Goal: Task Accomplishment & Management: Manage account settings

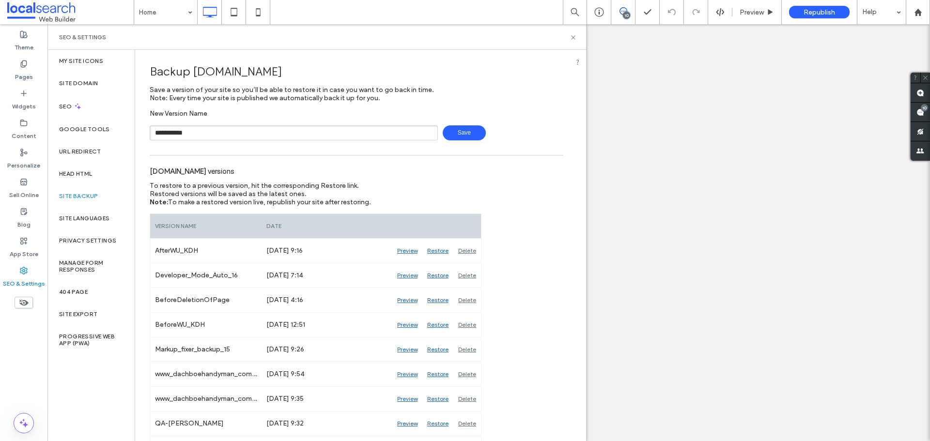
click at [464, 128] on span "Save" at bounding box center [464, 132] width 43 height 15
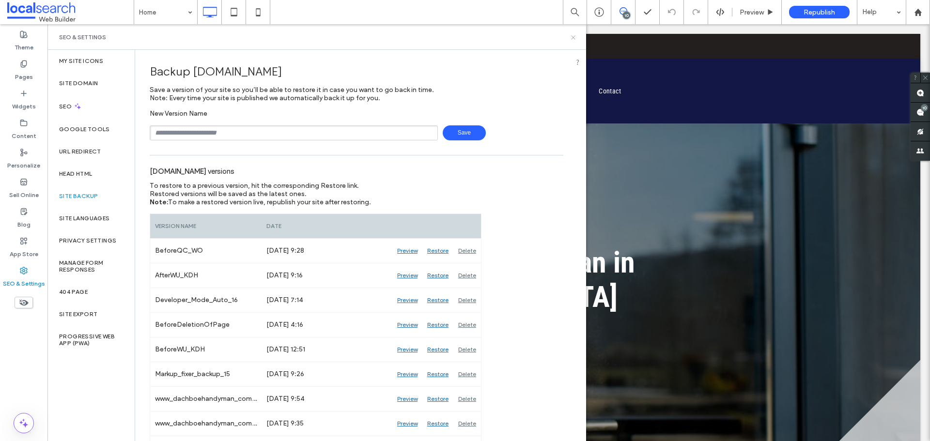
click at [573, 38] on icon at bounding box center [573, 37] width 7 height 7
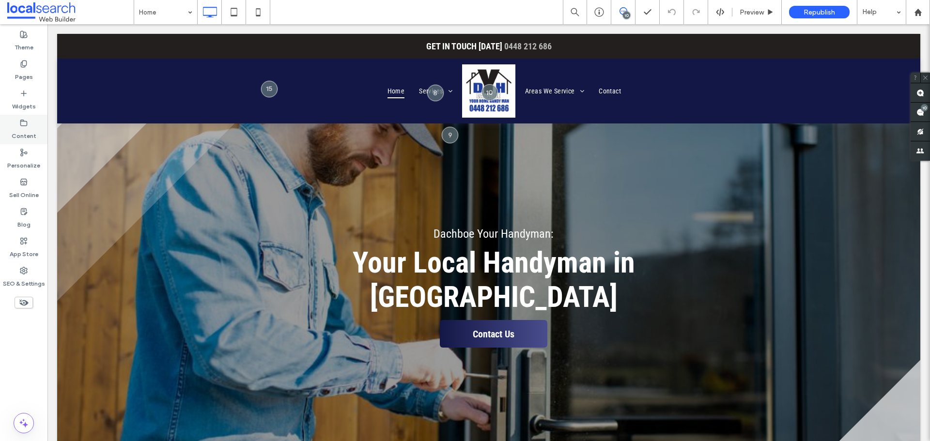
click at [24, 124] on icon at bounding box center [24, 123] width 8 height 8
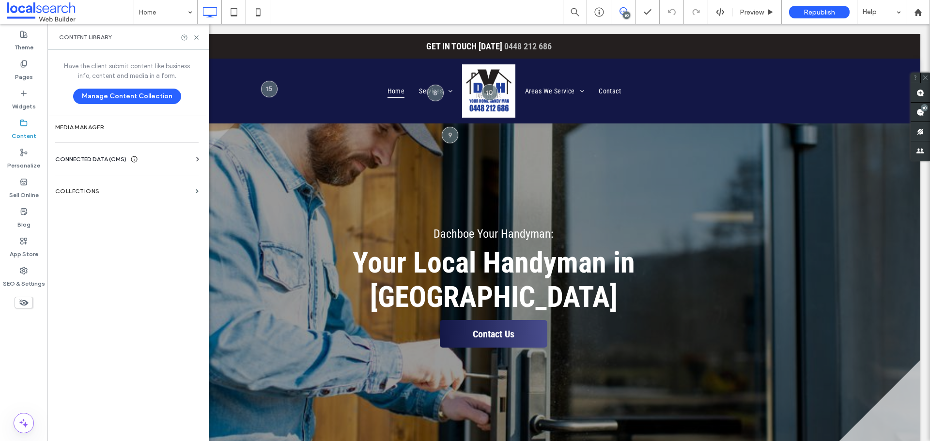
click at [168, 156] on div "CONNECTED DATA (CMS)" at bounding box center [128, 160] width 147 height 10
click at [131, 187] on section "Business Info" at bounding box center [128, 183] width 147 height 22
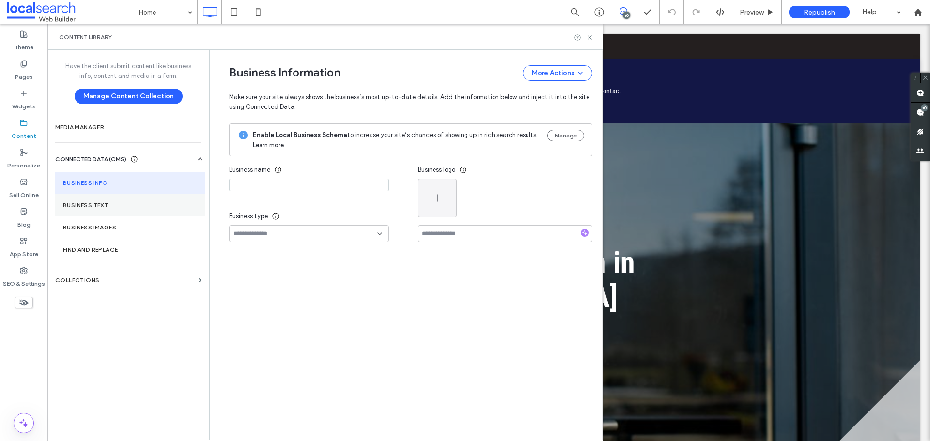
type input "**********"
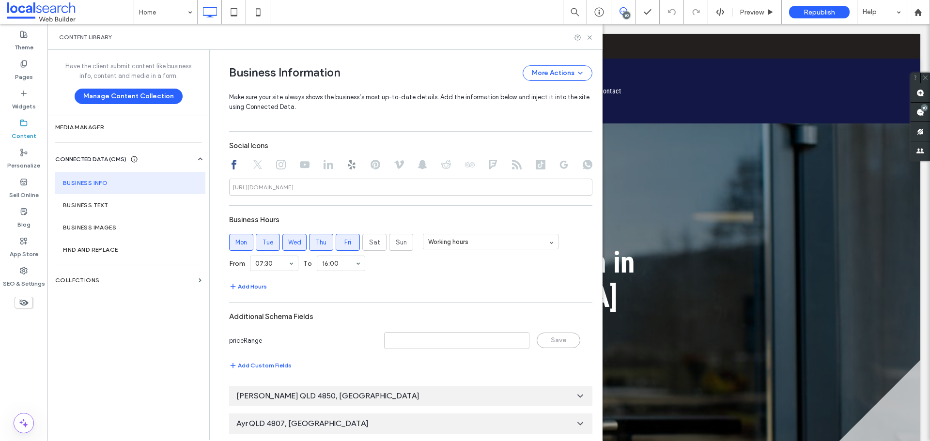
scroll to position [489, 0]
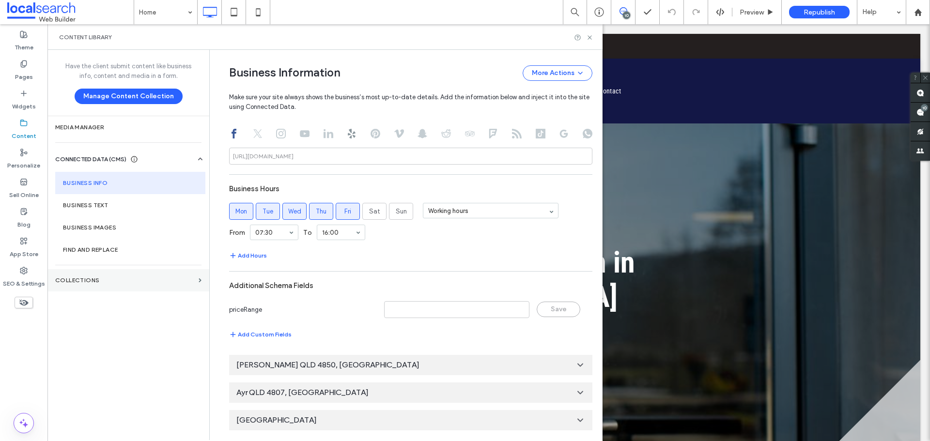
click at [112, 278] on label "Collections" at bounding box center [124, 280] width 139 height 7
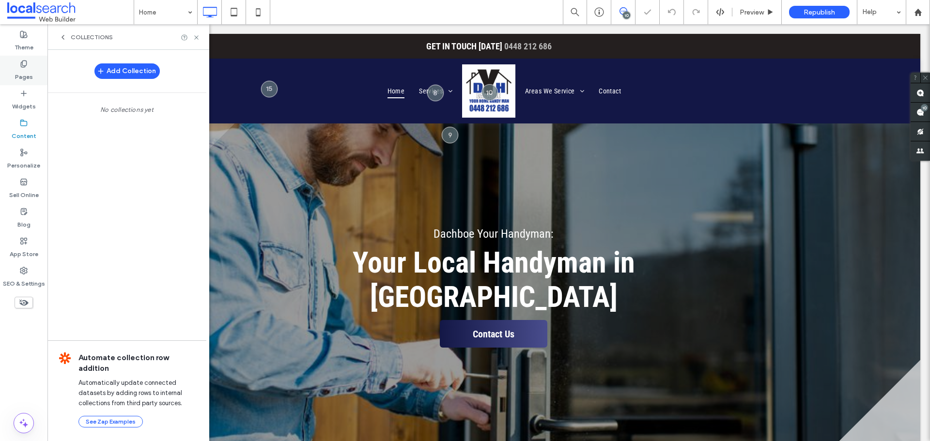
click at [40, 64] on div "Pages" at bounding box center [23, 71] width 47 height 30
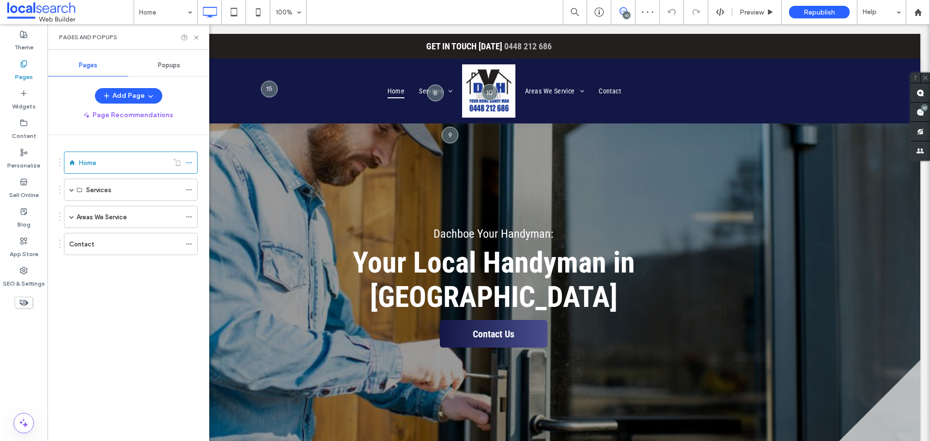
click at [70, 188] on div "Add Collection No collections yet Automate collection row addition Automaticall…" at bounding box center [126, 244] width 159 height 389
click at [72, 192] on span at bounding box center [71, 189] width 5 height 5
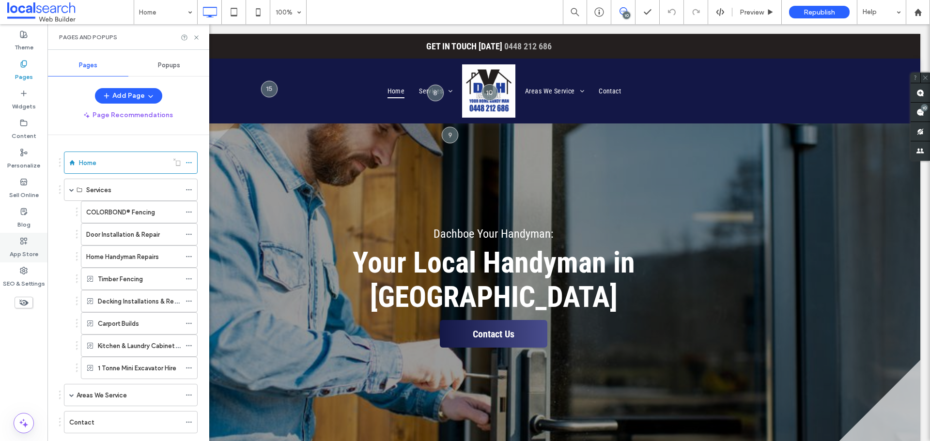
scroll to position [0, 0]
click at [35, 287] on label "SEO & Settings" at bounding box center [24, 282] width 42 height 14
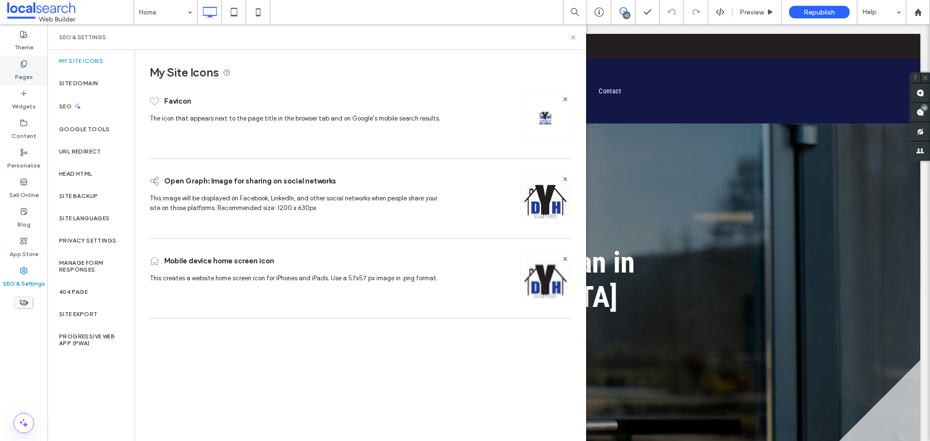
click at [33, 74] on div "Pages" at bounding box center [23, 71] width 47 height 30
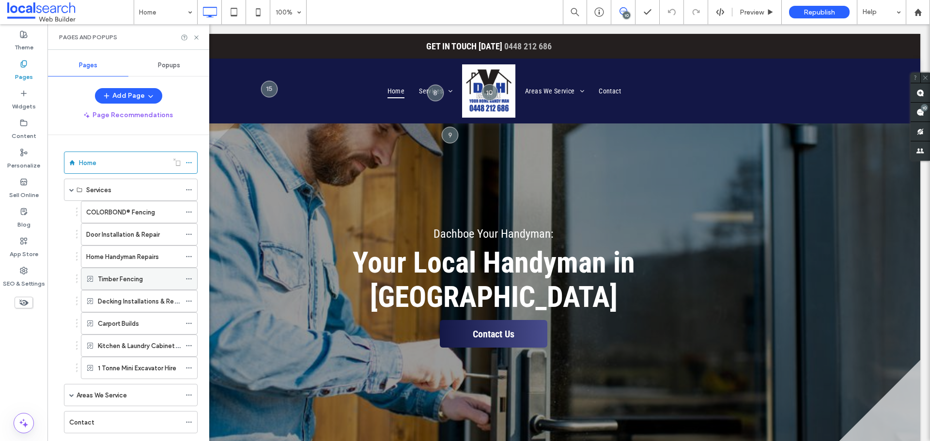
click at [189, 279] on use at bounding box center [188, 278] width 5 height 1
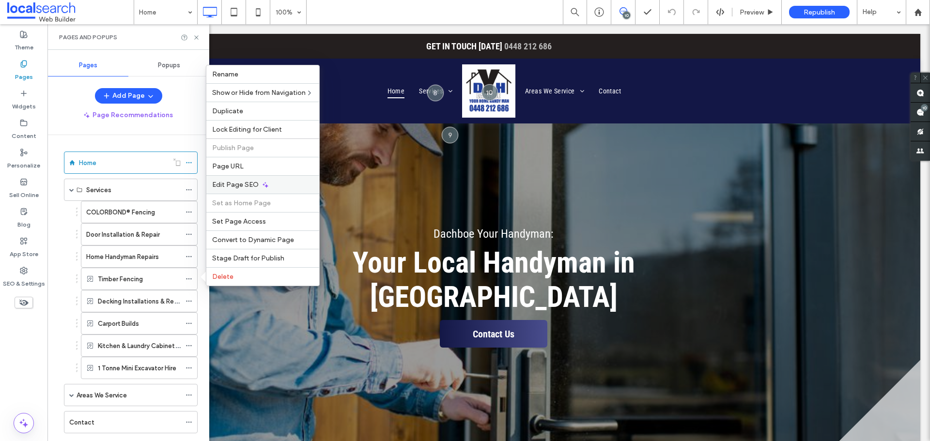
click at [262, 188] on icon at bounding box center [266, 185] width 8 height 8
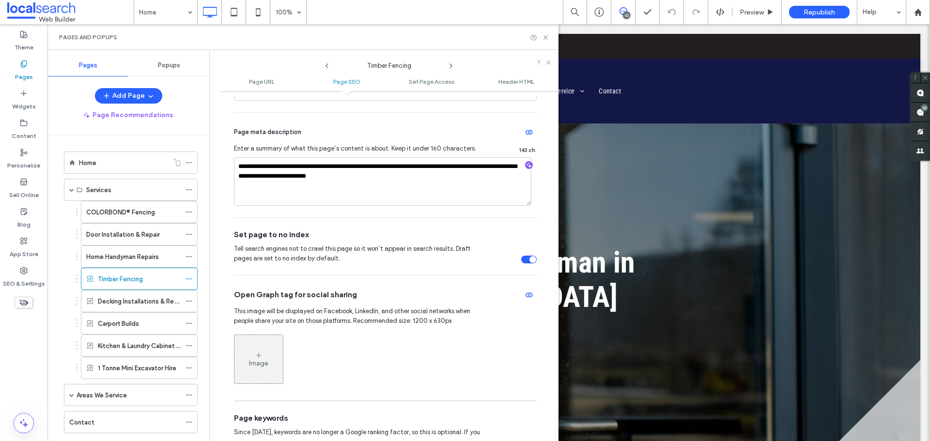
scroll to position [291, 0]
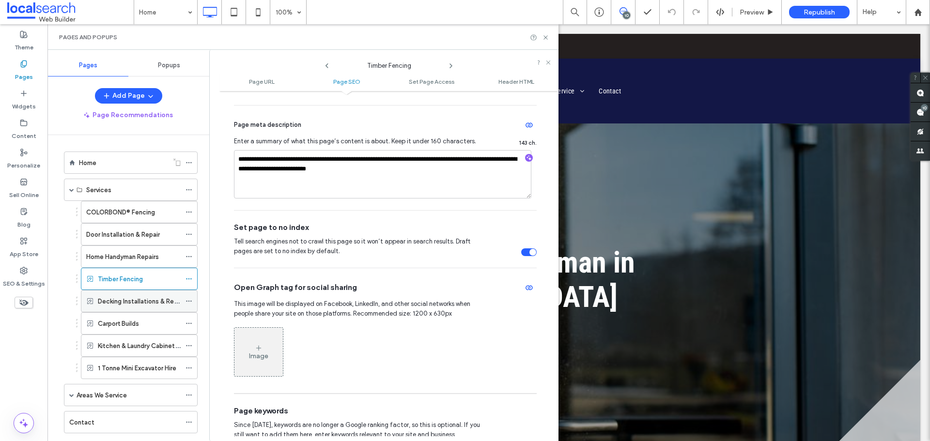
click at [189, 300] on icon at bounding box center [188, 301] width 7 height 7
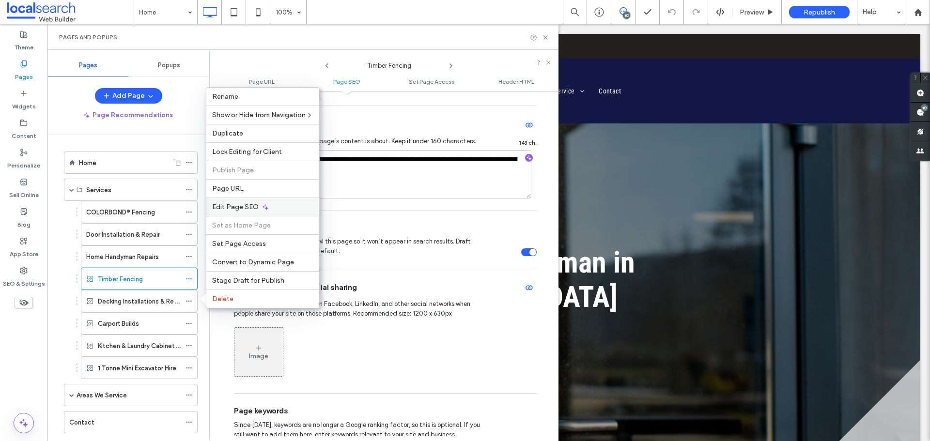
click at [281, 208] on div "Edit Page SEO" at bounding box center [262, 207] width 113 height 18
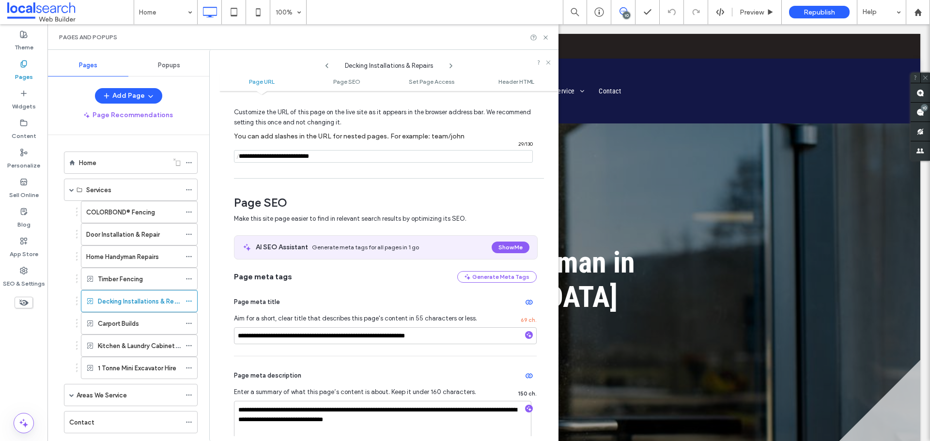
scroll to position [145, 0]
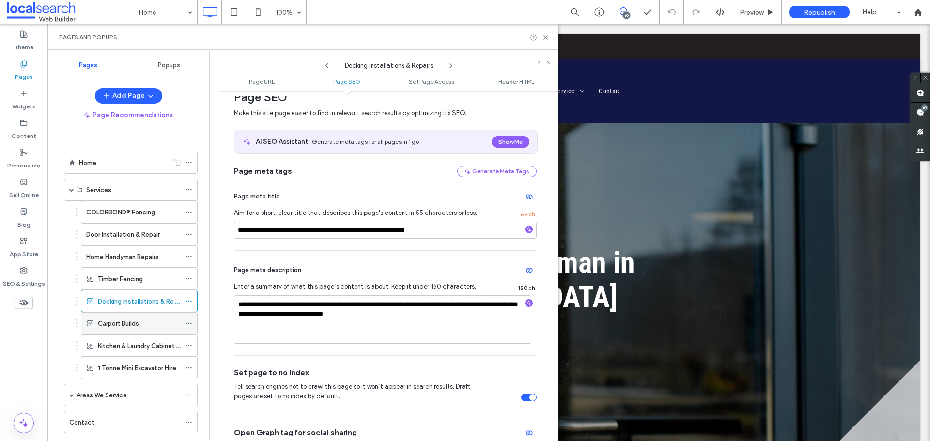
click at [190, 325] on icon at bounding box center [188, 323] width 7 height 7
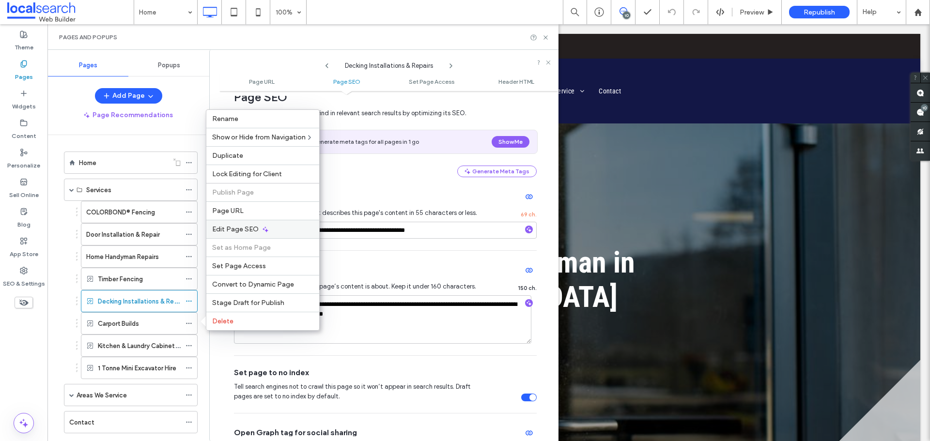
click at [254, 232] on span "Edit Page SEO" at bounding box center [235, 229] width 46 height 8
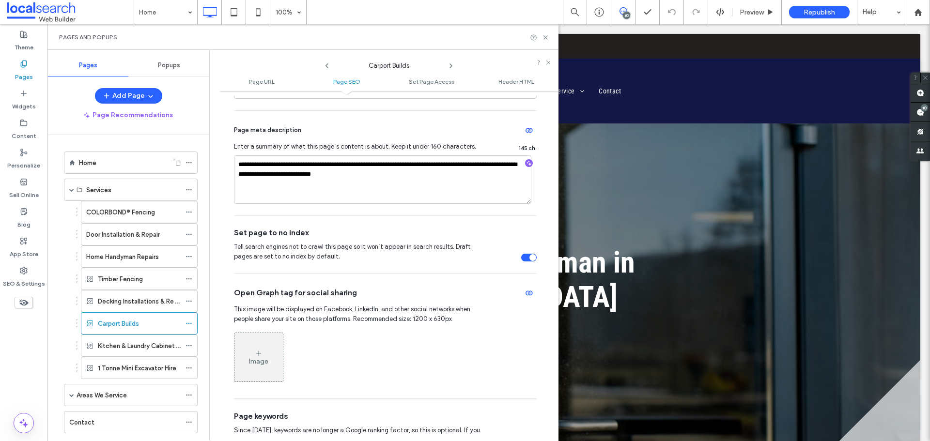
scroll to position [291, 0]
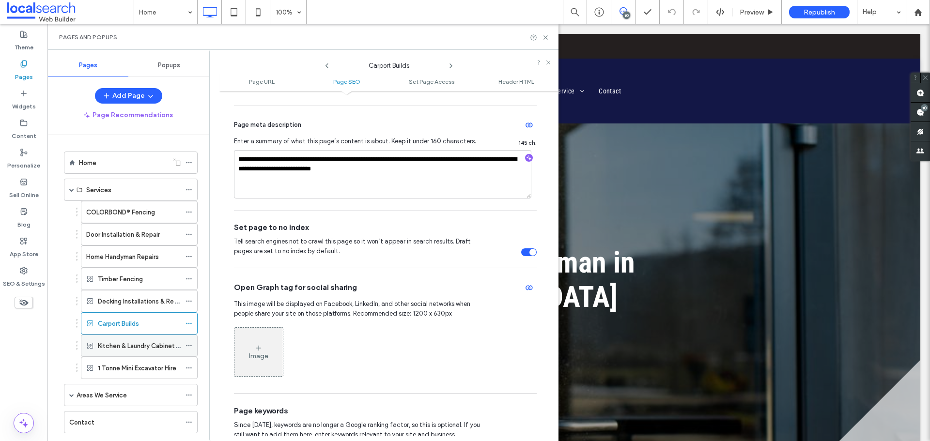
click at [190, 344] on icon at bounding box center [188, 345] width 7 height 7
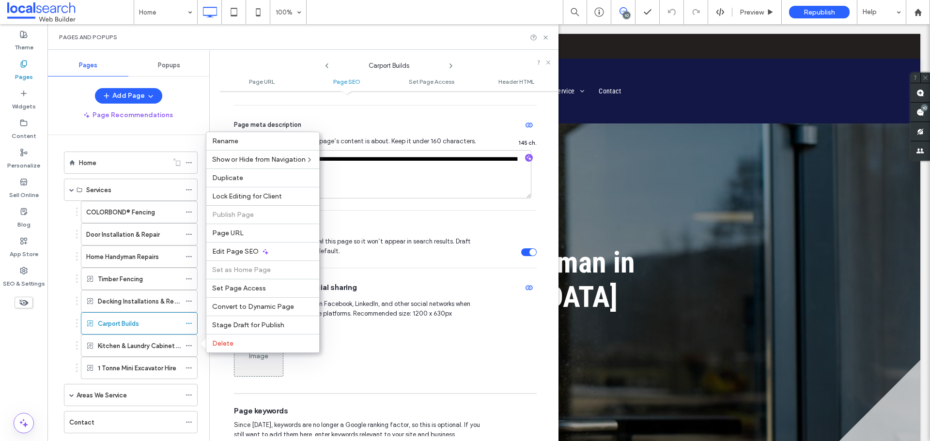
click at [262, 253] on icon at bounding box center [266, 252] width 8 height 8
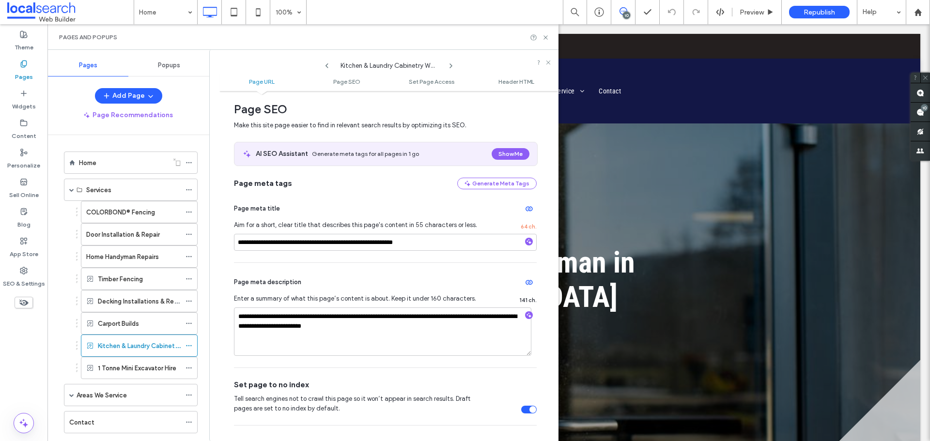
scroll to position [145, 0]
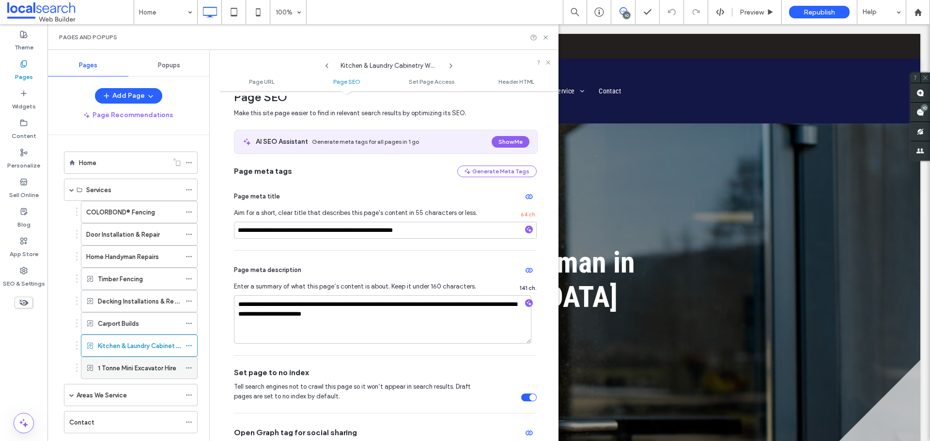
click at [188, 369] on icon at bounding box center [188, 368] width 7 height 7
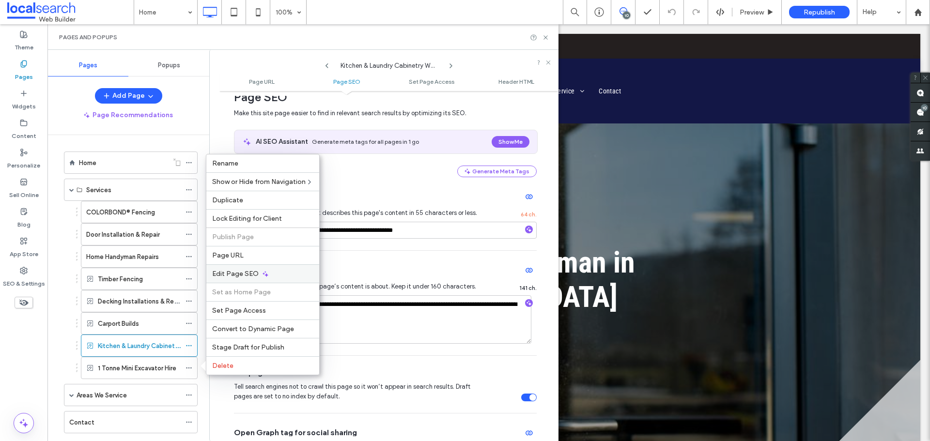
click at [236, 273] on span "Edit Page SEO" at bounding box center [235, 274] width 46 height 8
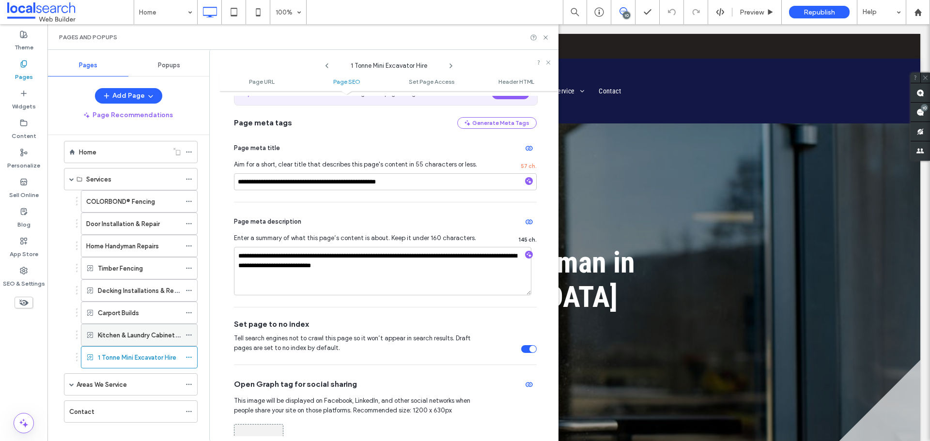
scroll to position [21, 0]
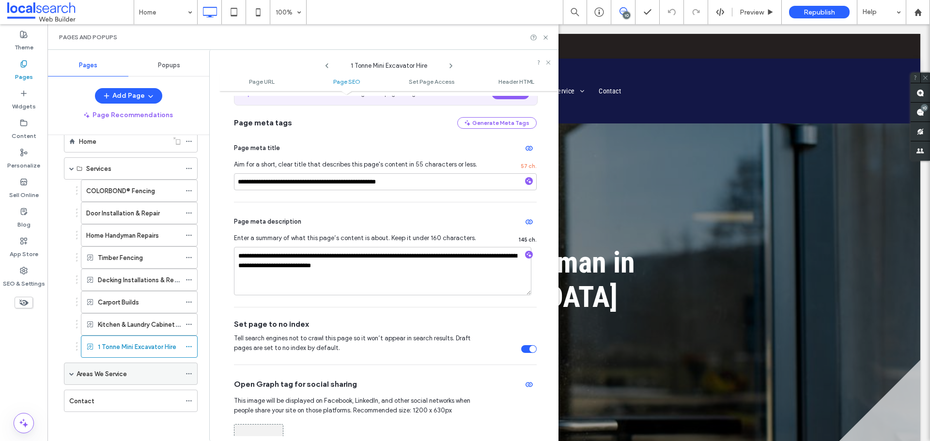
click at [72, 375] on span at bounding box center [71, 373] width 5 height 5
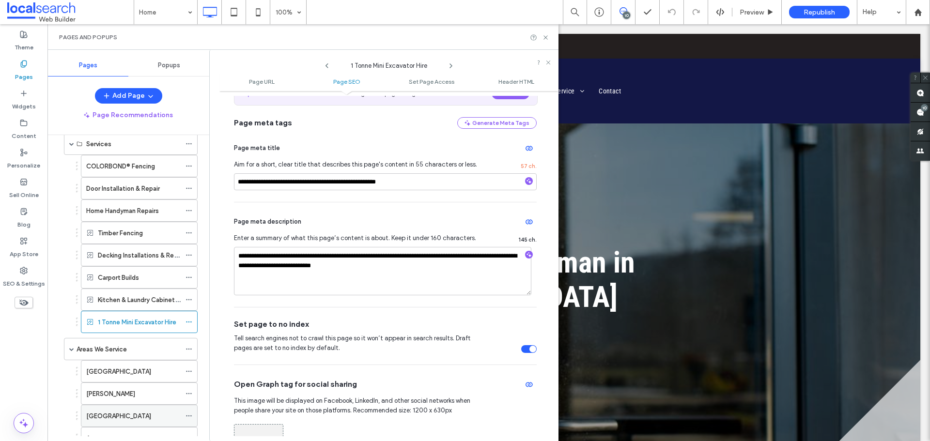
scroll to position [110, 0]
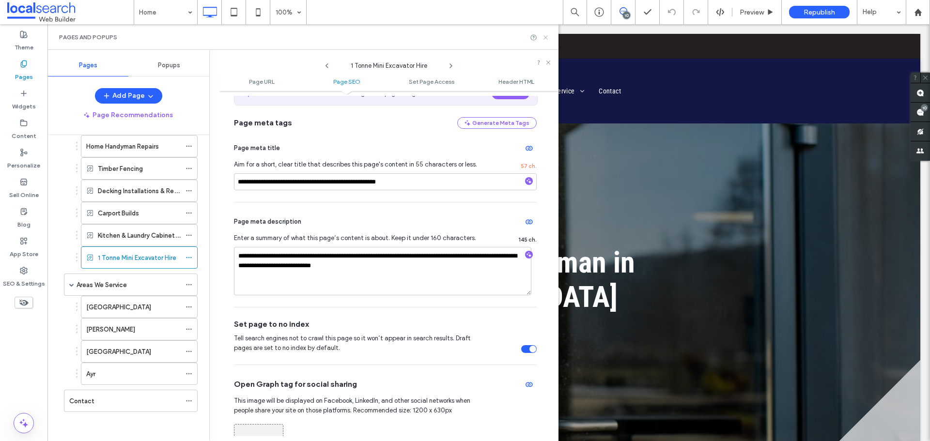
drag, startPoint x: 546, startPoint y: 38, endPoint x: 496, endPoint y: 10, distance: 57.5
click at [546, 38] on icon at bounding box center [545, 37] width 7 height 7
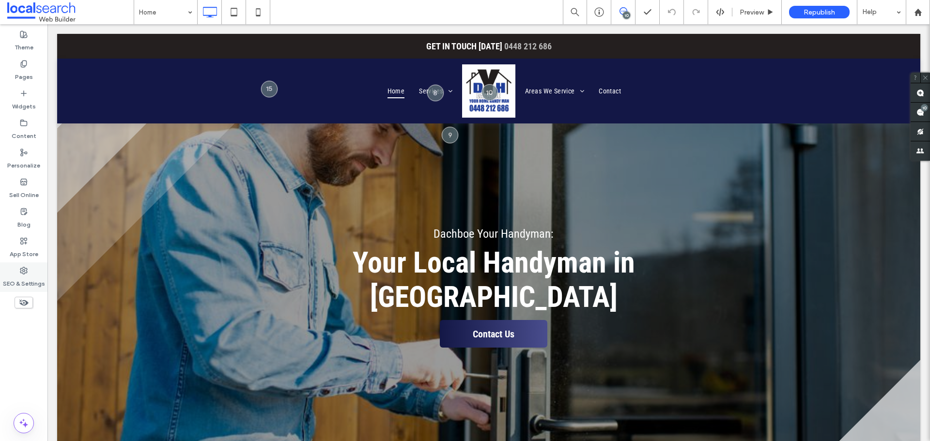
click at [35, 276] on label "SEO & Settings" at bounding box center [24, 282] width 42 height 14
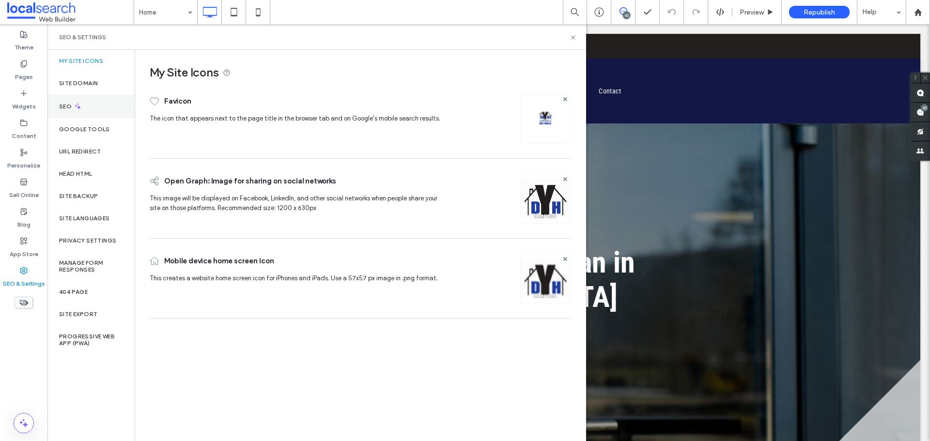
click at [101, 110] on div "SEO" at bounding box center [90, 106] width 87 height 24
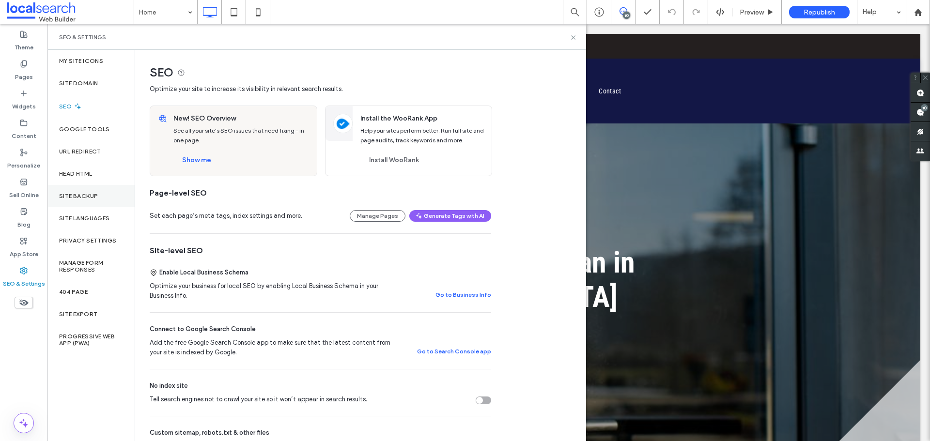
click at [94, 189] on div "Site Backup" at bounding box center [90, 196] width 87 height 22
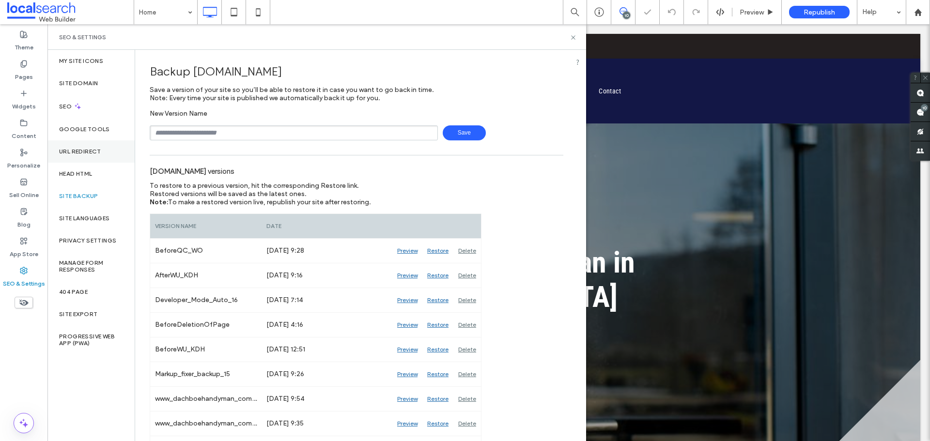
click at [108, 147] on div "URL Redirect" at bounding box center [90, 151] width 87 height 22
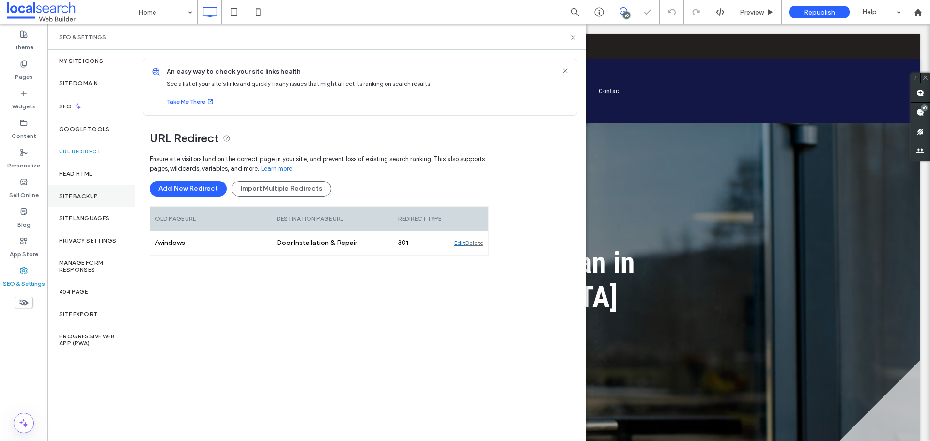
click at [92, 202] on div "Site Backup" at bounding box center [90, 196] width 87 height 22
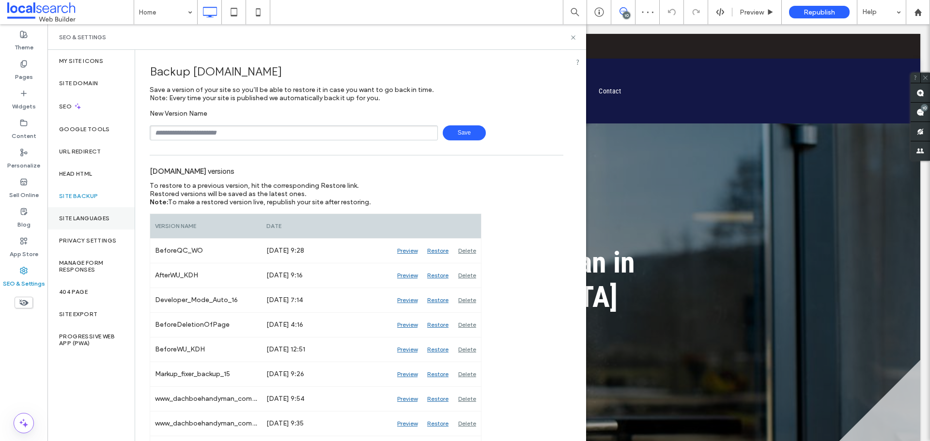
click at [110, 215] on label "Site Languages" at bounding box center [84, 218] width 51 height 7
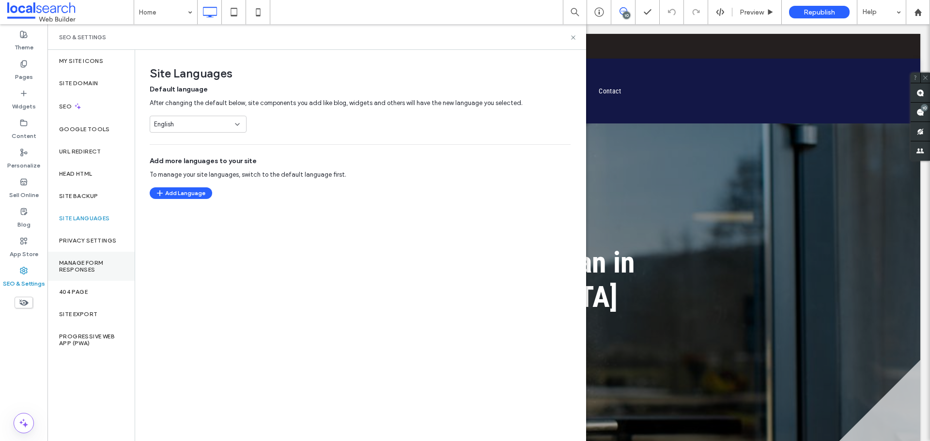
click at [99, 266] on label "Manage Form Responses" at bounding box center [91, 267] width 64 height 14
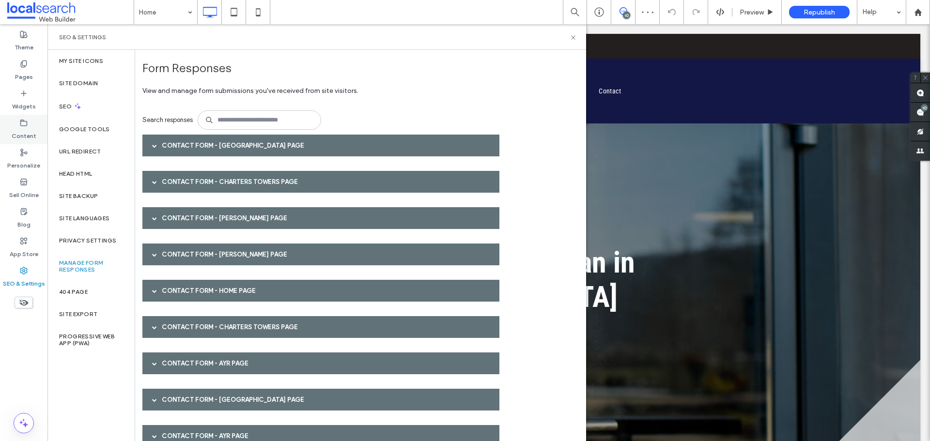
click at [38, 132] on div "Content" at bounding box center [23, 130] width 47 height 30
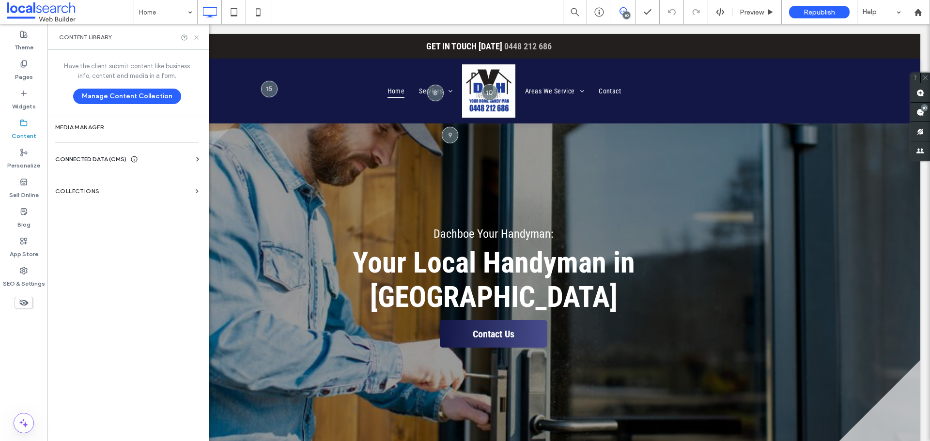
click at [197, 38] on use at bounding box center [196, 37] width 4 height 4
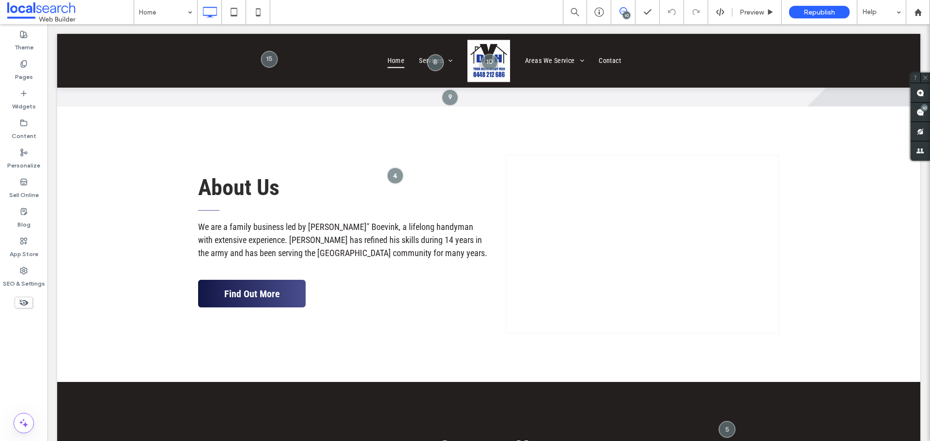
scroll to position [3170, 0]
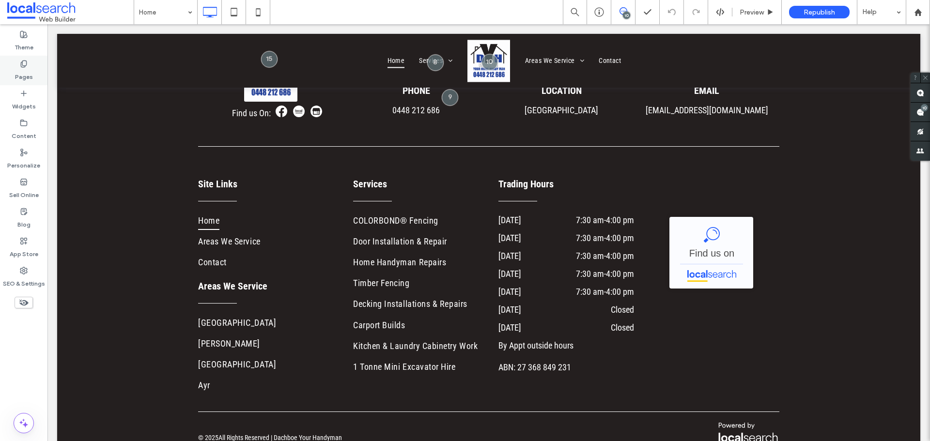
click at [17, 69] on label "Pages" at bounding box center [24, 75] width 18 height 14
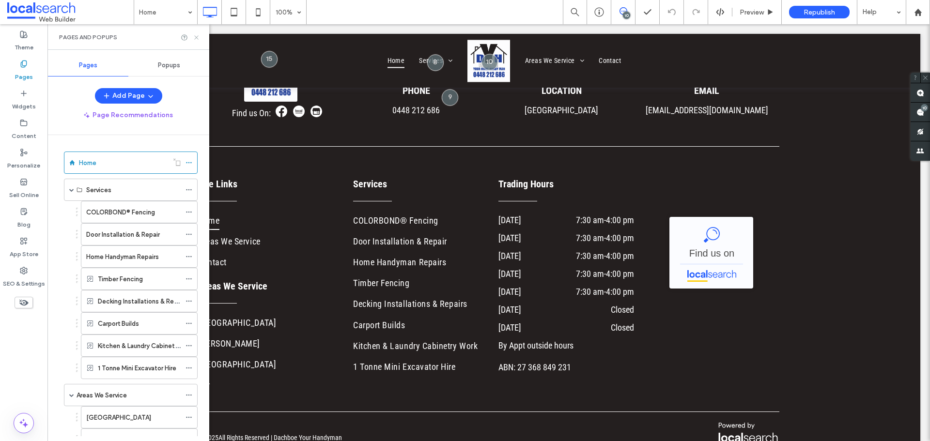
click at [193, 38] on icon at bounding box center [196, 37] width 7 height 7
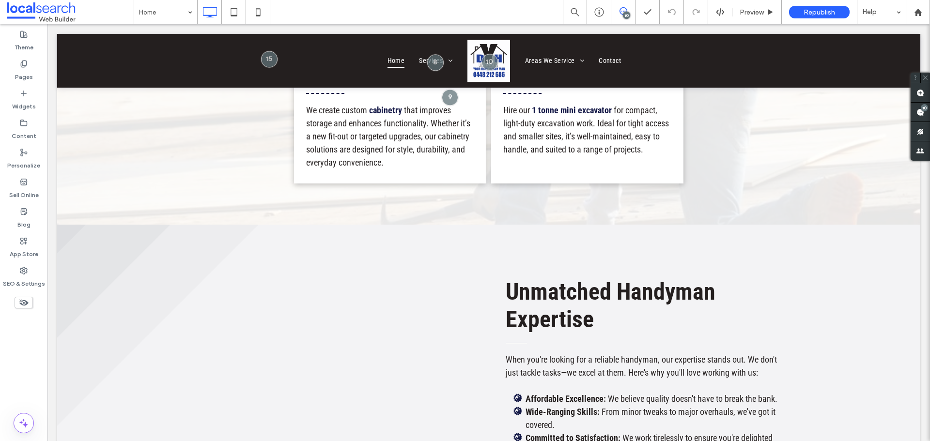
scroll to position [0, 0]
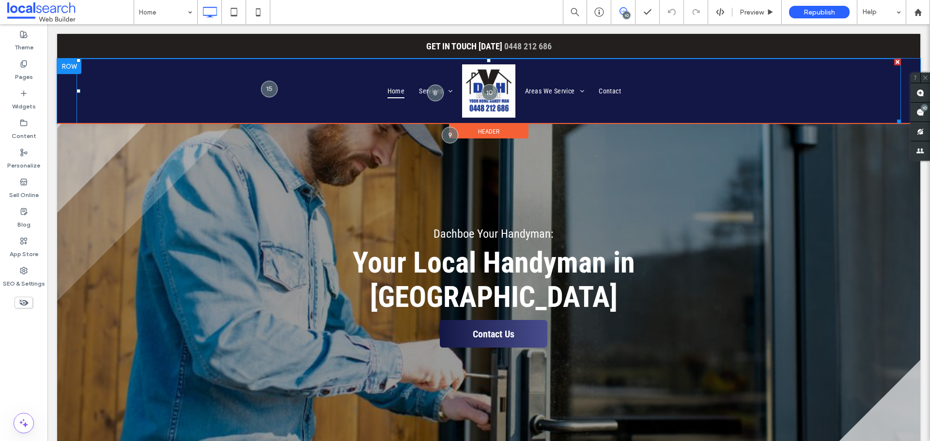
click at [611, 102] on ul "Areas We Service Townsville Ingham Charters Towers Ayr Contact" at bounding box center [706, 90] width 376 height 53
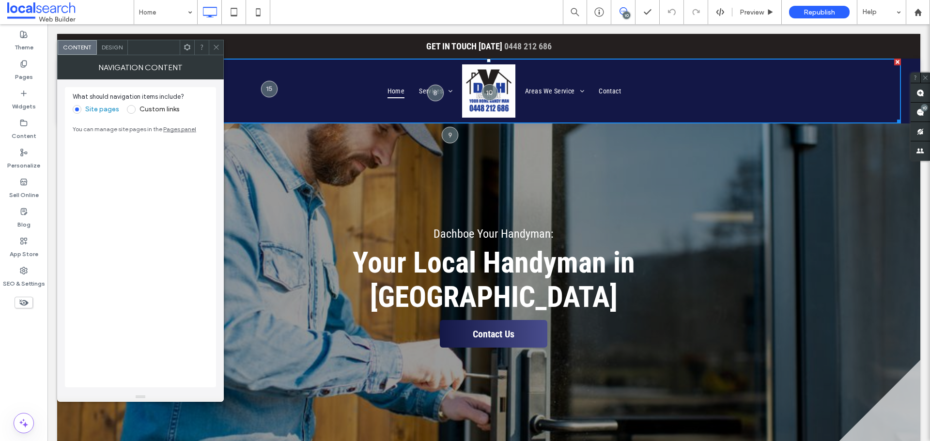
drag, startPoint x: 408, startPoint y: 94, endPoint x: 114, endPoint y: 50, distance: 297.8
click at [114, 50] on span "Design" at bounding box center [112, 47] width 21 height 7
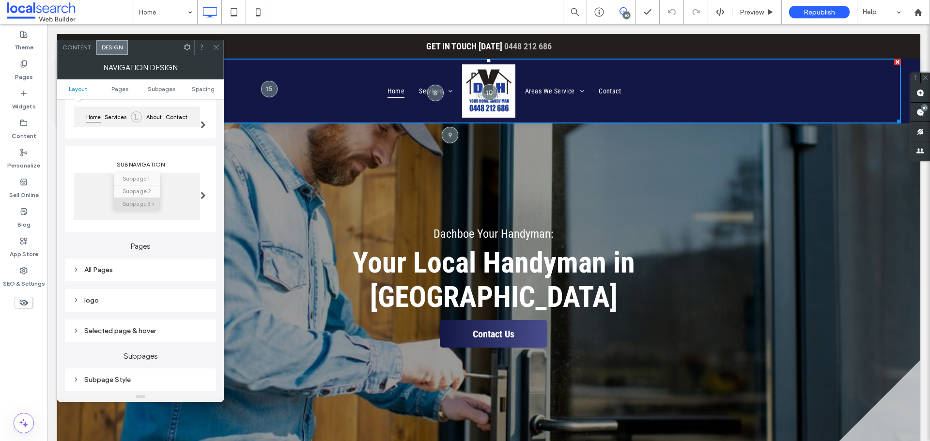
scroll to position [97, 0]
click at [180, 266] on div "All Pages" at bounding box center [141, 268] width 136 height 8
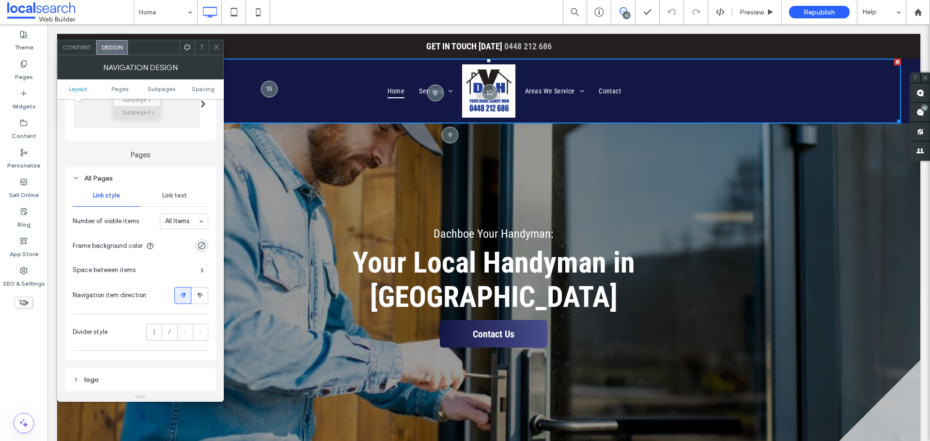
scroll to position [194, 0]
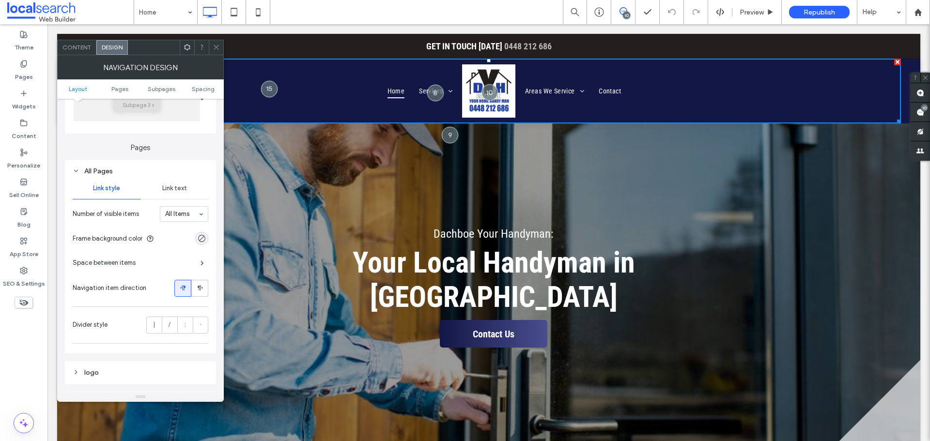
click at [176, 192] on span "Link text" at bounding box center [174, 189] width 25 height 8
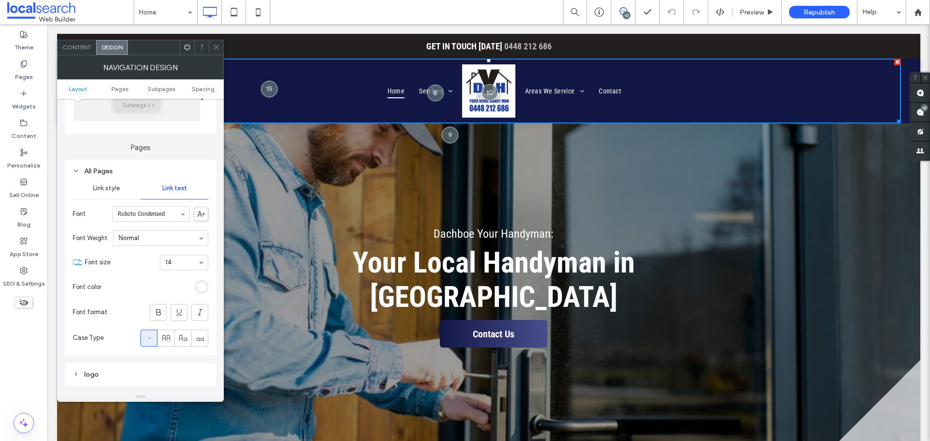
click at [216, 48] on icon at bounding box center [216, 47] width 7 height 7
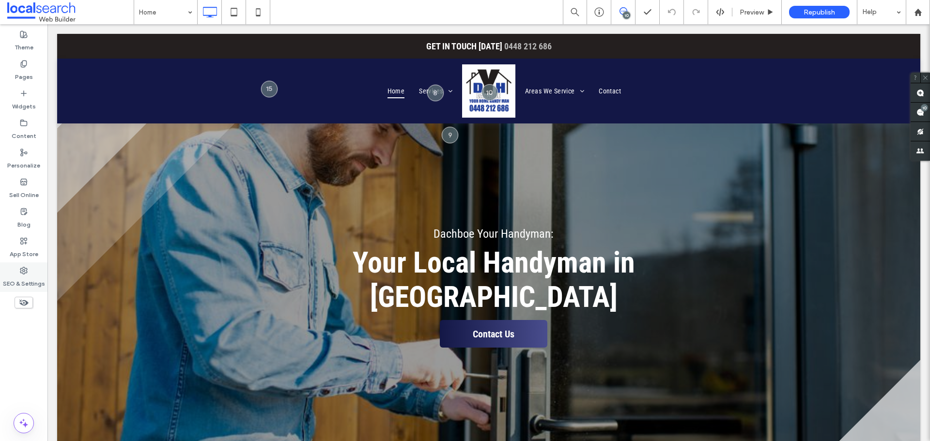
click at [45, 272] on div "SEO & Settings" at bounding box center [23, 278] width 47 height 30
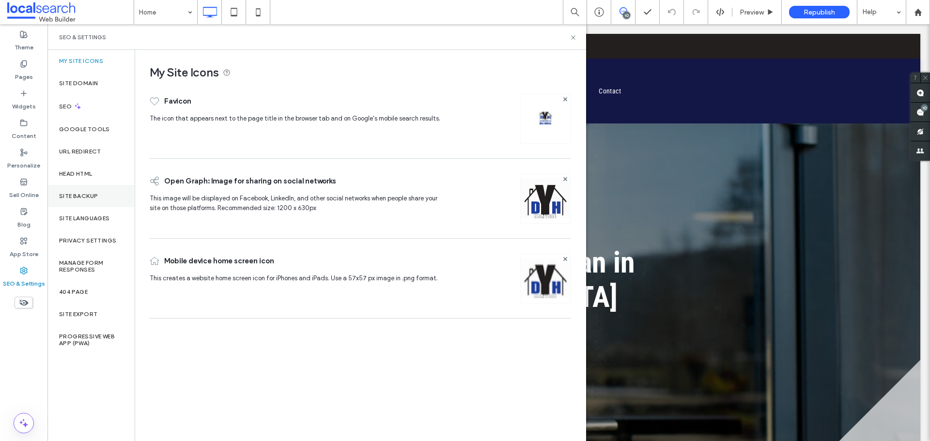
click at [103, 205] on div "Site Backup" at bounding box center [90, 196] width 87 height 22
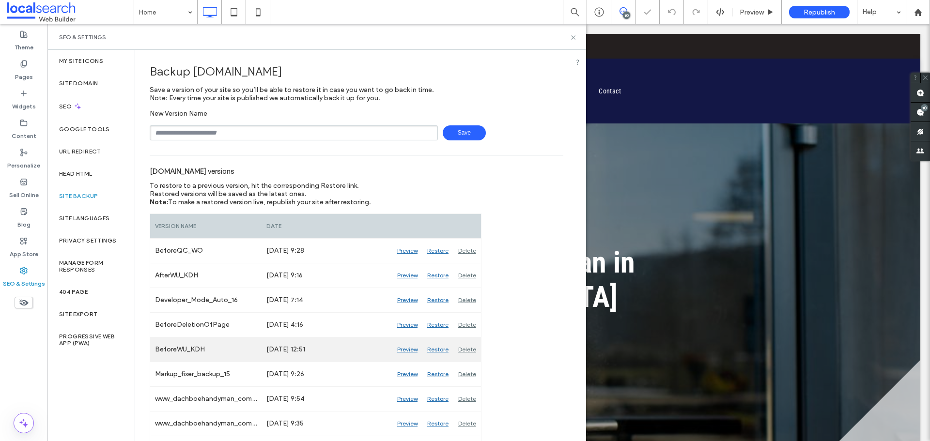
click at [405, 353] on div "Preview" at bounding box center [407, 350] width 30 height 24
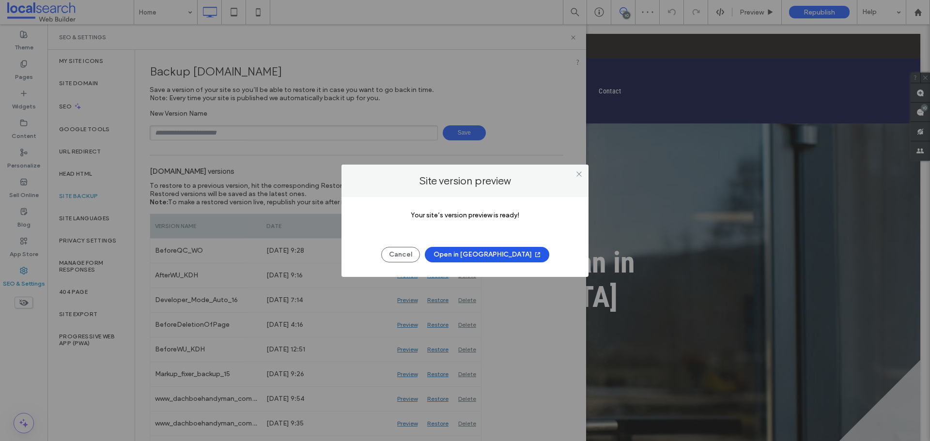
click at [474, 258] on button "Open in New Tab" at bounding box center [487, 254] width 124 height 15
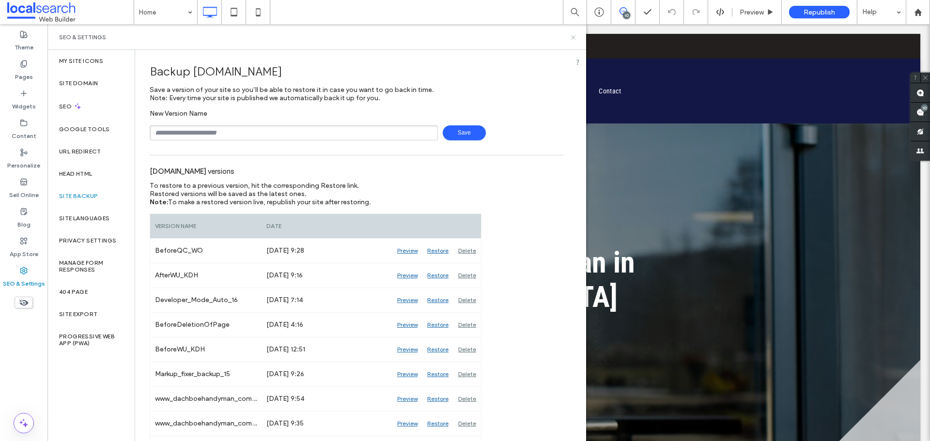
click at [574, 38] on use at bounding box center [573, 37] width 4 height 4
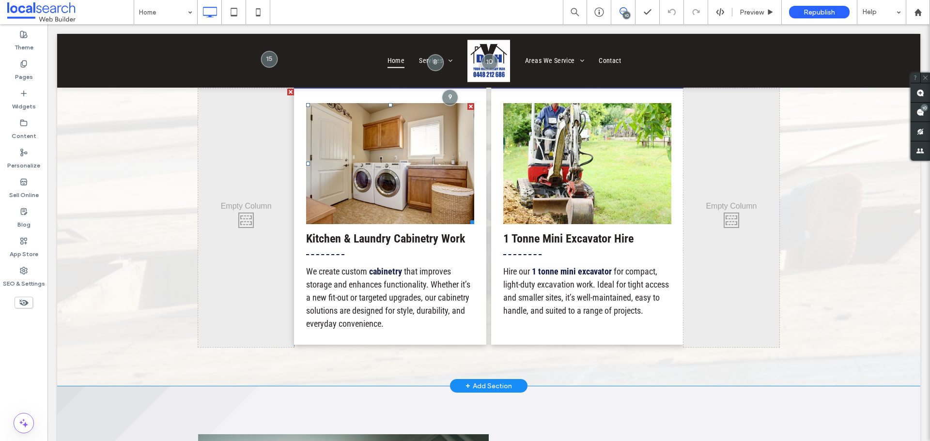
scroll to position [1211, 0]
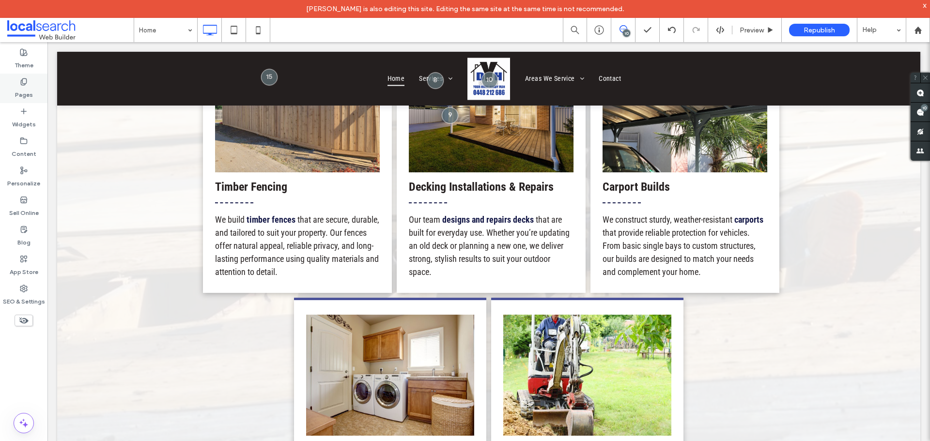
click at [29, 94] on label "Pages" at bounding box center [24, 93] width 18 height 14
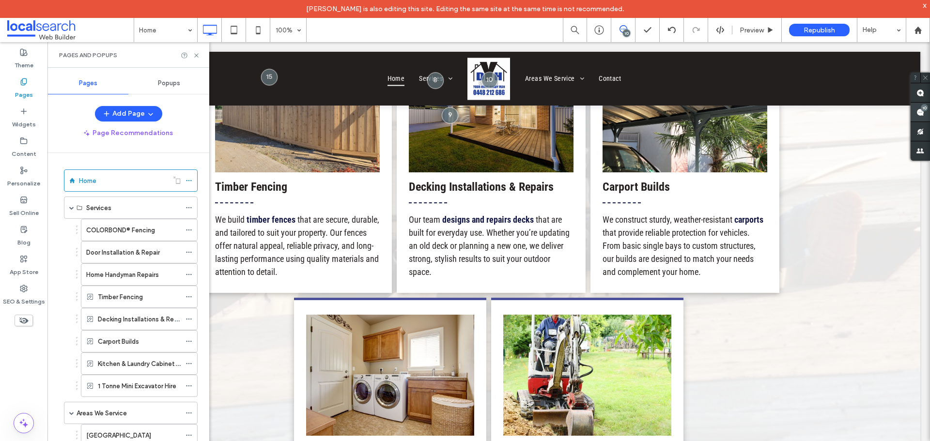
drag, startPoint x: 916, startPoint y: 113, endPoint x: 911, endPoint y: 111, distance: 5.7
click at [913, 112] on span at bounding box center [920, 112] width 19 height 19
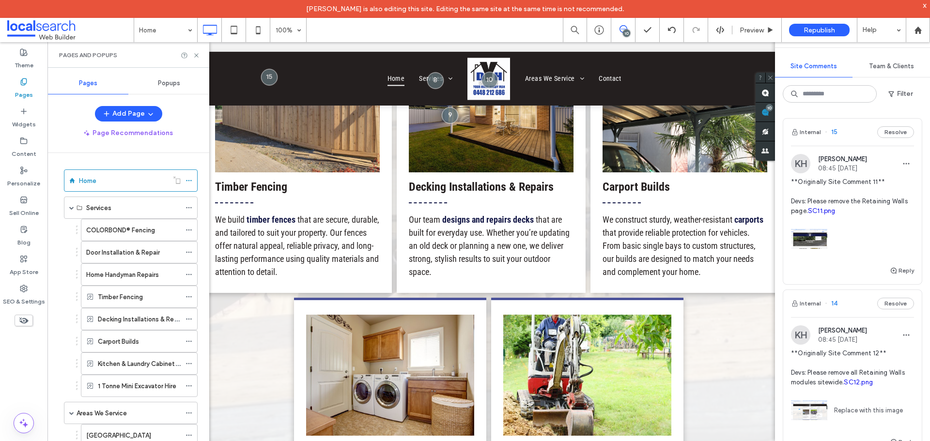
click at [818, 209] on span "**Originally Site Comment 11** Devs: Please remove the Retaining Walls page. SC…" at bounding box center [852, 196] width 123 height 39
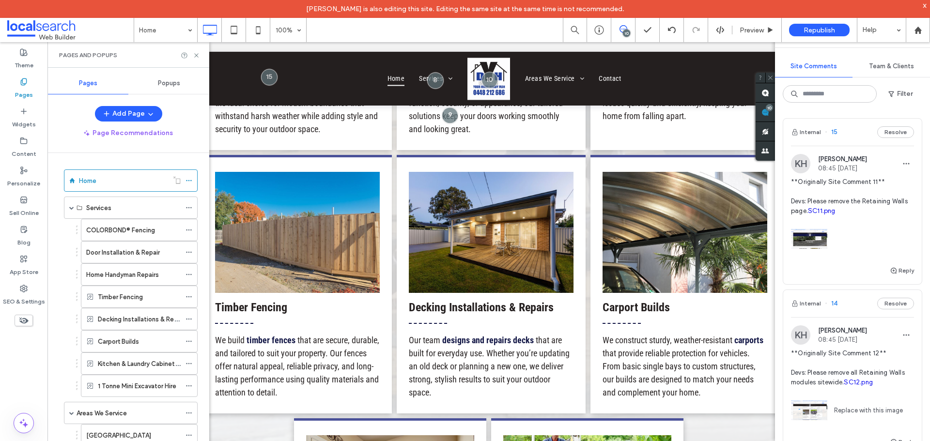
scroll to position [0, 0]
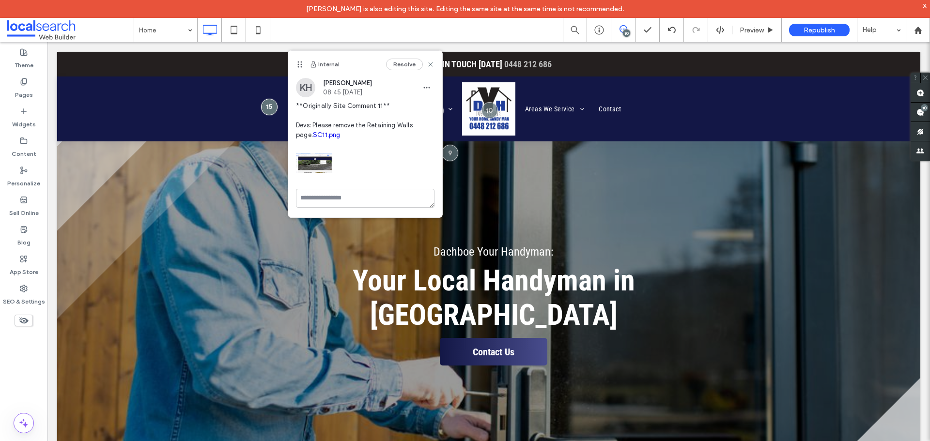
click at [313, 135] on link "SC11.png" at bounding box center [327, 134] width 28 height 7
click at [623, 32] on div "10" at bounding box center [626, 33] width 7 height 7
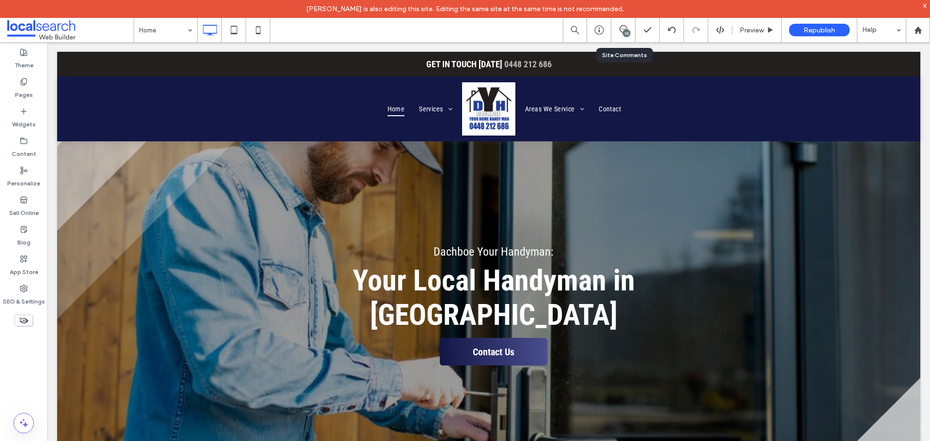
click at [619, 37] on div "10" at bounding box center [623, 30] width 24 height 24
click at [621, 30] on icon at bounding box center [623, 29] width 8 height 8
click at [919, 115] on use at bounding box center [920, 112] width 8 height 8
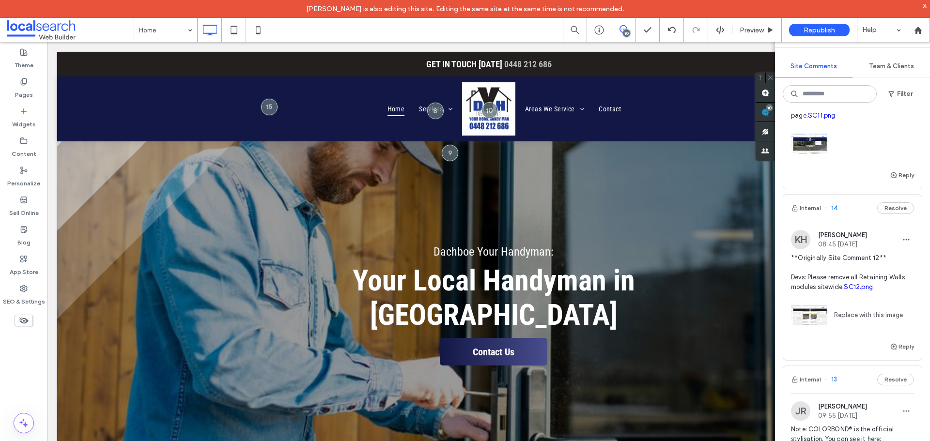
scroll to position [97, 0]
click at [821, 283] on span "**Originally Site Comment 12** Devs: Please remove all Retaining Walls modules …" at bounding box center [852, 271] width 123 height 39
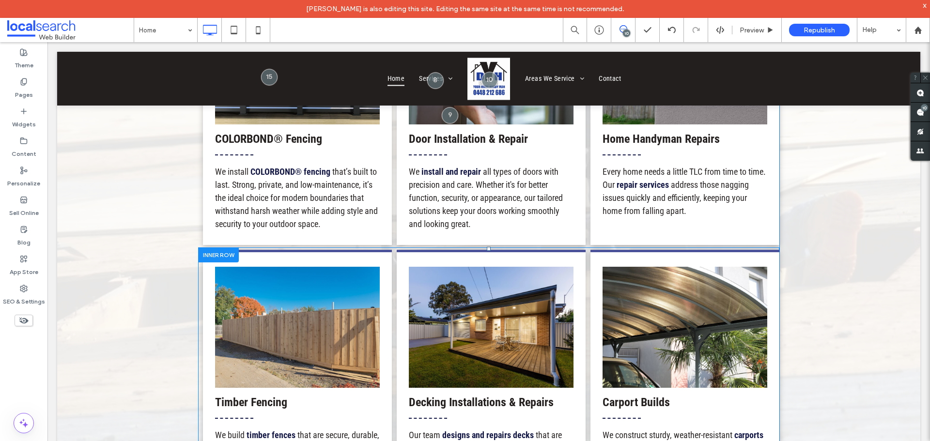
scroll to position [1001, 0]
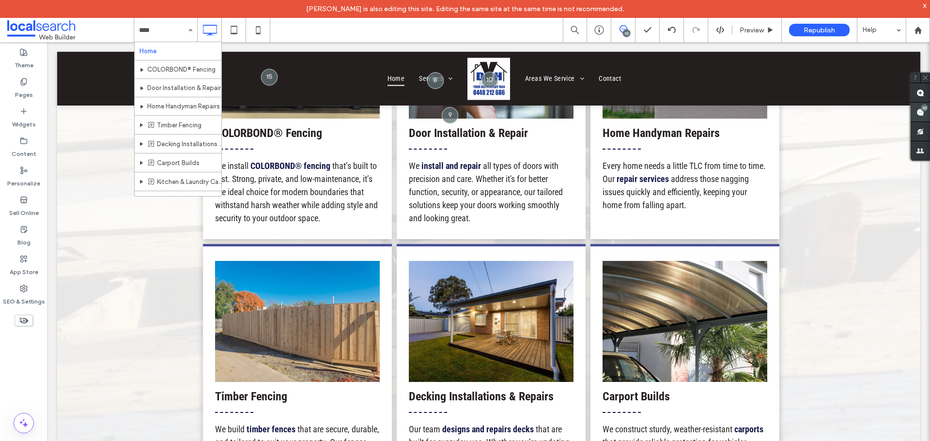
click at [923, 111] on div "10" at bounding box center [924, 107] width 7 height 7
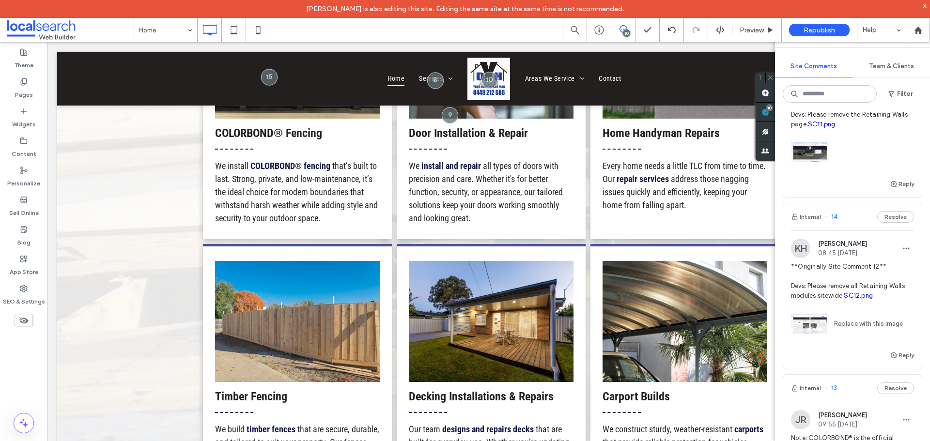
scroll to position [97, 0]
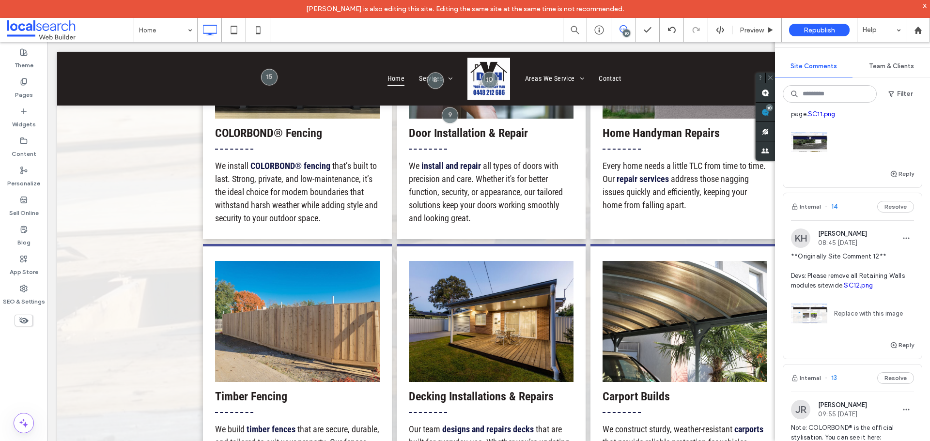
click at [844, 289] on link "SC12.png" at bounding box center [858, 285] width 29 height 7
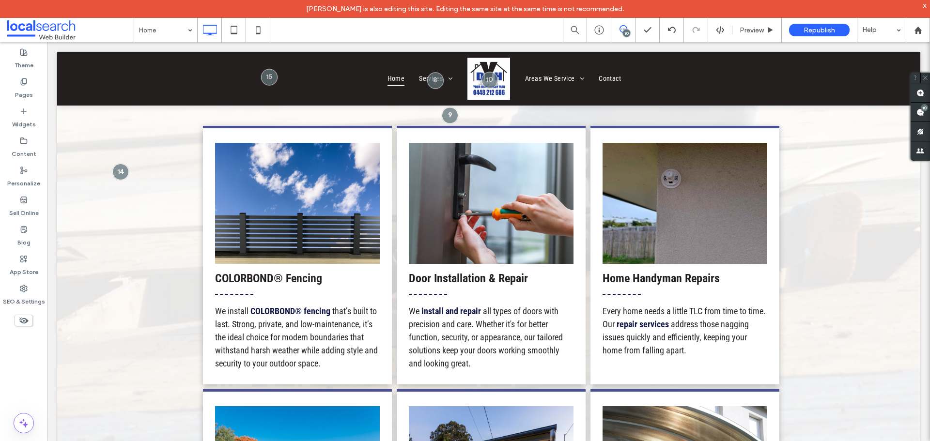
scroll to position [0, 0]
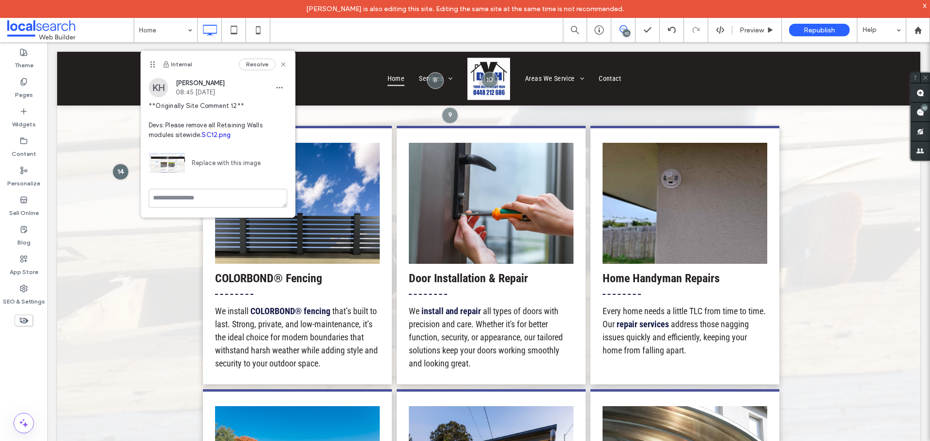
click at [624, 25] on div "10" at bounding box center [623, 30] width 24 height 24
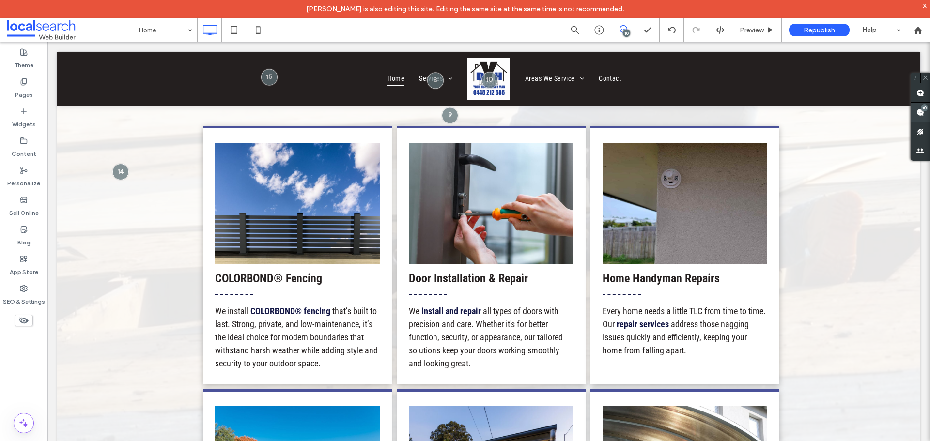
click at [915, 112] on span at bounding box center [920, 112] width 19 height 19
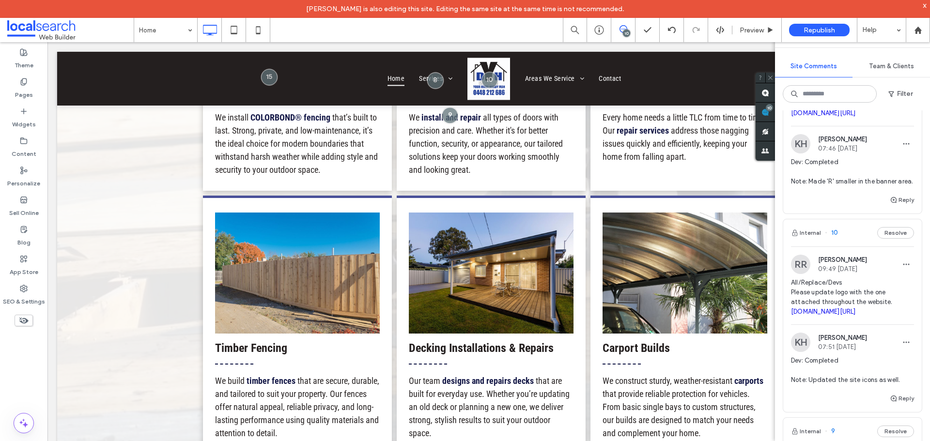
scroll to position [436, 0]
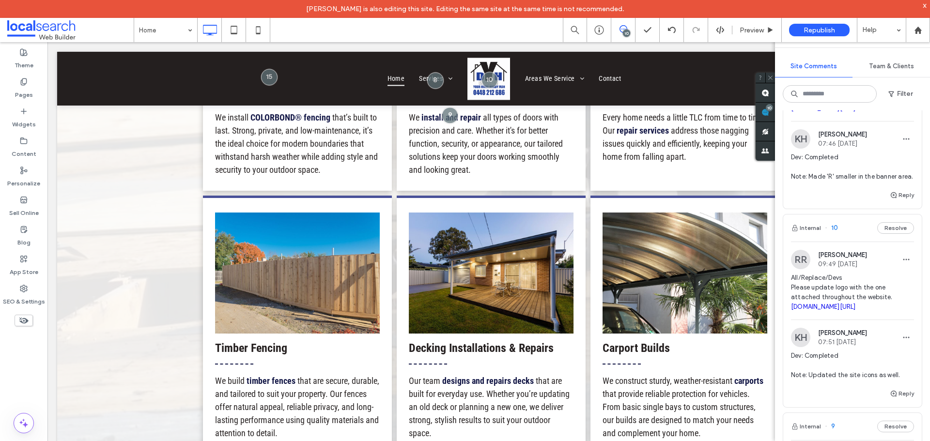
click at [855, 112] on link "colorbond.com/products/fencing" at bounding box center [823, 108] width 65 height 7
click at [823, 112] on link "colorbond.com/products/fencing" at bounding box center [823, 108] width 65 height 7
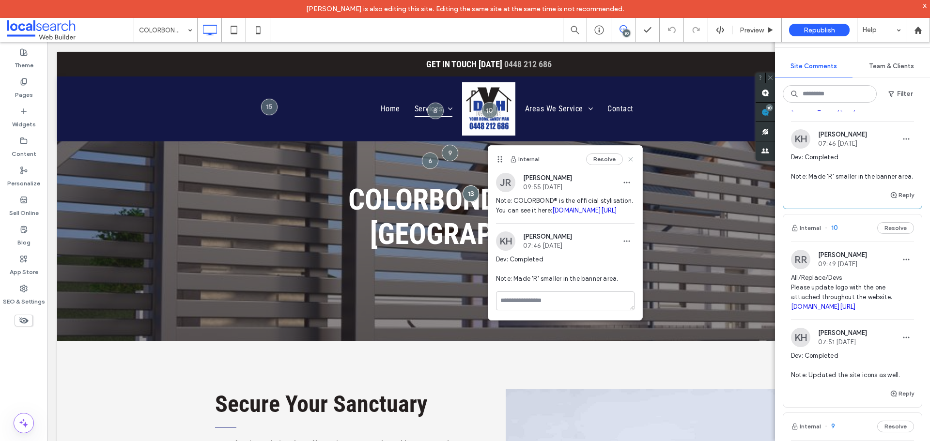
click at [632, 160] on use at bounding box center [630, 159] width 4 height 4
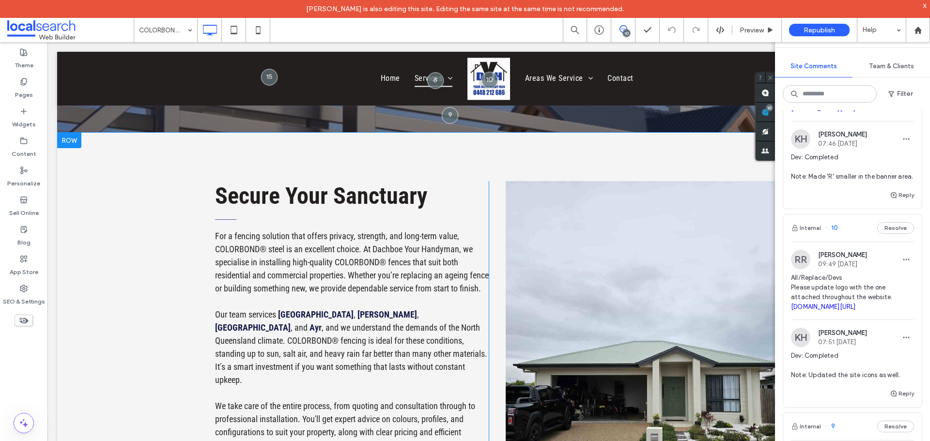
scroll to position [291, 0]
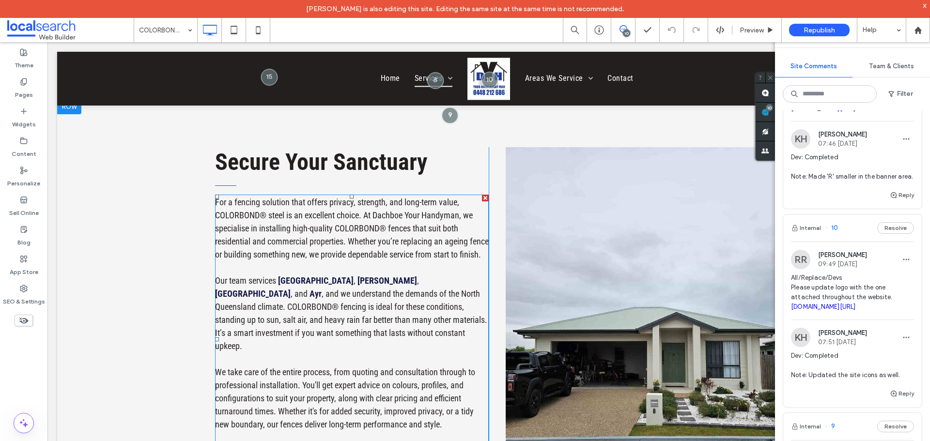
click at [462, 310] on span ", and we understand the demands of the North Queensland climate. COLORBOND® fen…" at bounding box center [351, 320] width 272 height 62
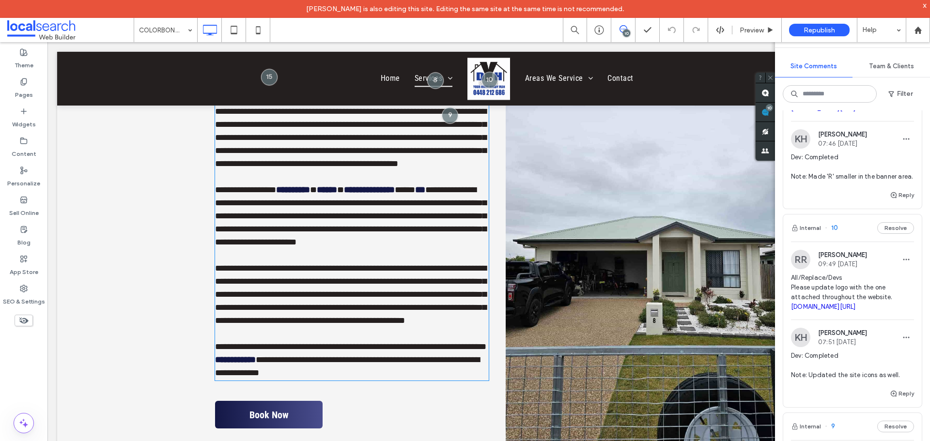
click at [452, 235] on span "**********" at bounding box center [350, 215] width 271 height 61
type input "**********"
type input "**"
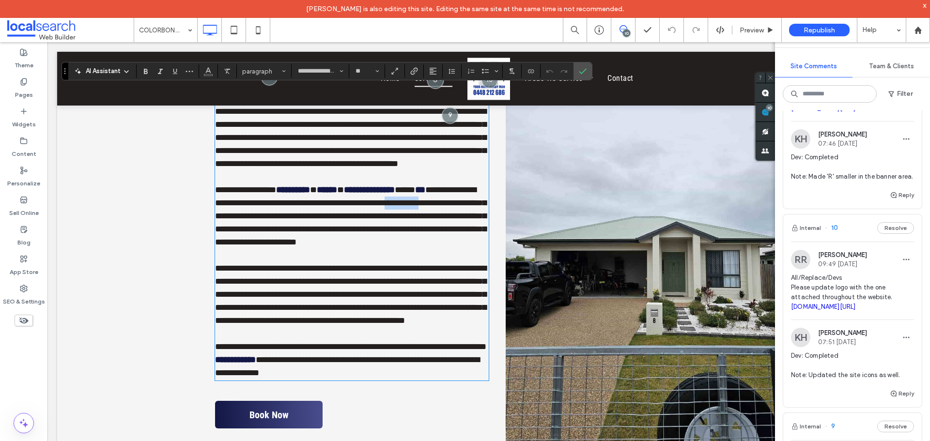
drag, startPoint x: 466, startPoint y: 214, endPoint x: 415, endPoint y: 217, distance: 51.5
click at [415, 217] on span "**********" at bounding box center [350, 215] width 271 height 61
click at [415, 218] on span "**********" at bounding box center [350, 215] width 271 height 61
drag, startPoint x: 431, startPoint y: 221, endPoint x: 475, endPoint y: 219, distance: 44.1
click at [476, 219] on p "**********" at bounding box center [352, 216] width 274 height 65
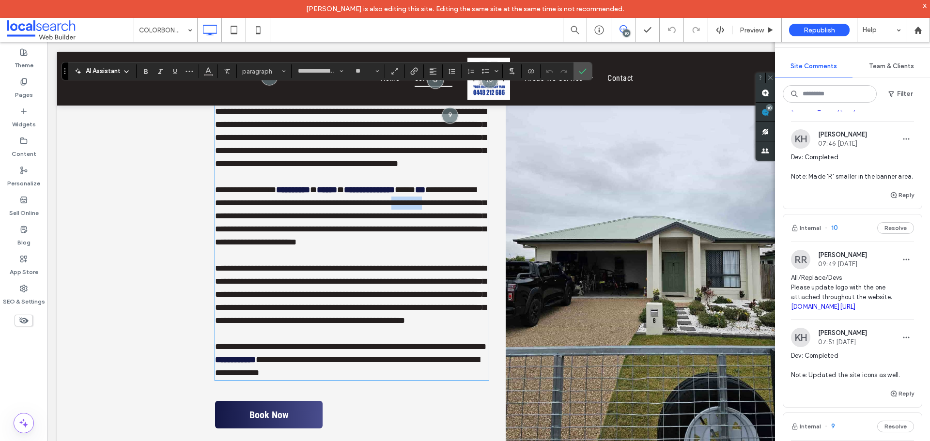
click at [473, 218] on p "**********" at bounding box center [352, 216] width 274 height 65
drag, startPoint x: 404, startPoint y: 228, endPoint x: 417, endPoint y: 217, distance: 16.1
click at [417, 217] on span "**********" at bounding box center [350, 215] width 271 height 61
drag, startPoint x: 583, startPoint y: 71, endPoint x: 451, endPoint y: 161, distance: 160.0
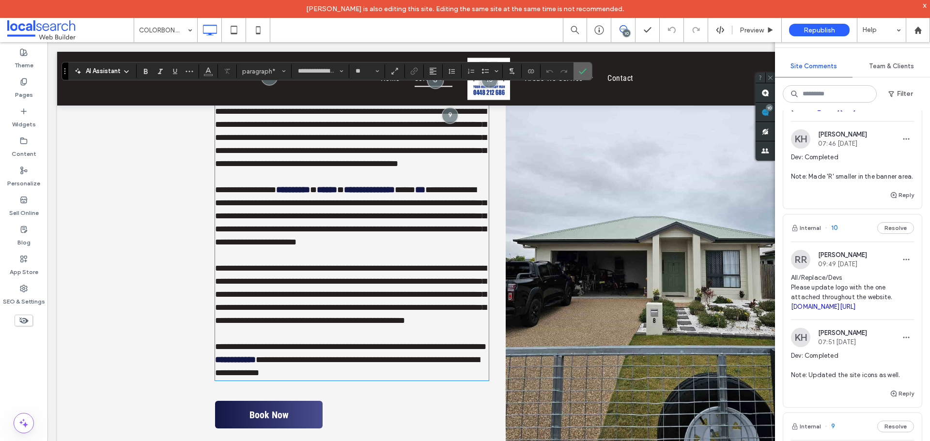
click at [583, 71] on use "Confirm" at bounding box center [583, 71] width 8 height 6
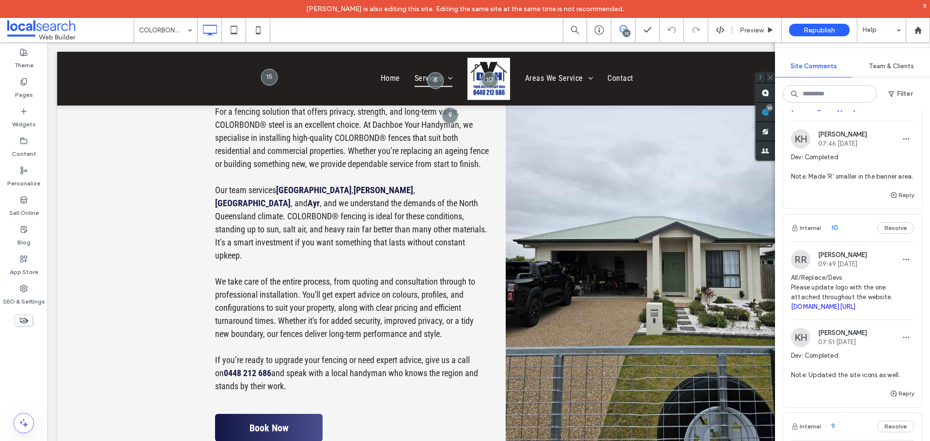
drag, startPoint x: 810, startPoint y: 126, endPoint x: 853, endPoint y: 130, distance: 43.3
click at [853, 113] on span "Note: COLORBOND® is the official stylisation. You can see it here: colorbond.co…" at bounding box center [852, 98] width 123 height 29
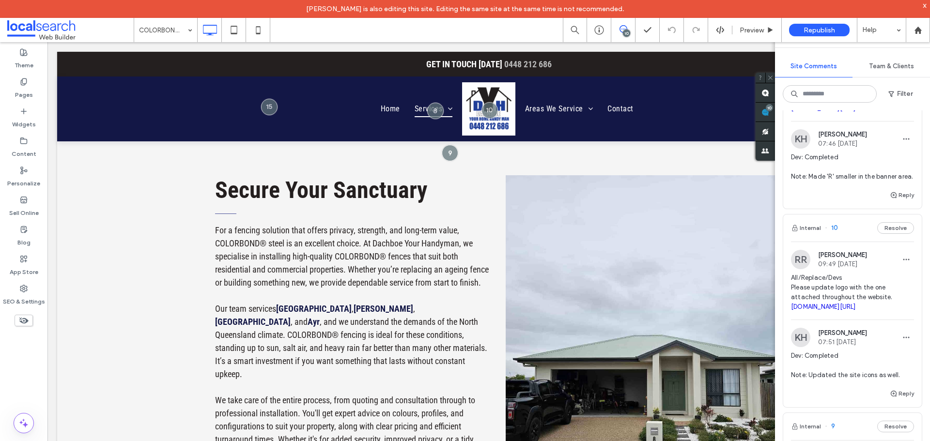
scroll to position [0, 0]
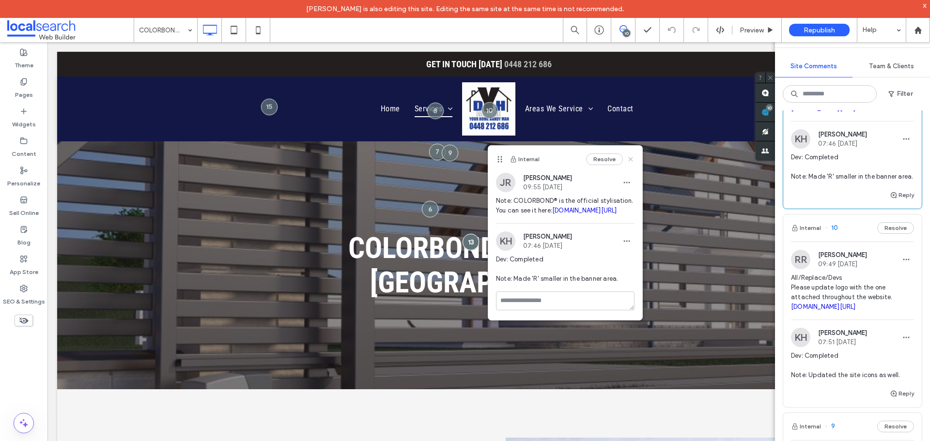
click at [632, 155] on icon at bounding box center [631, 159] width 8 height 8
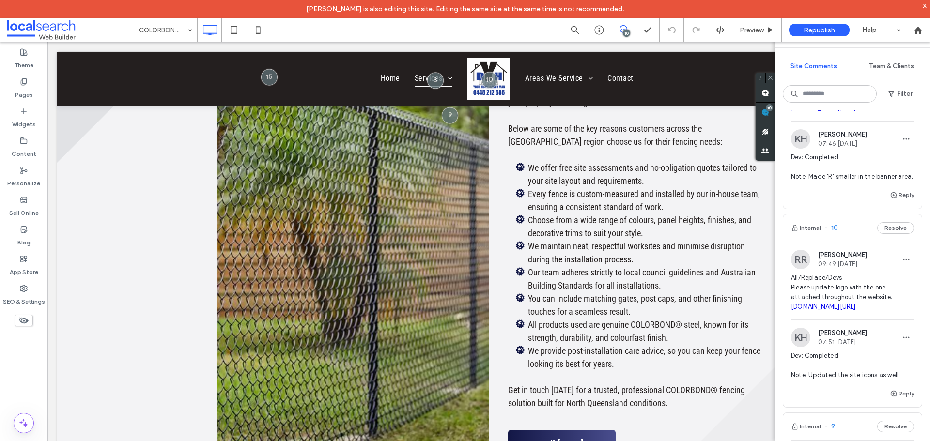
scroll to position [920, 0]
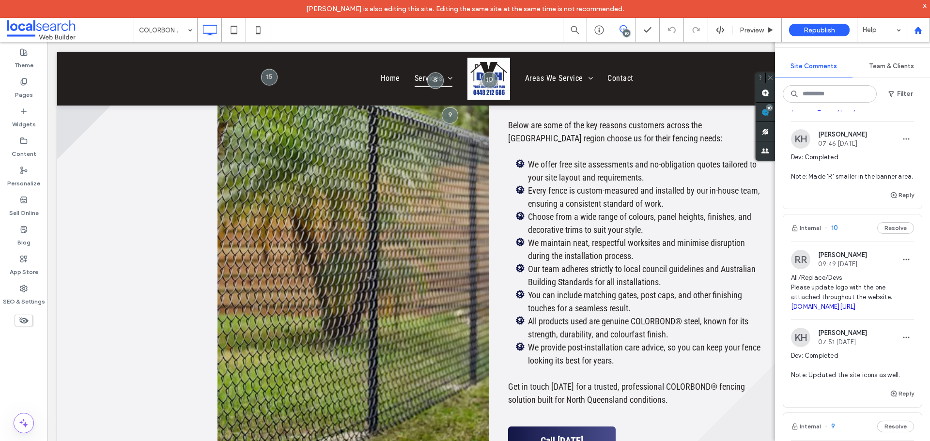
drag, startPoint x: 923, startPoint y: 6, endPoint x: 922, endPoint y: 17, distance: 11.2
click at [923, 6] on div "x" at bounding box center [925, 5] width 4 height 8
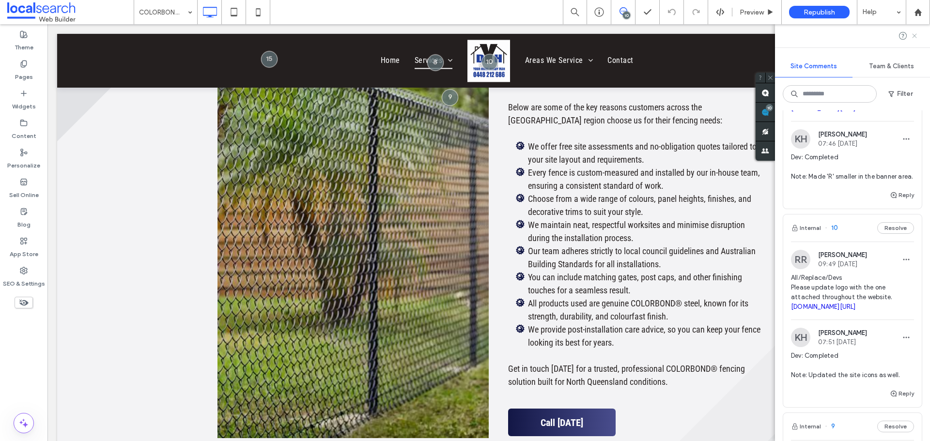
click at [913, 37] on use at bounding box center [914, 35] width 4 height 4
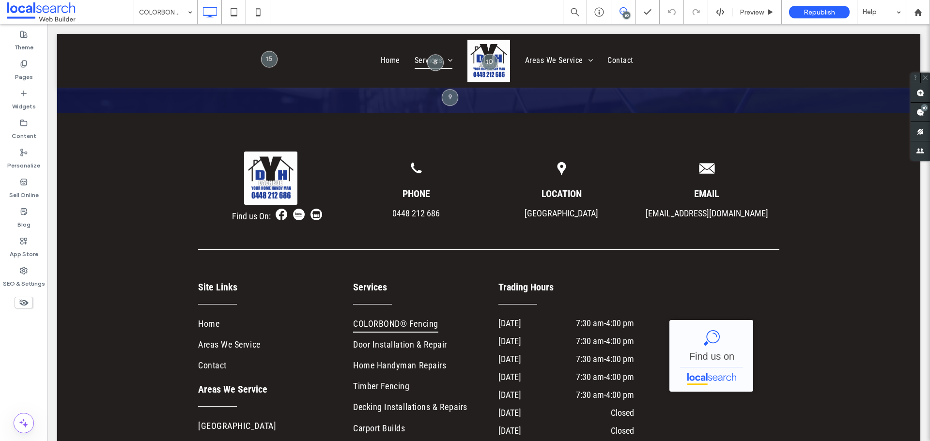
scroll to position [0, 0]
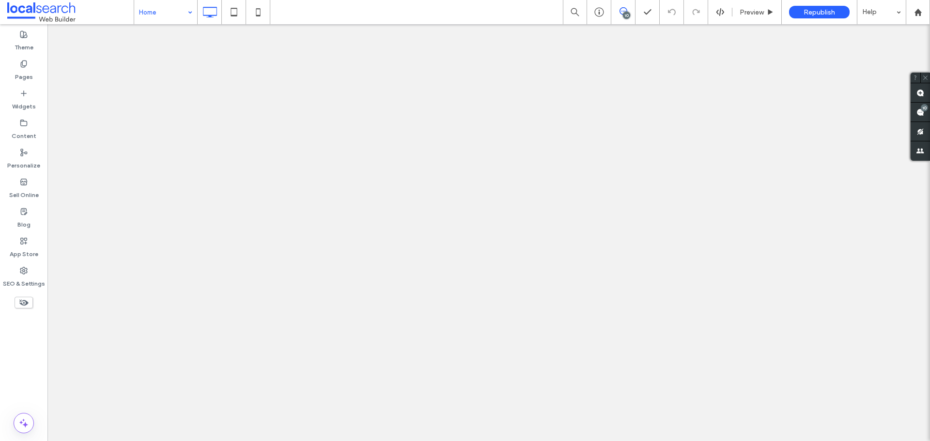
click at [166, 13] on input at bounding box center [163, 12] width 48 height 24
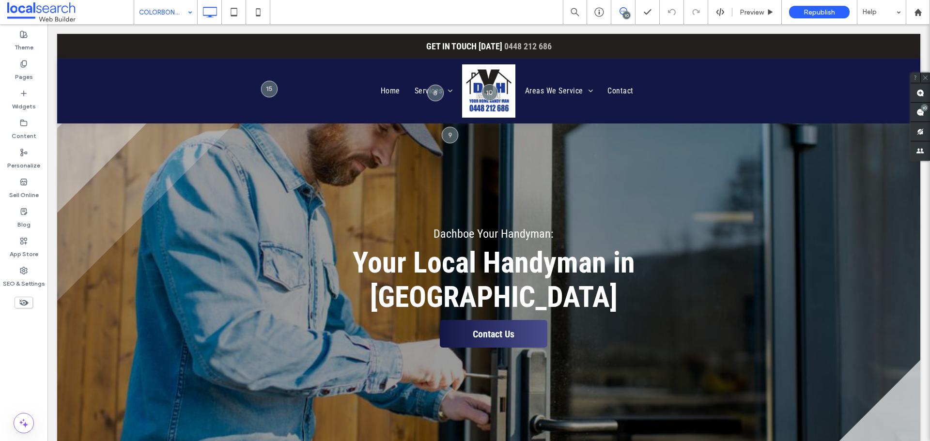
click at [921, 108] on div at bounding box center [465, 220] width 930 height 441
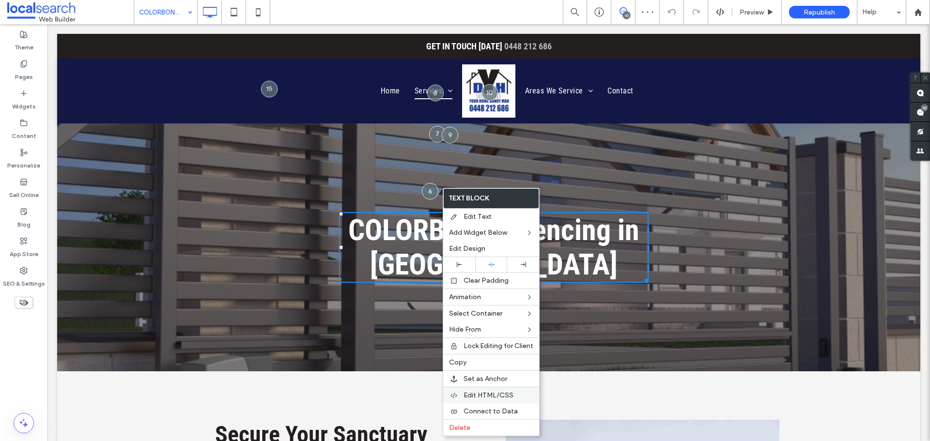
click at [522, 393] on label "Edit HTML/CSS" at bounding box center [499, 395] width 70 height 8
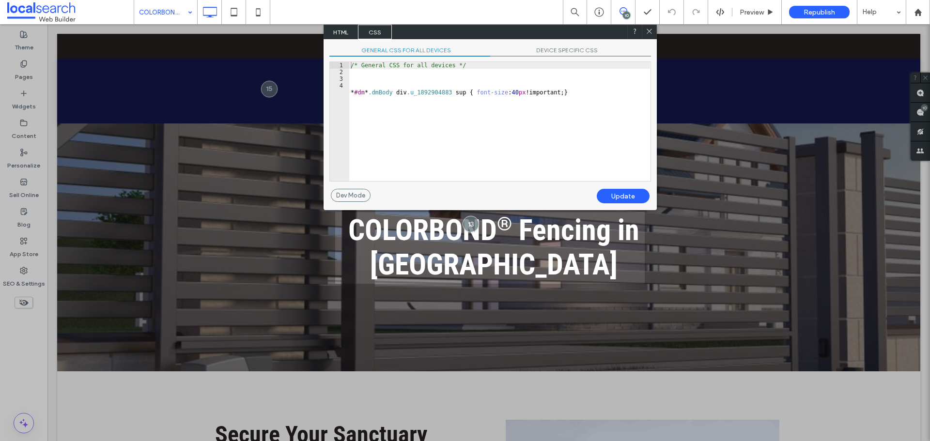
click at [349, 32] on span "HTML" at bounding box center [341, 32] width 34 height 15
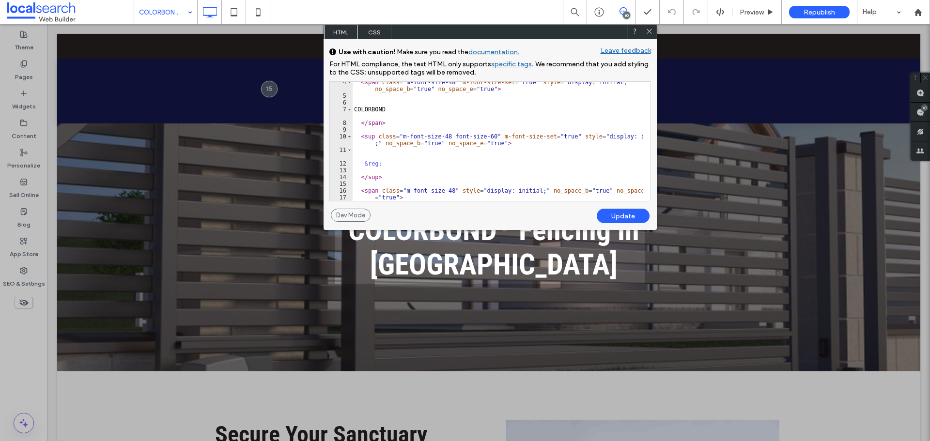
scroll to position [44, 0]
drag, startPoint x: 373, startPoint y: 137, endPoint x: 371, endPoint y: 163, distance: 26.2
click at [364, 138] on div "< span class = "m-font-size-48" m-font-size-set = "true" style = "display: init…" at bounding box center [497, 148] width 291 height 139
drag, startPoint x: 367, startPoint y: 175, endPoint x: 376, endPoint y: 178, distance: 9.7
click at [376, 178] on div "< span class = "m-font-size-48" m-font-size-set = "true" style = "display: init…" at bounding box center [497, 148] width 291 height 139
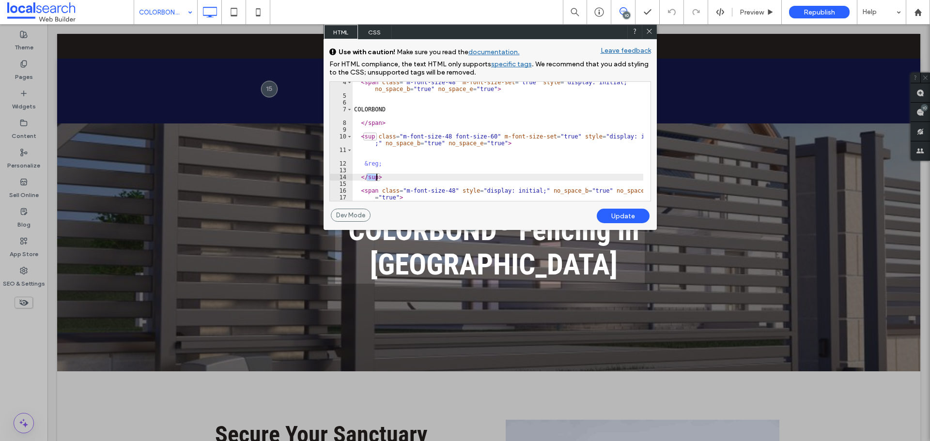
click at [376, 178] on div "< span class = "m-font-size-48" m-font-size-set = "true" style = "display: init…" at bounding box center [497, 141] width 291 height 119
drag, startPoint x: 376, startPoint y: 178, endPoint x: 365, endPoint y: 179, distance: 11.7
click at [365, 179] on div "< span class = "m-font-size-48" m-font-size-set = "true" style = "display: init…" at bounding box center [497, 148] width 291 height 139
click at [371, 143] on div "< span class = "m-font-size-48" m-font-size-set = "true" style = "display: init…" at bounding box center [497, 148] width 291 height 139
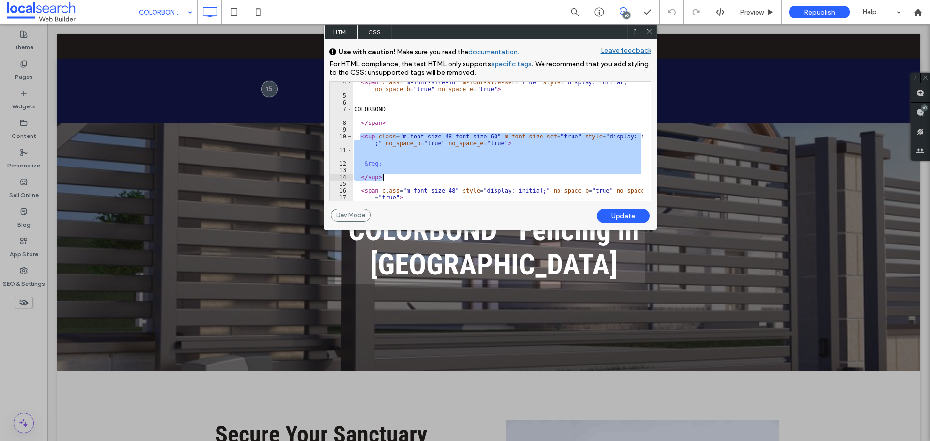
drag, startPoint x: 360, startPoint y: 136, endPoint x: 383, endPoint y: 175, distance: 45.8
click at [383, 175] on div "< span class = "m-font-size-48" m-font-size-set = "true" style = "display: init…" at bounding box center [497, 148] width 291 height 139
drag, startPoint x: 383, startPoint y: 175, endPoint x: 388, endPoint y: 180, distance: 7.2
click at [383, 176] on div "< span class = "m-font-size-48" m-font-size-set = "true" style = "display: init…" at bounding box center [497, 141] width 291 height 119
type textarea "*******"
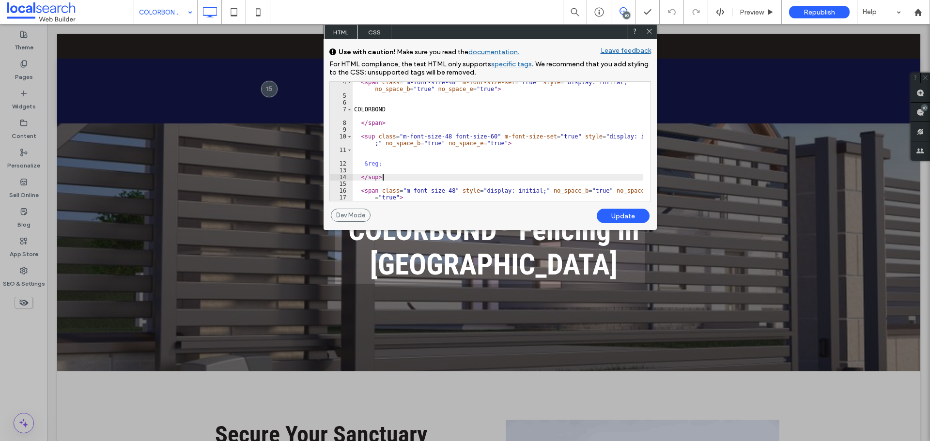
click at [374, 32] on span "CSS" at bounding box center [375, 32] width 34 height 15
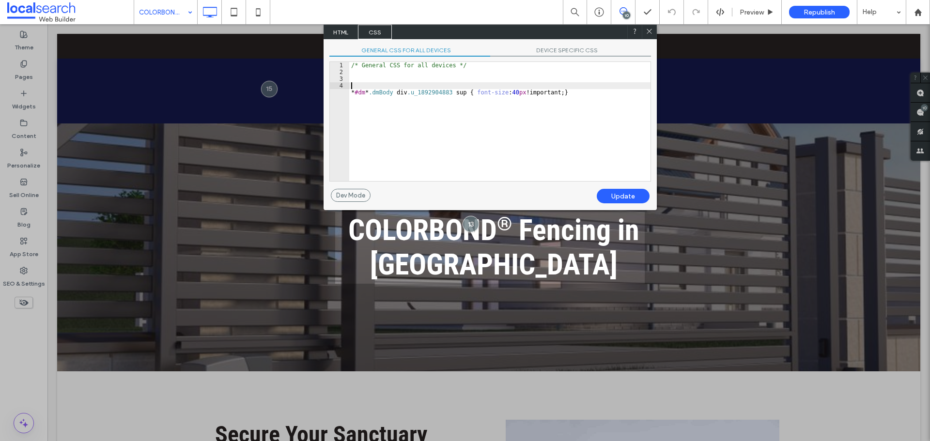
drag, startPoint x: 450, startPoint y: 95, endPoint x: 543, endPoint y: 96, distance: 93.0
click at [518, 92] on div "/* General CSS for all devices */ * #dm * .dmBody div .u_1892904883 sup { font-…" at bounding box center [499, 128] width 301 height 133
click at [552, 96] on div "/* General CSS for all devices */ * #dm * .dmBody div .u_1892904883 sup { font-…" at bounding box center [499, 128] width 301 height 133
click at [562, 95] on div "/* General CSS for all devices */ * #dm * .dmBody div .u_1892904883 sup { font-…" at bounding box center [499, 128] width 301 height 133
click at [565, 94] on div "/* General CSS for all devices */ * #dm * .dmBody div .u_1892904883 sup { font-…" at bounding box center [499, 128] width 301 height 133
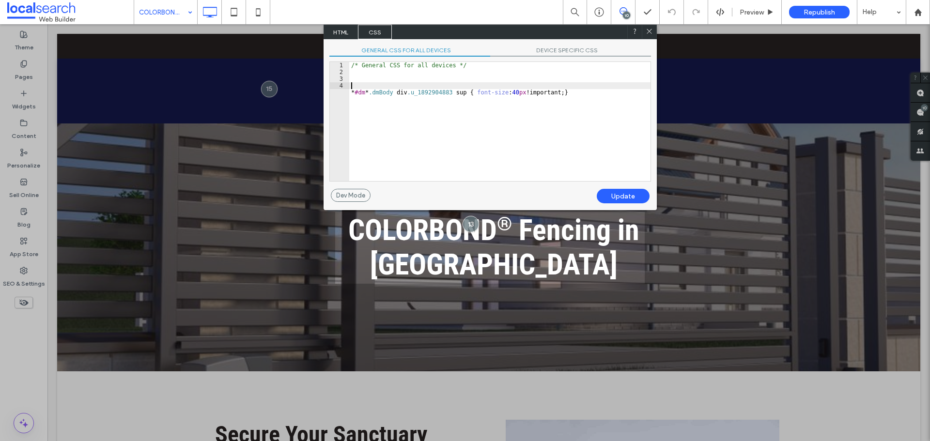
click at [547, 91] on div "/* General CSS for all devices */ * #dm * .dmBody div .u_1892904883 sup { font-…" at bounding box center [499, 128] width 301 height 133
drag, startPoint x: 507, startPoint y: 97, endPoint x: 447, endPoint y: 87, distance: 60.9
click at [503, 99] on div "/* General CSS for all devices */ * #dm * .dmBody div .u_1892904883 sup { font-…" at bounding box center [499, 128] width 301 height 133
click at [344, 30] on span "HTML" at bounding box center [341, 32] width 34 height 15
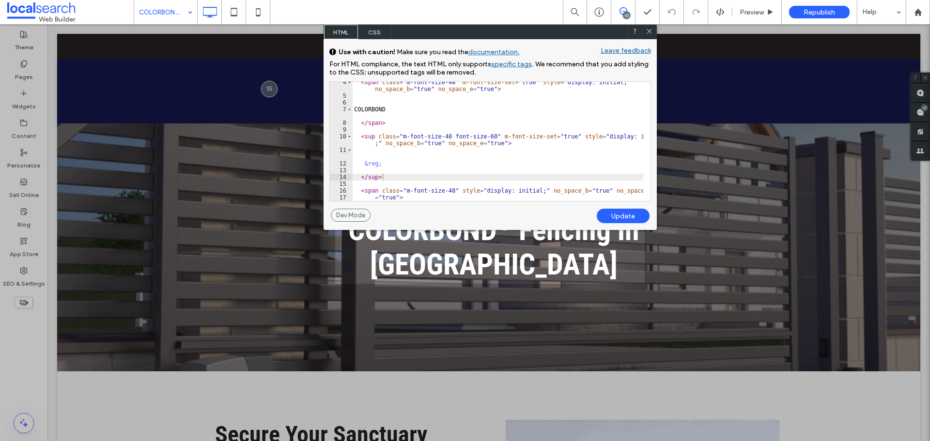
click at [376, 33] on span "CSS" at bounding box center [375, 32] width 34 height 15
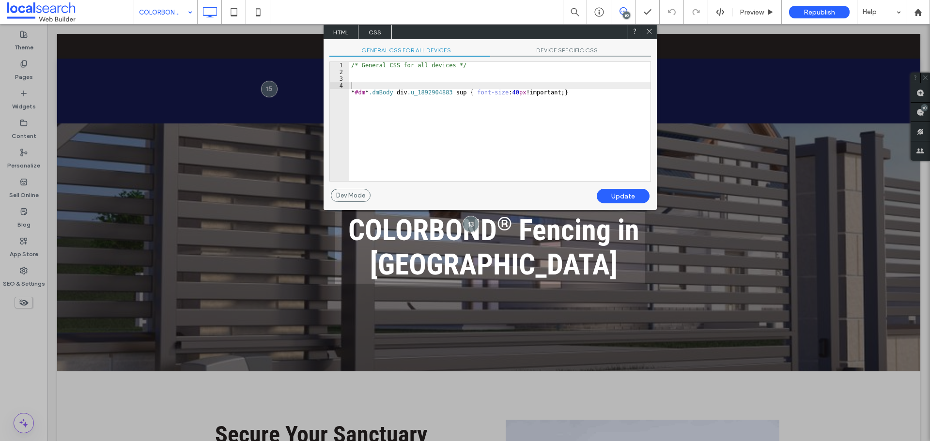
click at [339, 32] on span "HTML" at bounding box center [341, 32] width 34 height 15
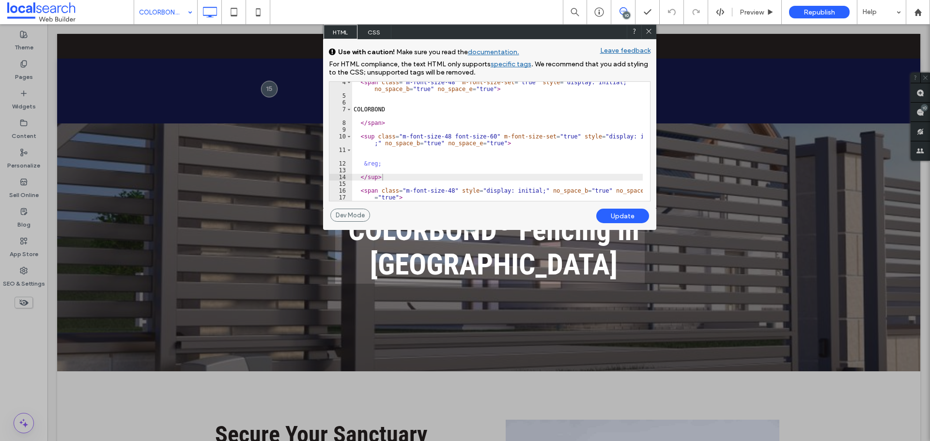
click at [379, 32] on span "CSS" at bounding box center [374, 32] width 34 height 15
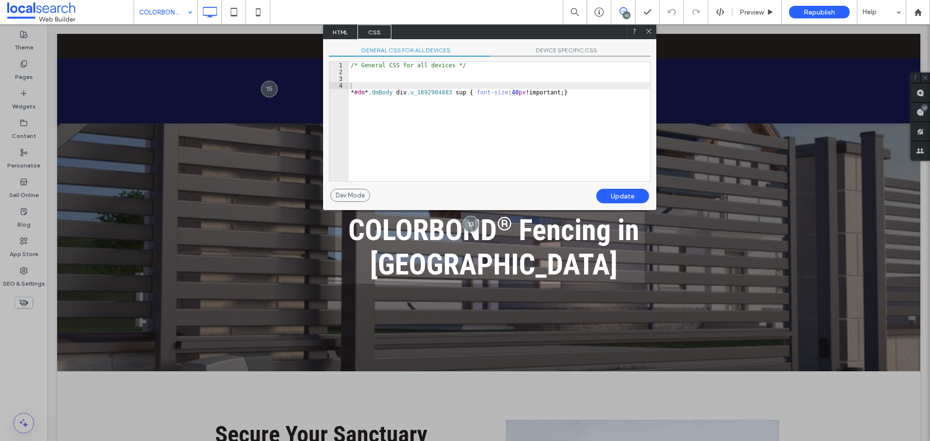
click at [341, 30] on span "HTML" at bounding box center [341, 32] width 34 height 15
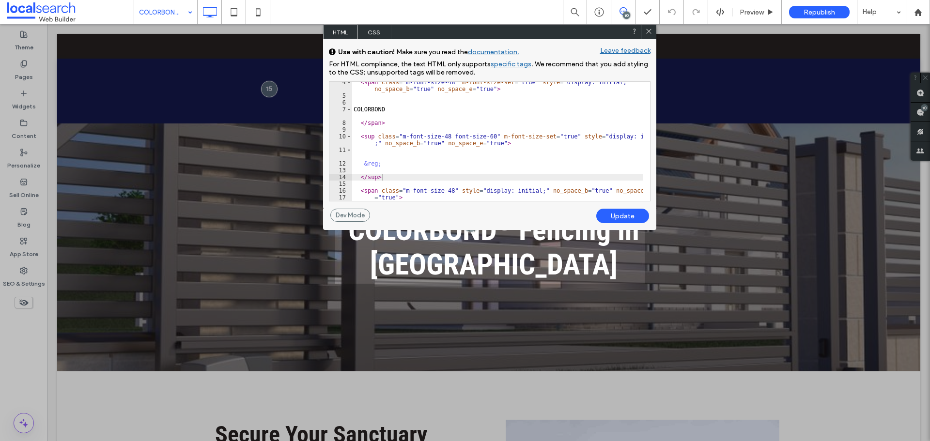
click at [374, 30] on span "CSS" at bounding box center [374, 32] width 34 height 15
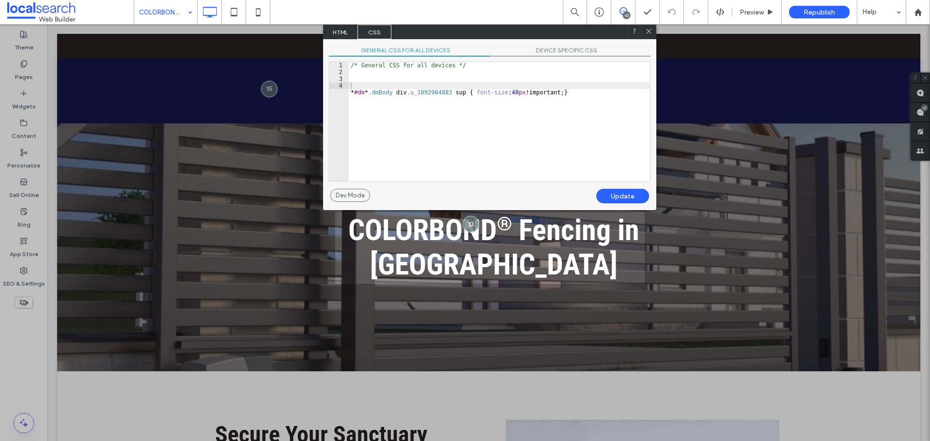
drag, startPoint x: 339, startPoint y: 29, endPoint x: 370, endPoint y: 30, distance: 30.5
click at [339, 29] on span "HTML" at bounding box center [341, 32] width 34 height 15
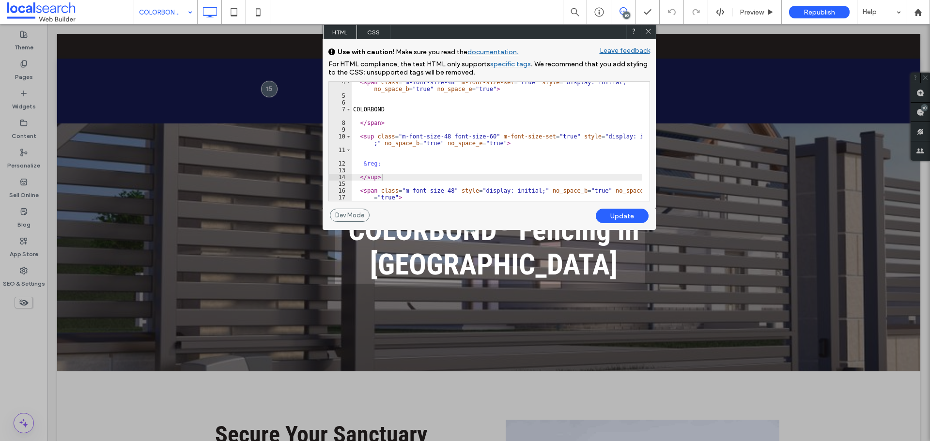
click at [390, 169] on div "< span class = "m-font-size-48" m-font-size-set = "true" style = "display: init…" at bounding box center [496, 148] width 291 height 139
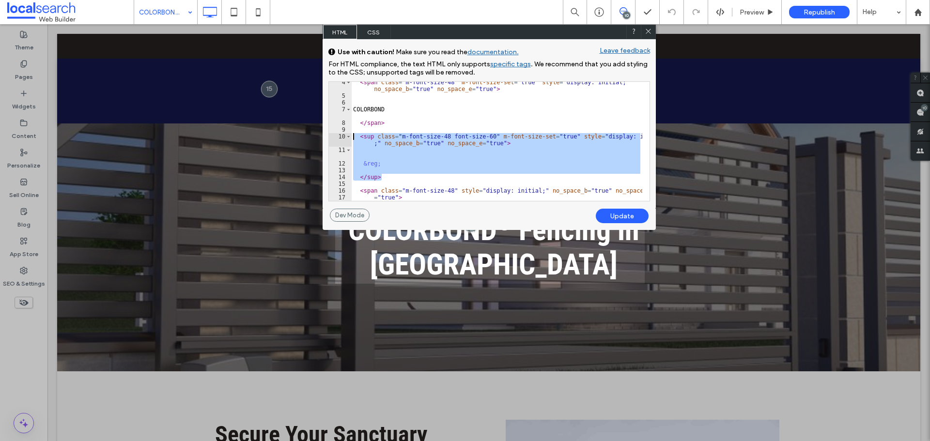
drag, startPoint x: 389, startPoint y: 180, endPoint x: 342, endPoint y: 138, distance: 63.4
click at [342, 138] on div "******* 4 5 6 7 8 9 10 11 12 13 14 15 16 17 < span class = "m-font-size-48" m-f…" at bounding box center [489, 141] width 322 height 120
click at [368, 147] on div "< span class = "m-font-size-48" m-font-size-set = "true" style = "display: init…" at bounding box center [496, 141] width 291 height 119
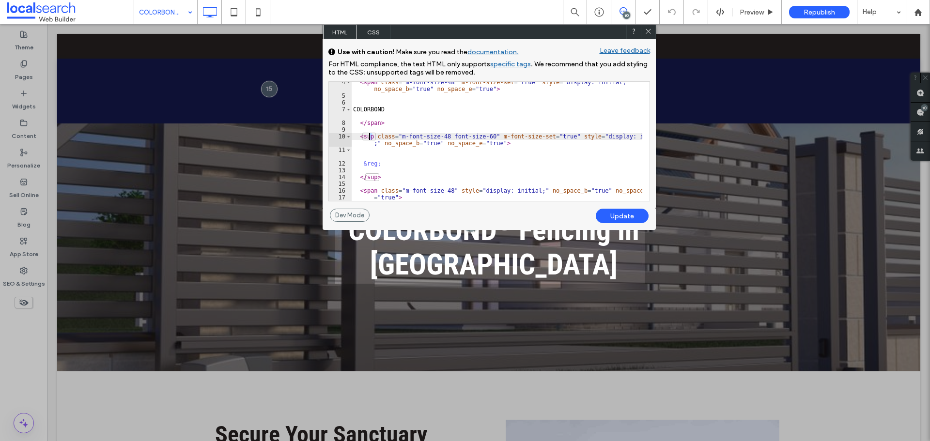
drag, startPoint x: 371, startPoint y: 135, endPoint x: 363, endPoint y: 138, distance: 8.6
click at [363, 138] on div "< span class = "m-font-size-48" m-font-size-set = "true" style = "display: init…" at bounding box center [496, 148] width 291 height 139
click at [381, 29] on span "CSS" at bounding box center [374, 32] width 34 height 15
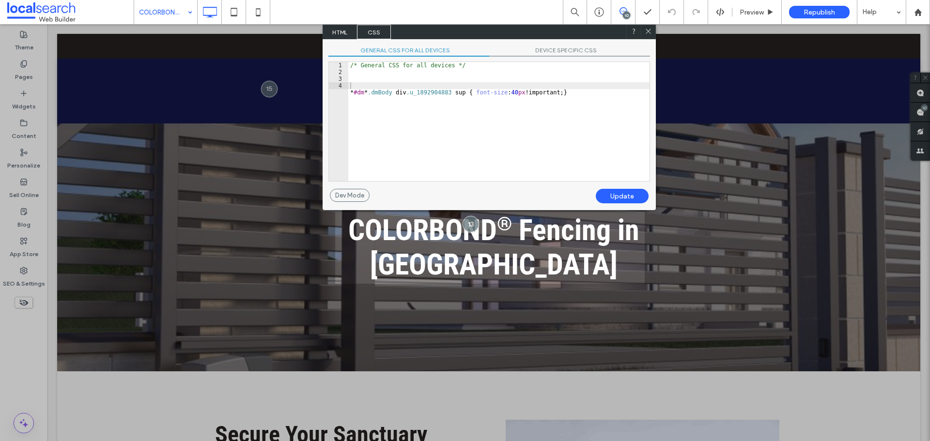
click at [341, 28] on span "HTML" at bounding box center [340, 32] width 34 height 15
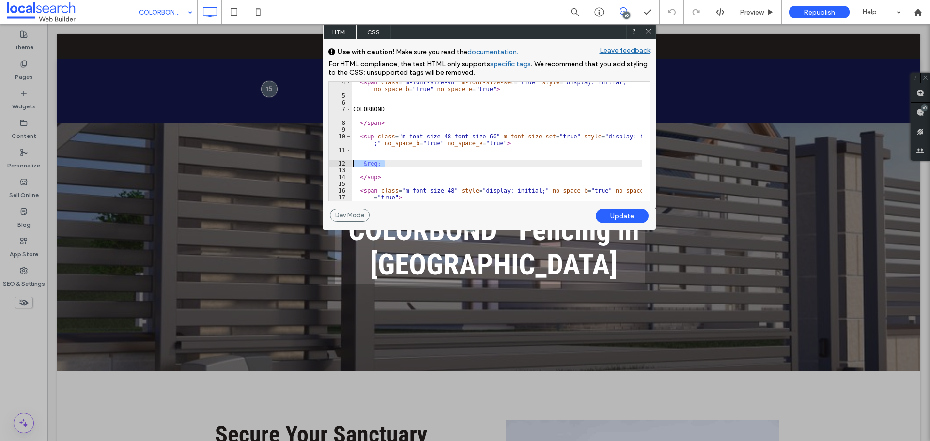
drag, startPoint x: 376, startPoint y: 164, endPoint x: 355, endPoint y: 166, distance: 20.5
click at [346, 164] on div "**********" at bounding box center [489, 141] width 322 height 120
click at [358, 167] on div "< span class = "m-font-size-48" m-font-size-set = "true" style = "display: init…" at bounding box center [496, 141] width 291 height 119
drag, startPoint x: 355, startPoint y: 165, endPoint x: 379, endPoint y: 166, distance: 24.7
click at [379, 166] on div "< span class = "m-font-size-48" m-font-size-set = "true" style = "display: init…" at bounding box center [496, 148] width 291 height 139
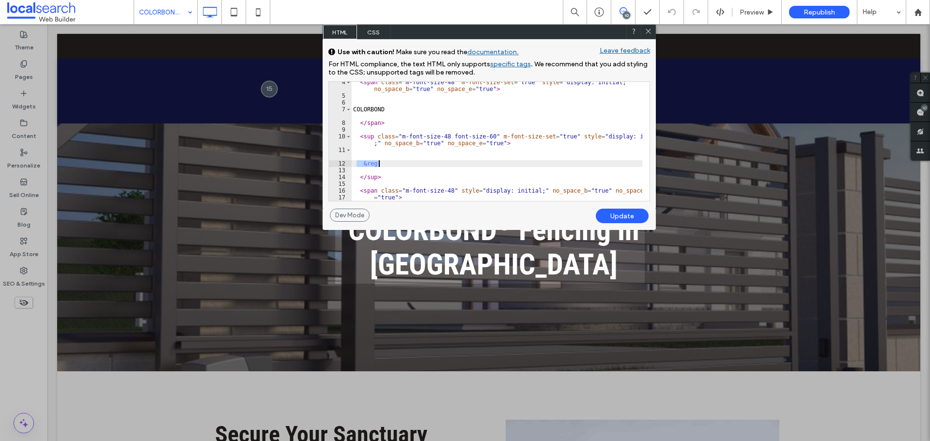
click at [372, 34] on span "CSS" at bounding box center [374, 32] width 34 height 15
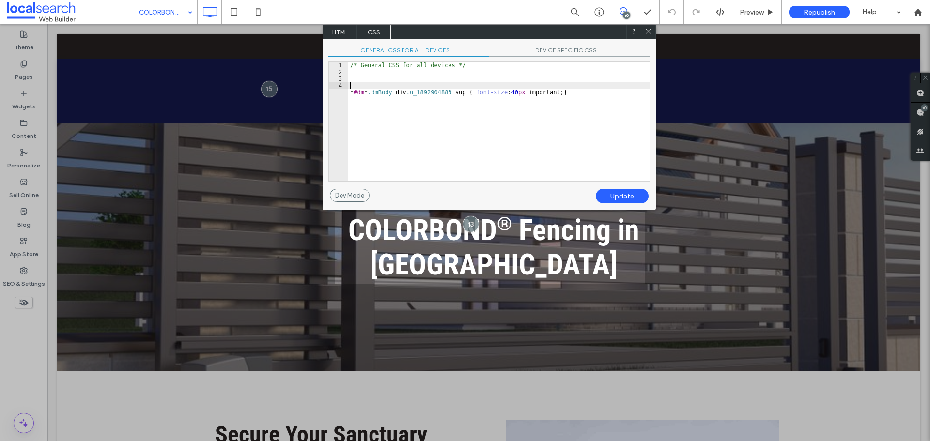
drag, startPoint x: 449, startPoint y: 96, endPoint x: 458, endPoint y: 93, distance: 8.9
click at [457, 93] on div "/* General CSS for all devices */ * #dm * .dmBody div .u_1892904883 sup { font-…" at bounding box center [498, 128] width 301 height 133
click at [591, 47] on span "DEVICE SPECIFIC CSS" at bounding box center [569, 51] width 161 height 10
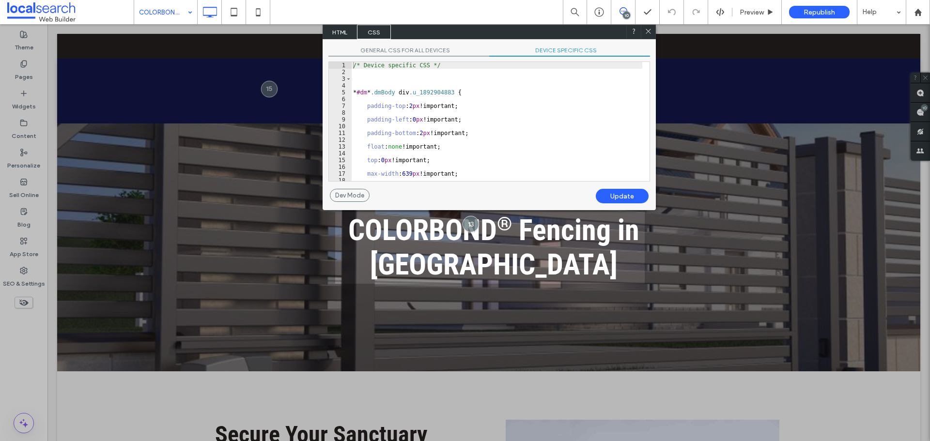
click at [443, 49] on span "GENERAL CSS FOR ALL DEVICES" at bounding box center [408, 51] width 161 height 10
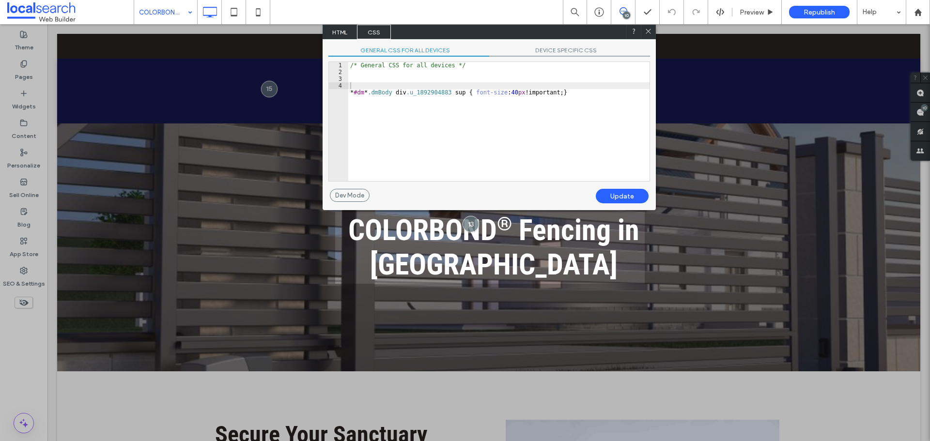
click at [646, 34] on icon at bounding box center [648, 31] width 7 height 7
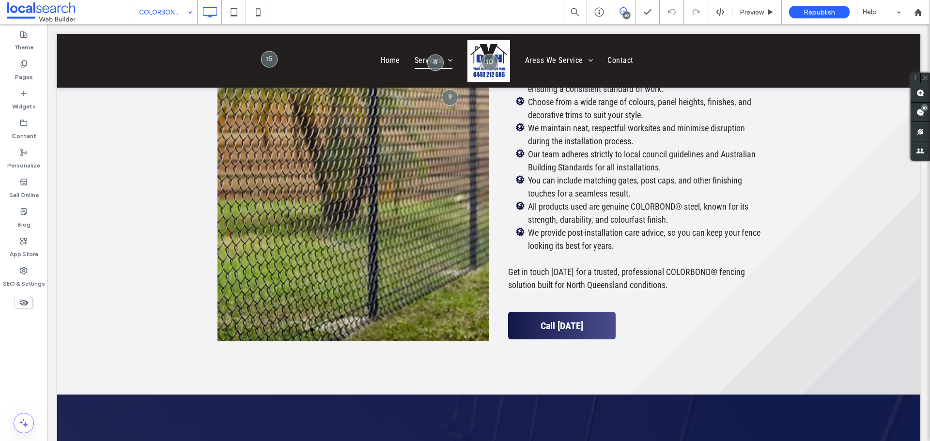
scroll to position [1828, 0]
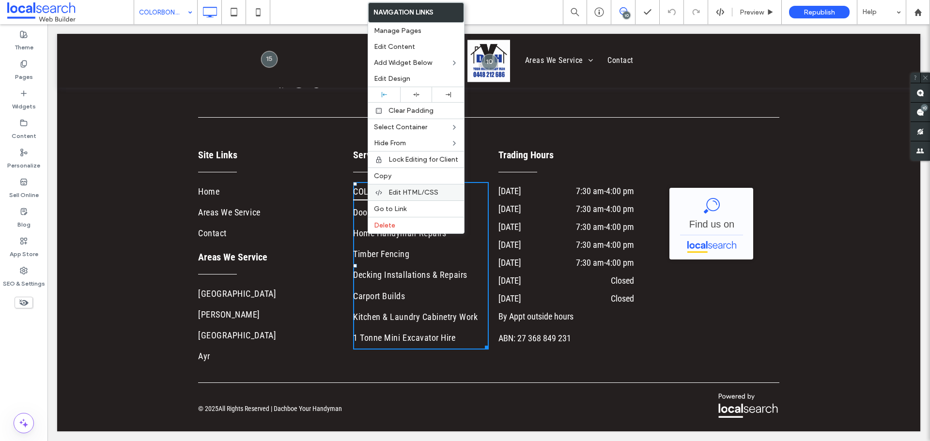
click at [450, 185] on div "Edit HTML/CSS" at bounding box center [416, 192] width 96 height 16
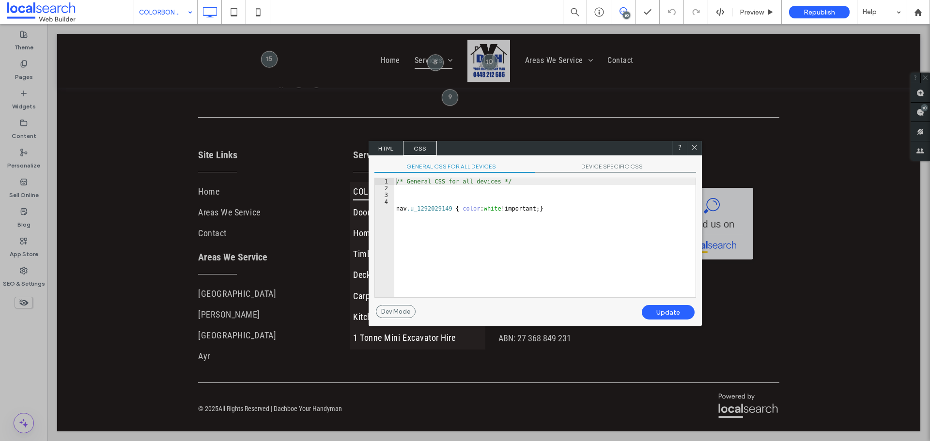
drag, startPoint x: 648, startPoint y: 179, endPoint x: 532, endPoint y: 146, distance: 119.8
click at [525, 146] on div "HTML CSS" at bounding box center [535, 148] width 333 height 15
click at [386, 148] on span "HTML" at bounding box center [385, 147] width 34 height 15
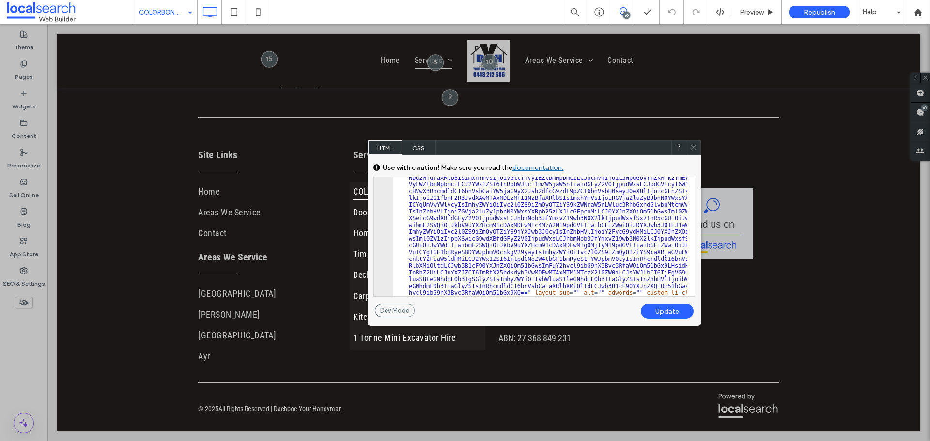
scroll to position [172, 0]
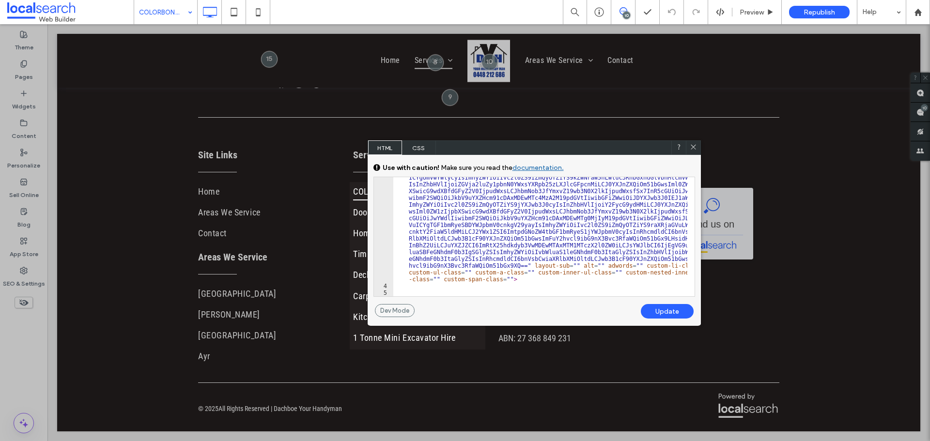
drag, startPoint x: 693, startPoint y: 144, endPoint x: 331, endPoint y: 177, distance: 363.3
click at [693, 144] on icon at bounding box center [693, 146] width 7 height 7
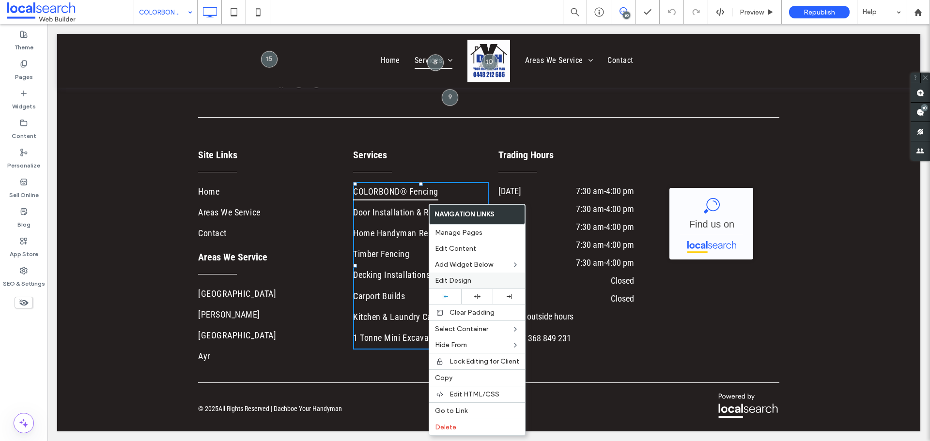
click at [481, 277] on label "Edit Design" at bounding box center [477, 281] width 84 height 8
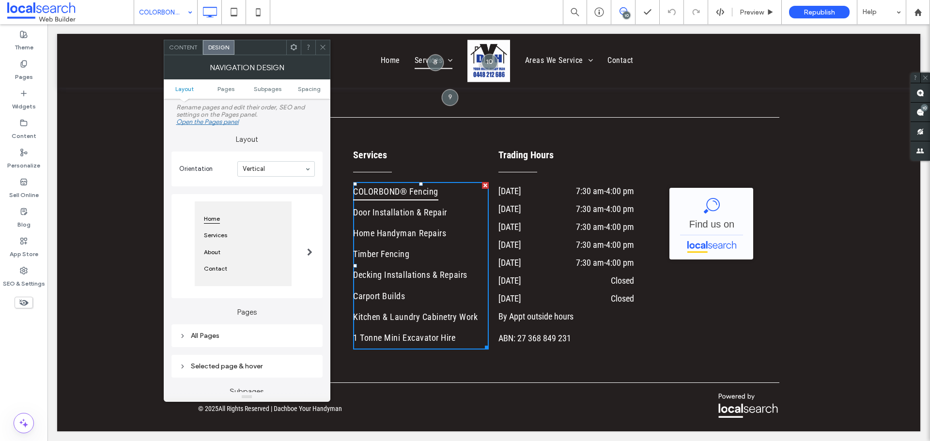
scroll to position [145, 0]
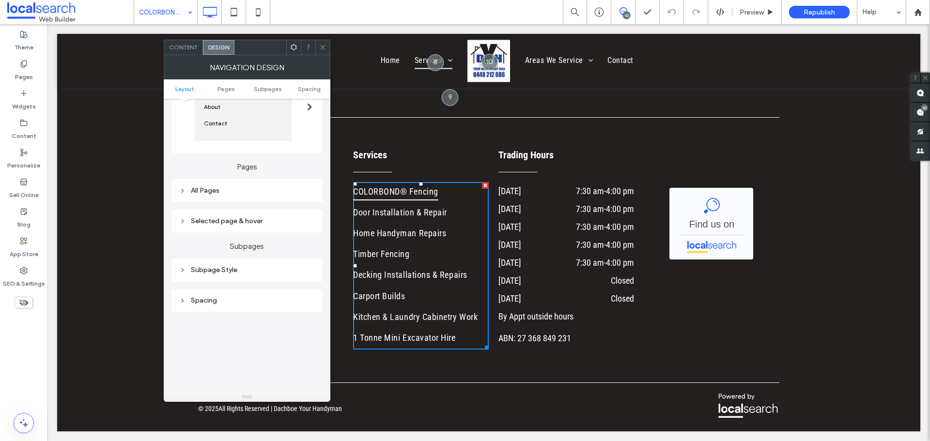
click at [273, 190] on div "All Pages" at bounding box center [247, 190] width 136 height 8
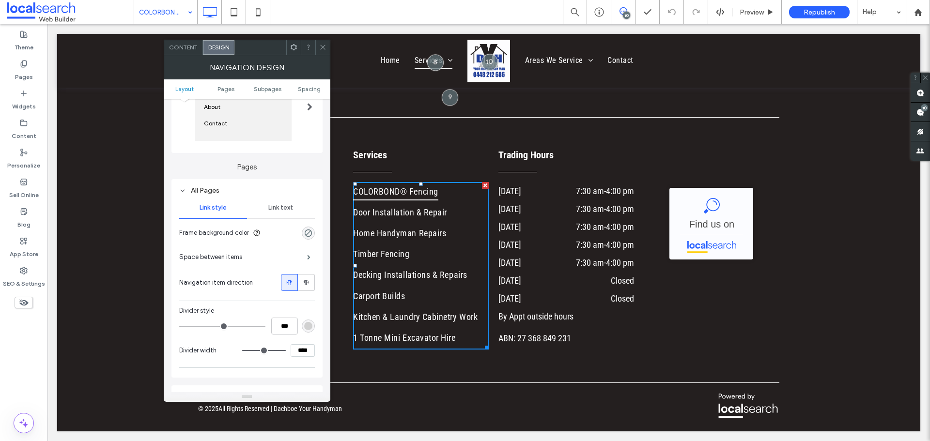
click at [301, 214] on div "Link text" at bounding box center [281, 207] width 68 height 21
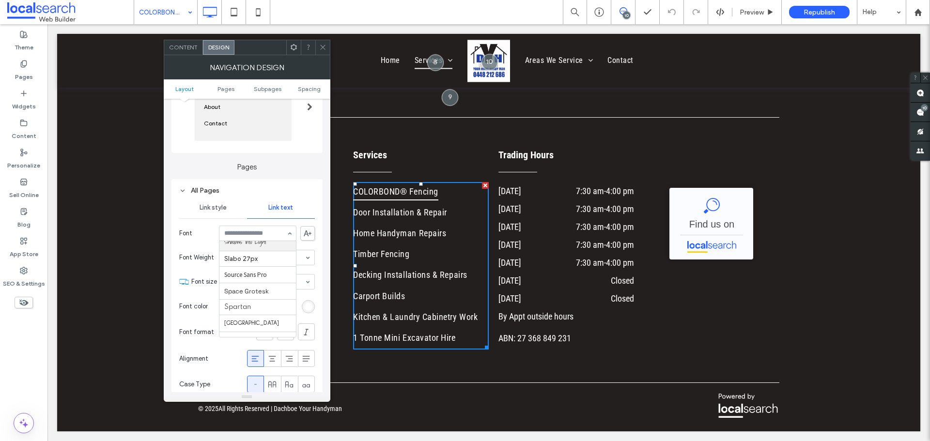
scroll to position [998, 0]
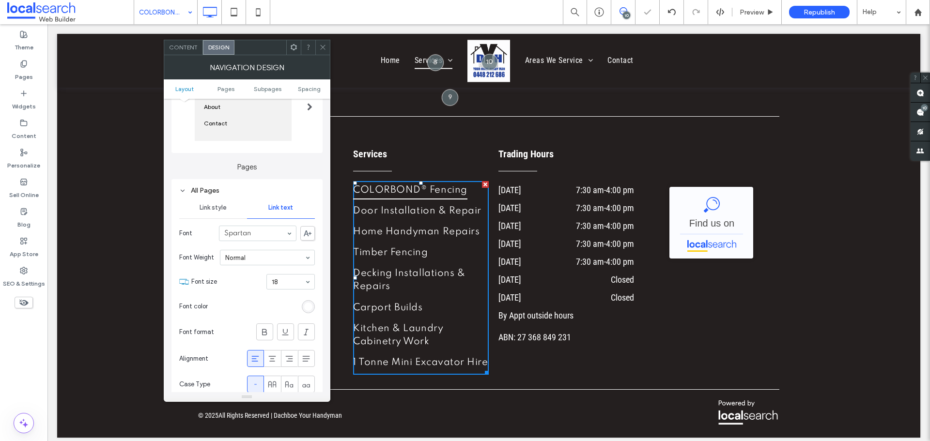
click at [263, 235] on input at bounding box center [255, 233] width 62 height 7
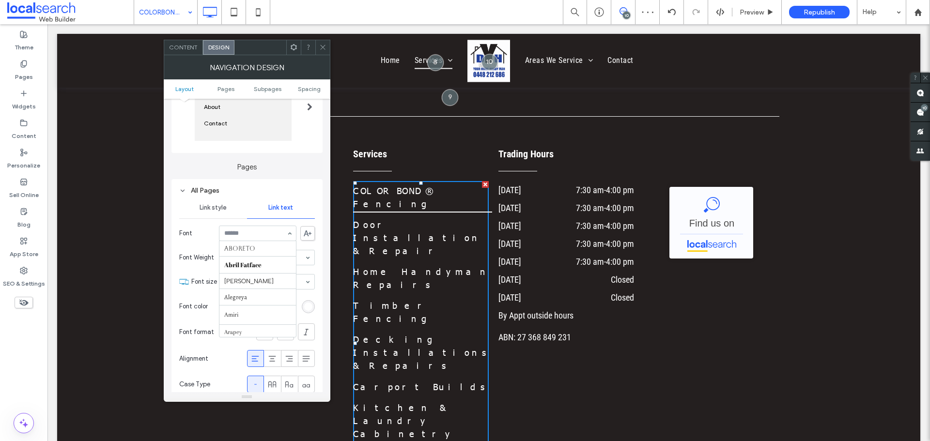
click at [272, 233] on input at bounding box center [255, 233] width 62 height 7
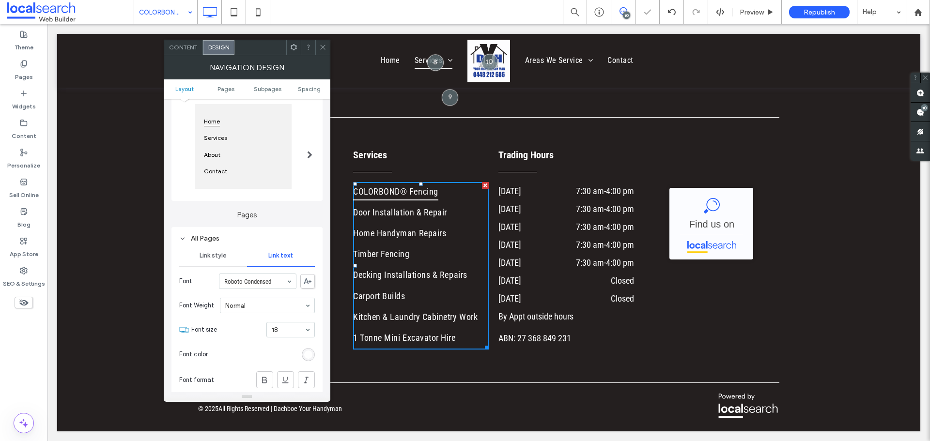
scroll to position [97, 0]
drag, startPoint x: 273, startPoint y: 280, endPoint x: 269, endPoint y: 300, distance: 20.7
click at [273, 280] on input at bounding box center [255, 281] width 62 height 7
click at [200, 290] on section "Font Roboto Condensed" at bounding box center [247, 281] width 136 height 25
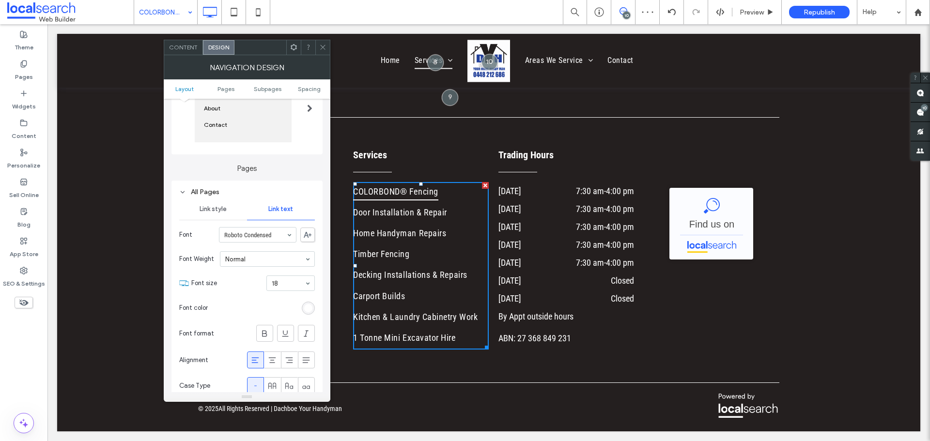
scroll to position [194, 0]
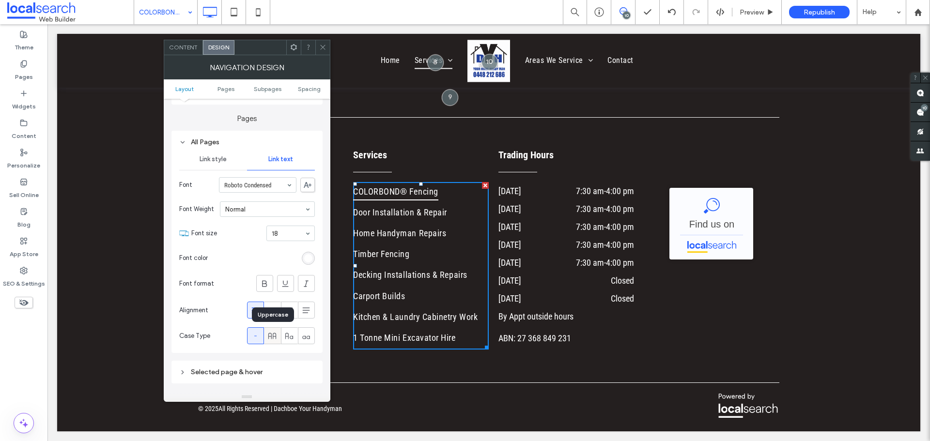
click at [278, 337] on div at bounding box center [272, 336] width 16 height 16
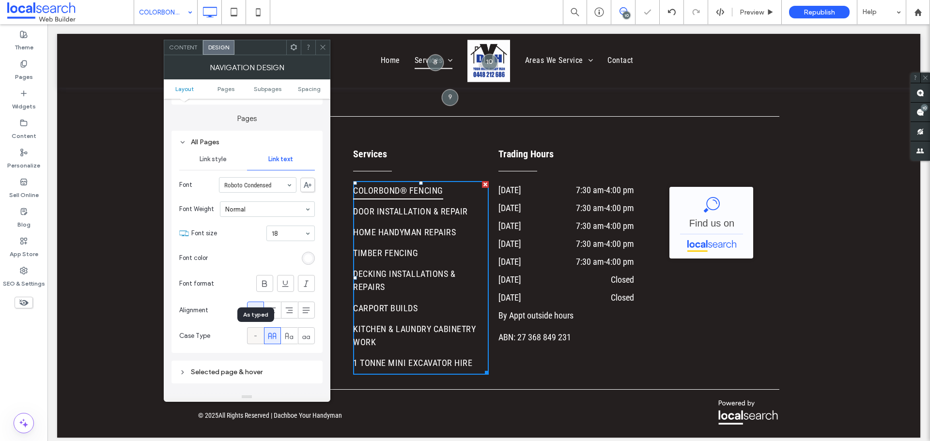
click at [254, 334] on icon at bounding box center [255, 336] width 10 height 10
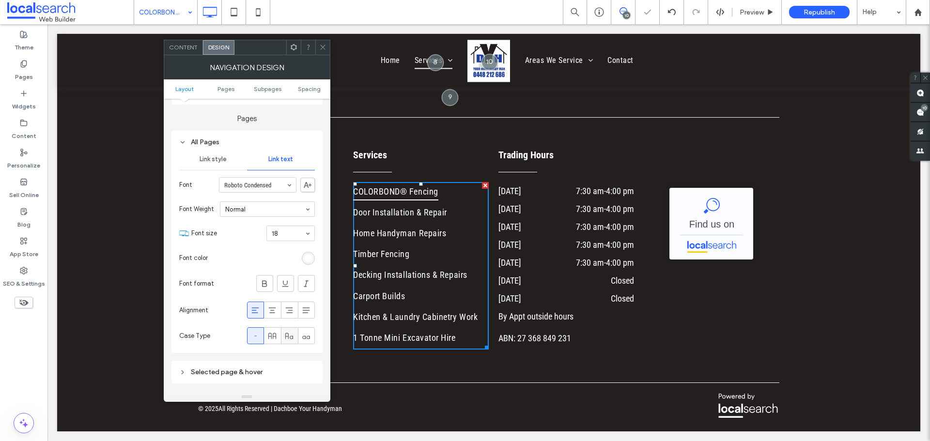
click at [290, 339] on icon at bounding box center [289, 336] width 10 height 10
click at [257, 338] on icon at bounding box center [255, 336] width 10 height 10
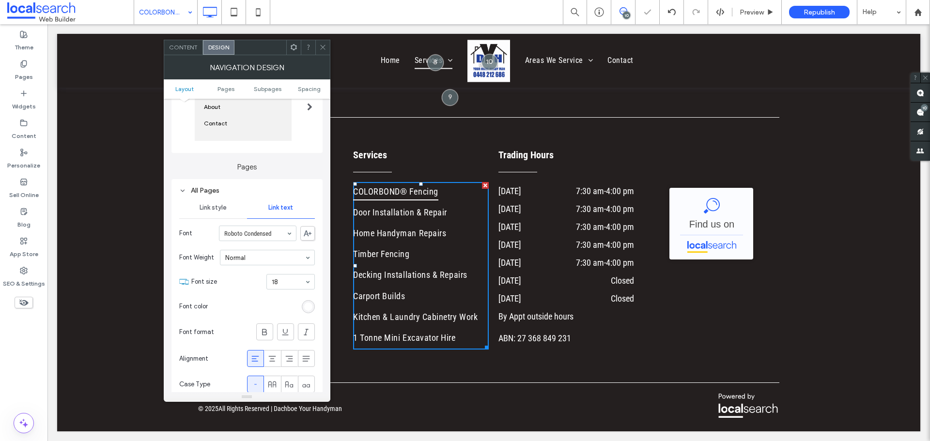
click at [323, 41] on span at bounding box center [322, 47] width 7 height 15
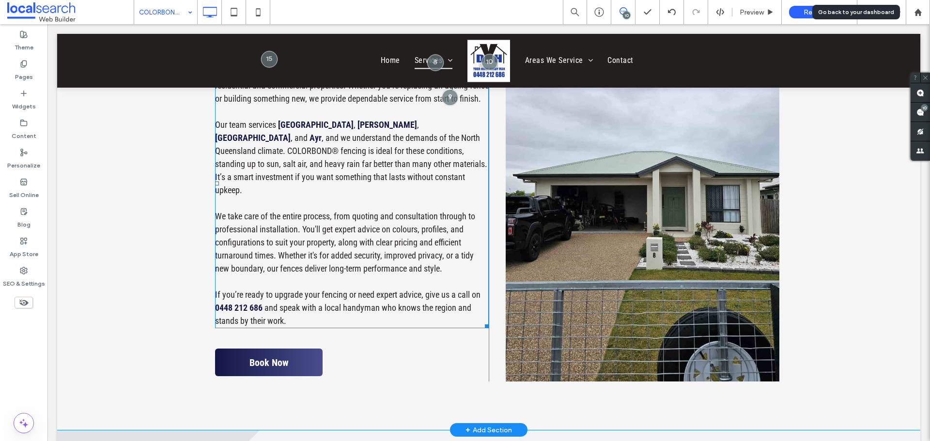
scroll to position [436, 0]
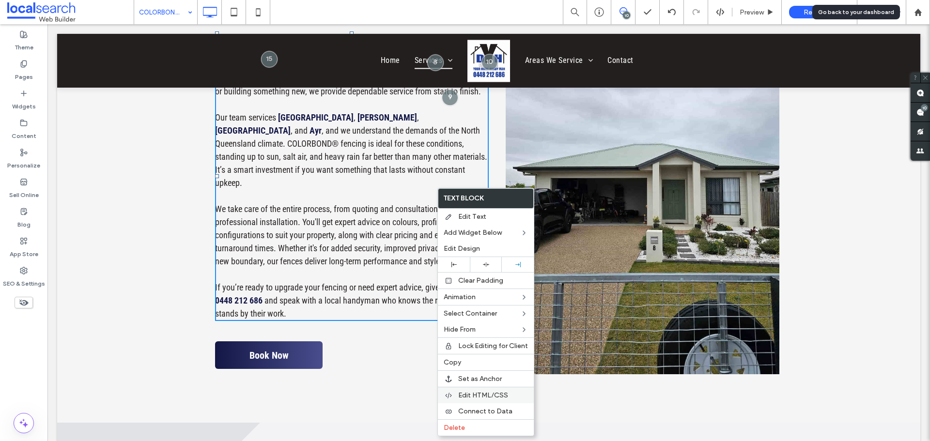
click at [492, 394] on span "Edit HTML/CSS" at bounding box center [483, 395] width 50 height 8
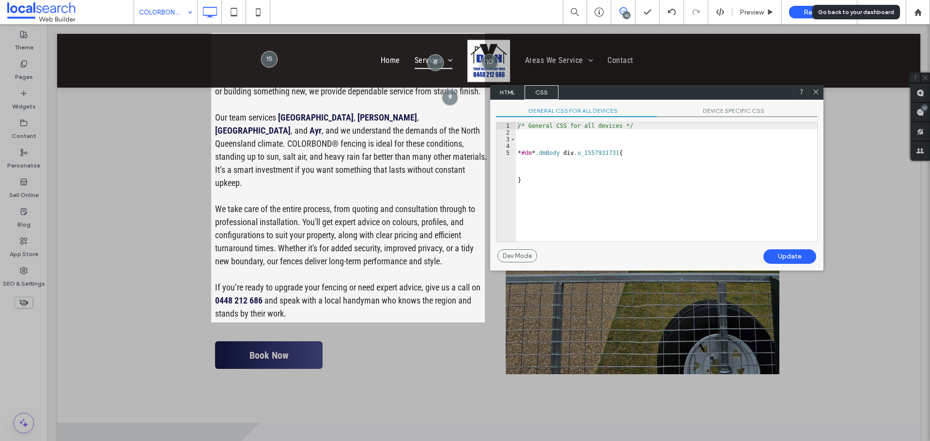
click at [567, 89] on div "HTML CSS" at bounding box center [656, 92] width 333 height 15
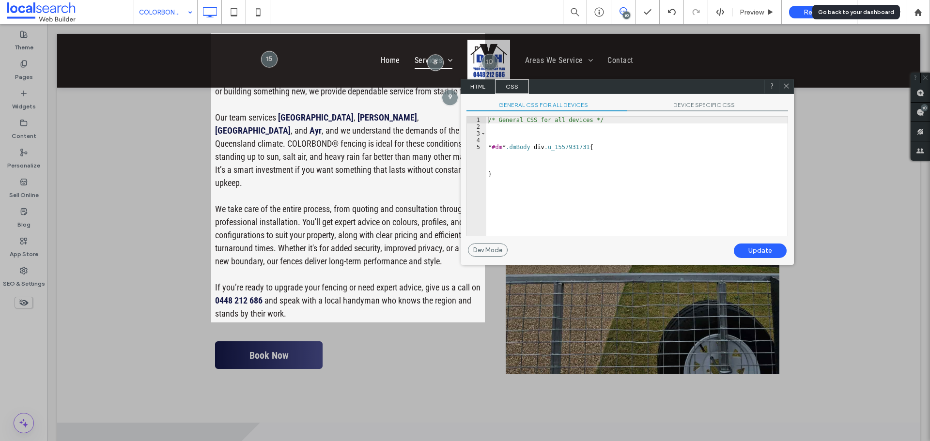
click at [480, 88] on span "HTML" at bounding box center [478, 86] width 34 height 15
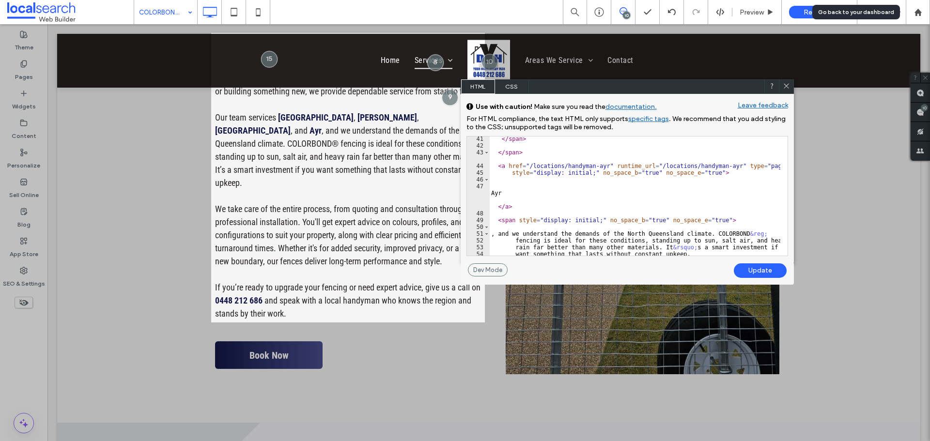
scroll to position [347, 0]
drag, startPoint x: 632, startPoint y: 202, endPoint x: 638, endPoint y: 200, distance: 6.7
click at [632, 202] on div "</ span > </ span > < a href = "/locations/handyman-ayr" runtime_url = "/locati…" at bounding box center [634, 202] width 291 height 133
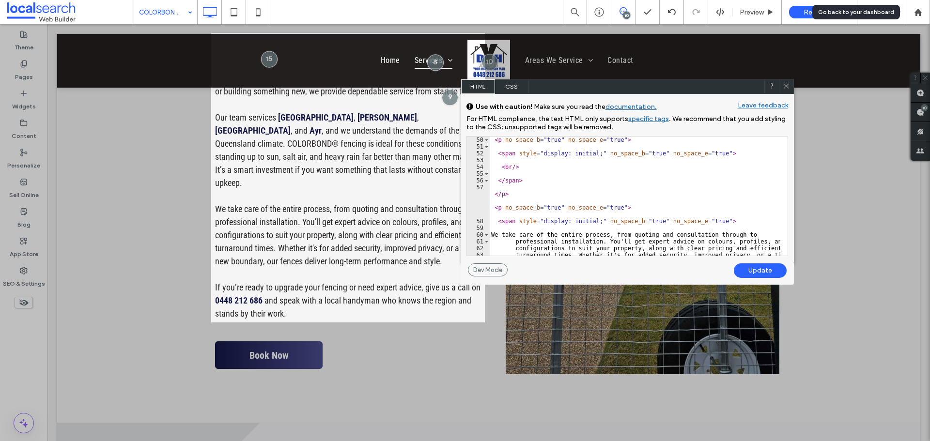
scroll to position [434, 0]
click at [599, 180] on div "< p no_space_b = "true" no_space_e = "true" > < span style = "display: initial;…" at bounding box center [634, 203] width 291 height 133
click at [558, 207] on div "< p no_space_b = "true" no_space_e = "true" > < span style = "display: initial;…" at bounding box center [634, 203] width 291 height 133
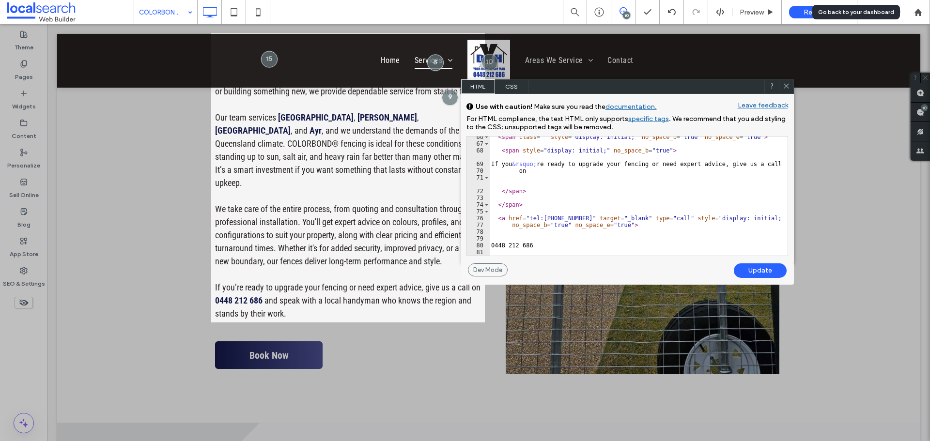
scroll to position [572, 0]
click at [566, 203] on div "< span class = "" style = "display: initial;" no_space_b = "true" no_space_e = …" at bounding box center [634, 200] width 291 height 133
click at [539, 189] on div "< span class = "" style = "display: initial;" no_space_b = "true" no_space_e = …" at bounding box center [634, 200] width 291 height 133
click at [515, 181] on div "< span class = "" style = "display: initial;" no_space_b = "true" no_space_e = …" at bounding box center [634, 200] width 291 height 133
type textarea "**********"
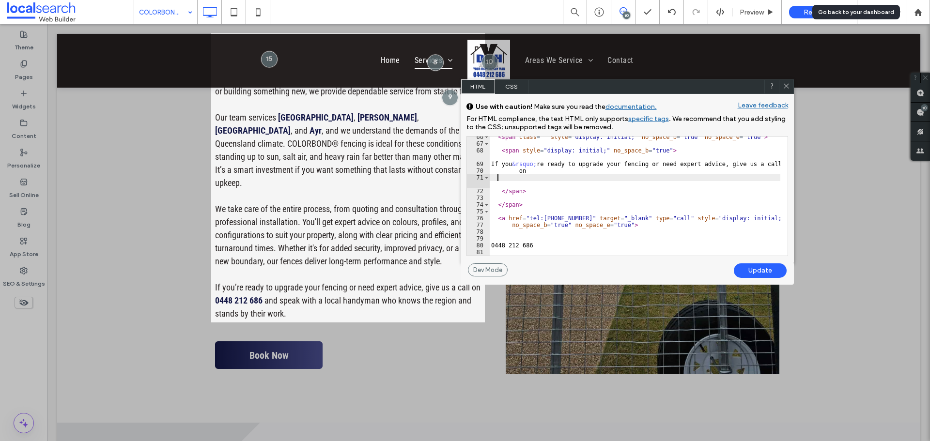
click at [498, 180] on div "< span class = "" style = "display: initial;" no_space_b = "true" no_space_e = …" at bounding box center [634, 200] width 291 height 133
click at [496, 186] on div "< span class = "" style = "display: initial;" no_space_b = "true" no_space_e = …" at bounding box center [634, 200] width 291 height 133
click at [492, 185] on div "< span class = "" style = "display: initial;" no_space_b = "true" no_space_e = …" at bounding box center [634, 200] width 291 height 133
click at [511, 82] on span "CSS" at bounding box center [512, 86] width 34 height 15
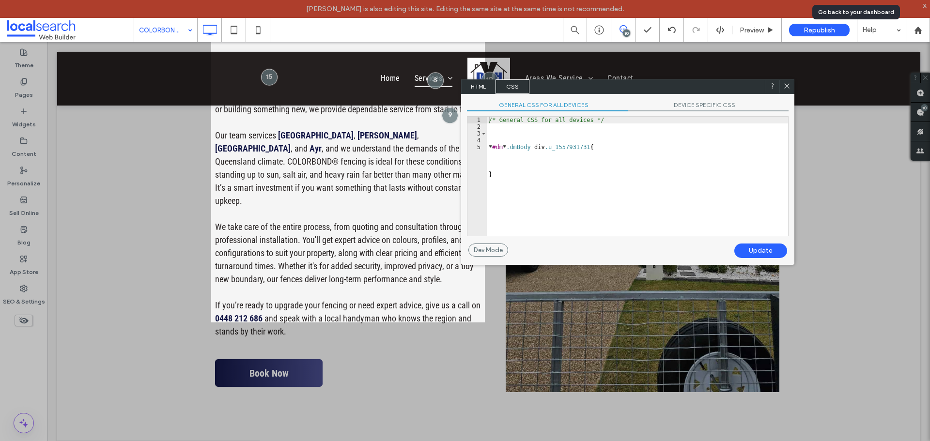
type textarea "*"
drag, startPoint x: 529, startPoint y: 148, endPoint x: 596, endPoint y: 150, distance: 66.4
click at [596, 150] on div "/* General CSS for all devices */ * #dm * .dmBody div .u_1557931731 { }" at bounding box center [637, 183] width 301 height 133
click at [569, 163] on div "/* General CSS for all devices */ * #dm * .dmBody div .u_1557931731 { }" at bounding box center [637, 183] width 301 height 133
drag, startPoint x: 530, startPoint y: 185, endPoint x: 485, endPoint y: 146, distance: 59.4
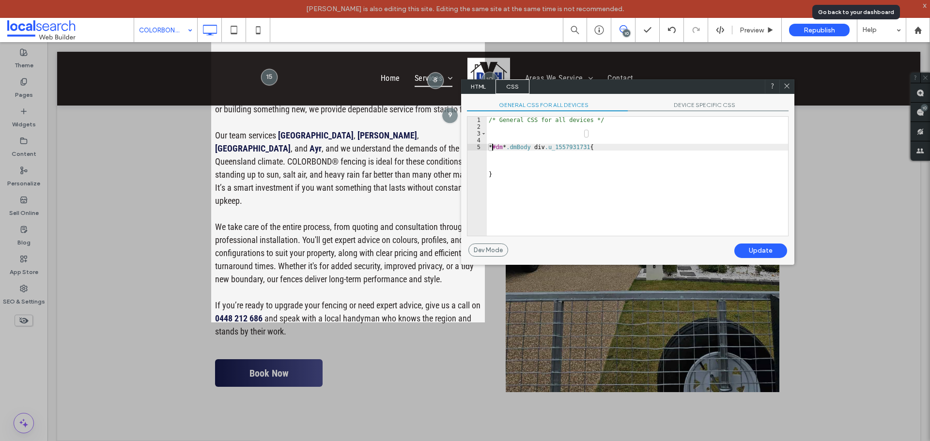
click at [485, 146] on div "* 1 2 3 4 5 /* General CSS for all devices */ * #dm * .dmBody div .u_1557931731…" at bounding box center [628, 176] width 322 height 120
click at [560, 177] on div "/* General CSS for all devices */ * #dm * .dmBody div .u_1557931731 { }" at bounding box center [637, 176] width 301 height 119
drag, startPoint x: 785, startPoint y: 84, endPoint x: 433, endPoint y: 189, distance: 366.9
click at [785, 84] on icon at bounding box center [786, 85] width 7 height 7
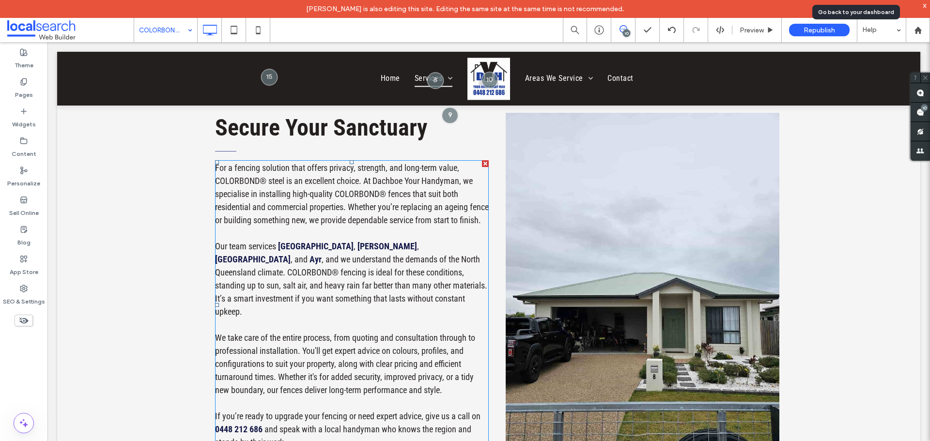
scroll to position [242, 0]
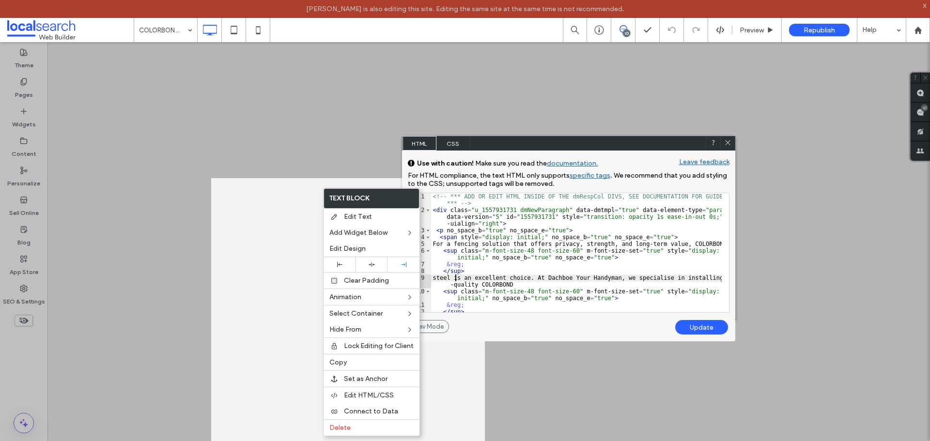
click at [436, 280] on div "<!-- *** ADD OR EDIT HTML INSIDE OF THE dmRespCol DIVS, SEE DOCUMENTATION FOR G…" at bounding box center [576, 269] width 291 height 153
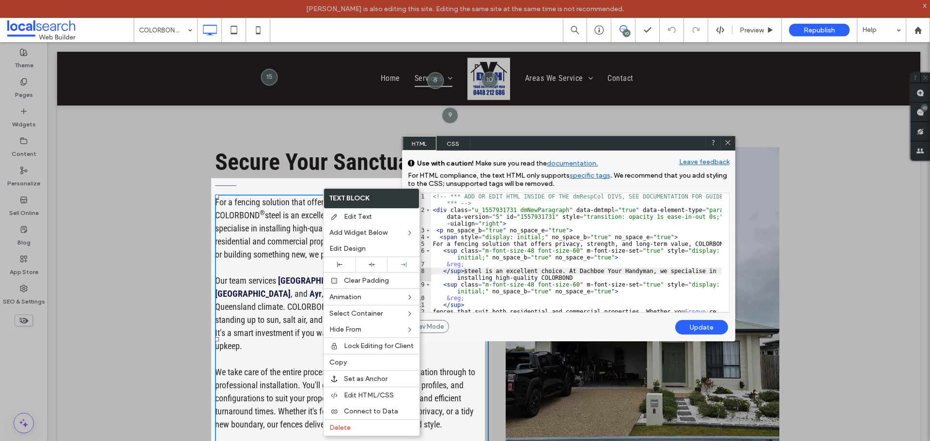
click at [687, 324] on div "Update" at bounding box center [701, 327] width 53 height 15
click at [464, 273] on div "<!-- *** ADD OR EDIT HTML INSIDE OF THE dmRespCol DIVS, SEE DOCUMENTATION FOR G…" at bounding box center [576, 269] width 291 height 153
click at [477, 264] on div "<!-- *** ADD OR EDIT HTML INSIDE OF THE dmRespCol DIVS, SEE DOCUMENTATION FOR G…" at bounding box center [576, 269] width 291 height 153
click at [700, 321] on div "Update" at bounding box center [701, 327] width 53 height 15
click at [696, 326] on div "Update" at bounding box center [701, 327] width 53 height 15
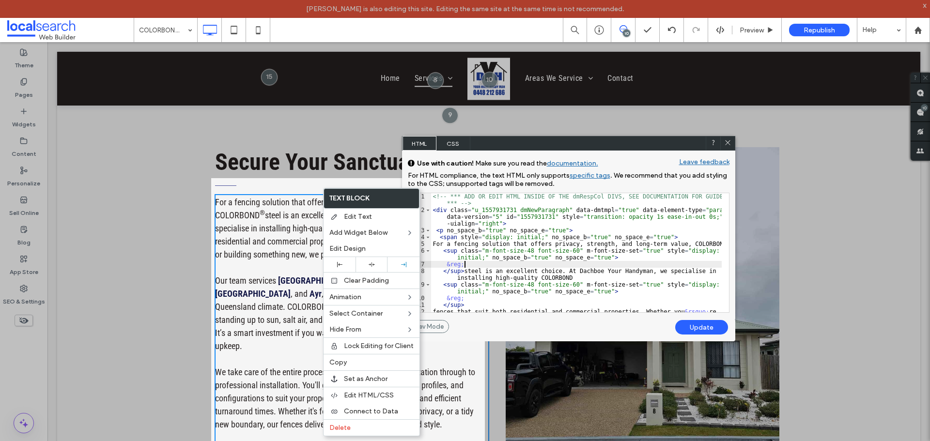
click at [483, 262] on div "<!-- *** ADD OR EDIT HTML INSIDE OF THE dmRespCol DIVS, SEE DOCUMENTATION FOR G…" at bounding box center [576, 269] width 291 height 153
click at [483, 272] on div "<!-- *** ADD OR EDIT HTML INSIDE OF THE dmRespCol DIVS, SEE DOCUMENTATION FOR G…" at bounding box center [576, 269] width 291 height 153
click at [462, 266] on div "<!-- *** ADD OR EDIT HTML INSIDE OF THE dmRespCol DIVS, SEE DOCUMENTATION FOR G…" at bounding box center [576, 269] width 291 height 153
click at [462, 269] on div "<!-- *** ADD OR EDIT HTML INSIDE OF THE dmRespCol DIVS, SEE DOCUMENTATION FOR G…" at bounding box center [576, 269] width 291 height 153
drag, startPoint x: 484, startPoint y: 273, endPoint x: 474, endPoint y: 273, distance: 10.7
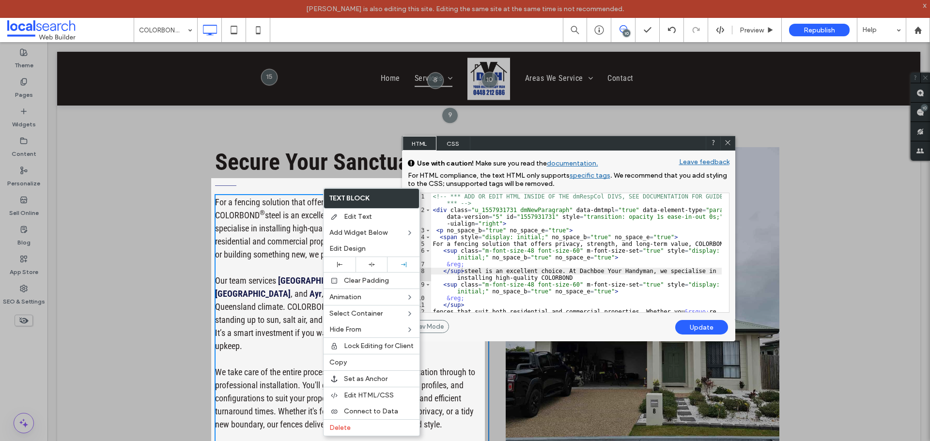
click at [484, 273] on div "<!-- *** ADD OR EDIT HTML INSIDE OF THE dmRespCol DIVS, SEE DOCUMENTATION FOR G…" at bounding box center [576, 269] width 291 height 153
click at [722, 144] on div at bounding box center [727, 143] width 15 height 15
click at [726, 140] on icon at bounding box center [727, 142] width 7 height 7
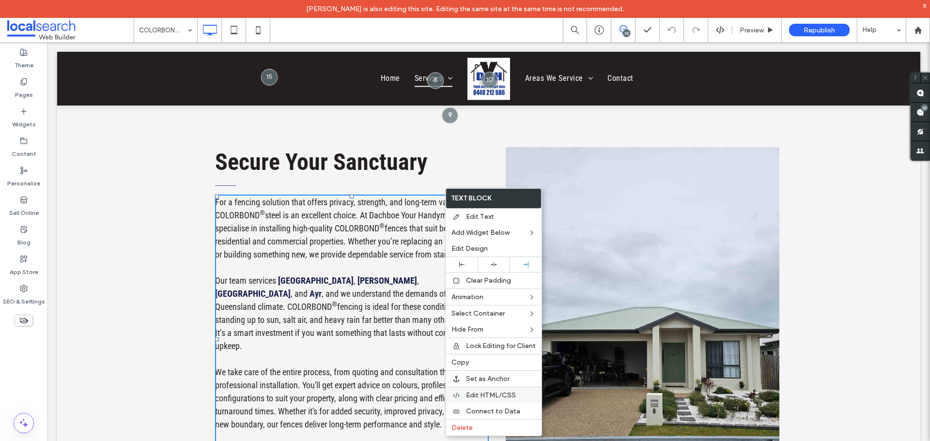
drag, startPoint x: 506, startPoint y: 393, endPoint x: 509, endPoint y: 402, distance: 9.2
click at [506, 393] on span "Edit HTML/CSS" at bounding box center [491, 395] width 50 height 8
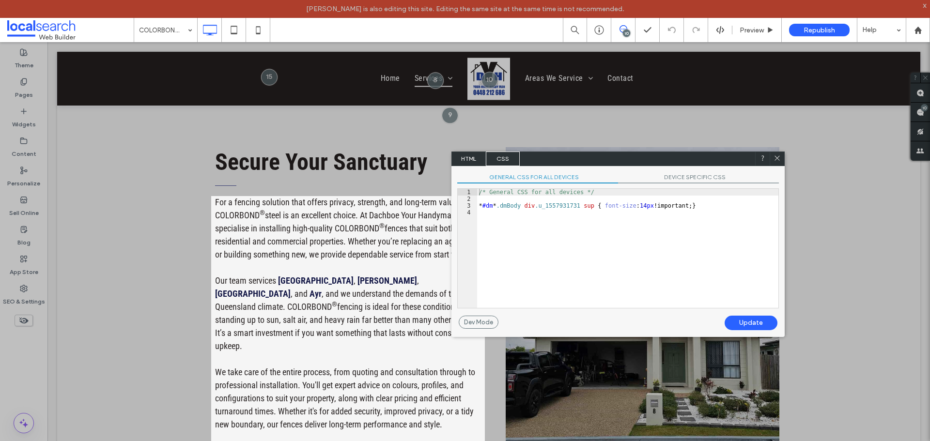
drag, startPoint x: 617, startPoint y: 241, endPoint x: 576, endPoint y: 145, distance: 104.8
click at [576, 152] on div "HTML CSS" at bounding box center [617, 159] width 333 height 15
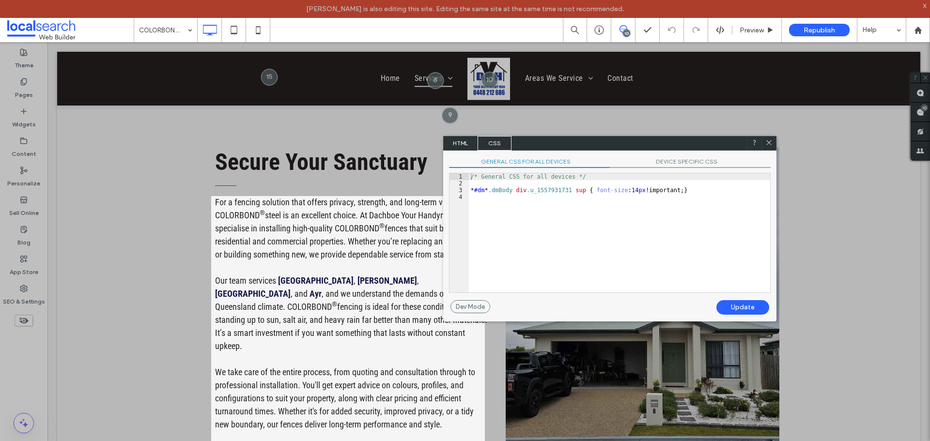
click at [471, 146] on span "HTML" at bounding box center [461, 143] width 34 height 15
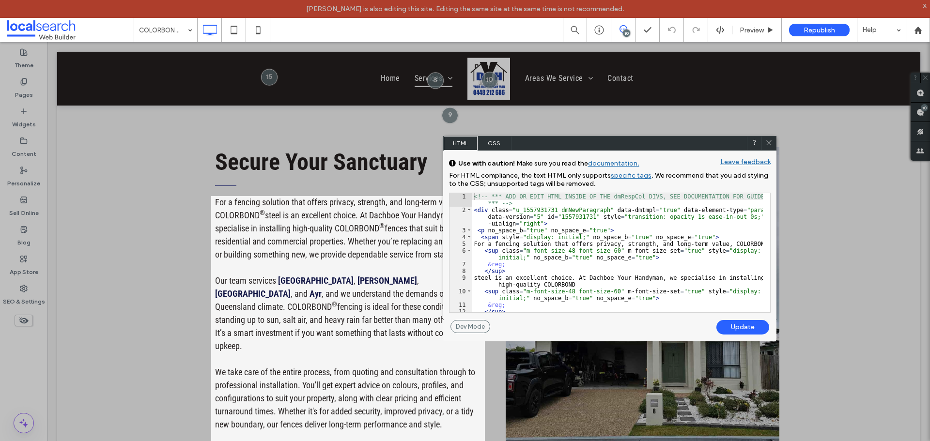
click at [509, 263] on div "<!-- *** ADD OR EDIT HTML INSIDE OF THE dmRespCol DIVS, SEE DOCUMENTATION FOR G…" at bounding box center [617, 269] width 291 height 153
click at [754, 244] on div "<!-- *** ADD OR EDIT HTML INSIDE OF THE dmRespCol DIVS, SEE DOCUMENTATION FOR G…" at bounding box center [617, 269] width 291 height 153
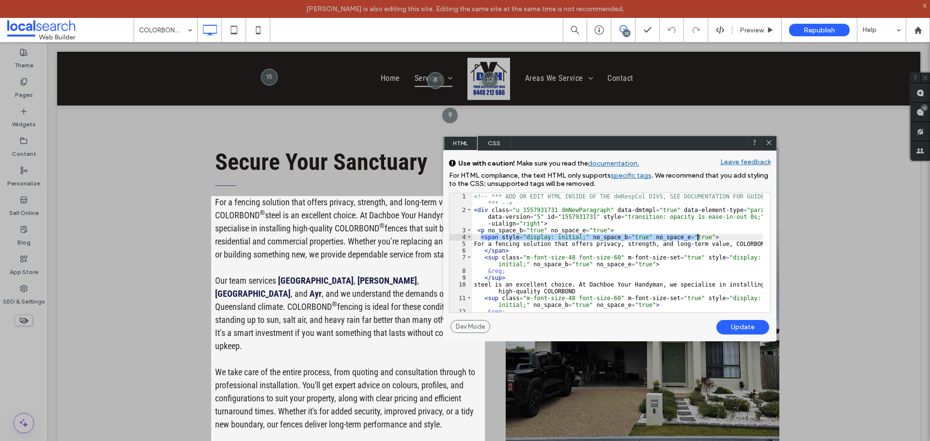
drag, startPoint x: 479, startPoint y: 236, endPoint x: 715, endPoint y: 236, distance: 236.4
click at [717, 235] on div "<!-- *** ADD OR EDIT HTML INSIDE OF THE dmRespCol DIVS, SEE DOCUMENTATION FOR G…" at bounding box center [617, 262] width 291 height 139
click at [508, 280] on div "<!-- *** ADD OR EDIT HTML INSIDE OF THE dmRespCol DIVS, SEE DOCUMENTATION FOR G…" at bounding box center [617, 262] width 291 height 139
type textarea "**"
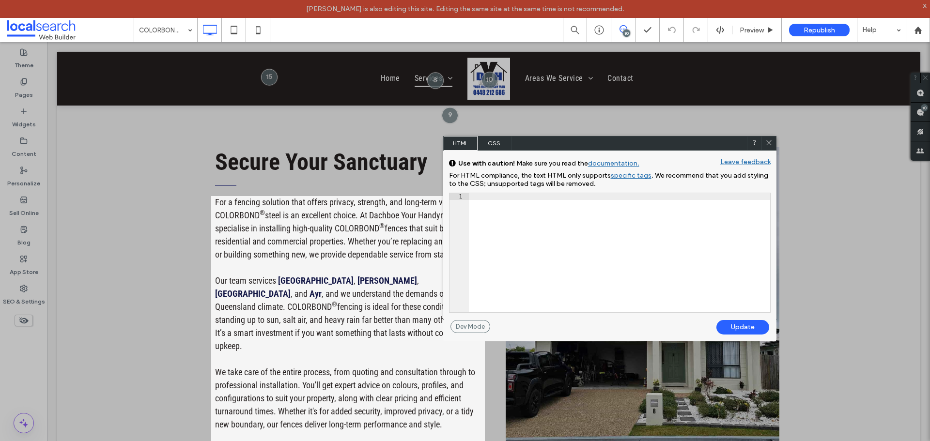
scroll to position [640, 0]
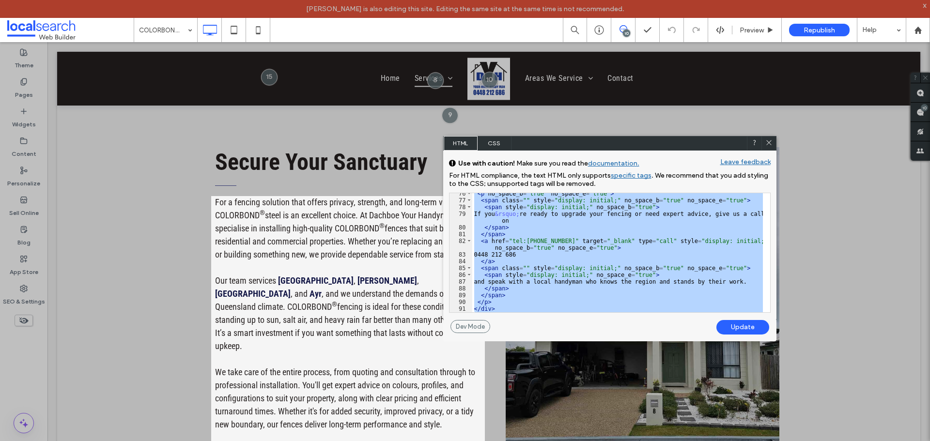
click at [670, 232] on div "< p no_space_b = "true" no_space_e = "true" > < span class = "" style = "displa…" at bounding box center [617, 252] width 291 height 119
click at [665, 250] on div "< p no_space_b = "true" no_space_e = "true" > < span class = "" style = "displa…" at bounding box center [617, 252] width 291 height 119
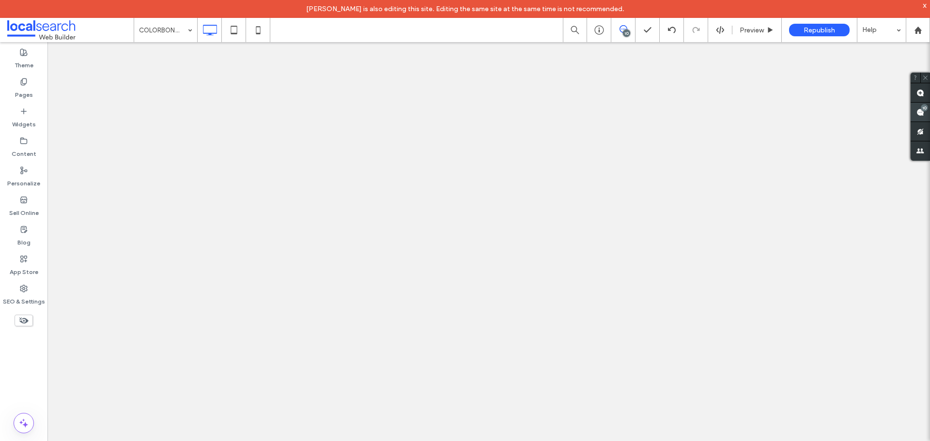
click at [921, 106] on div "10" at bounding box center [924, 107] width 7 height 7
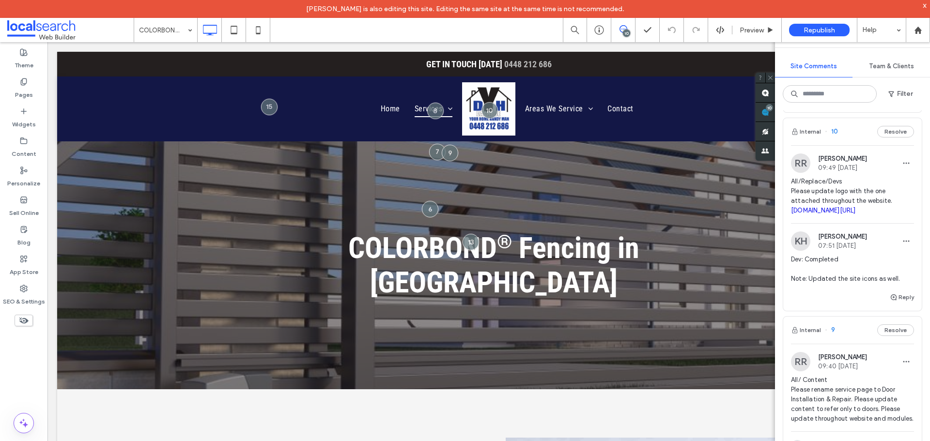
scroll to position [533, 0]
click at [850, 215] on span "All/Replace/Devs Please update logo with the one attached throughout the websit…" at bounding box center [852, 195] width 123 height 39
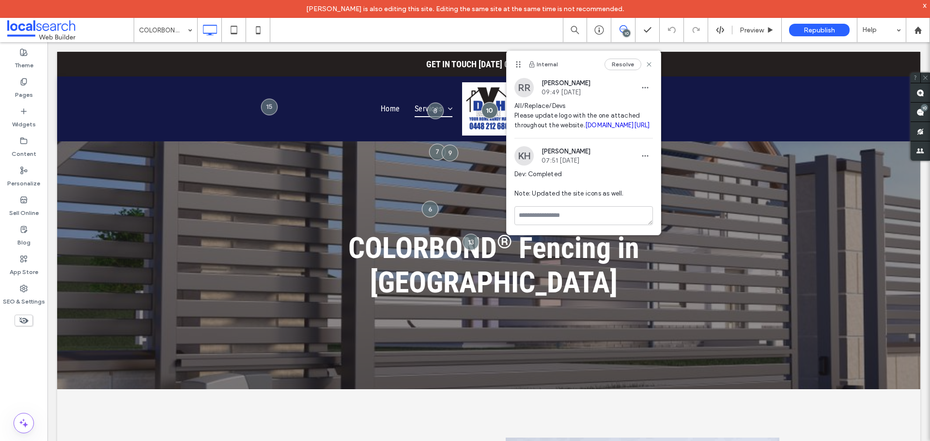
scroll to position [0, 0]
click at [602, 129] on link "irp.cdn-website.com/bfd296ba/files/uploaded/Dachboe+Your+Handy+Man+1520+Busines…" at bounding box center [617, 125] width 65 height 7
click at [28, 61] on label "Theme" at bounding box center [24, 63] width 19 height 14
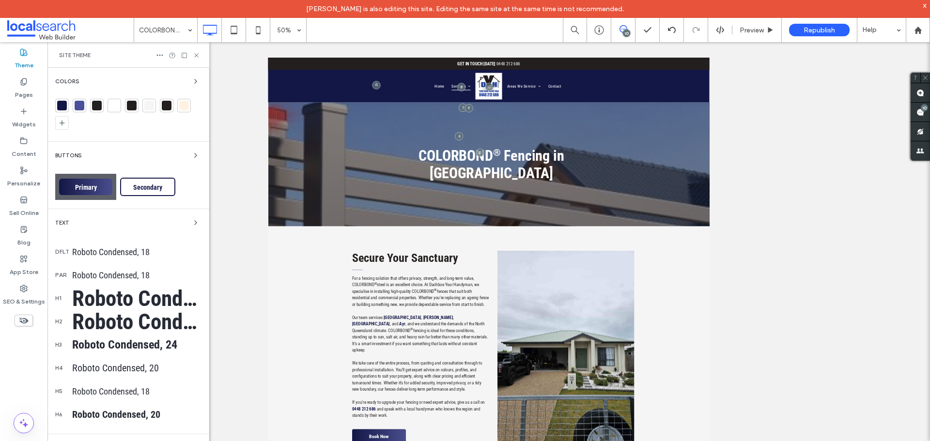
click at [64, 101] on div at bounding box center [62, 106] width 10 height 10
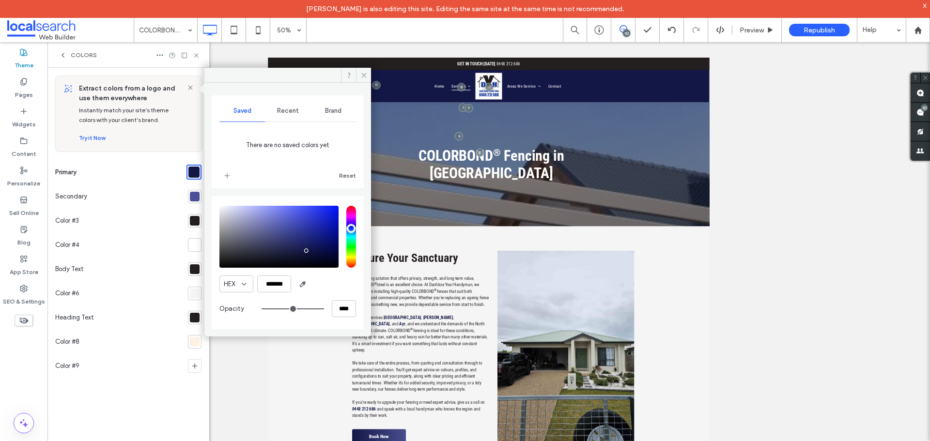
click at [198, 194] on div at bounding box center [195, 197] width 10 height 10
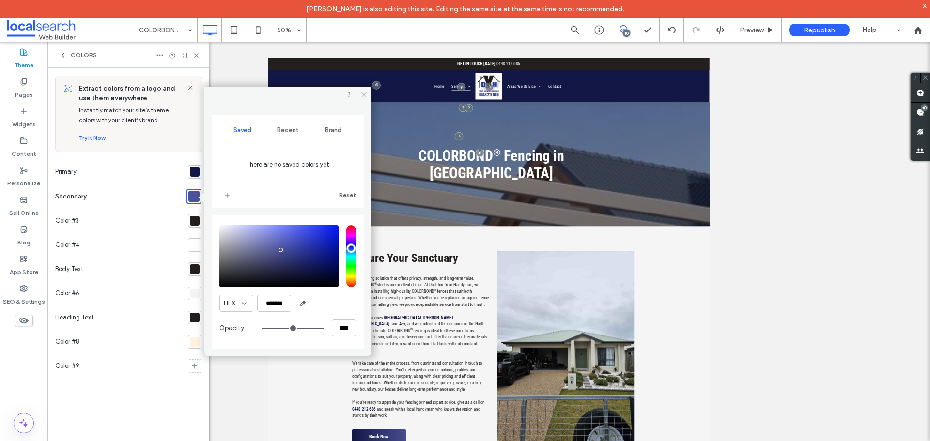
click at [198, 173] on div at bounding box center [195, 172] width 10 height 10
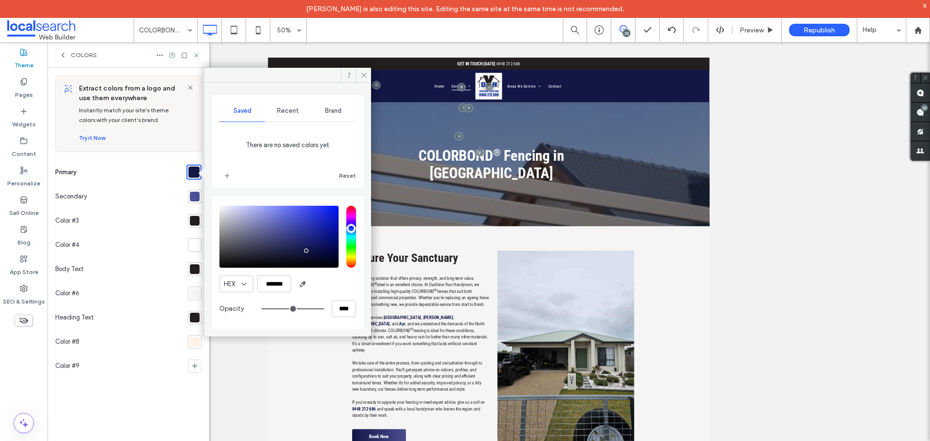
click at [199, 194] on div at bounding box center [195, 197] width 10 height 10
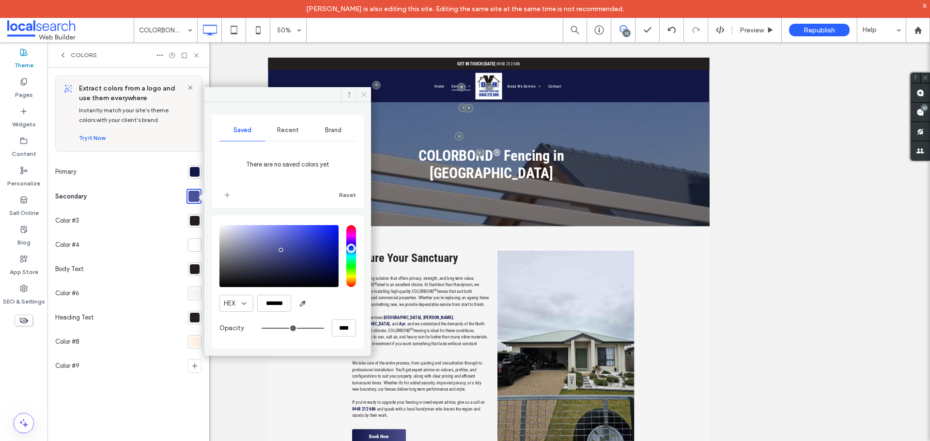
click at [361, 93] on icon at bounding box center [363, 94] width 7 height 7
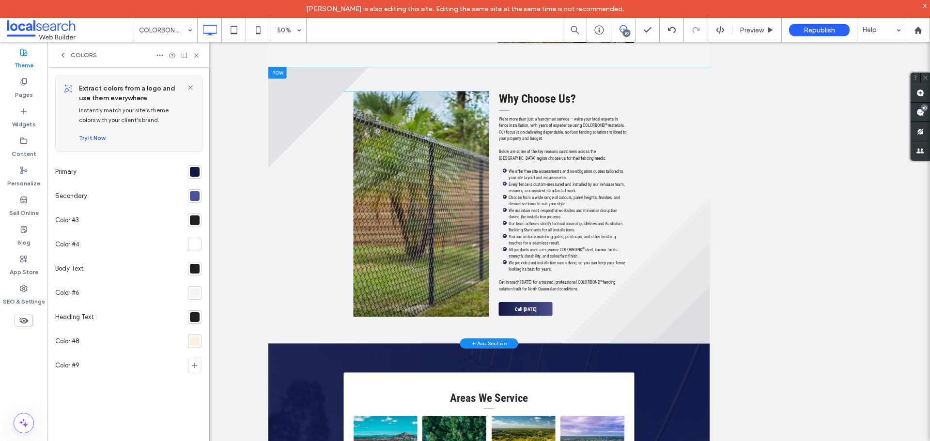
scroll to position [387, 0]
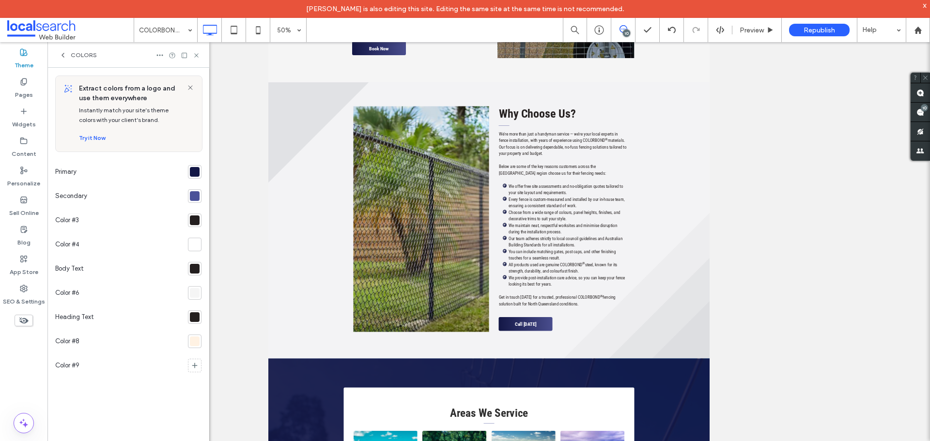
click at [198, 58] on icon at bounding box center [196, 55] width 7 height 7
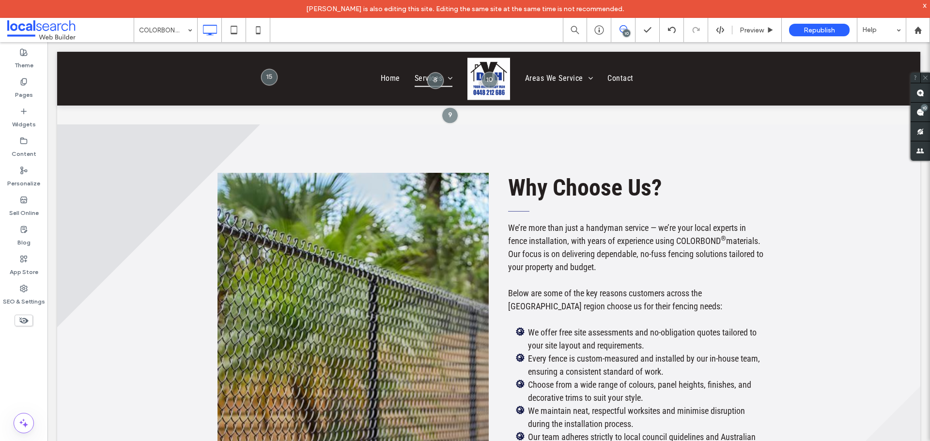
scroll to position [0, 0]
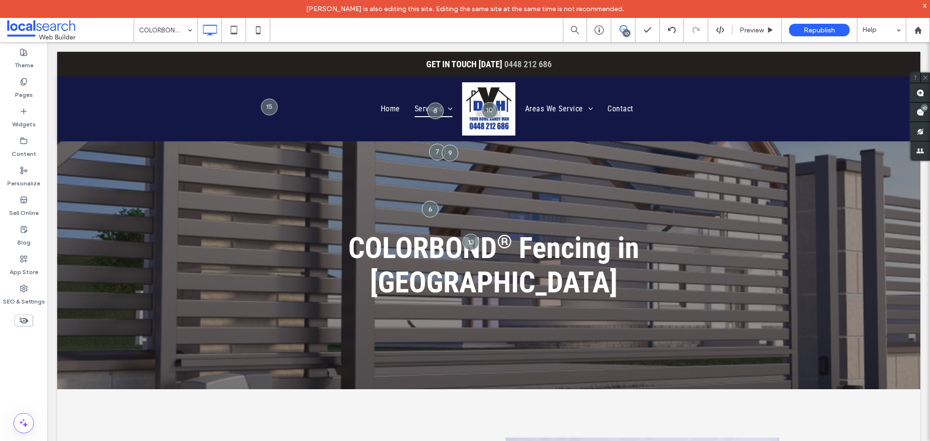
drag, startPoint x: 929, startPoint y: 212, endPoint x: 773, endPoint y: 63, distance: 216.2
click at [924, 108] on div "10" at bounding box center [924, 107] width 7 height 7
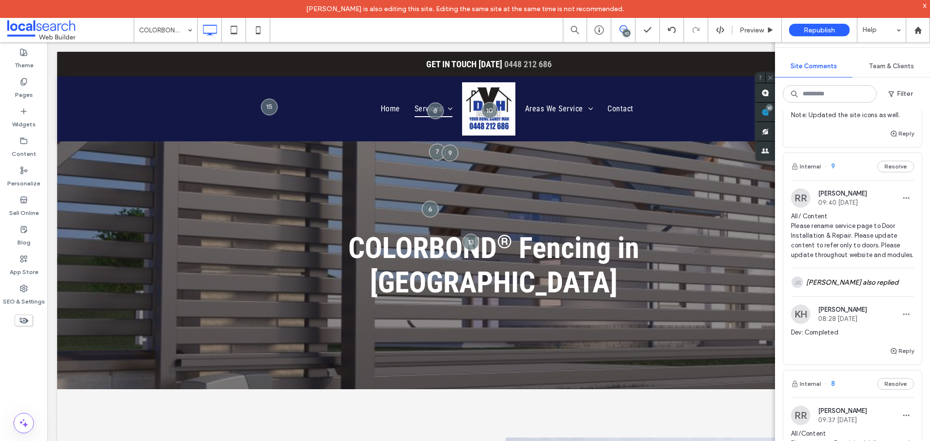
scroll to position [726, 0]
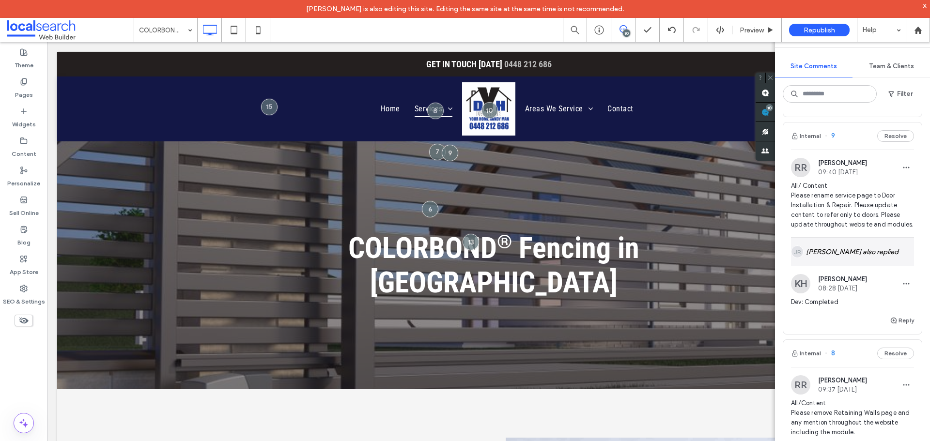
click at [847, 266] on div "JR Jarrod Reynolds also replied" at bounding box center [852, 252] width 123 height 28
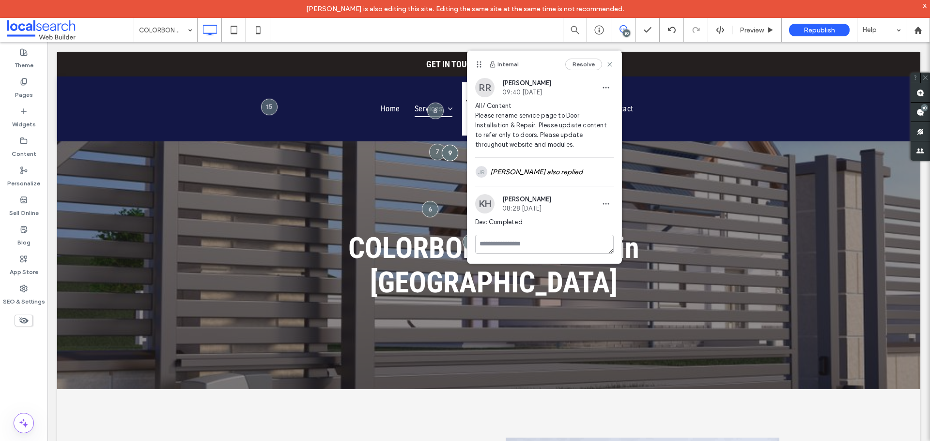
scroll to position [0, 0]
click at [552, 176] on div "JR Jarrod Reynolds also replied" at bounding box center [544, 172] width 139 height 28
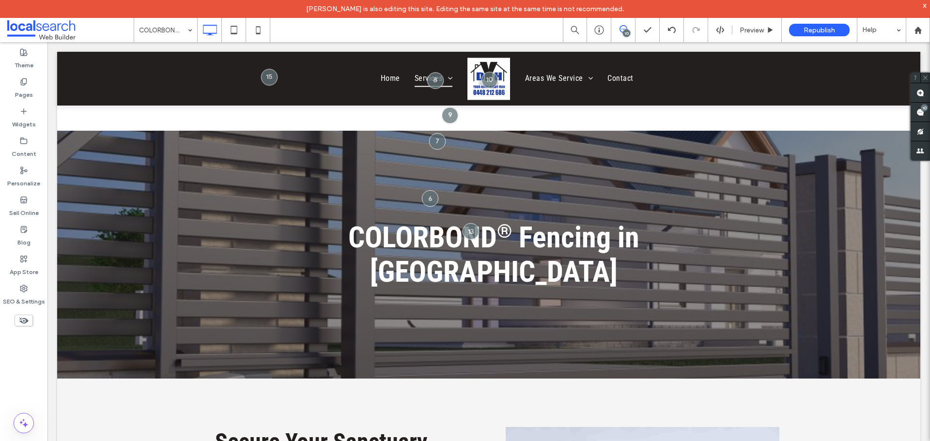
scroll to position [145, 0]
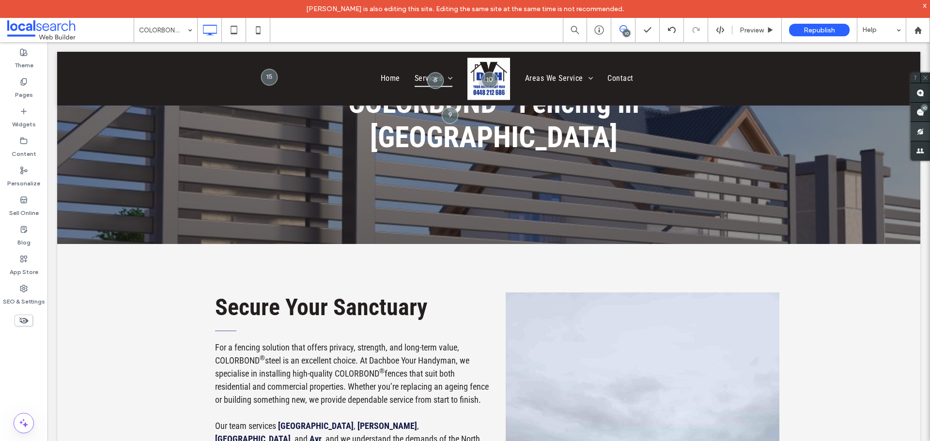
drag, startPoint x: 927, startPoint y: 112, endPoint x: 913, endPoint y: 132, distance: 24.0
click at [926, 112] on span at bounding box center [920, 112] width 19 height 19
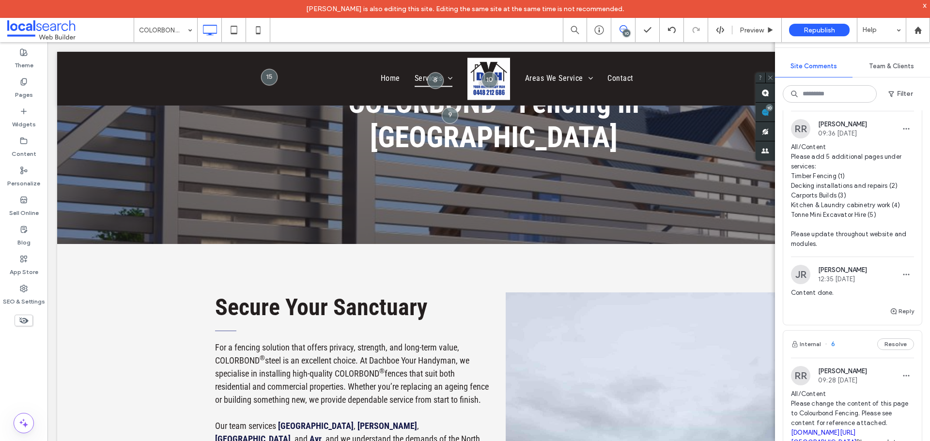
scroll to position [1162, 0]
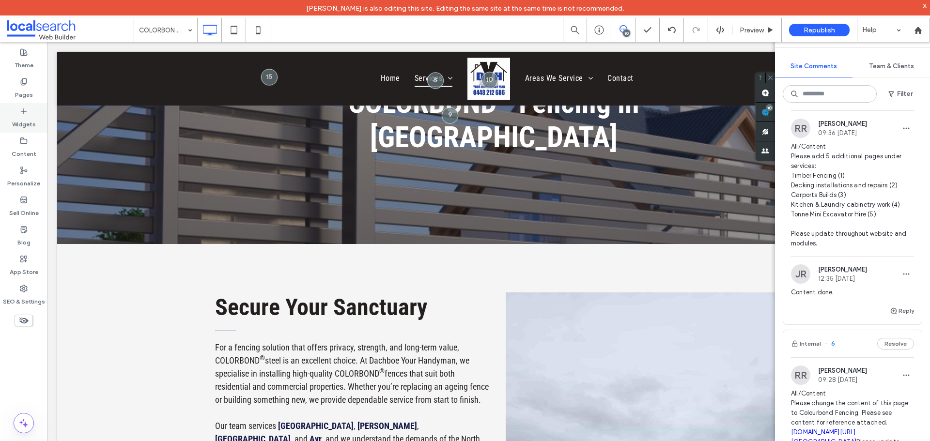
click at [31, 123] on label "Widgets" at bounding box center [24, 122] width 24 height 14
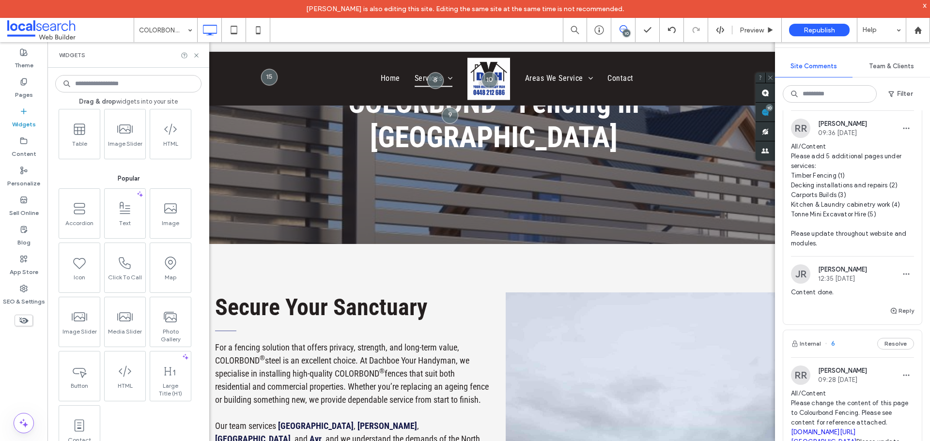
scroll to position [97, 0]
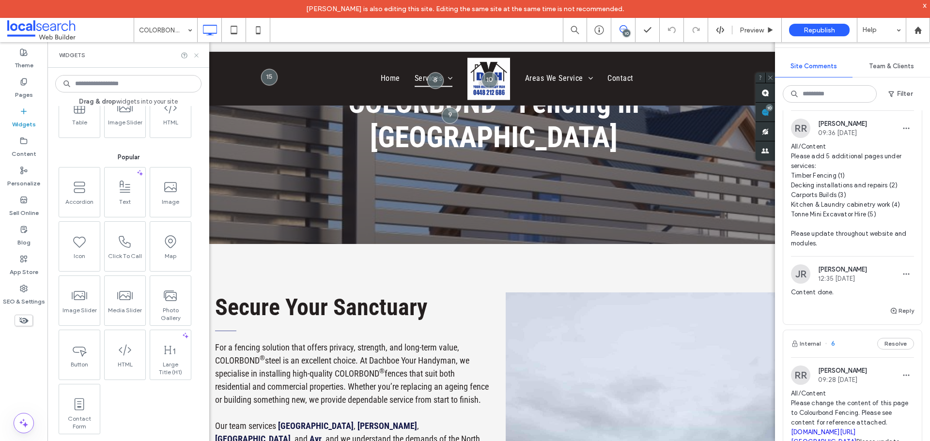
drag, startPoint x: 197, startPoint y: 58, endPoint x: 401, endPoint y: 38, distance: 204.8
click at [197, 58] on icon at bounding box center [196, 55] width 7 height 7
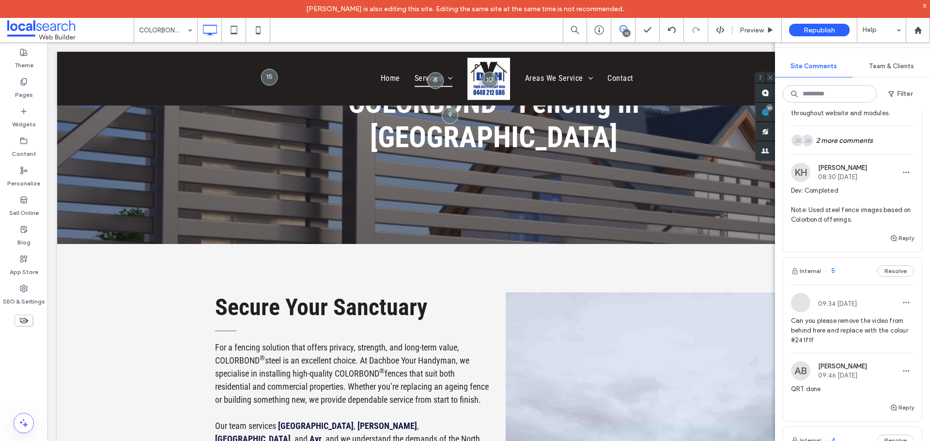
scroll to position [1501, 0]
click at [858, 118] on span "All/Content Please change the content of this page to Colourbond Fencing. Pleas…" at bounding box center [852, 84] width 123 height 68
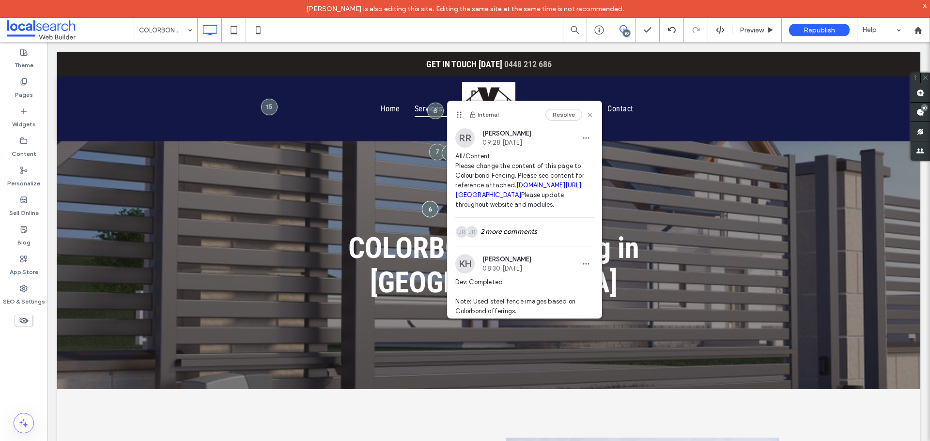
scroll to position [0, 0]
click at [524, 246] on div "JR JR 2 more comments" at bounding box center [524, 232] width 139 height 28
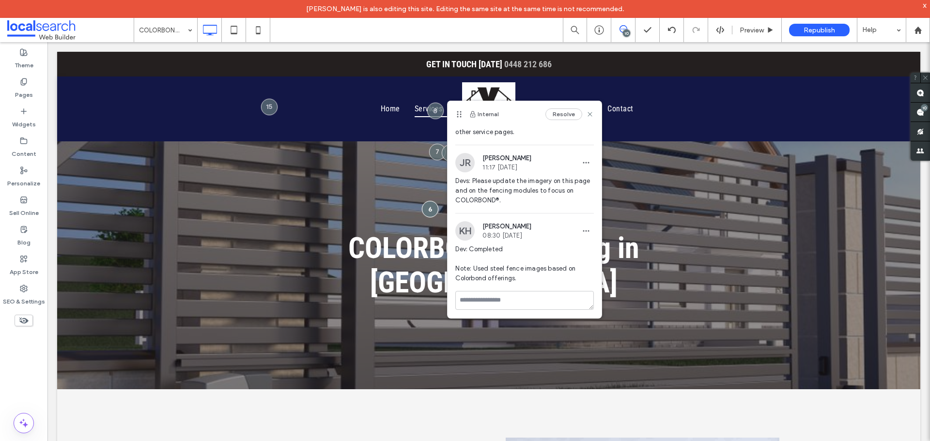
scroll to position [193, 0]
drag, startPoint x: 508, startPoint y: 197, endPoint x: 467, endPoint y: 182, distance: 42.9
click at [467, 182] on span "Devs: Please update the imagery on this page and on the fencing modules to focu…" at bounding box center [524, 189] width 139 height 29
click at [455, 180] on div "JR Jarrod Reynolds 11:17 Sep 15 2025 Devs: Please update the imagery on this pa…" at bounding box center [525, 182] width 154 height 60
drag, startPoint x: 455, startPoint y: 180, endPoint x: 524, endPoint y: 201, distance: 72.3
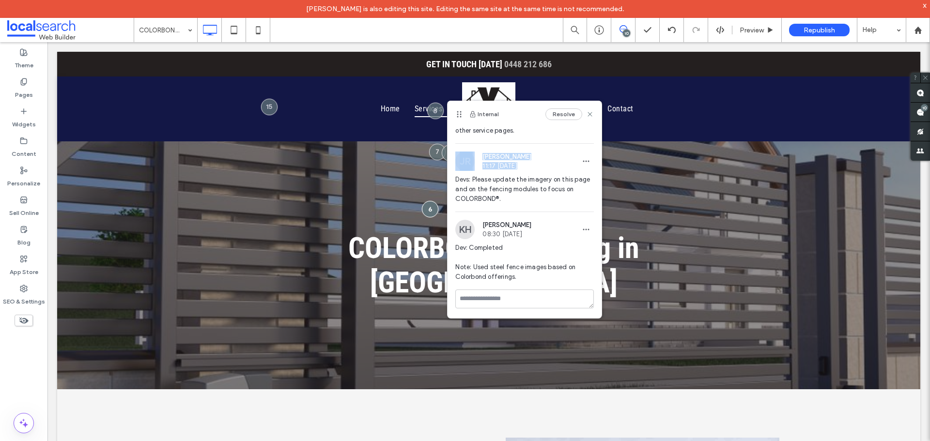
click at [530, 205] on div "JR Jarrod Reynolds 11:17 Sep 15 2025 Devs: Please update the imagery on this pa…" at bounding box center [525, 182] width 154 height 60
click at [519, 198] on span "Devs: Please update the imagery on this page and on the fencing modules to focu…" at bounding box center [524, 189] width 139 height 29
drag, startPoint x: 516, startPoint y: 199, endPoint x: 451, endPoint y: 181, distance: 67.5
click at [451, 181] on div "JR Jarrod Reynolds 11:17 Sep 15 2025 Devs: Please update the imagery on this pa…" at bounding box center [525, 182] width 154 height 60
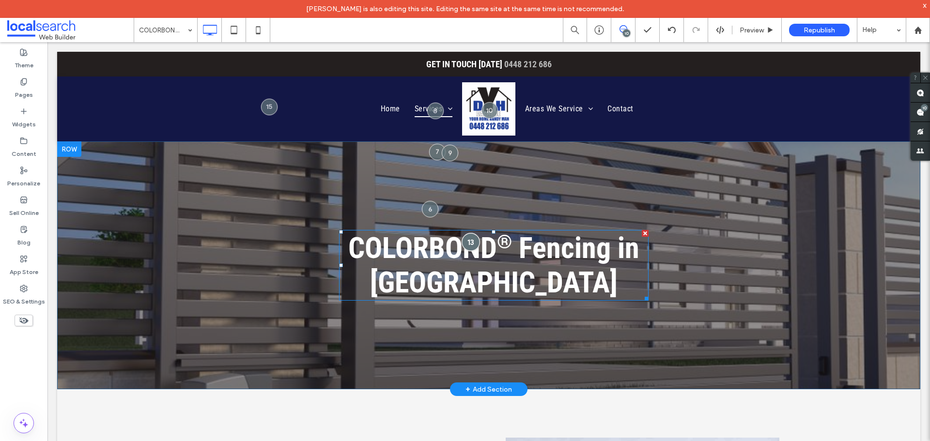
click at [464, 244] on div at bounding box center [471, 242] width 18 height 18
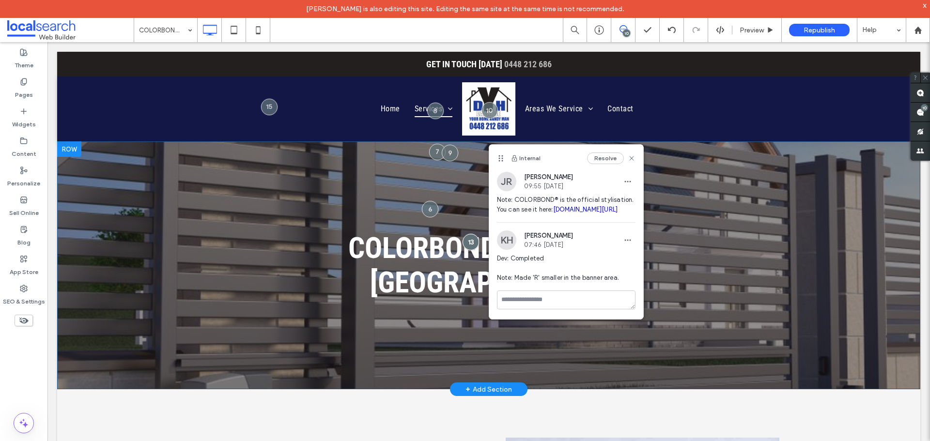
click at [417, 210] on div "COLORBOND ® Fencing in Townsville Click To Paste Row + Add Section" at bounding box center [488, 265] width 863 height 248
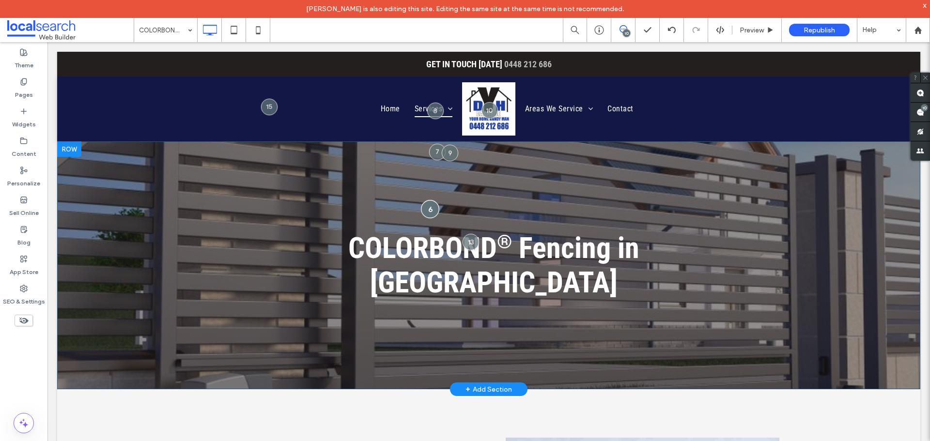
click at [418, 211] on div "COLORBOND ® Fencing in Townsville Click To Paste Row + Add Section" at bounding box center [488, 265] width 863 height 248
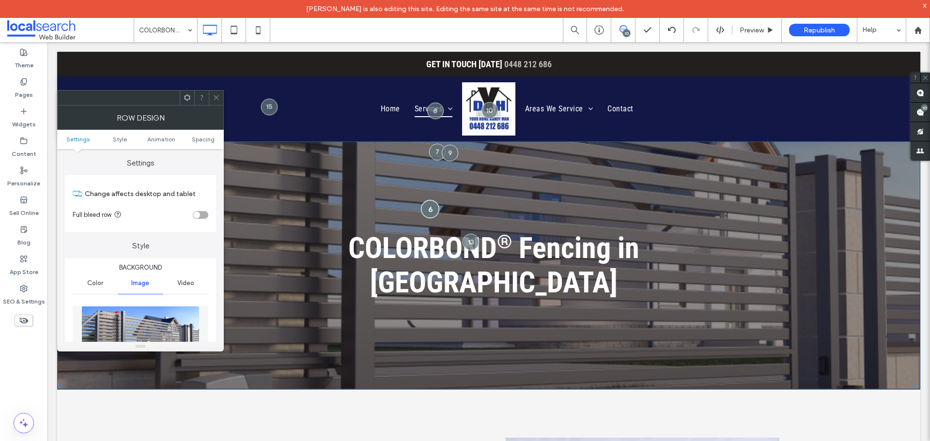
click at [421, 210] on div at bounding box center [430, 209] width 18 height 18
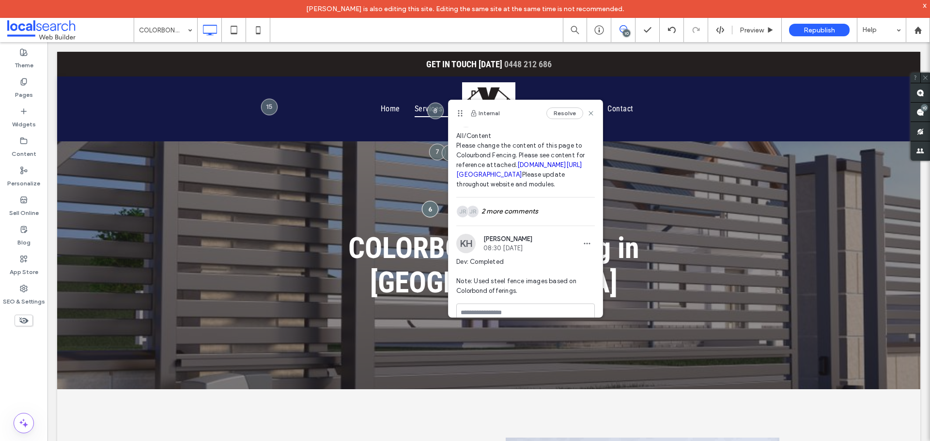
scroll to position [63, 0]
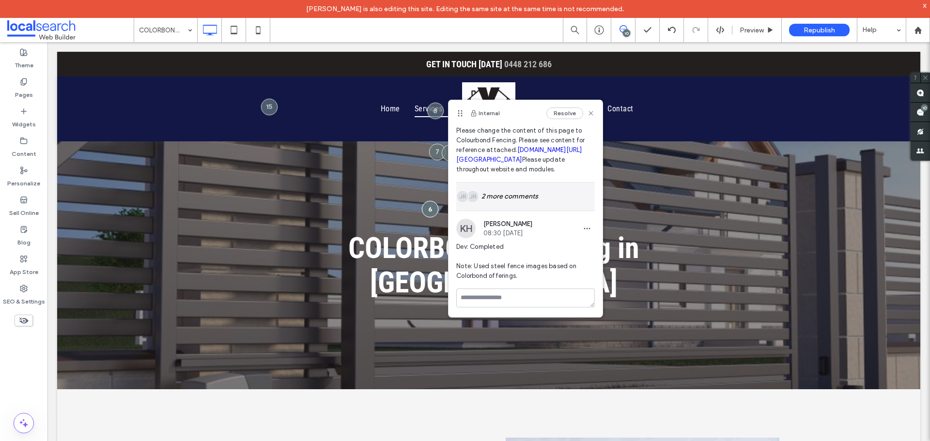
click at [550, 203] on div "JR JR 2 more comments" at bounding box center [525, 197] width 139 height 28
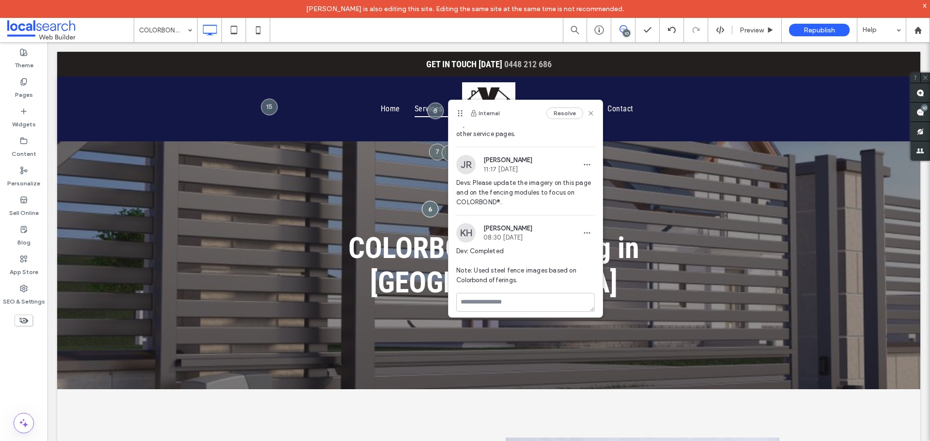
scroll to position [160, 0]
click at [589, 112] on use at bounding box center [591, 113] width 4 height 4
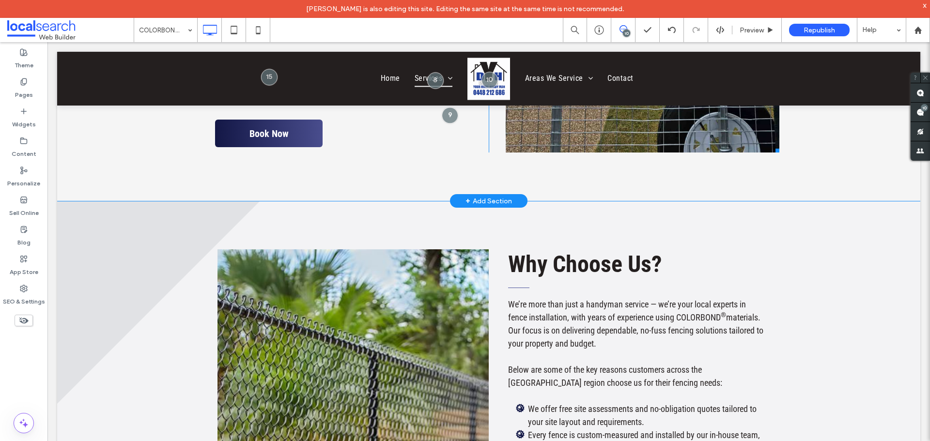
scroll to position [533, 0]
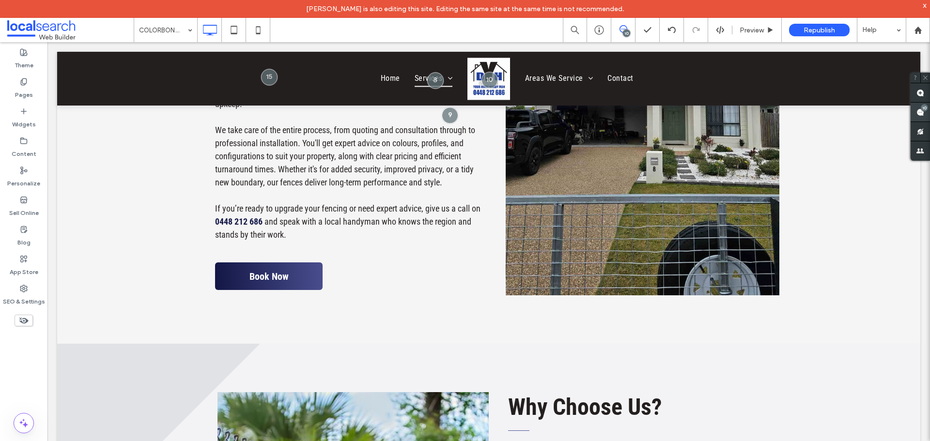
click at [921, 113] on use at bounding box center [920, 112] width 8 height 8
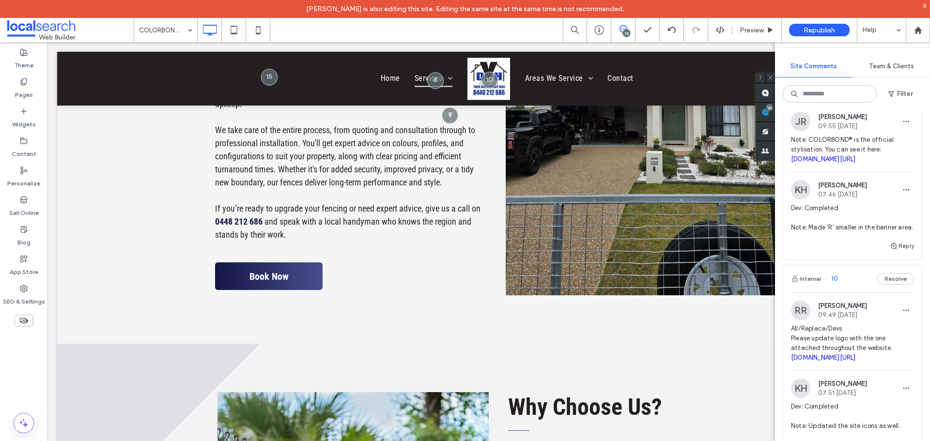
scroll to position [387, 0]
click at [855, 160] on link "colorbond.com/products/fencing" at bounding box center [823, 156] width 65 height 7
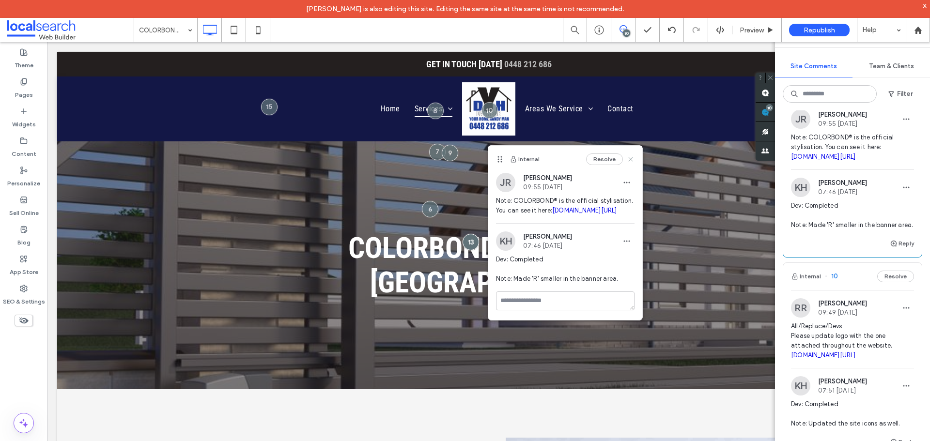
click at [629, 161] on icon at bounding box center [631, 159] width 8 height 8
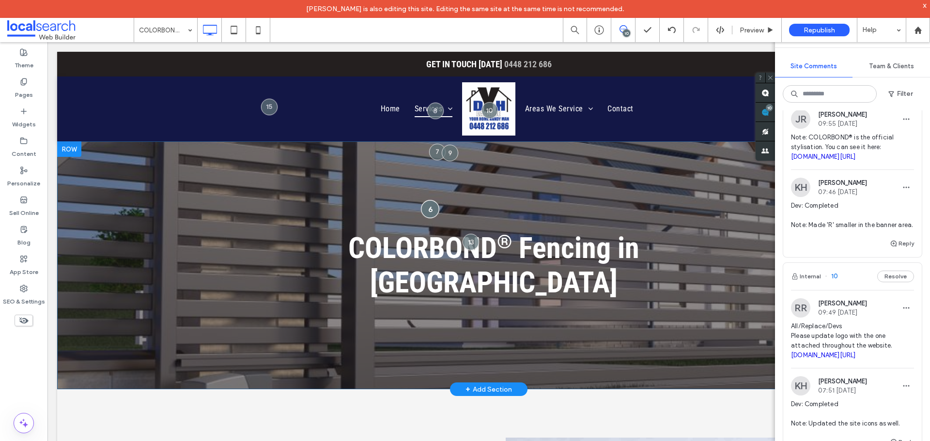
drag, startPoint x: 430, startPoint y: 207, endPoint x: 432, endPoint y: 212, distance: 5.2
click at [430, 208] on div at bounding box center [430, 209] width 18 height 18
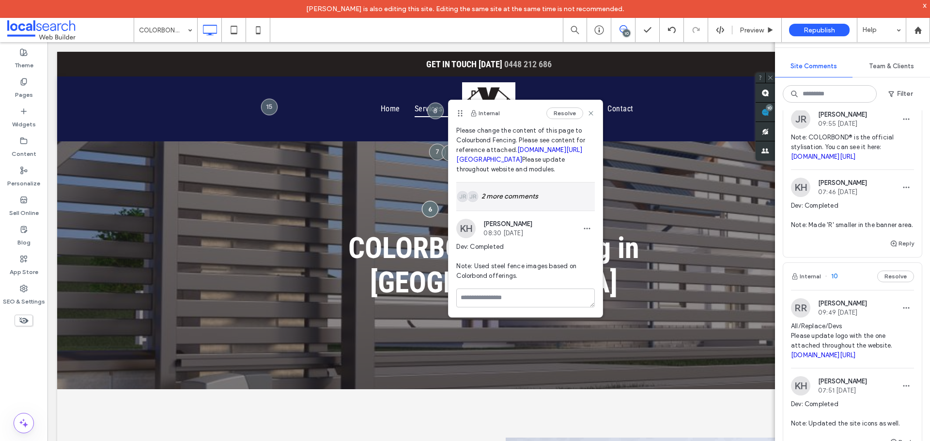
scroll to position [63, 0]
drag, startPoint x: 488, startPoint y: 268, endPoint x: 529, endPoint y: 278, distance: 41.8
click at [529, 278] on span "Dev: Completed Note: Used steel fence images based on Colorbond offerings." at bounding box center [525, 261] width 139 height 39
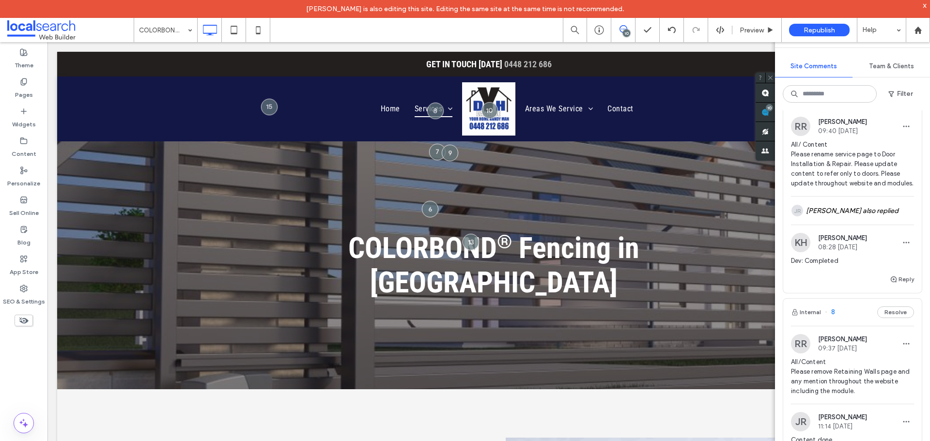
scroll to position [747, 0]
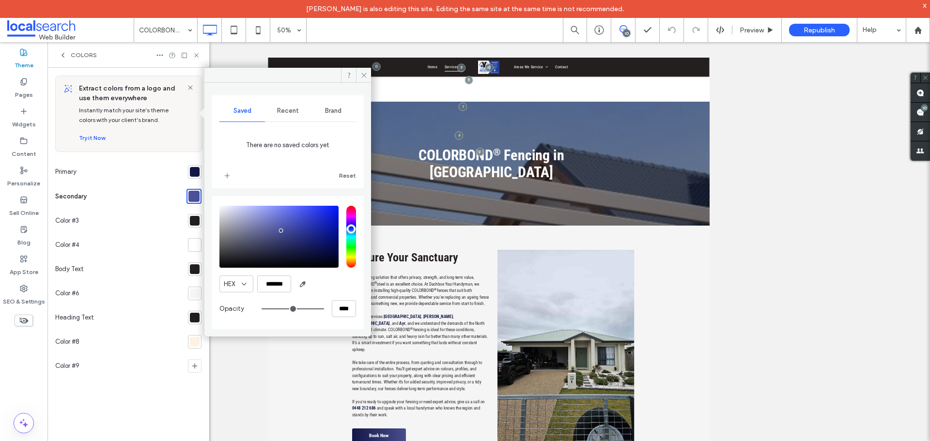
click at [363, 75] on icon at bounding box center [363, 75] width 7 height 7
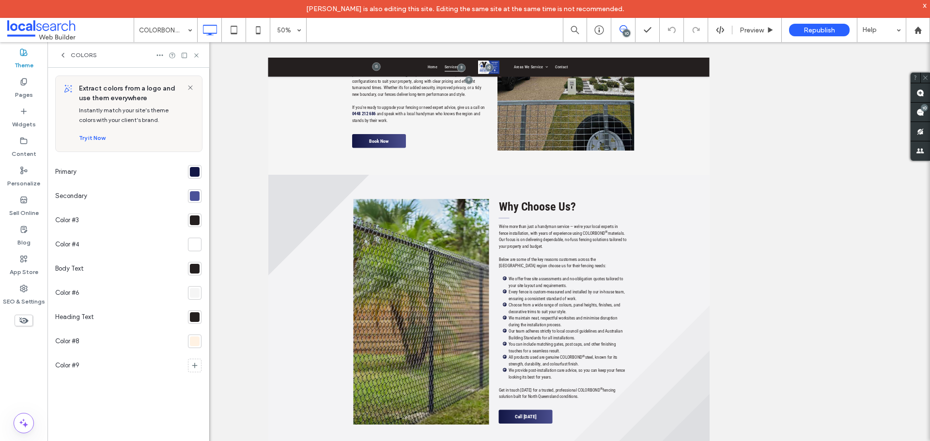
click at [62, 55] on use at bounding box center [63, 55] width 2 height 4
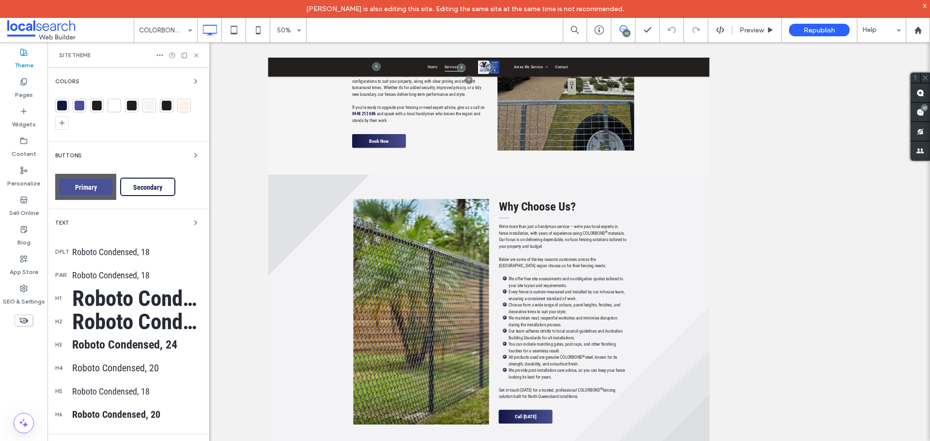
click at [98, 190] on span "Primary" at bounding box center [86, 188] width 29 height 8
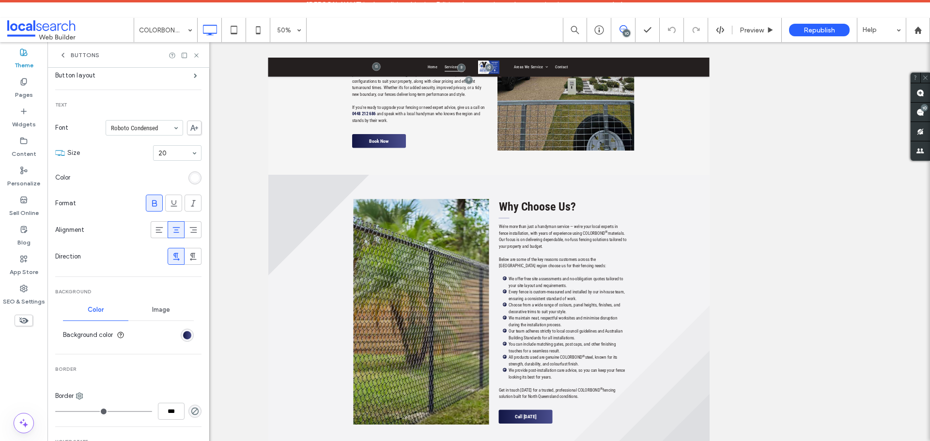
scroll to position [97, 0]
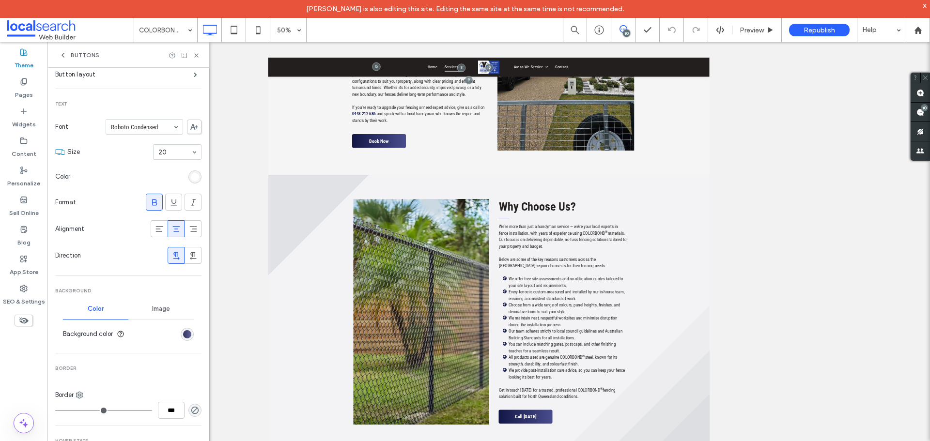
drag, startPoint x: 181, startPoint y: 341, endPoint x: 181, endPoint y: 337, distance: 4.9
click at [181, 340] on section "Background color" at bounding box center [128, 334] width 131 height 24
click at [183, 336] on div "linear-gradient(90deg, rgb(19, 23, 70) 0%, rgb(73, 77, 141) 100%)" at bounding box center [187, 334] width 8 height 8
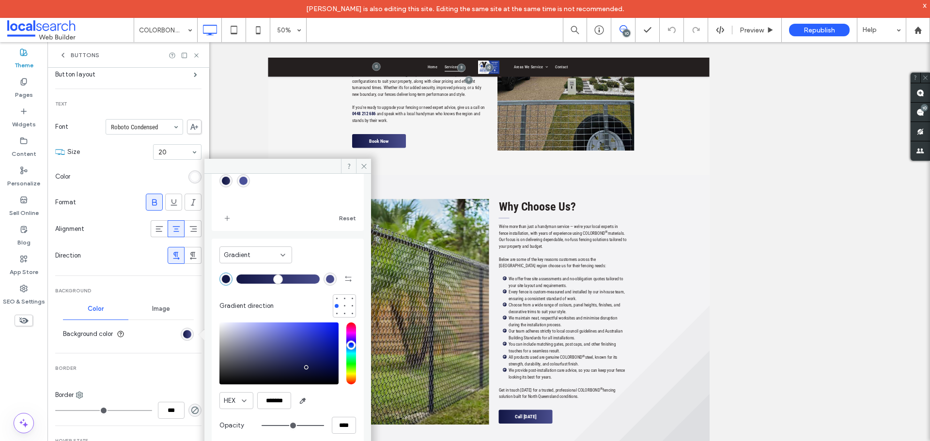
scroll to position [52, 0]
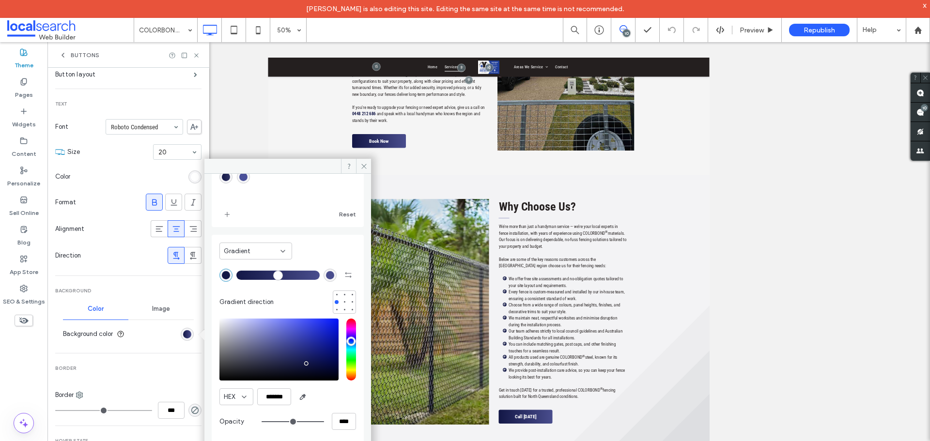
click at [326, 278] on div "rgb(73, 77, 141)" at bounding box center [330, 275] width 8 height 8
click at [224, 276] on div "rgb(19, 23, 70)" at bounding box center [226, 275] width 8 height 8
type input "*******"
click at [366, 165] on icon at bounding box center [363, 166] width 7 height 7
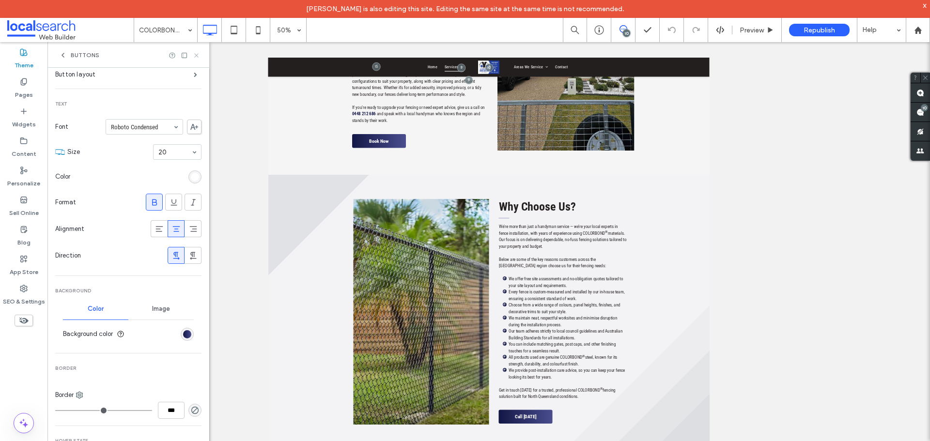
click at [194, 55] on icon at bounding box center [196, 55] width 7 height 7
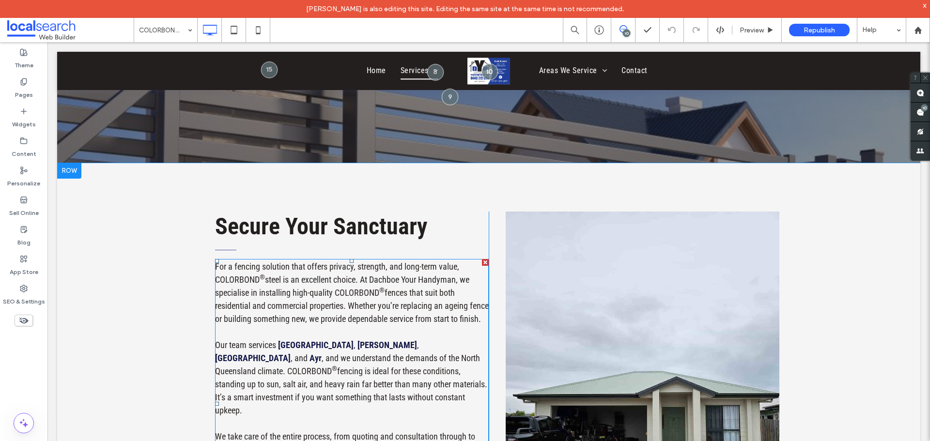
scroll to position [291, 0]
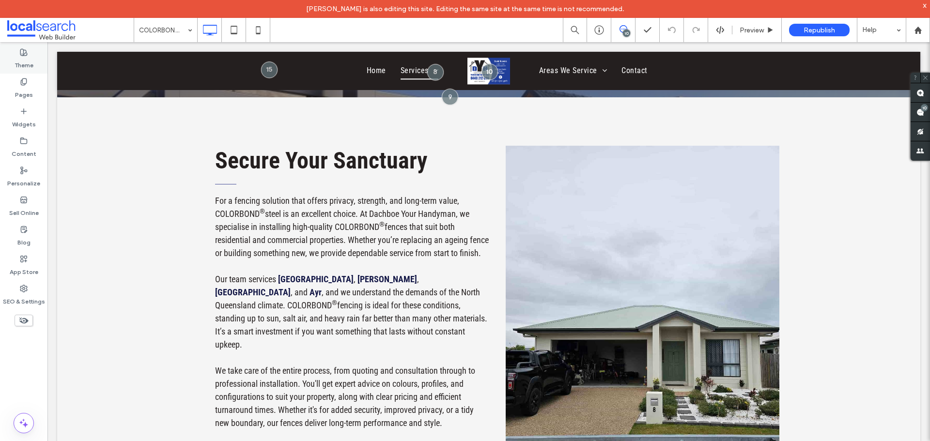
click at [32, 52] on div "Theme" at bounding box center [23, 59] width 47 height 30
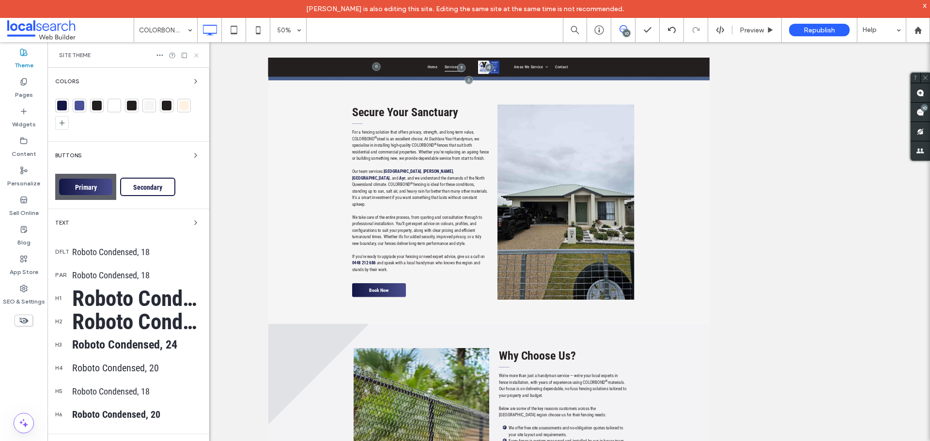
click at [196, 52] on icon at bounding box center [196, 55] width 7 height 7
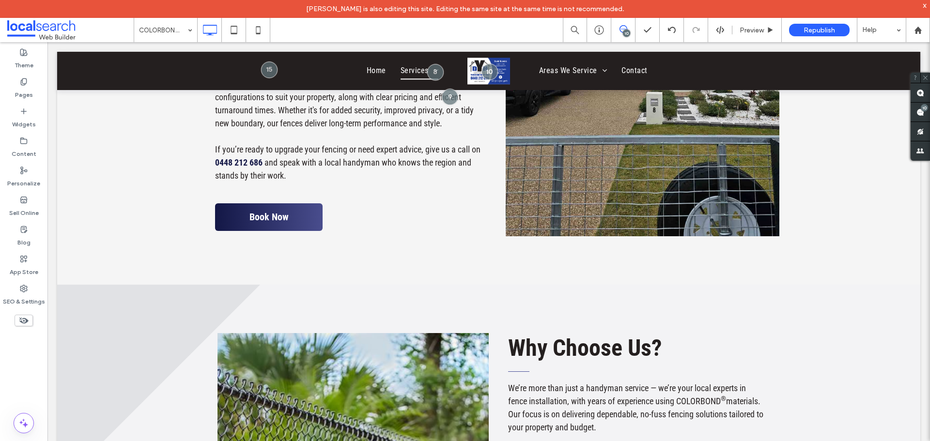
scroll to position [678, 0]
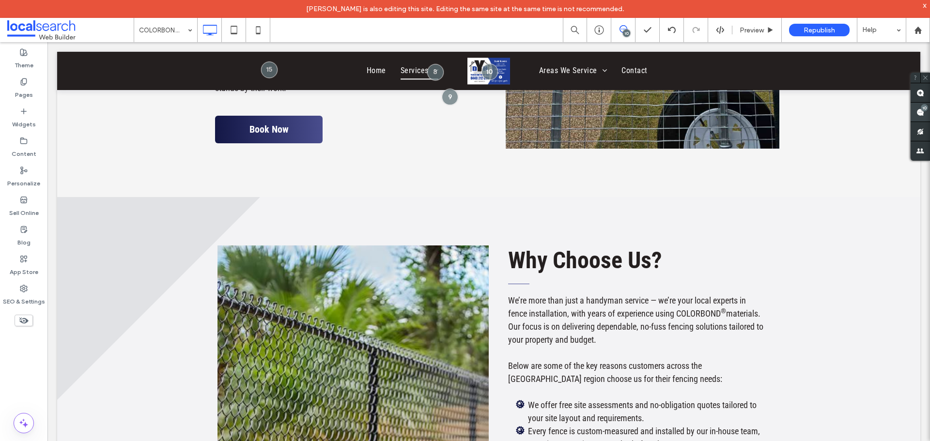
click at [920, 115] on use at bounding box center [920, 112] width 8 height 8
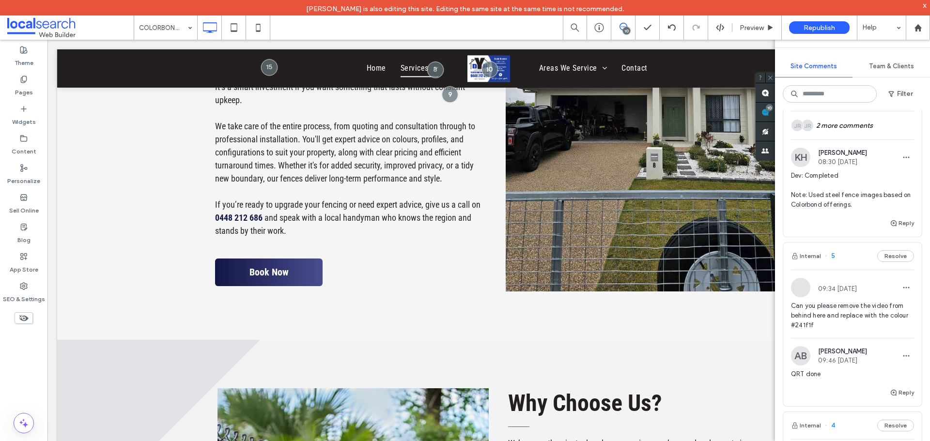
scroll to position [1501, 0]
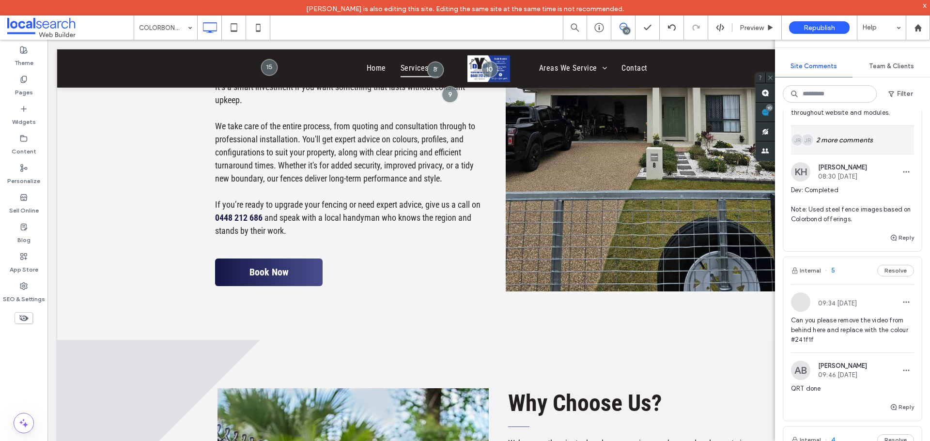
click at [863, 154] on div "JR JR 2 more comments" at bounding box center [852, 140] width 123 height 28
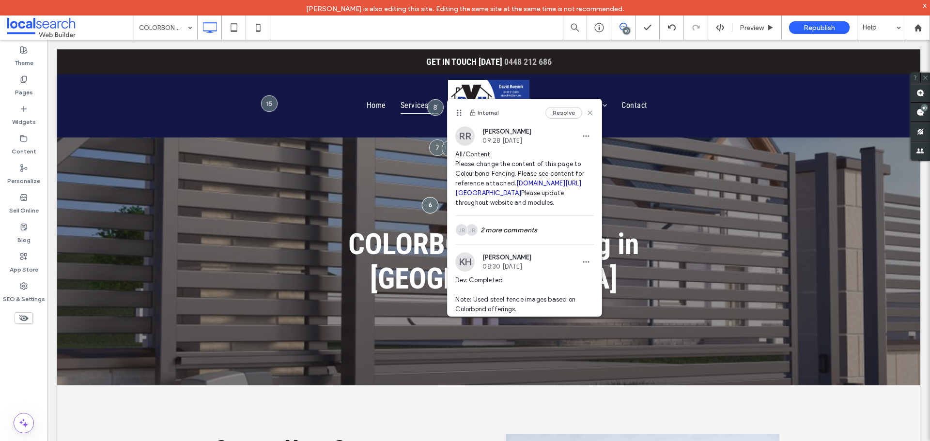
scroll to position [0, 0]
click at [621, 26] on icon at bounding box center [623, 27] width 8 height 8
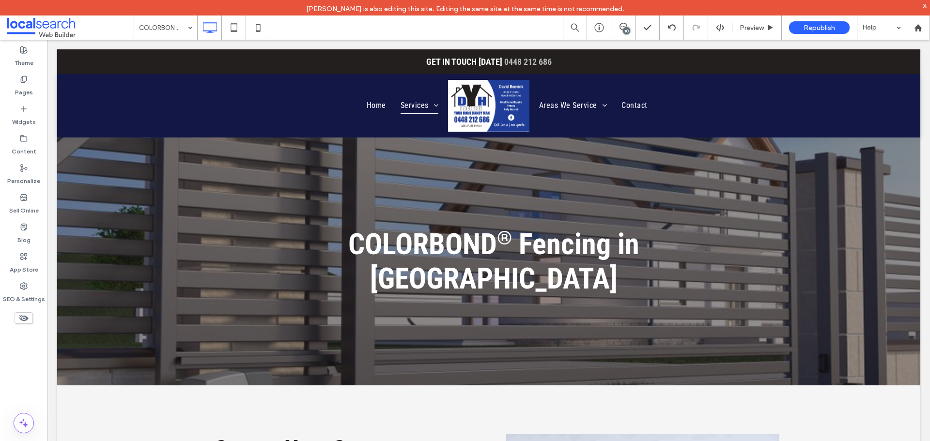
click at [625, 30] on div "10" at bounding box center [626, 30] width 7 height 7
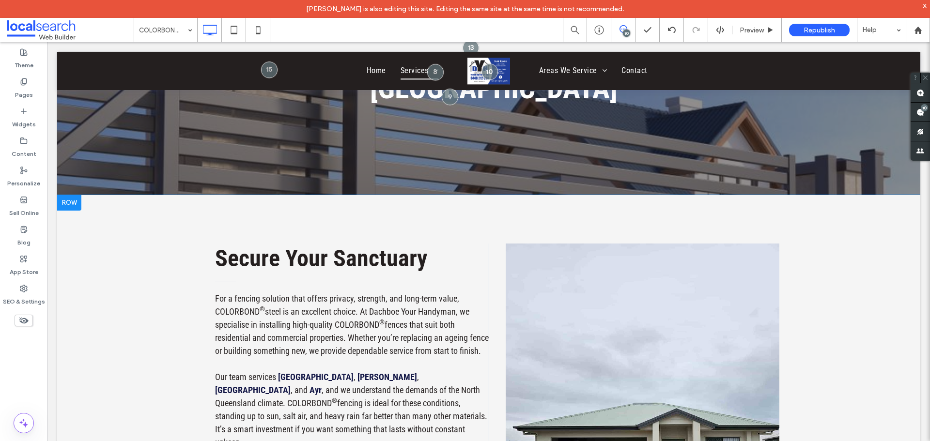
scroll to position [194, 0]
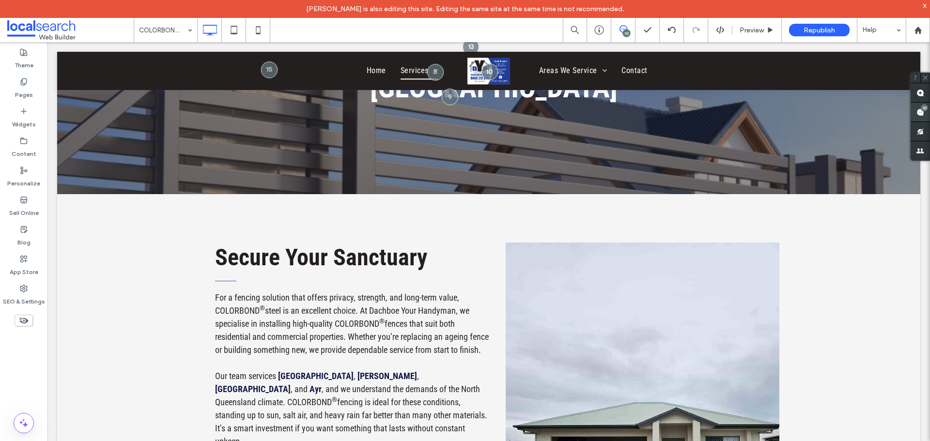
click at [922, 112] on use at bounding box center [920, 112] width 8 height 8
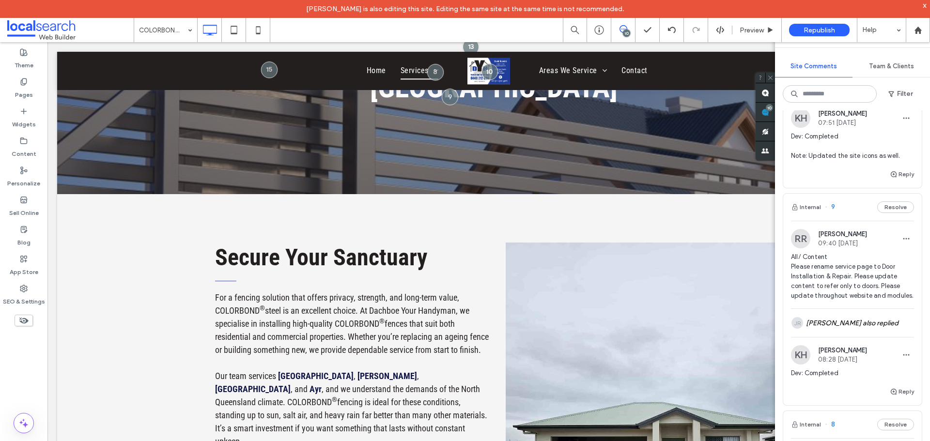
scroll to position [651, 0]
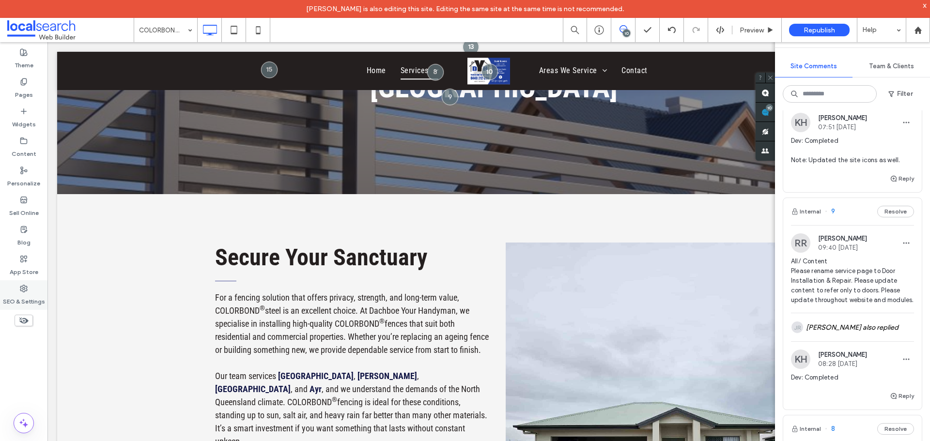
drag, startPoint x: 39, startPoint y: 290, endPoint x: 38, endPoint y: 301, distance: 10.7
click at [39, 290] on div "SEO & Settings" at bounding box center [23, 295] width 47 height 30
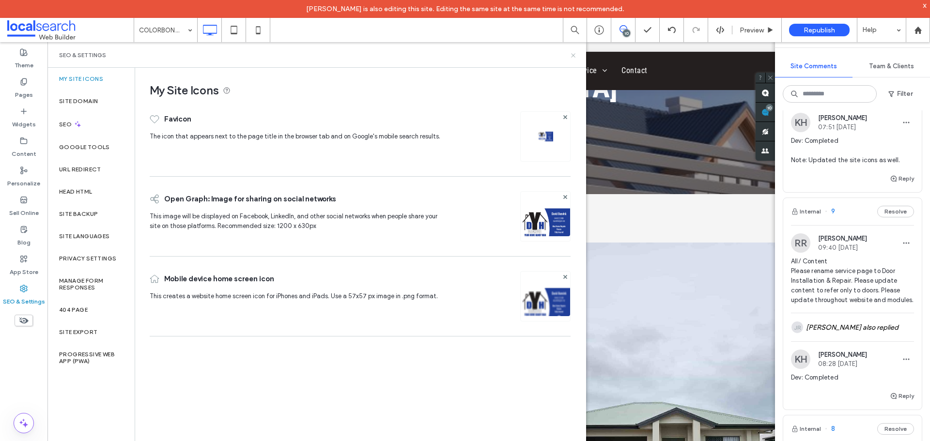
click at [571, 57] on icon at bounding box center [573, 55] width 7 height 7
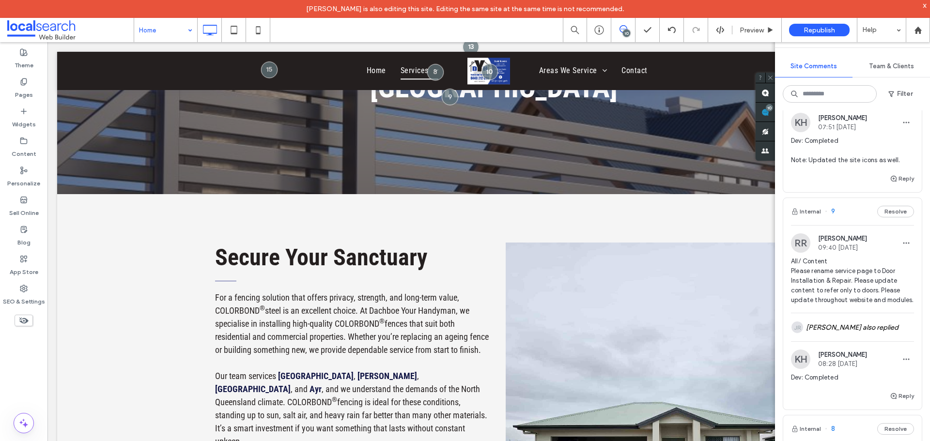
click at [925, 4] on div "x" at bounding box center [925, 5] width 4 height 8
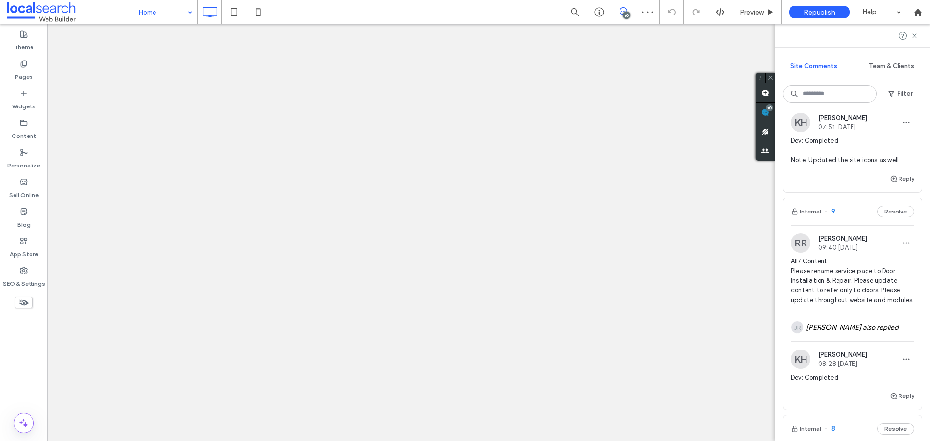
click at [913, 36] on icon at bounding box center [915, 36] width 8 height 8
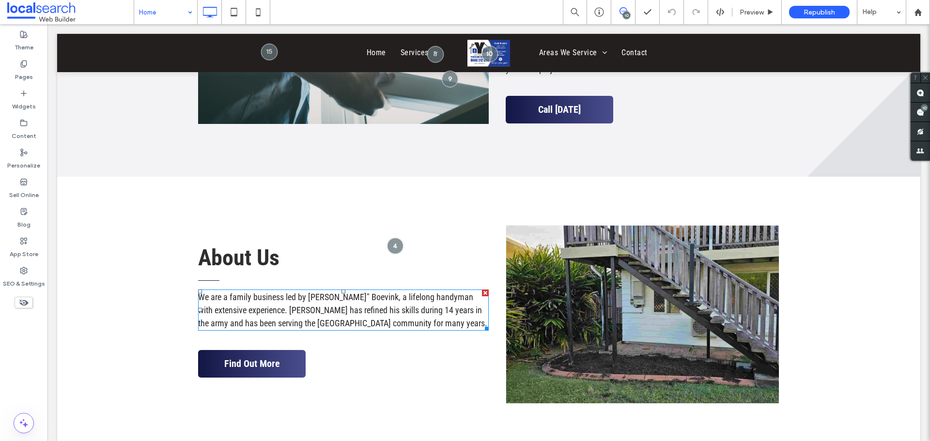
scroll to position [2179, 0]
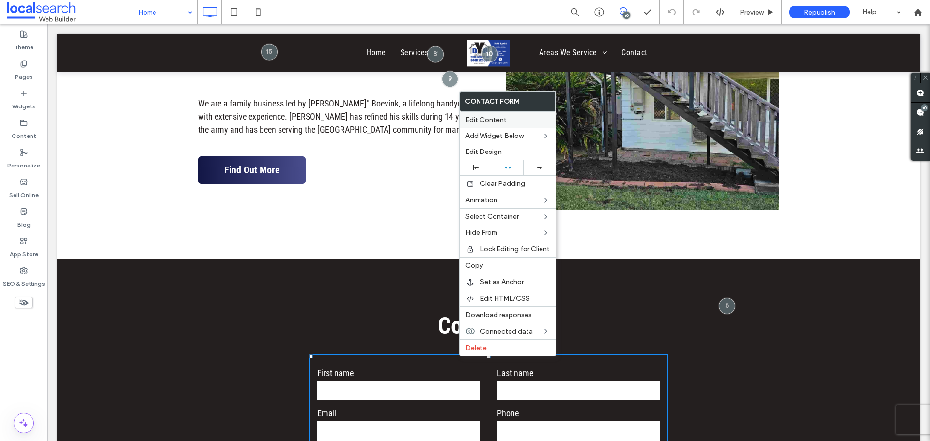
drag, startPoint x: 506, startPoint y: 123, endPoint x: 562, endPoint y: 127, distance: 56.9
click at [506, 123] on span "Edit Content" at bounding box center [485, 120] width 41 height 8
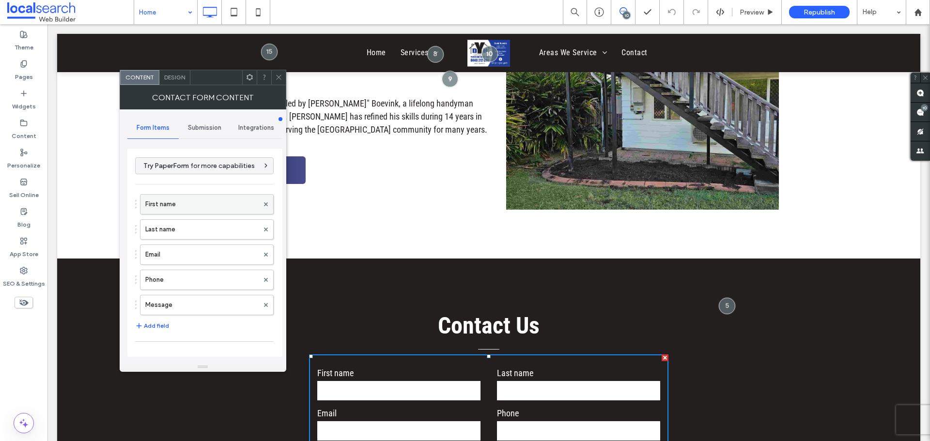
click at [188, 208] on label "First name" at bounding box center [201, 204] width 113 height 19
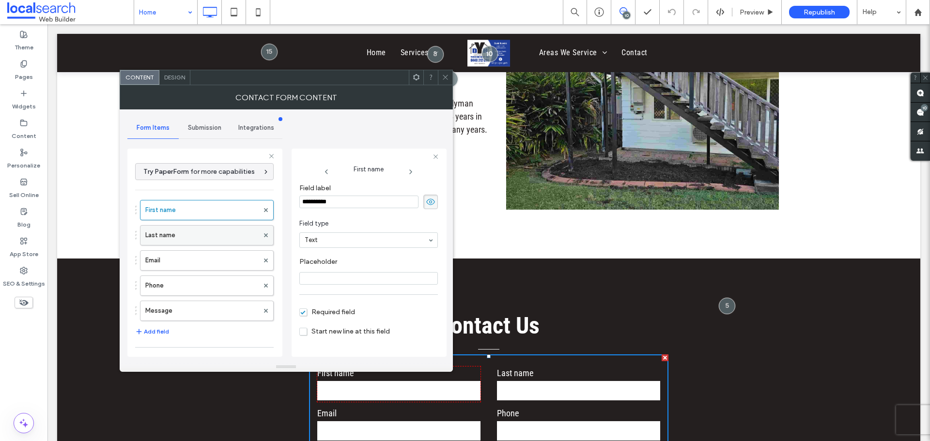
click at [173, 232] on label "Last name" at bounding box center [201, 235] width 113 height 19
click at [180, 257] on label "Email" at bounding box center [201, 260] width 113 height 19
click at [188, 282] on label "Phone" at bounding box center [201, 285] width 113 height 19
click at [198, 307] on label "Message" at bounding box center [201, 310] width 113 height 19
type input "**"
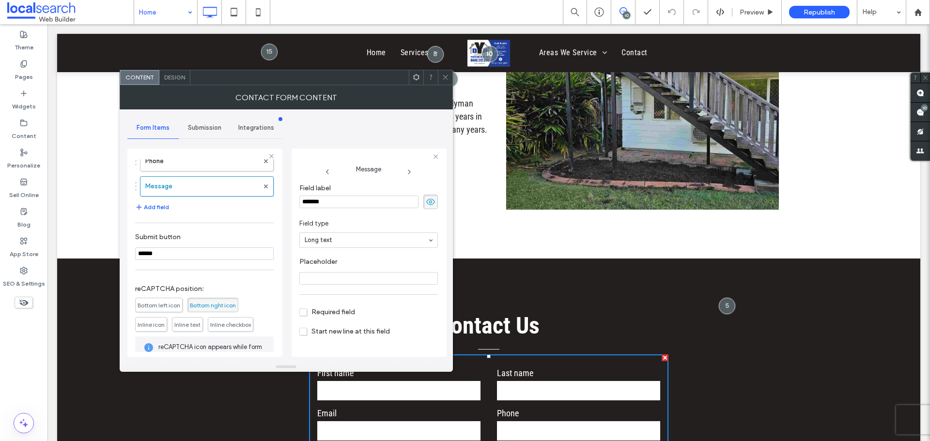
scroll to position [186, 0]
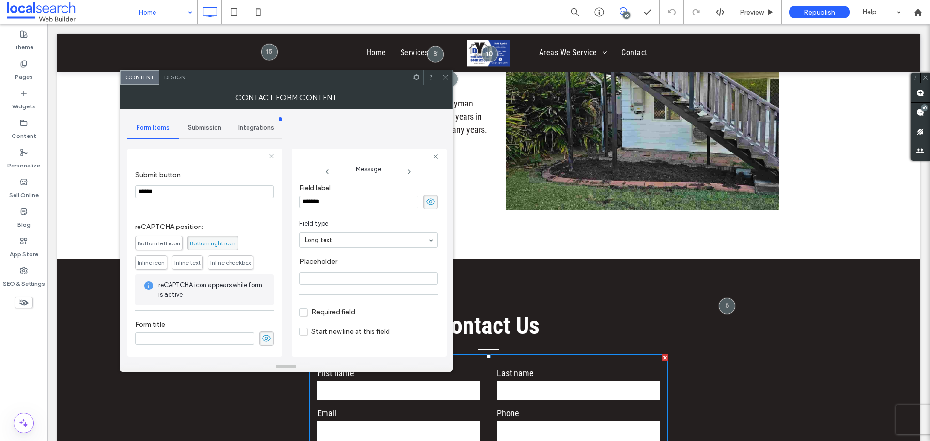
click at [206, 131] on span "Submission" at bounding box center [204, 128] width 33 height 8
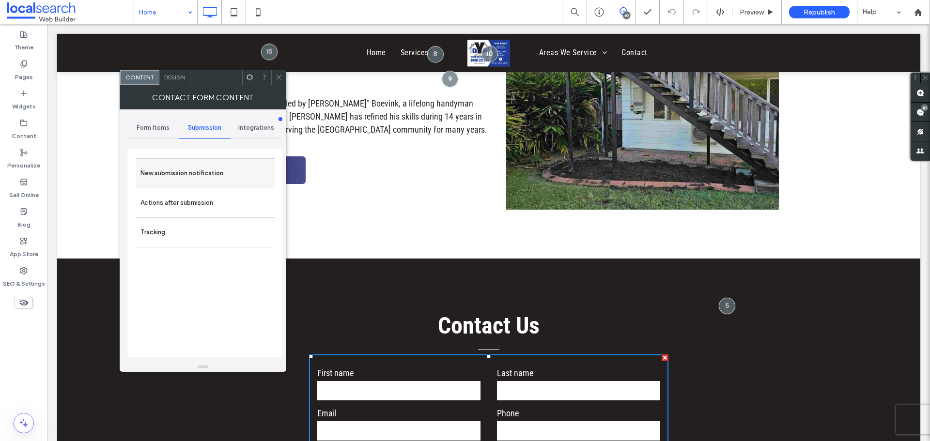
drag, startPoint x: 208, startPoint y: 139, endPoint x: 226, endPoint y: 172, distance: 37.5
click at [206, 162] on div "New submission notification" at bounding box center [205, 173] width 139 height 30
click at [231, 177] on label "New submission notification" at bounding box center [204, 173] width 129 height 19
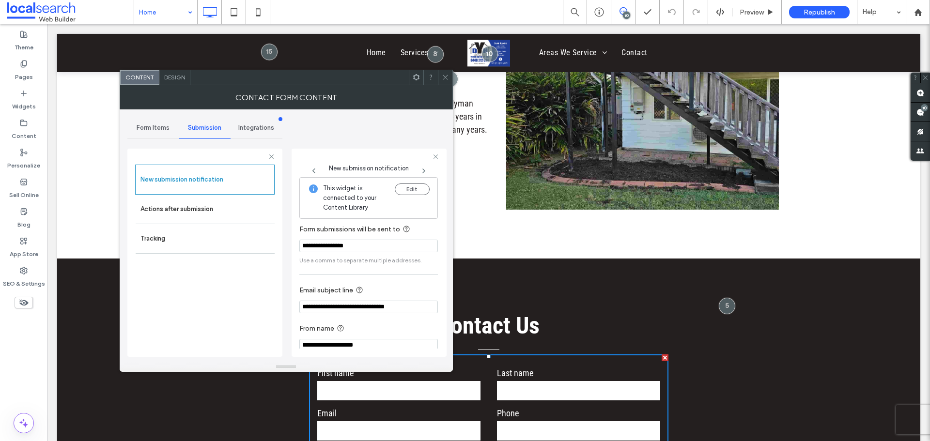
scroll to position [10, 0]
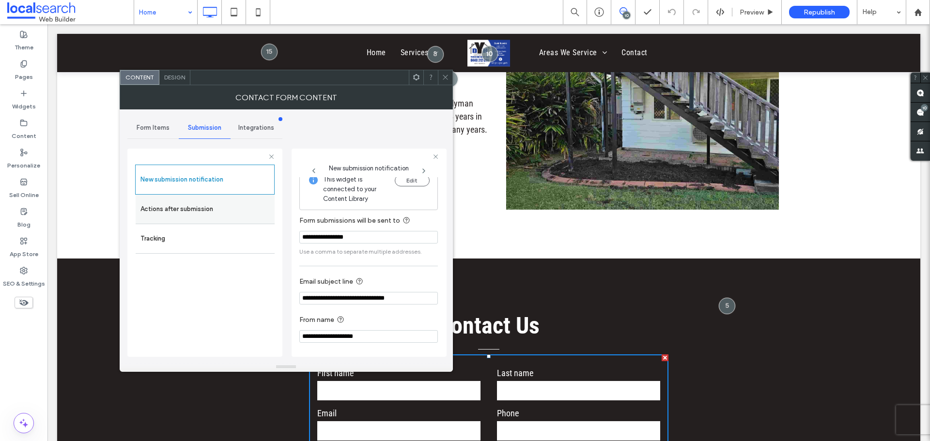
click at [233, 207] on label "Actions after submission" at bounding box center [204, 209] width 129 height 19
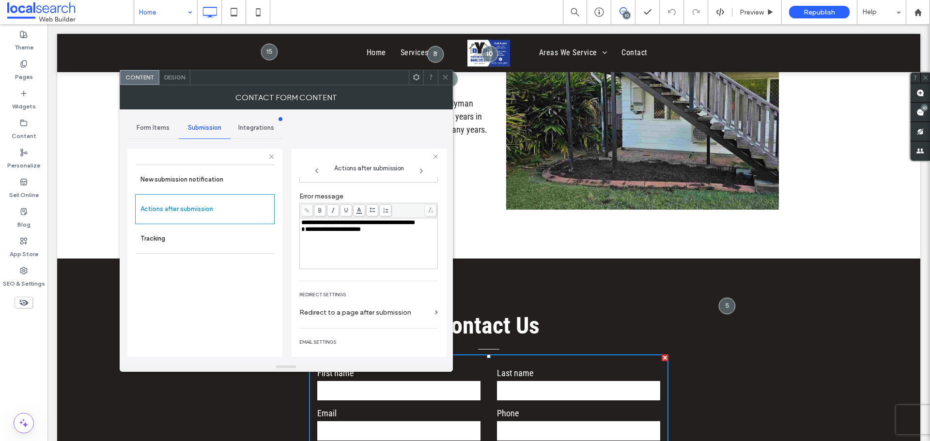
scroll to position [127, 0]
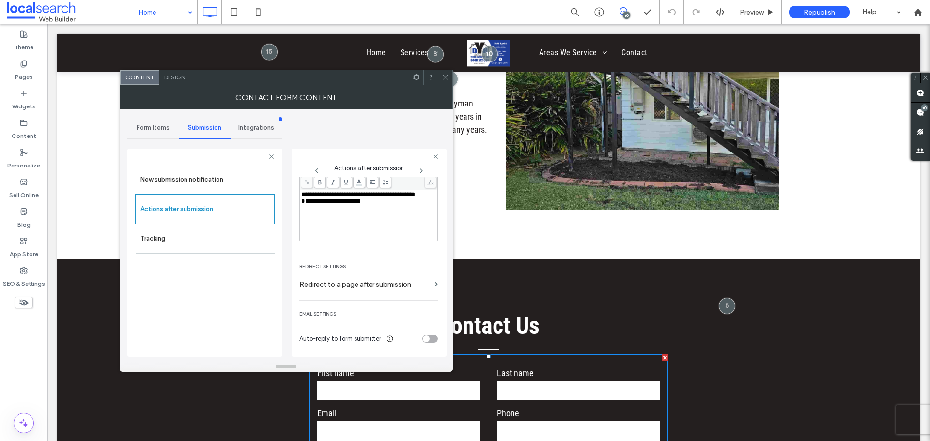
drag, startPoint x: 443, startPoint y: 77, endPoint x: 444, endPoint y: 95, distance: 17.5
click at [442, 77] on icon at bounding box center [445, 77] width 7 height 7
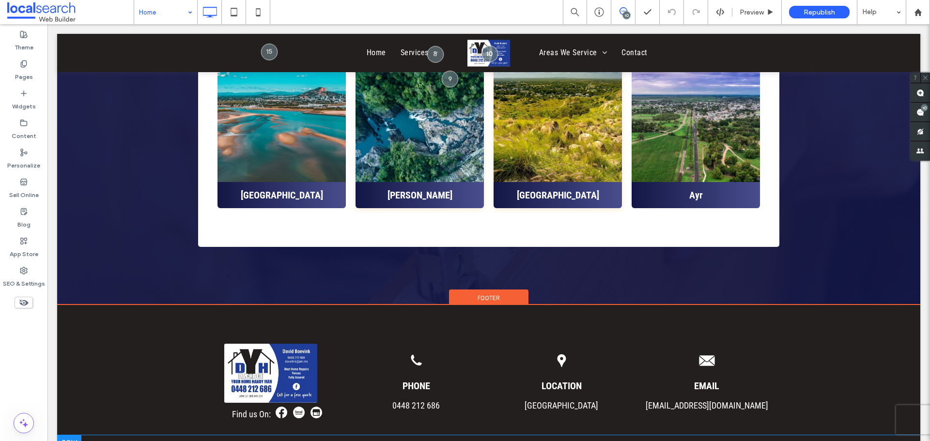
scroll to position [3051, 0]
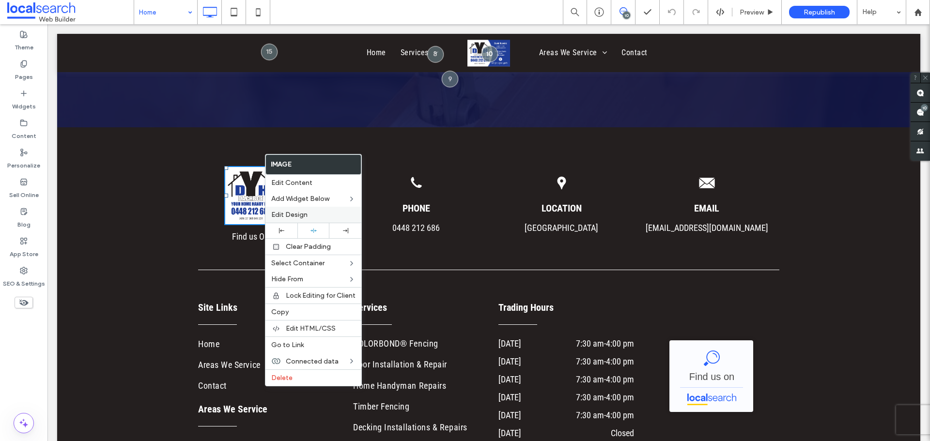
click at [303, 213] on span "Edit Design" at bounding box center [289, 215] width 36 height 8
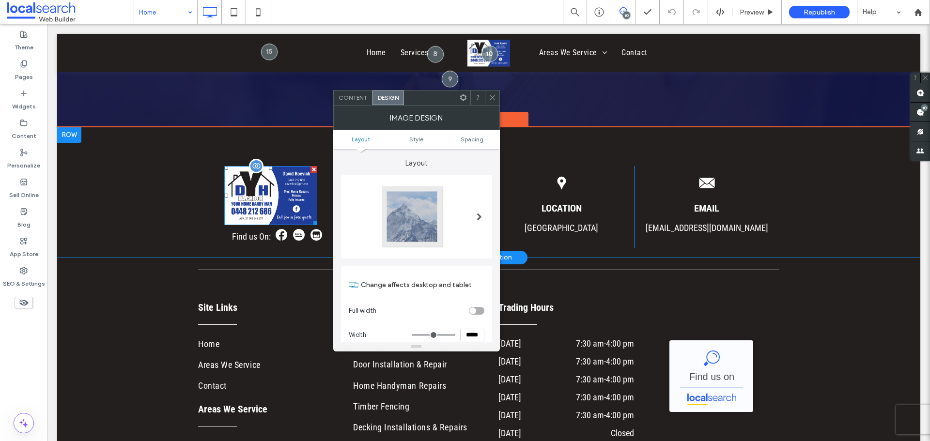
click at [273, 166] on img at bounding box center [270, 195] width 93 height 59
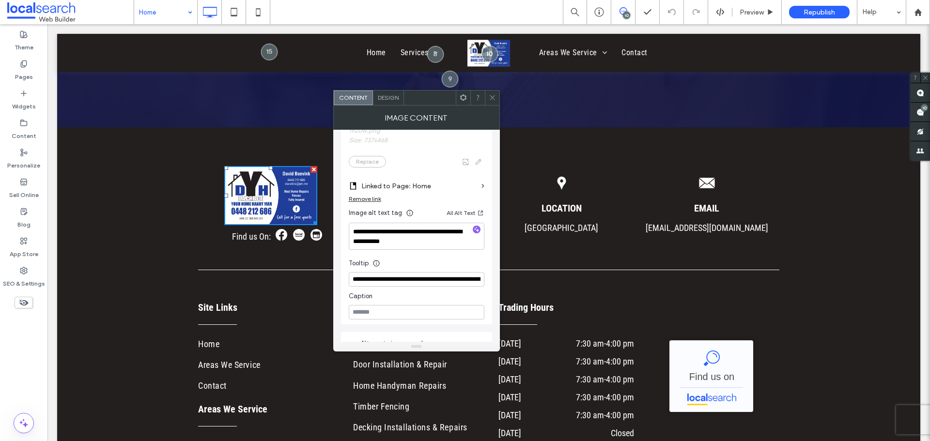
scroll to position [194, 0]
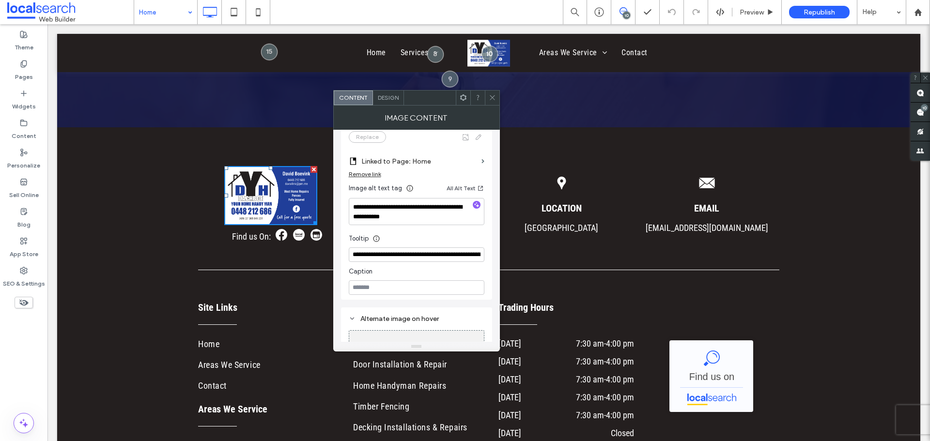
click at [492, 103] on span at bounding box center [492, 98] width 7 height 15
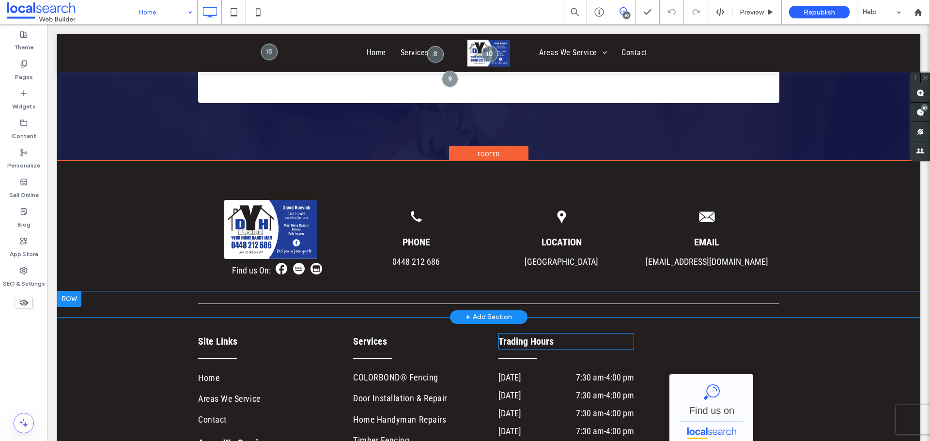
scroll to position [2981, 0]
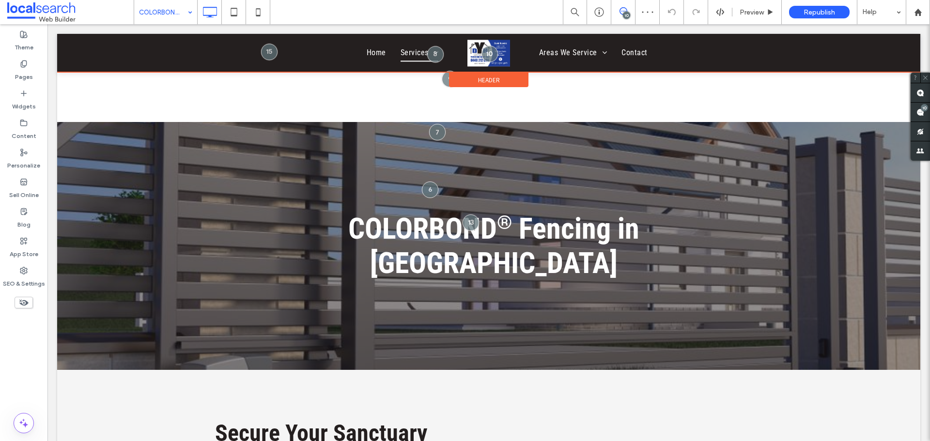
scroll to position [1372, 0]
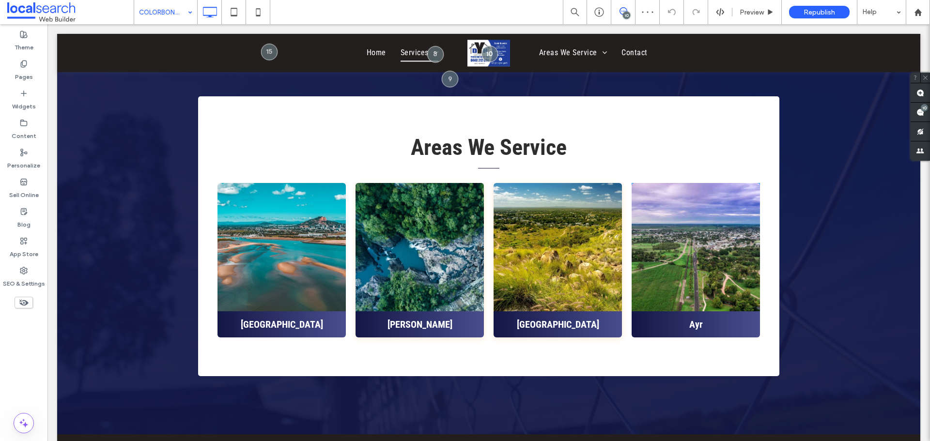
click at [171, 15] on input at bounding box center [163, 12] width 48 height 24
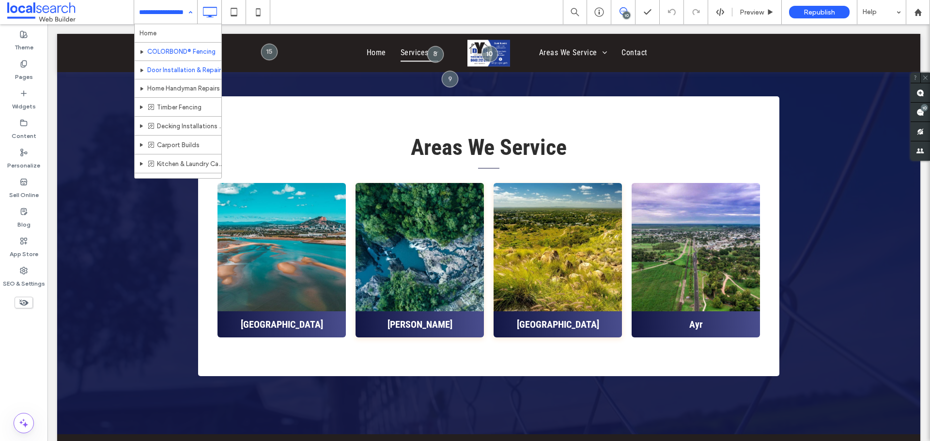
scroll to position [48, 0]
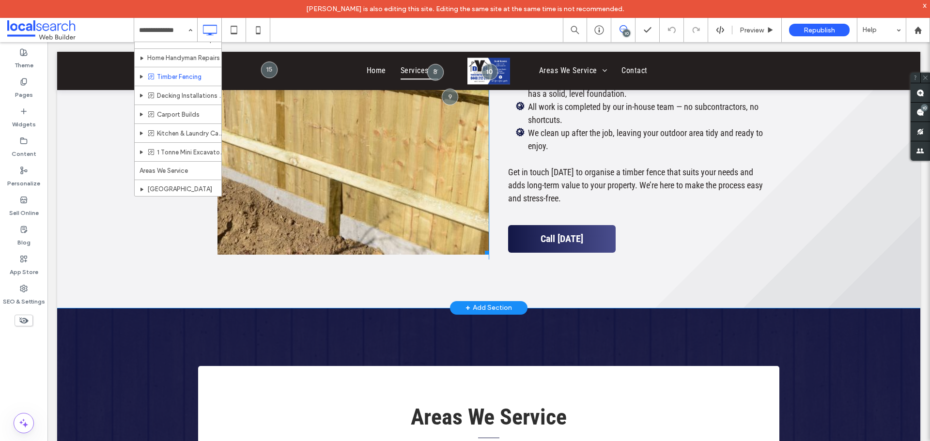
scroll to position [1017, 0]
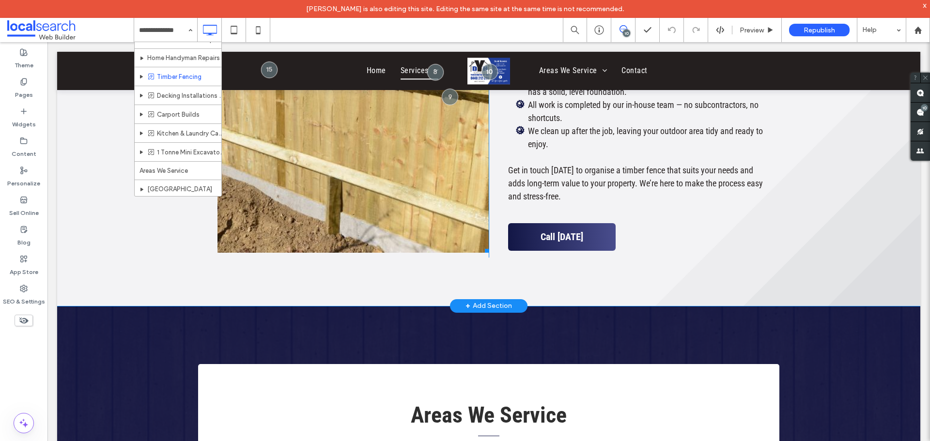
click at [368, 208] on link at bounding box center [352, 53] width 271 height 399
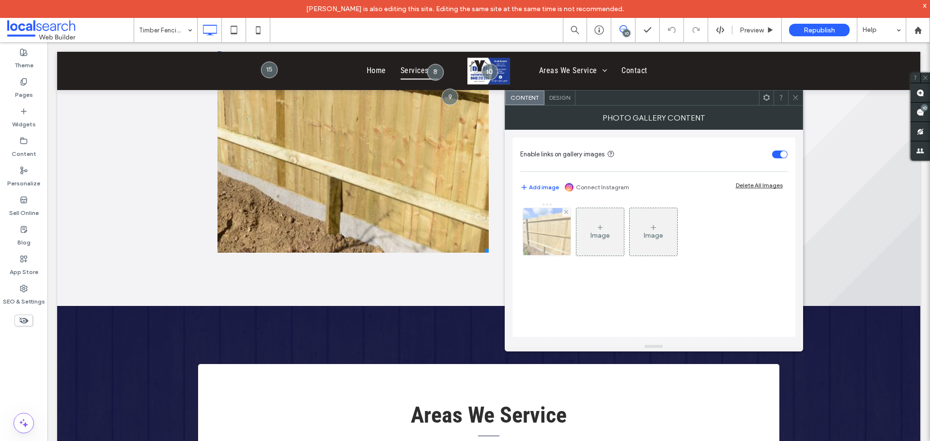
click at [559, 244] on img at bounding box center [547, 231] width 72 height 47
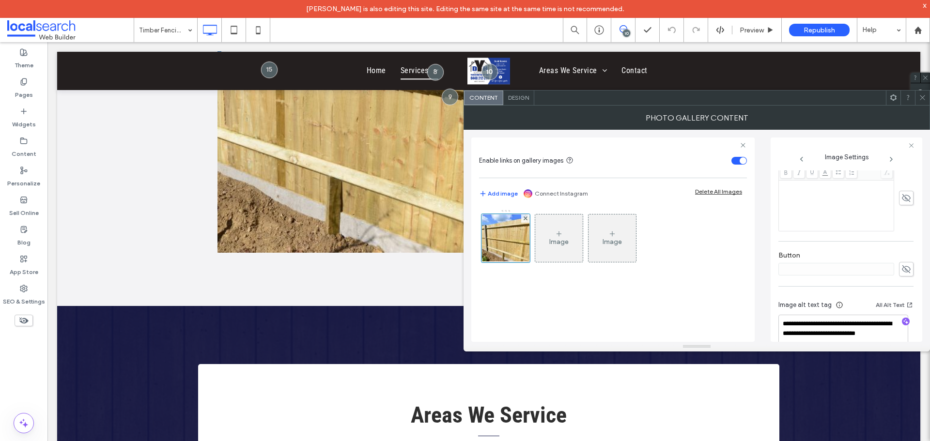
scroll to position [286, 0]
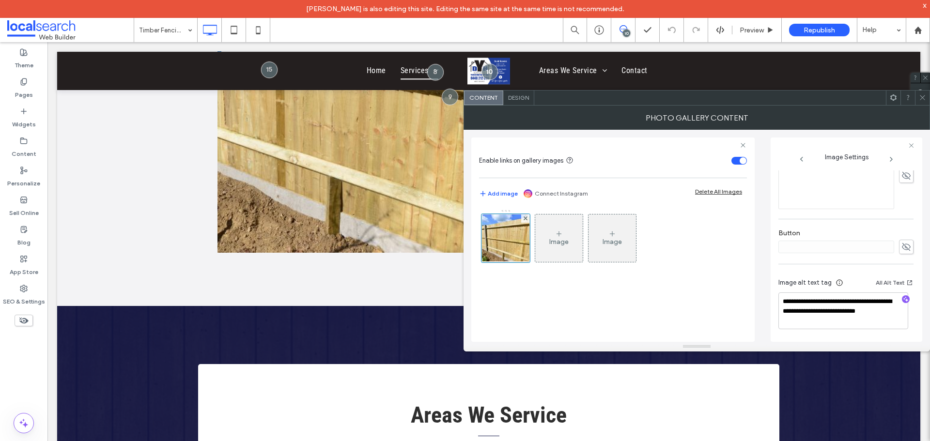
drag, startPoint x: 923, startPoint y: 99, endPoint x: 820, endPoint y: 102, distance: 103.2
click at [923, 98] on icon at bounding box center [922, 97] width 7 height 7
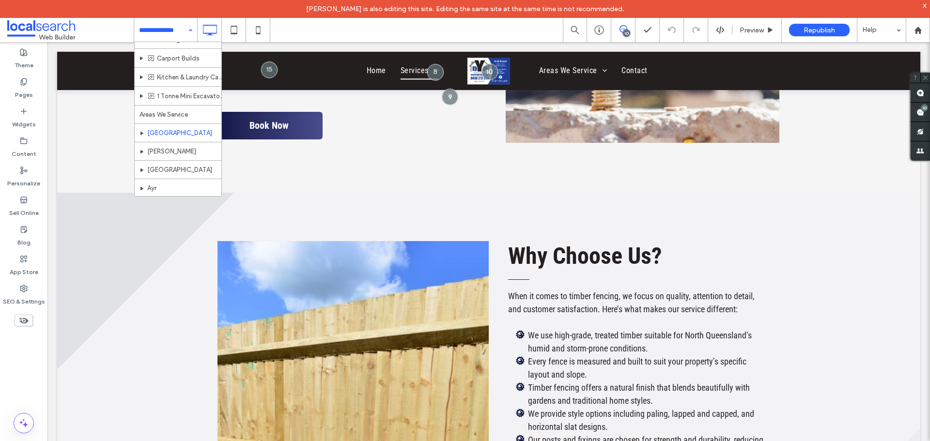
scroll to position [123, 0]
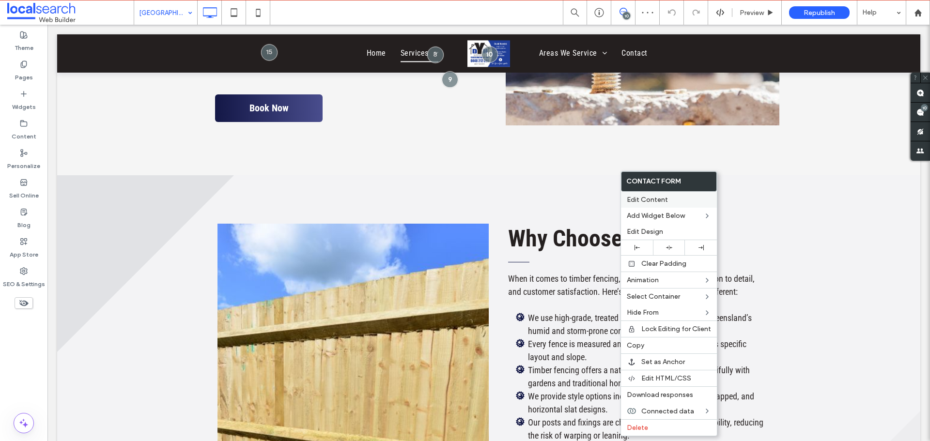
click at [650, 200] on span "Edit Content" at bounding box center [647, 200] width 41 height 8
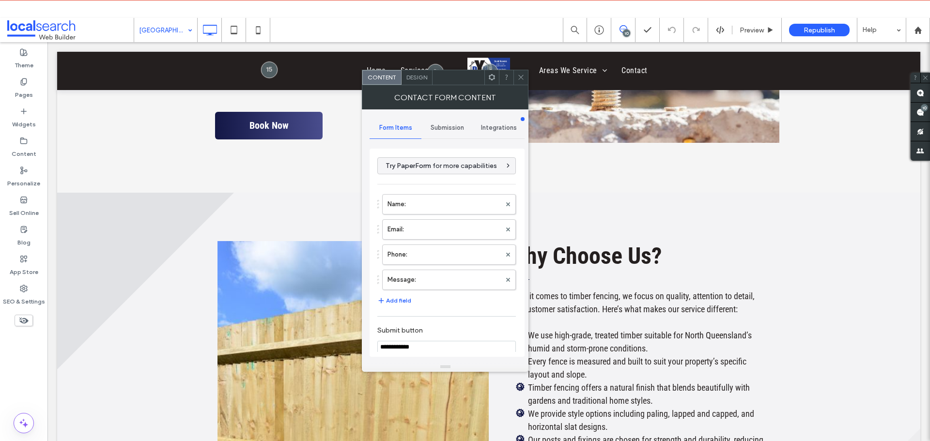
type input "**********"
click at [458, 201] on label "Name:" at bounding box center [443, 204] width 113 height 19
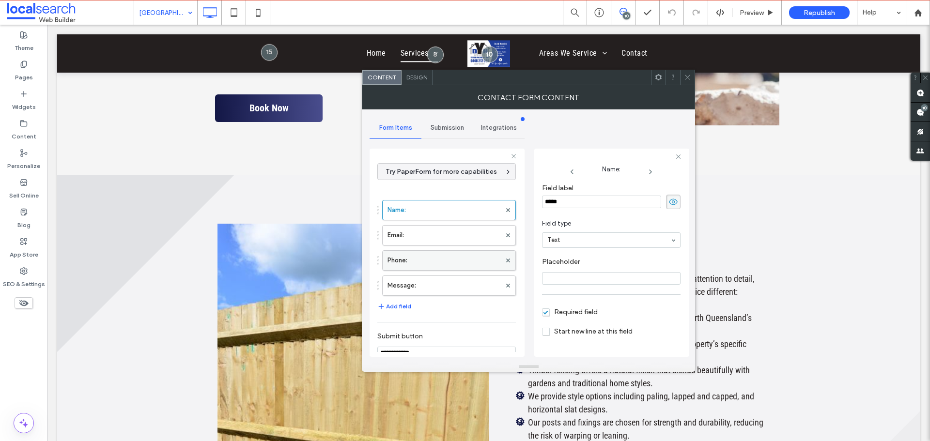
click at [433, 232] on label "Email:" at bounding box center [443, 235] width 113 height 19
click at [441, 265] on label "Phone:" at bounding box center [443, 260] width 113 height 19
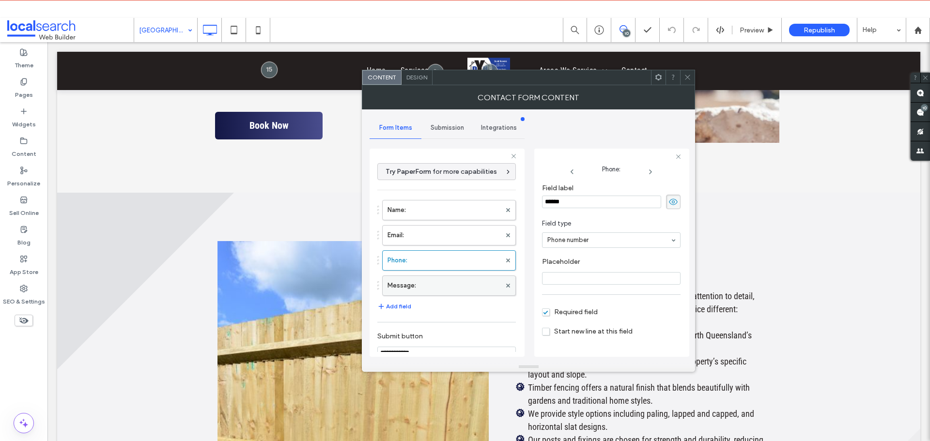
click at [441, 286] on label "Message:" at bounding box center [443, 285] width 113 height 19
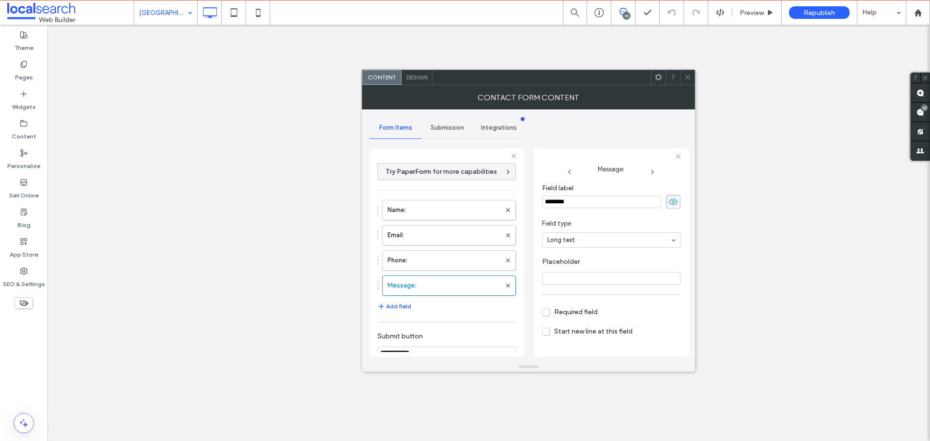
scroll to position [161, 0]
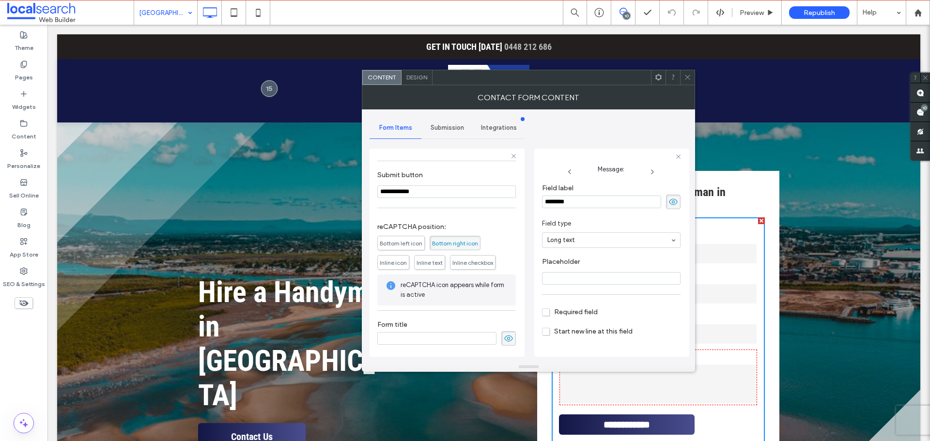
click at [440, 130] on span "Submission" at bounding box center [447, 128] width 33 height 8
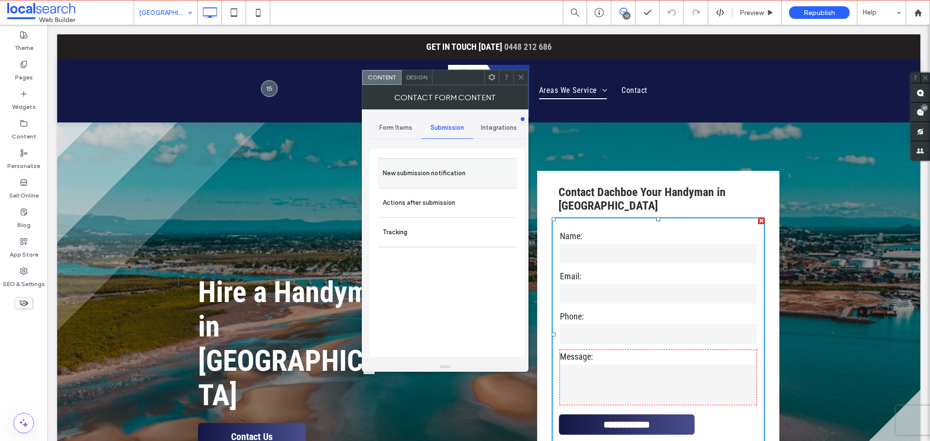
scroll to position [0, 0]
click at [452, 171] on label "New submission notification" at bounding box center [447, 173] width 129 height 19
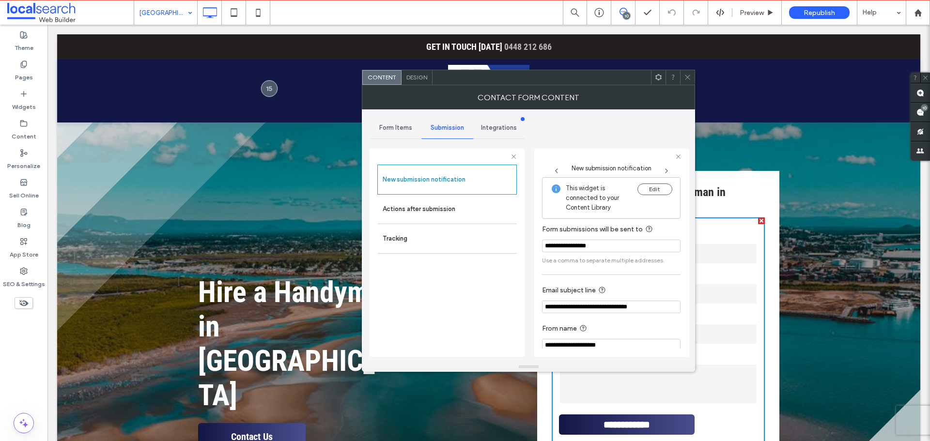
scroll to position [10, 0]
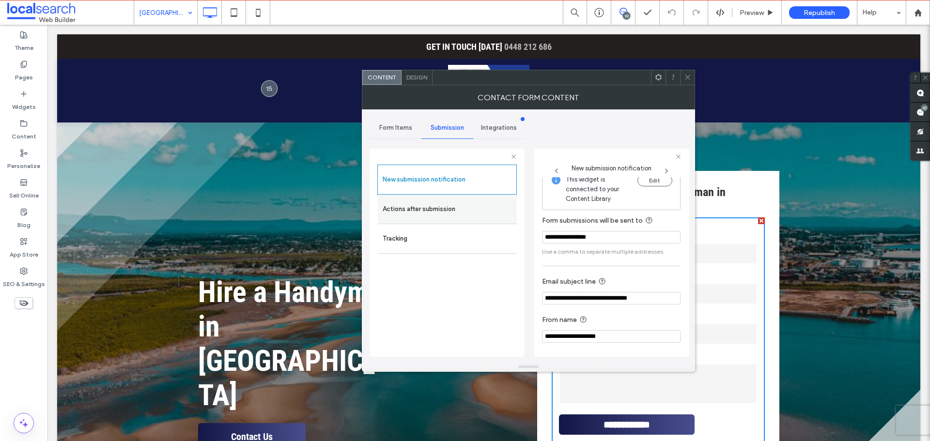
click at [487, 212] on label "Actions after submission" at bounding box center [447, 209] width 129 height 19
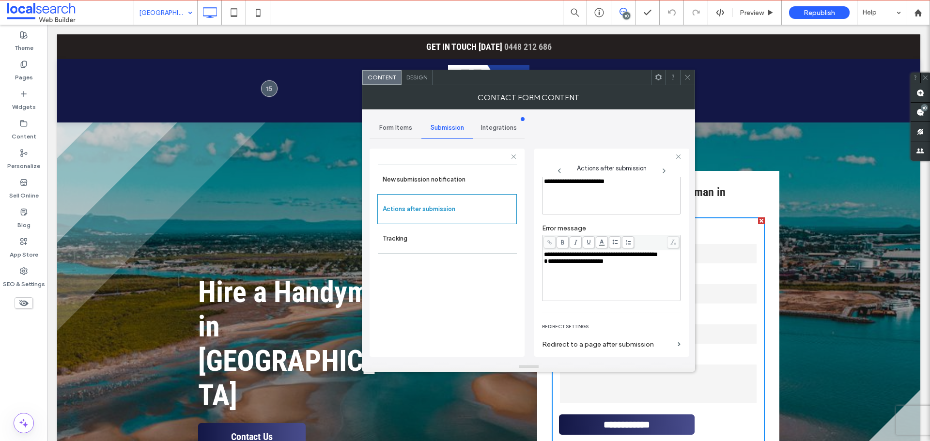
scroll to position [30, 0]
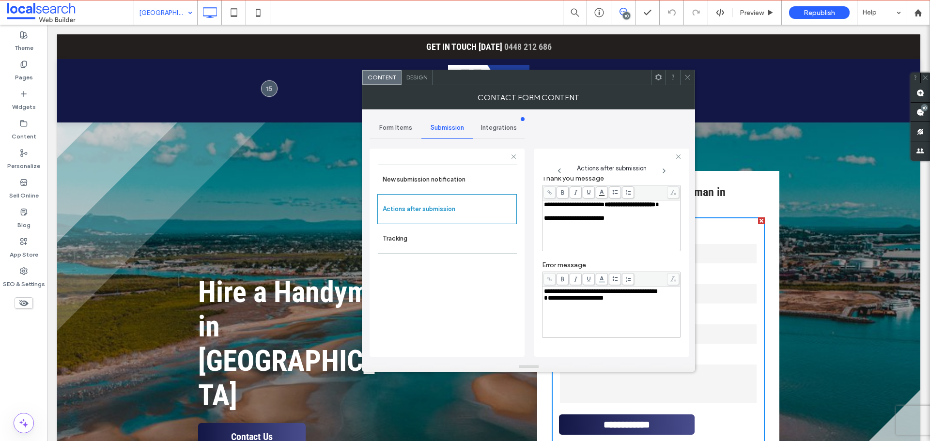
drag, startPoint x: 685, startPoint y: 75, endPoint x: 677, endPoint y: 84, distance: 12.3
click at [684, 75] on icon at bounding box center [687, 77] width 7 height 7
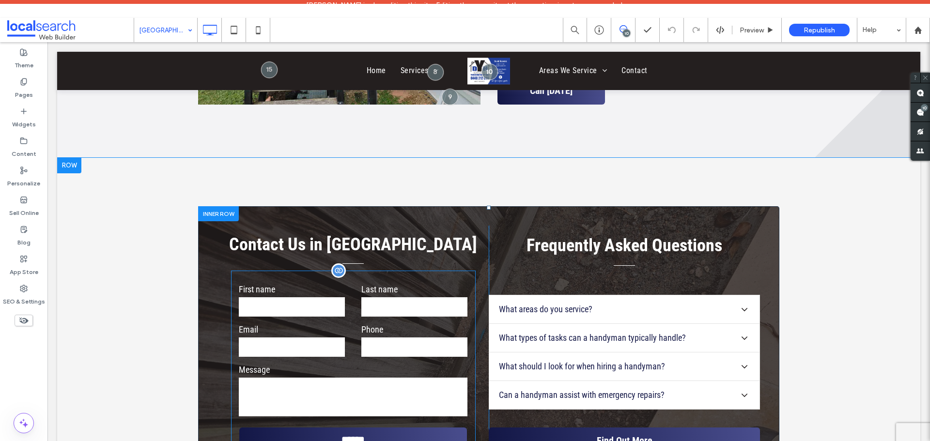
scroll to position [2228, 0]
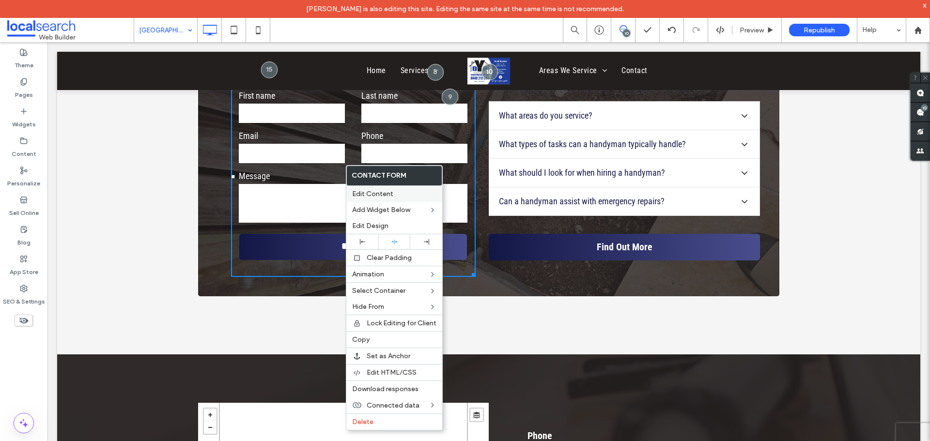
drag, startPoint x: 397, startPoint y: 199, endPoint x: 402, endPoint y: 157, distance: 41.9
click at [397, 199] on div "Edit Content" at bounding box center [394, 194] width 96 height 16
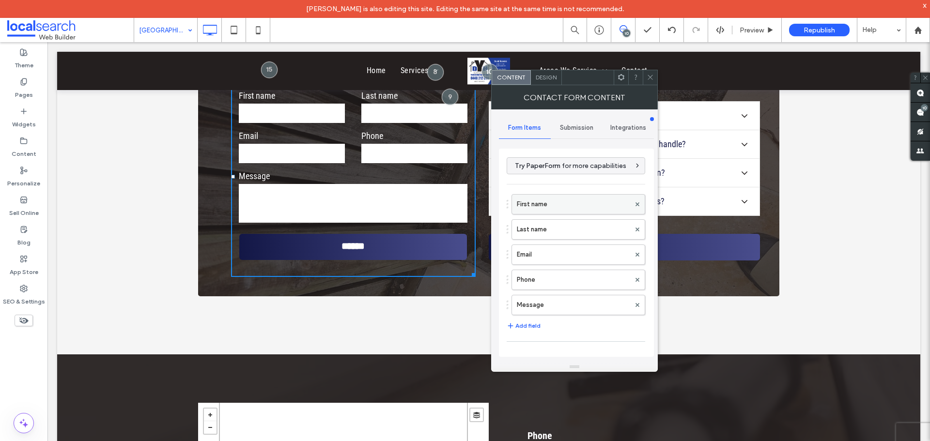
click at [553, 207] on label "First name" at bounding box center [573, 204] width 113 height 19
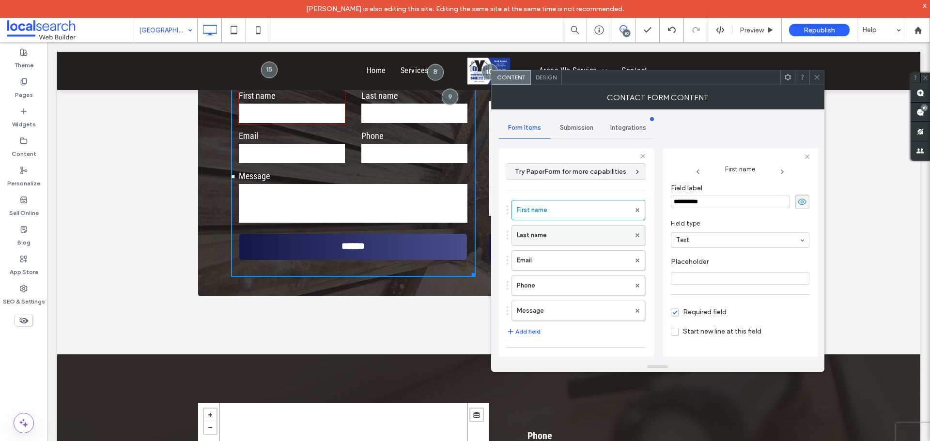
click at [552, 242] on label "Last name" at bounding box center [573, 235] width 113 height 19
click at [552, 263] on label "Email" at bounding box center [573, 260] width 113 height 19
click at [555, 290] on label "Phone" at bounding box center [573, 285] width 113 height 19
click at [555, 312] on label "Message" at bounding box center [573, 310] width 113 height 19
type input "**"
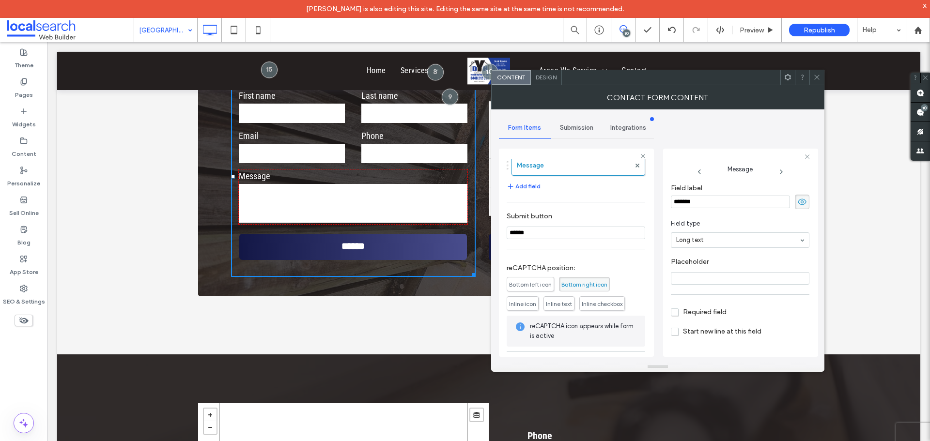
scroll to position [186, 0]
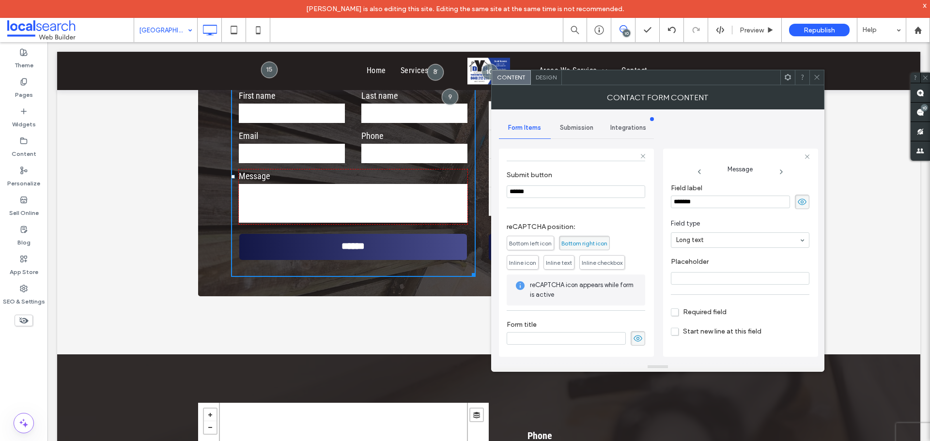
click at [569, 127] on span "Submission" at bounding box center [576, 128] width 33 height 8
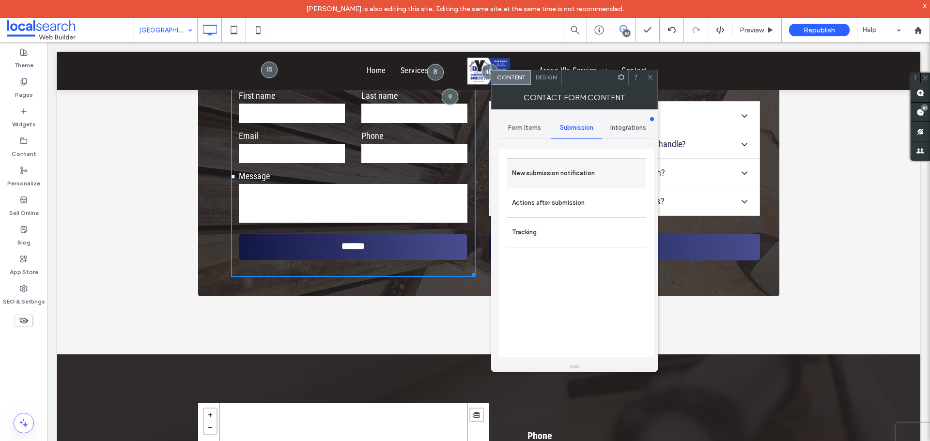
click at [572, 164] on label "New submission notification" at bounding box center [576, 173] width 129 height 19
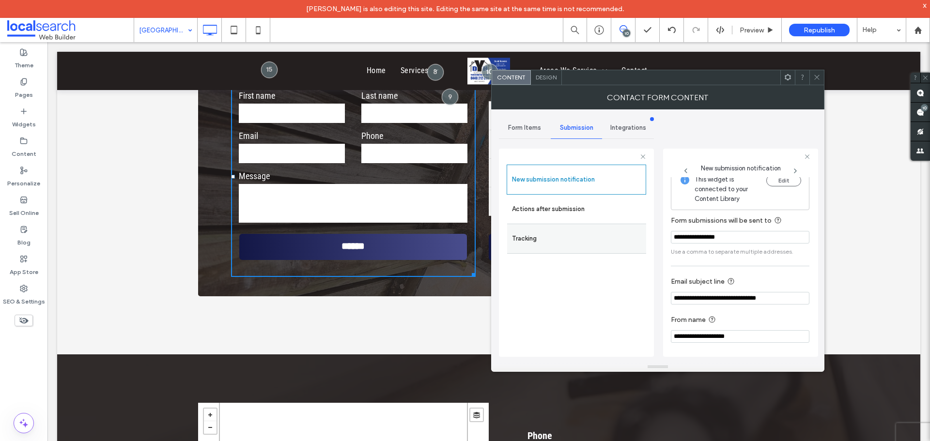
scroll to position [10, 0]
click at [578, 225] on div "Tracking" at bounding box center [576, 239] width 139 height 30
click at [582, 209] on label "Actions after submission" at bounding box center [576, 209] width 129 height 19
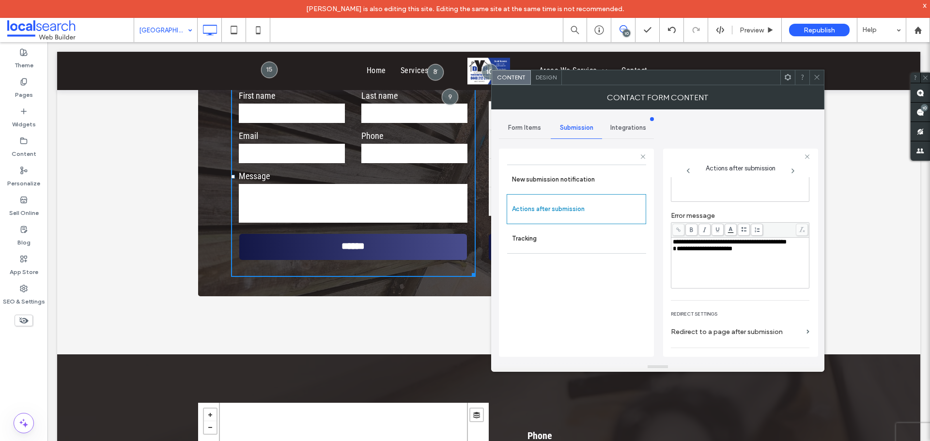
scroll to position [127, 0]
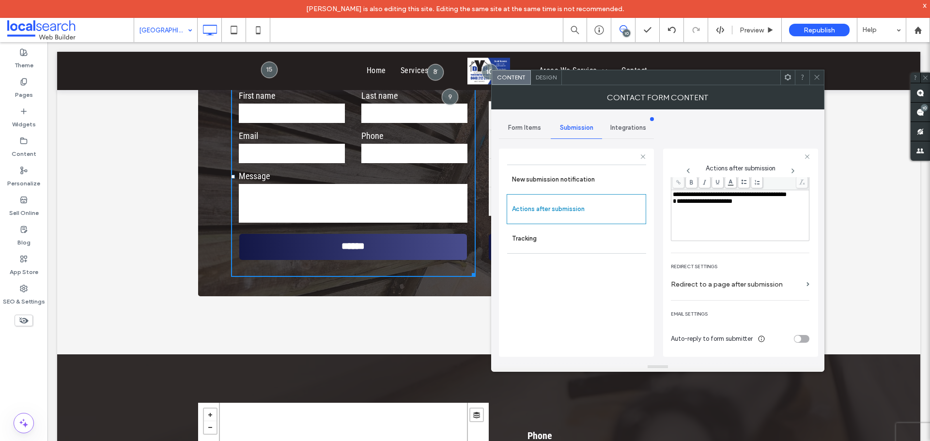
click at [813, 76] on icon at bounding box center [816, 77] width 7 height 7
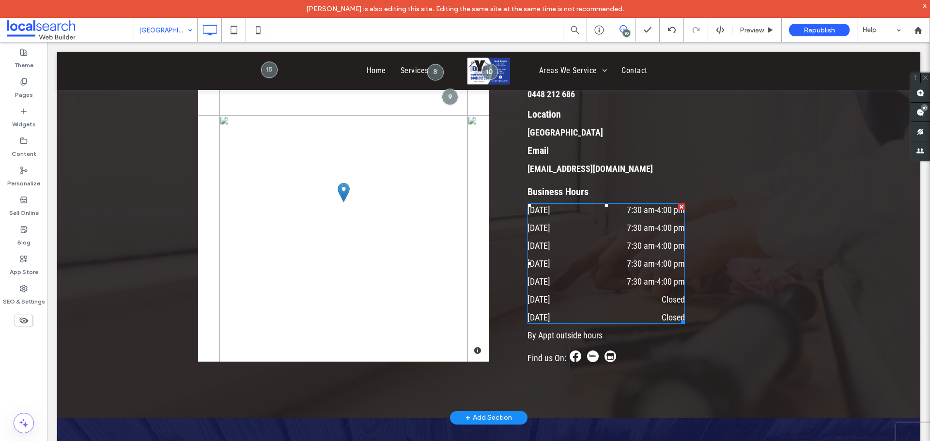
scroll to position [2664, 0]
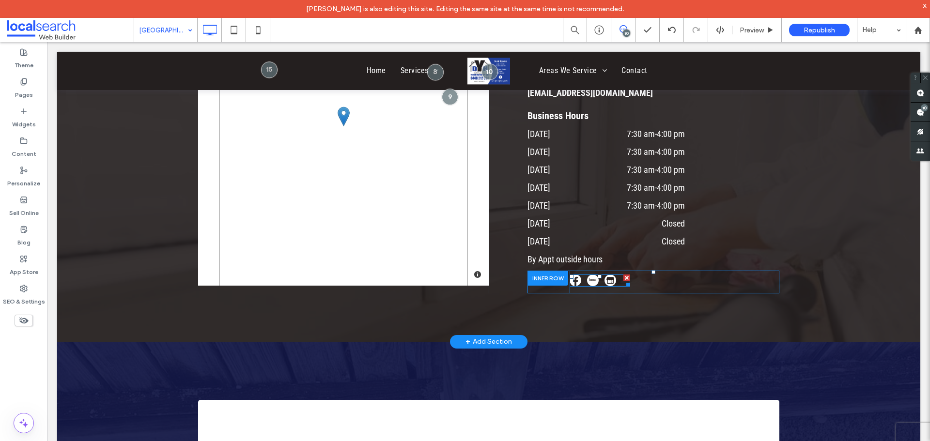
click at [596, 275] on span at bounding box center [600, 281] width 61 height 12
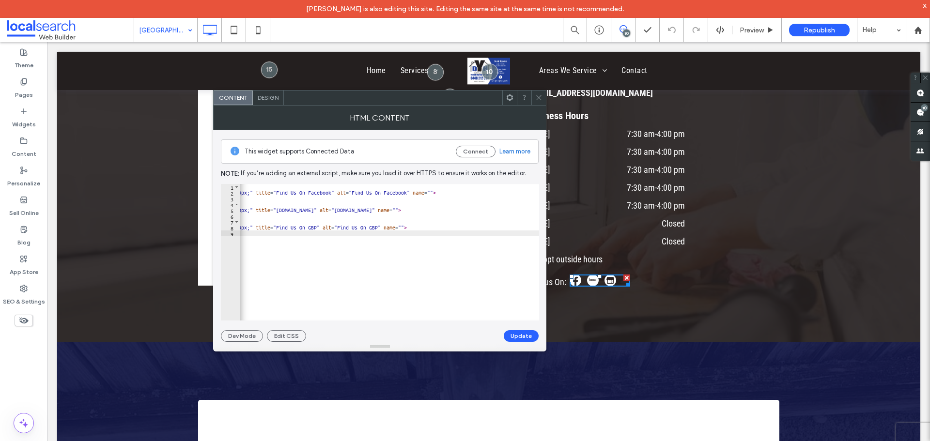
scroll to position [0, 294]
click at [541, 96] on icon at bounding box center [538, 97] width 7 height 7
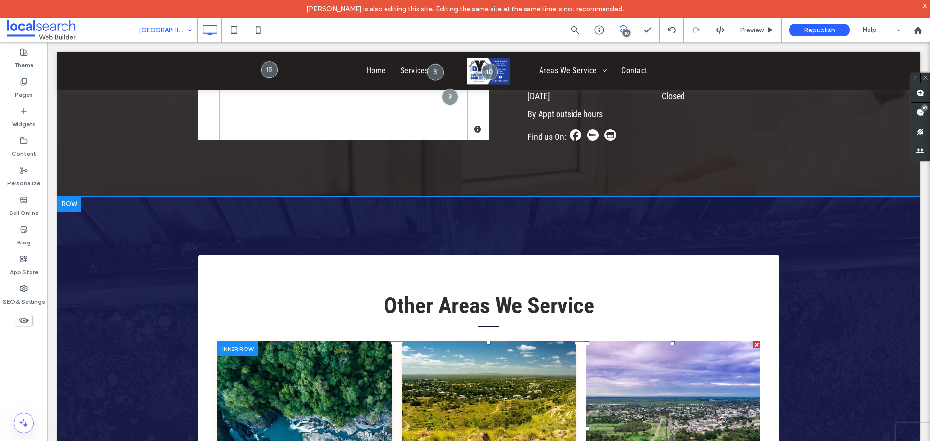
scroll to position [3003, 0]
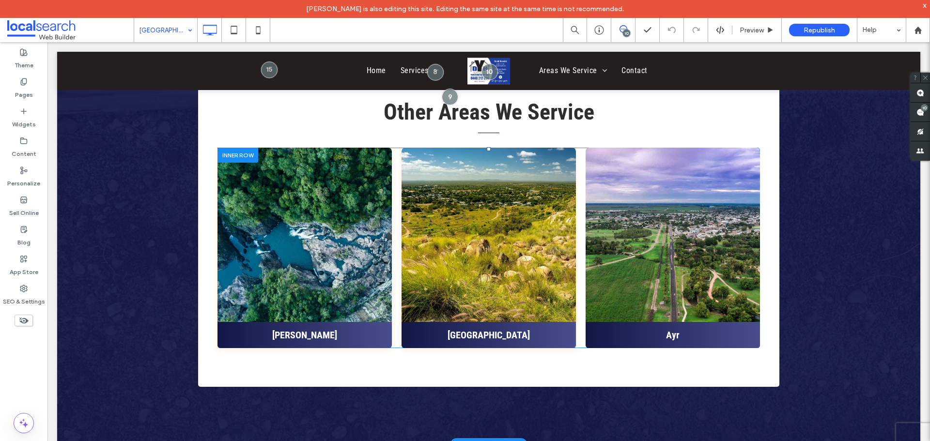
click at [389, 263] on div at bounding box center [390, 248] width 2 height 201
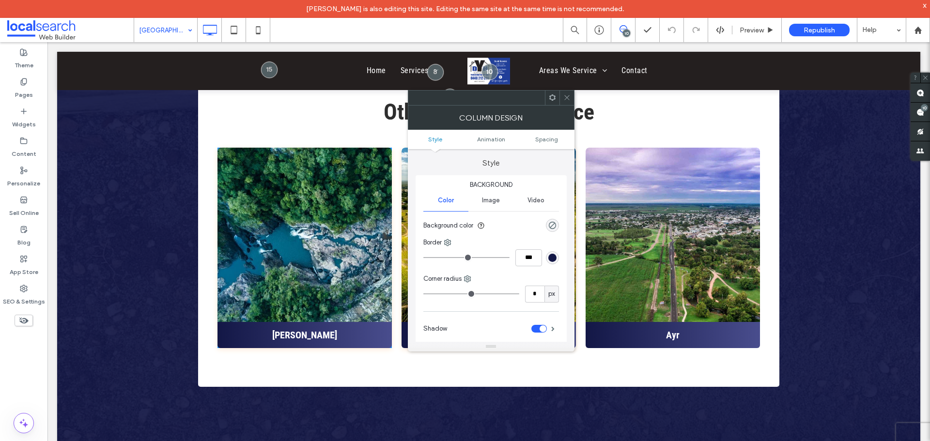
drag, startPoint x: 566, startPoint y: 95, endPoint x: 480, endPoint y: 126, distance: 91.5
click at [566, 95] on icon at bounding box center [566, 97] width 7 height 7
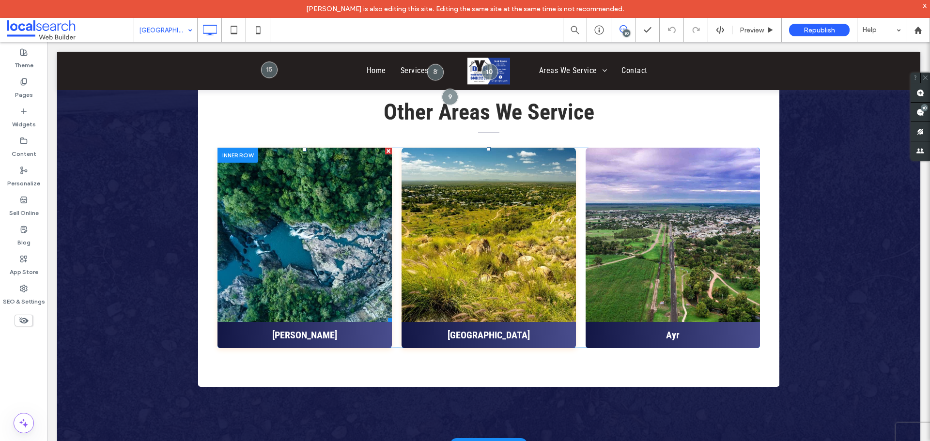
drag, startPoint x: 347, startPoint y: 217, endPoint x: 456, endPoint y: 216, distance: 109.5
click at [347, 217] on link at bounding box center [304, 234] width 185 height 185
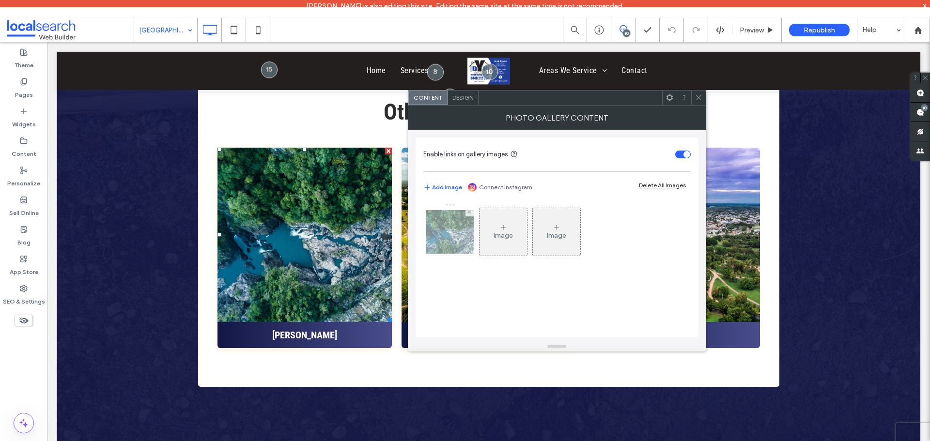
click at [460, 239] on div at bounding box center [449, 231] width 47 height 47
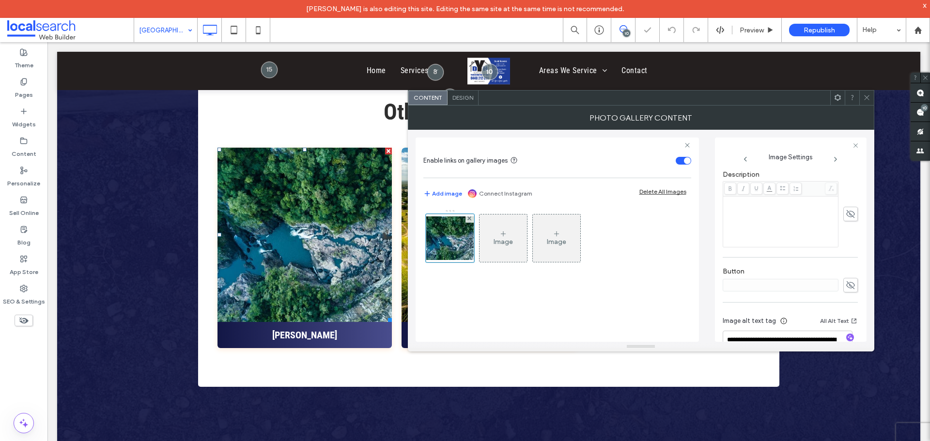
scroll to position [303, 0]
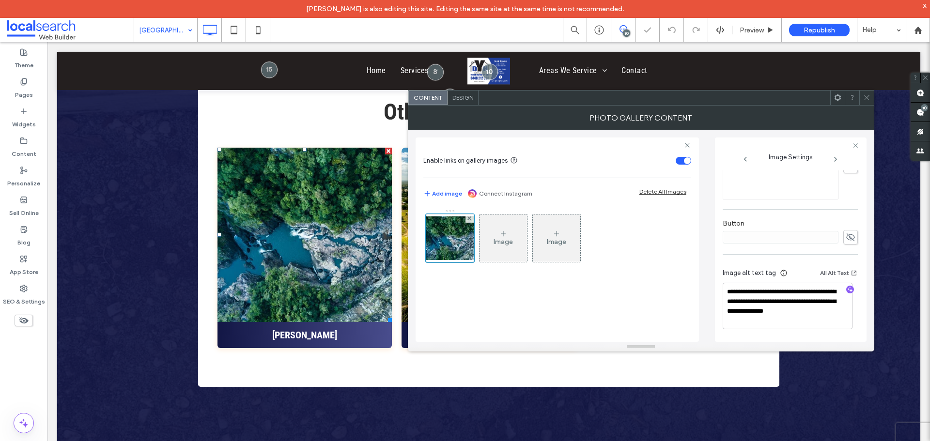
click at [863, 93] on span at bounding box center [866, 98] width 7 height 15
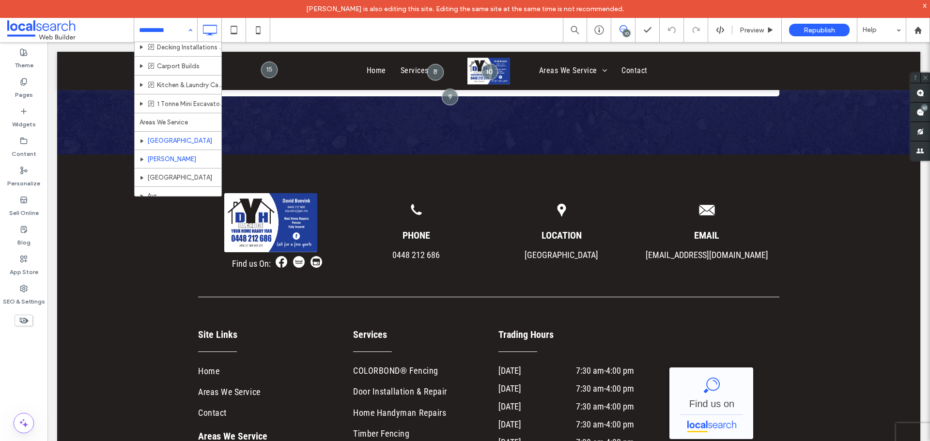
scroll to position [123, 0]
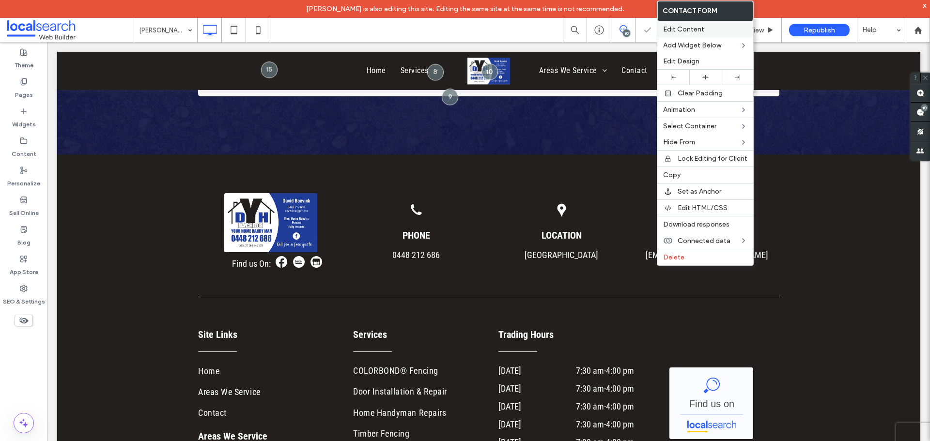
click at [684, 27] on span "Edit Content" at bounding box center [683, 29] width 41 height 8
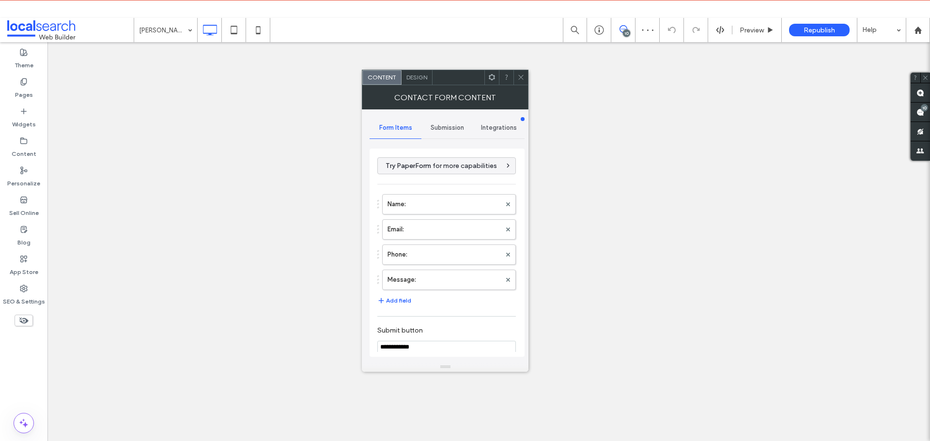
type input "**********"
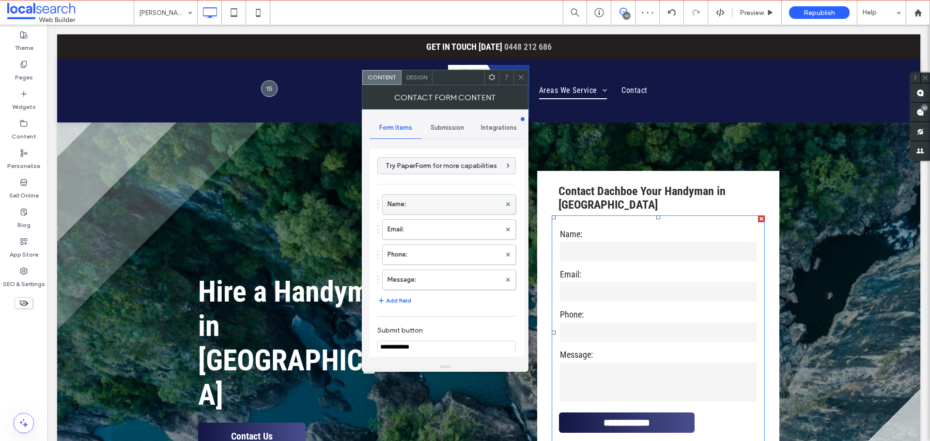
click at [436, 197] on label "Name:" at bounding box center [443, 204] width 113 height 19
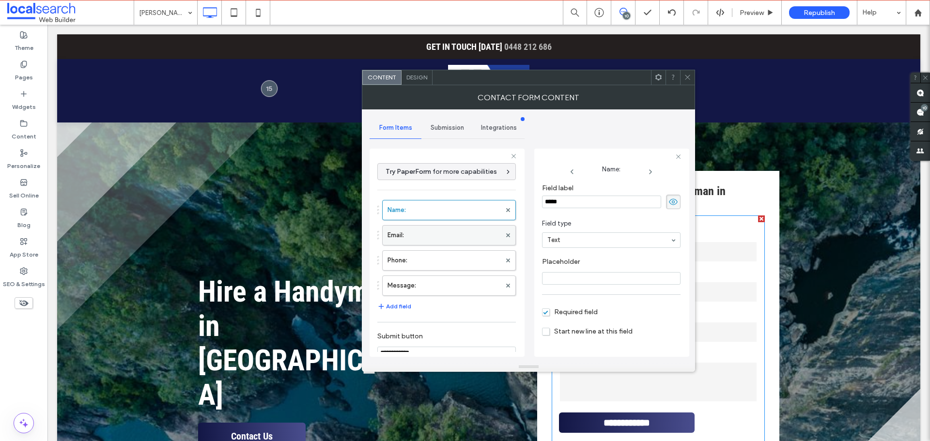
click at [440, 236] on label "Email:" at bounding box center [443, 235] width 113 height 19
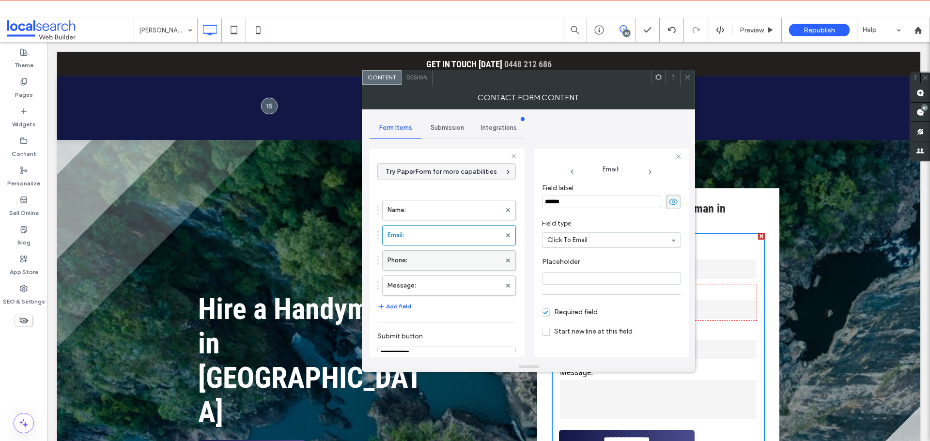
click at [443, 260] on label "Phone:" at bounding box center [443, 260] width 113 height 19
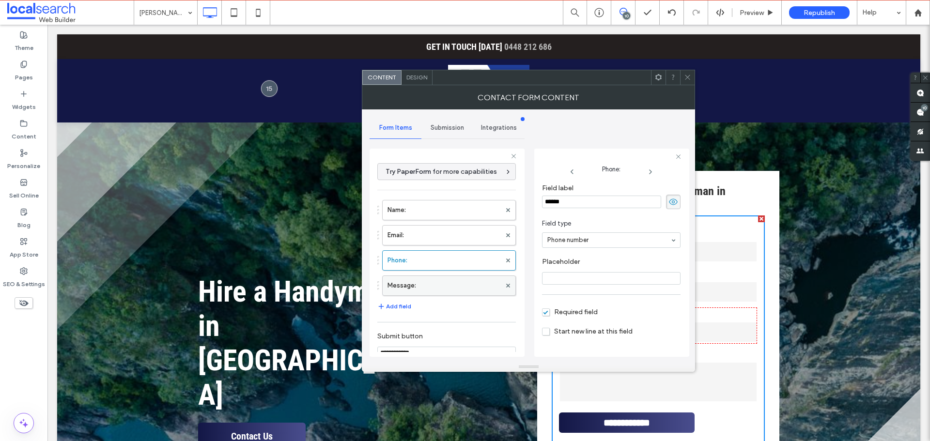
click at [448, 285] on label "Message:" at bounding box center [443, 285] width 113 height 19
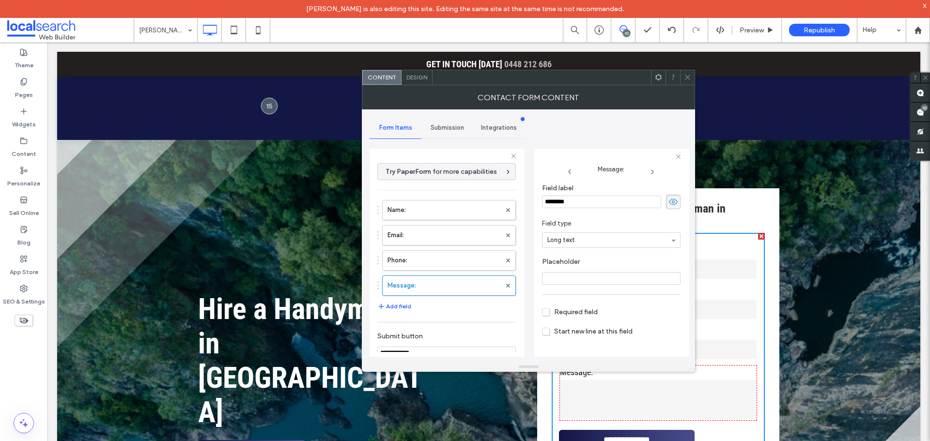
scroll to position [161, 0]
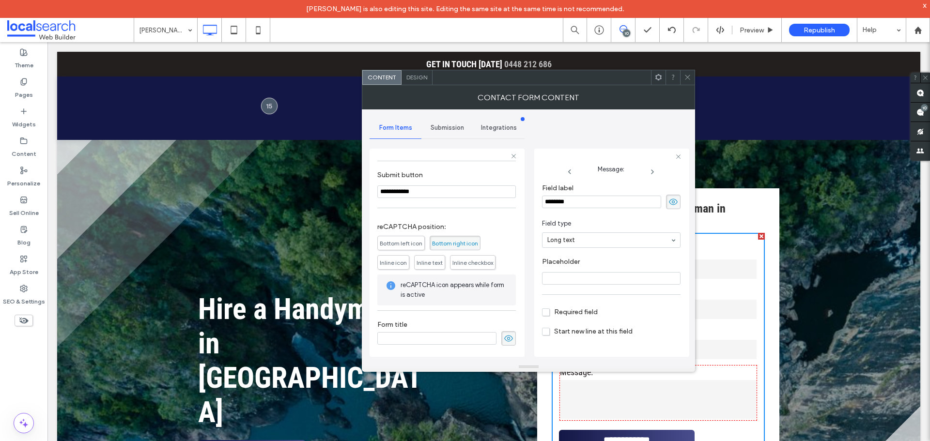
click at [433, 127] on span "Submission" at bounding box center [447, 128] width 33 height 8
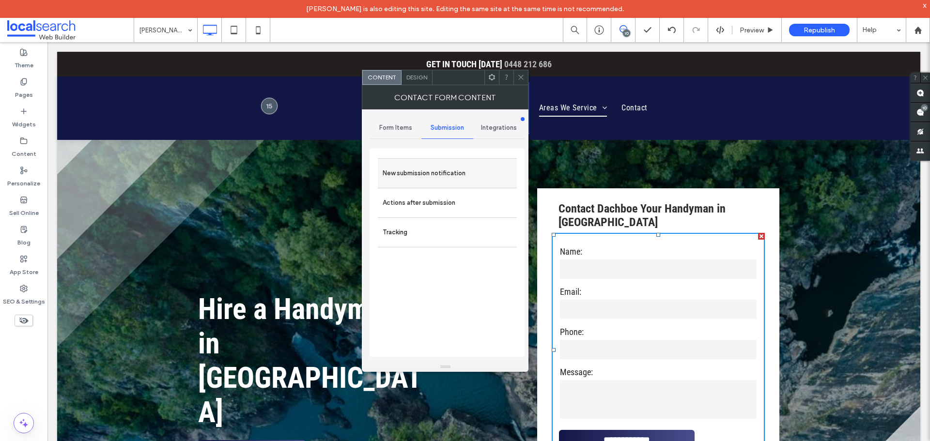
click at [433, 176] on label "New submission notification" at bounding box center [447, 173] width 129 height 19
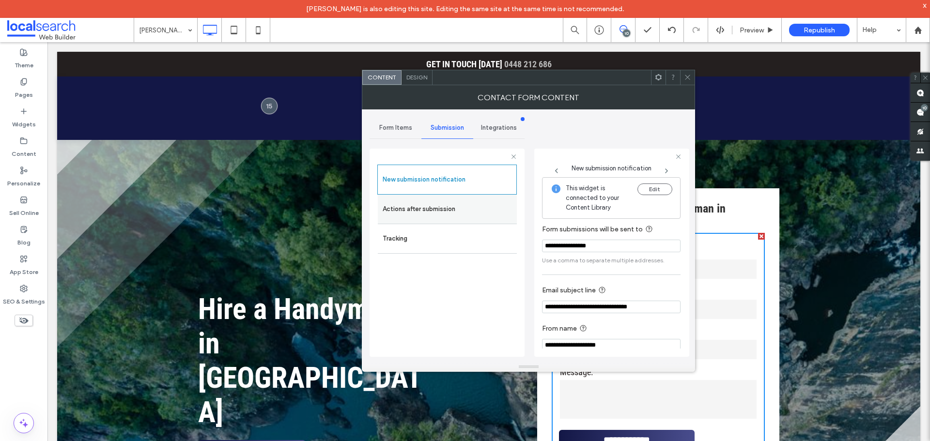
scroll to position [10, 0]
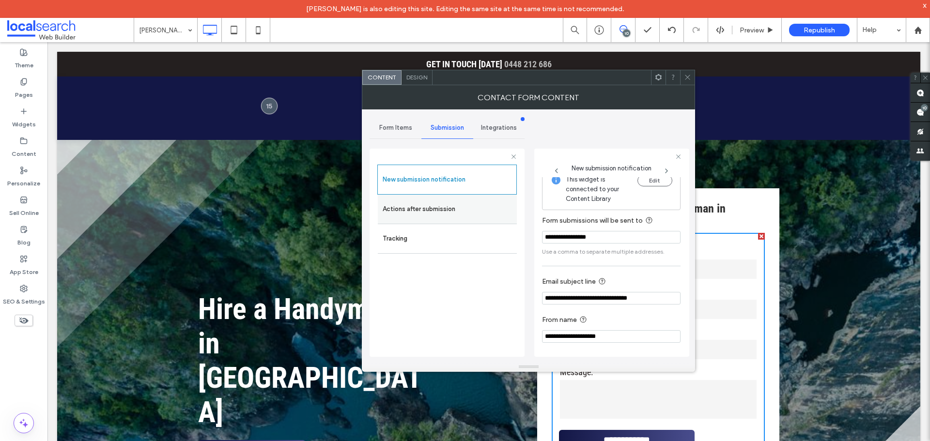
click at [462, 204] on label "Actions after submission" at bounding box center [447, 209] width 129 height 19
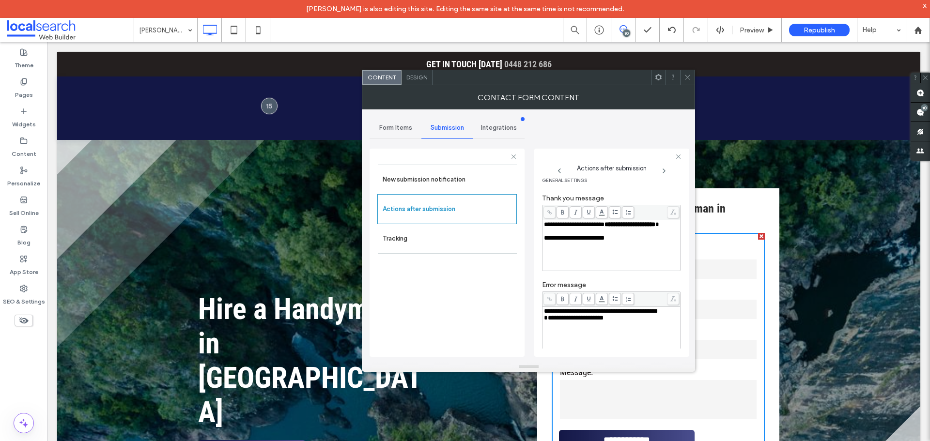
click at [682, 79] on div at bounding box center [687, 77] width 15 height 15
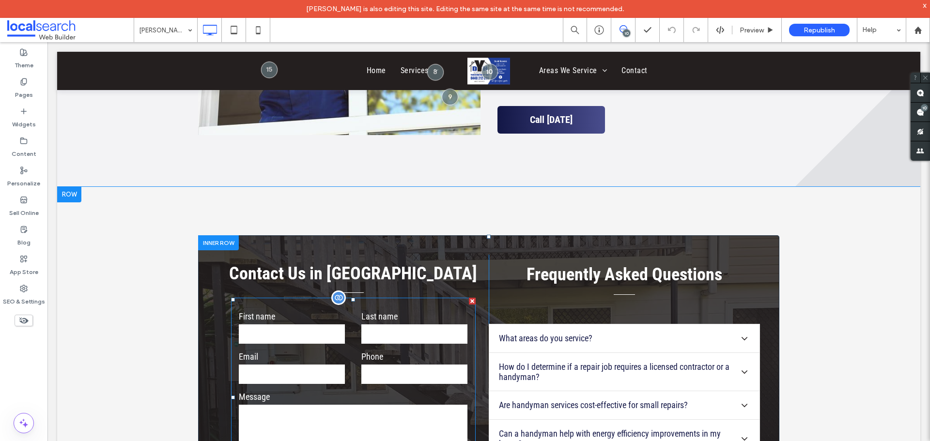
scroll to position [2179, 0]
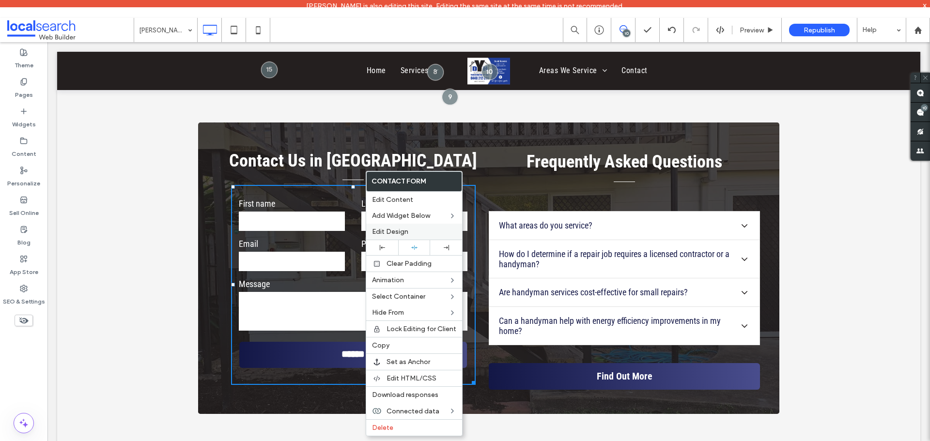
click at [412, 231] on label "Edit Design" at bounding box center [414, 232] width 84 height 8
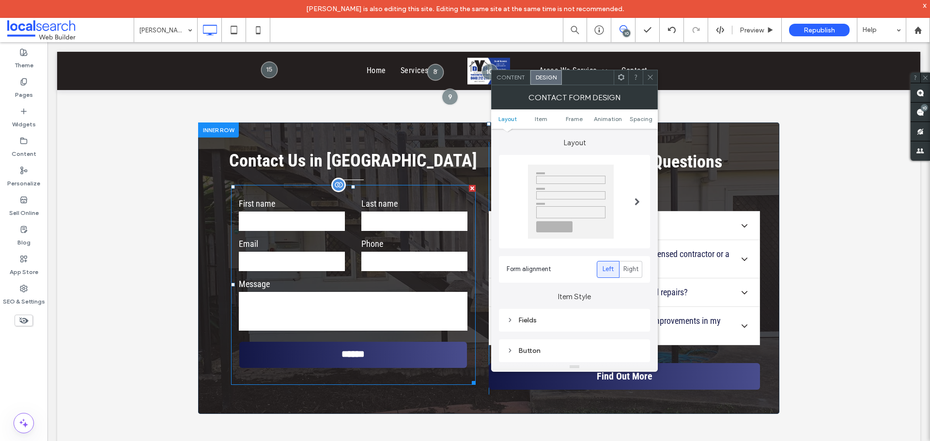
click at [318, 185] on form "First name Last name Email Phone Message ******" at bounding box center [353, 285] width 245 height 200
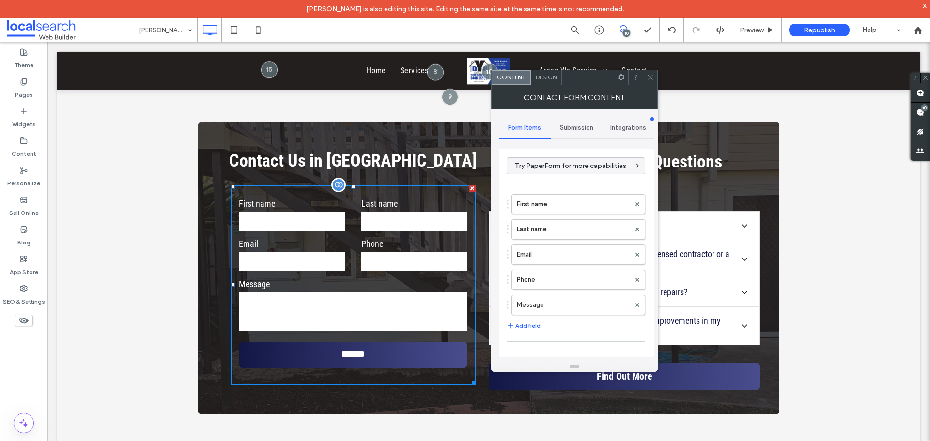
type input "******"
click at [553, 199] on label "First name" at bounding box center [573, 204] width 113 height 19
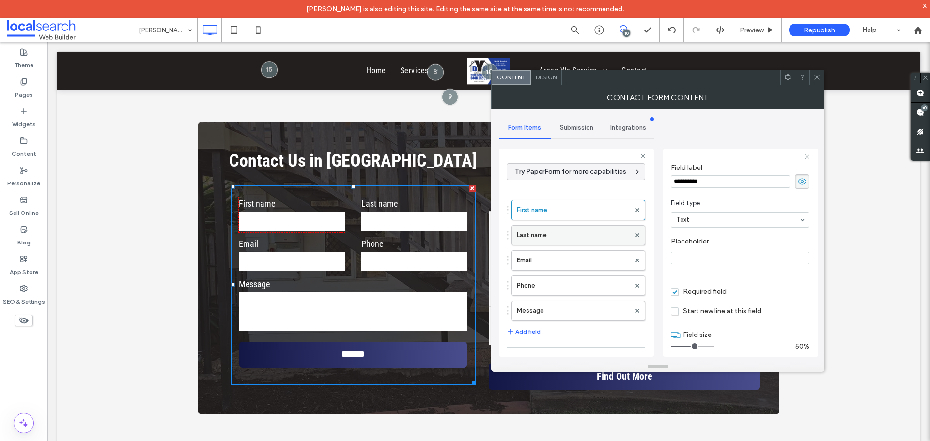
scroll to position [27, 0]
click at [598, 230] on label "Last name" at bounding box center [573, 235] width 113 height 19
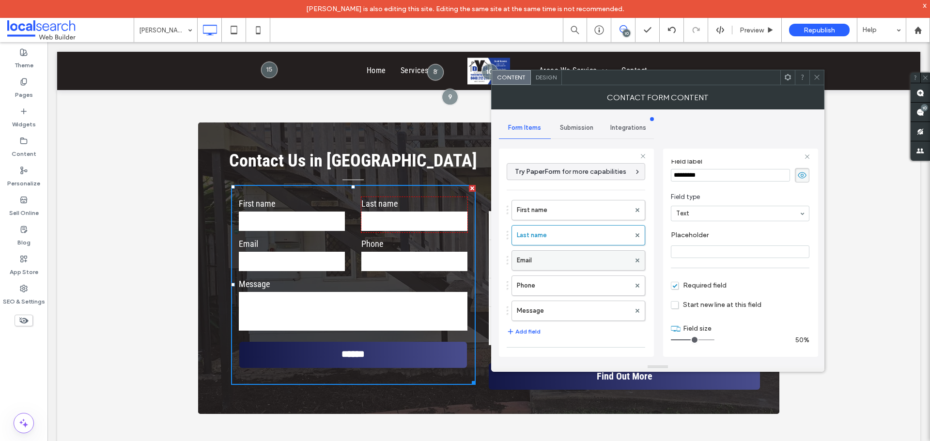
click at [593, 264] on label "Email" at bounding box center [573, 260] width 113 height 19
click at [592, 280] on label "Phone" at bounding box center [573, 285] width 113 height 19
click at [588, 305] on label "Message" at bounding box center [573, 310] width 113 height 19
type input "**"
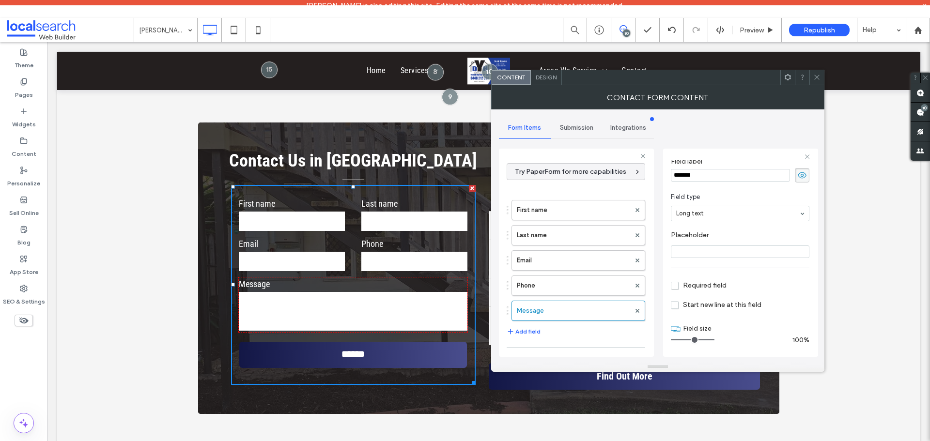
scroll to position [186, 0]
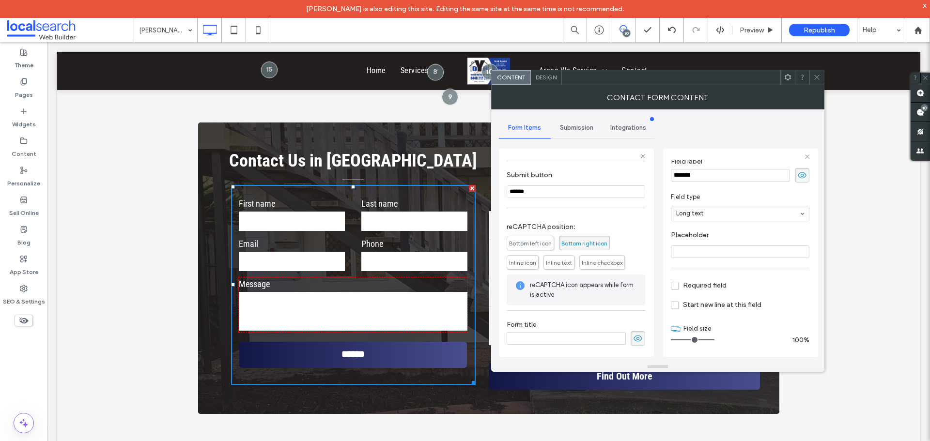
click at [569, 124] on span "Submission" at bounding box center [576, 128] width 33 height 8
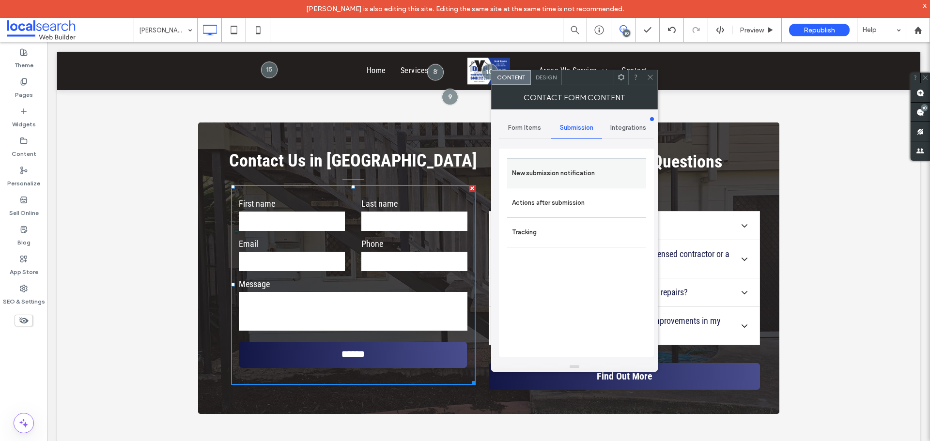
click at [571, 157] on div "New submission notification Actions after submission Tracking" at bounding box center [576, 253] width 155 height 208
click at [575, 169] on label "New submission notification" at bounding box center [576, 173] width 129 height 19
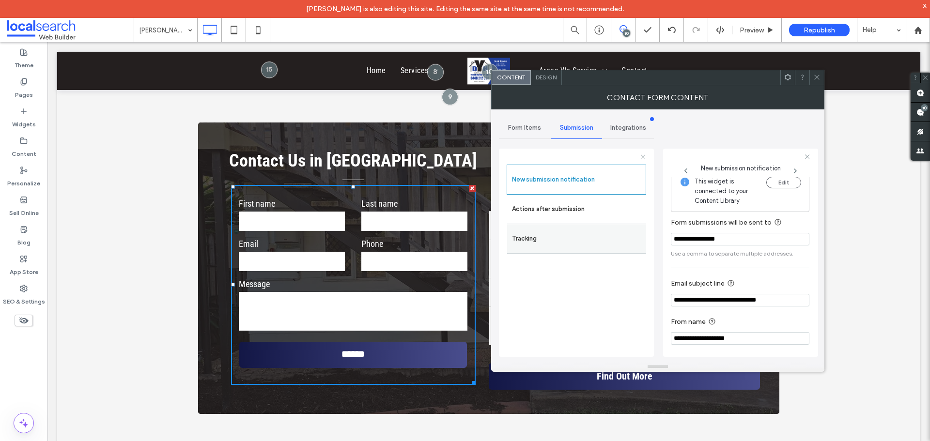
scroll to position [10, 0]
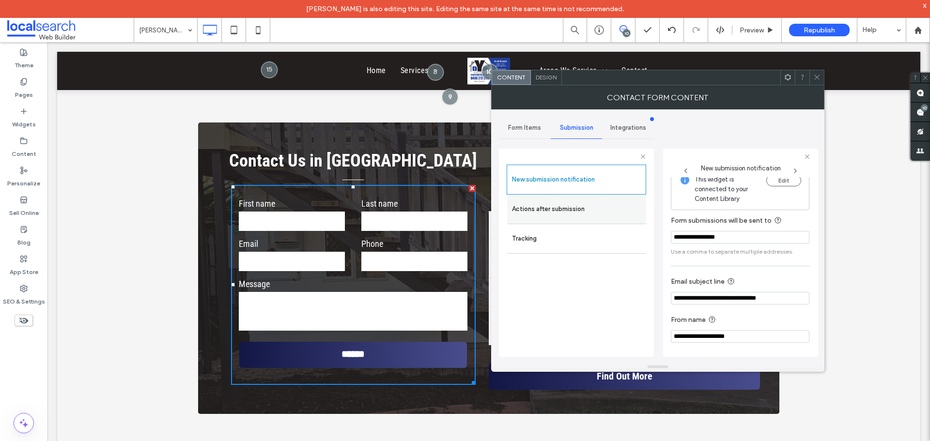
click at [603, 215] on label "Actions after submission" at bounding box center [576, 209] width 129 height 19
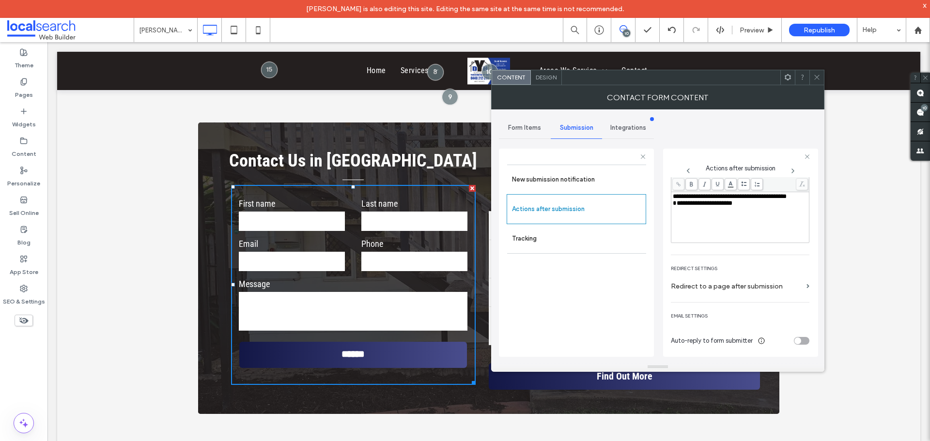
scroll to position [127, 0]
click at [817, 77] on icon at bounding box center [816, 77] width 7 height 7
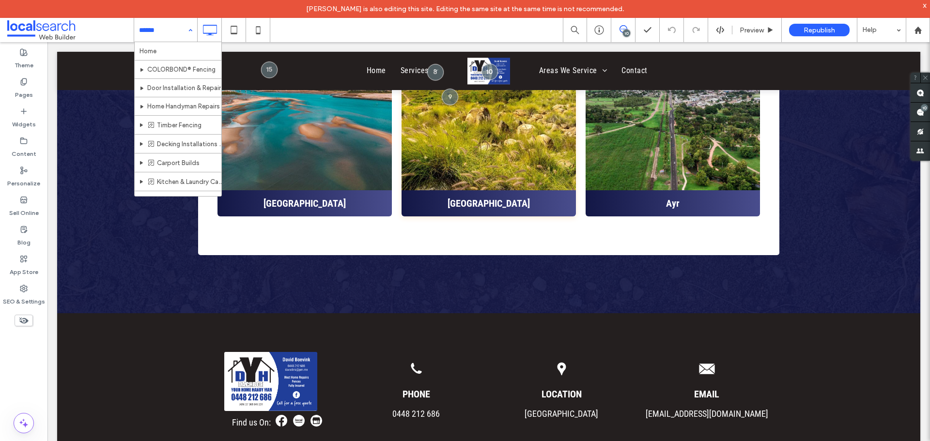
scroll to position [123, 0]
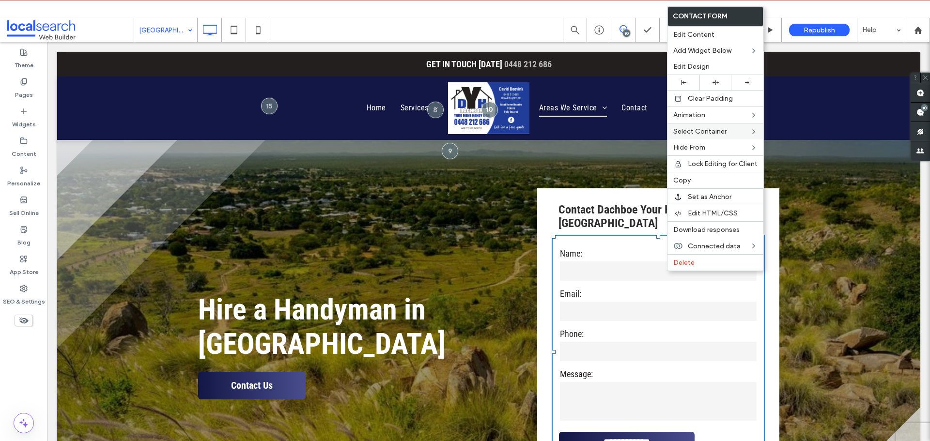
click at [634, 255] on label "Name:" at bounding box center [658, 253] width 197 height 13
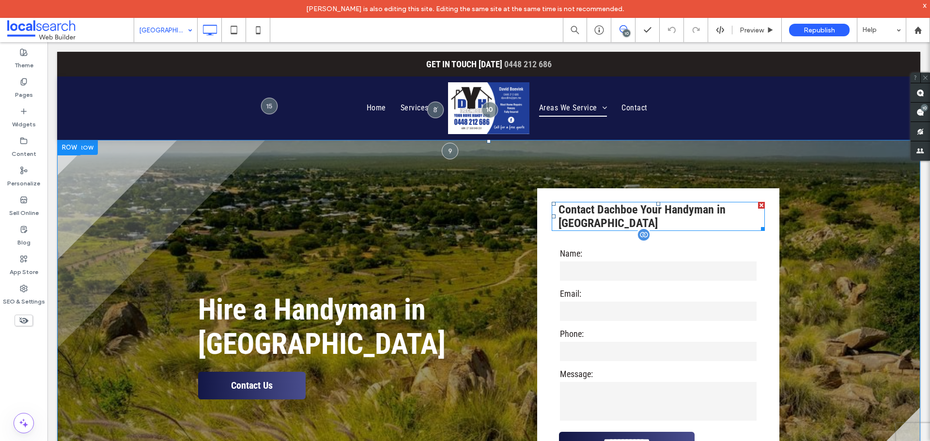
click at [617, 248] on label "Name:" at bounding box center [658, 253] width 197 height 13
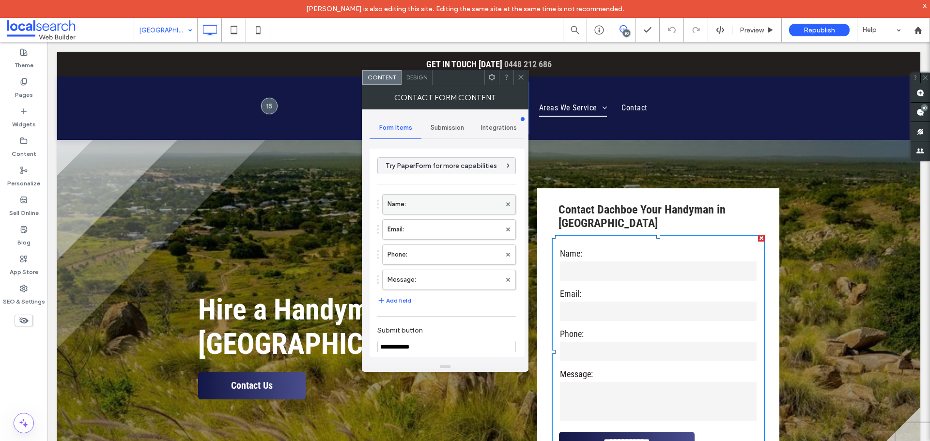
click at [445, 198] on label "Name:" at bounding box center [443, 204] width 113 height 19
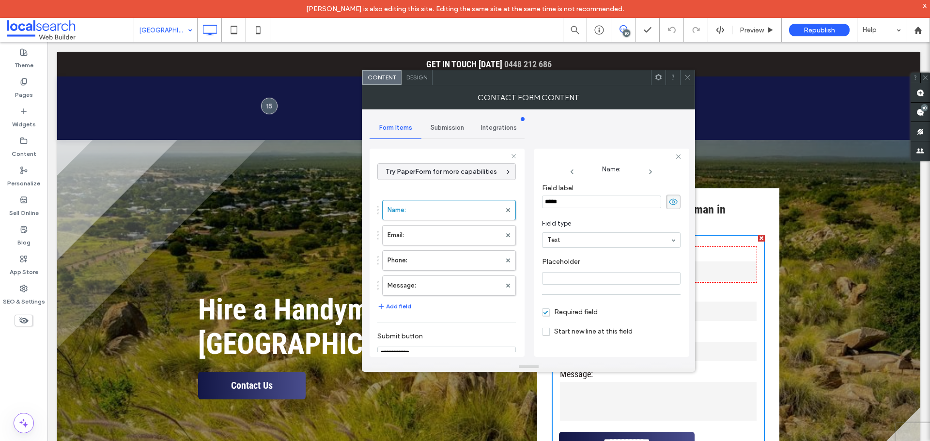
scroll to position [27, 0]
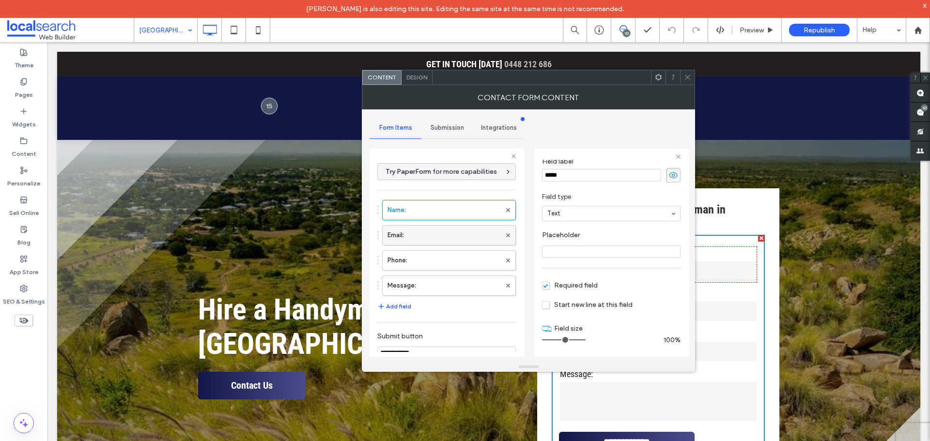
click at [445, 229] on label "Email:" at bounding box center [443, 235] width 113 height 19
click at [457, 263] on label "Phone:" at bounding box center [443, 260] width 113 height 19
click at [458, 290] on label "Message:" at bounding box center [443, 285] width 113 height 19
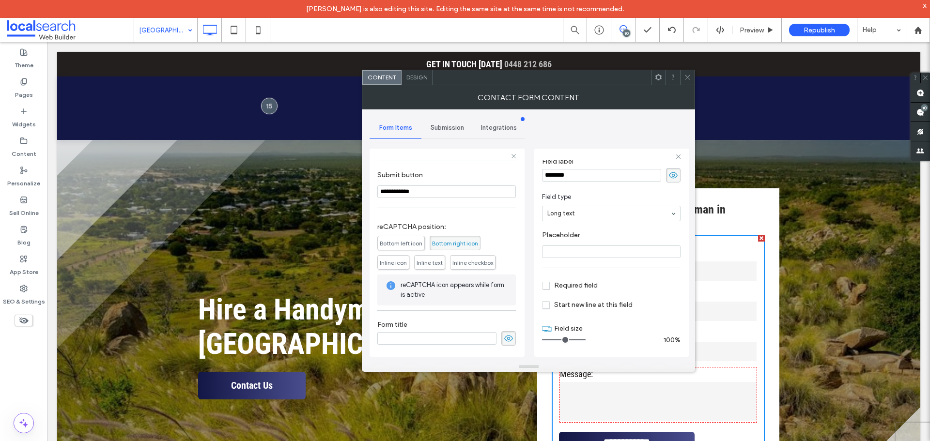
click at [448, 123] on div "Submission" at bounding box center [447, 127] width 52 height 21
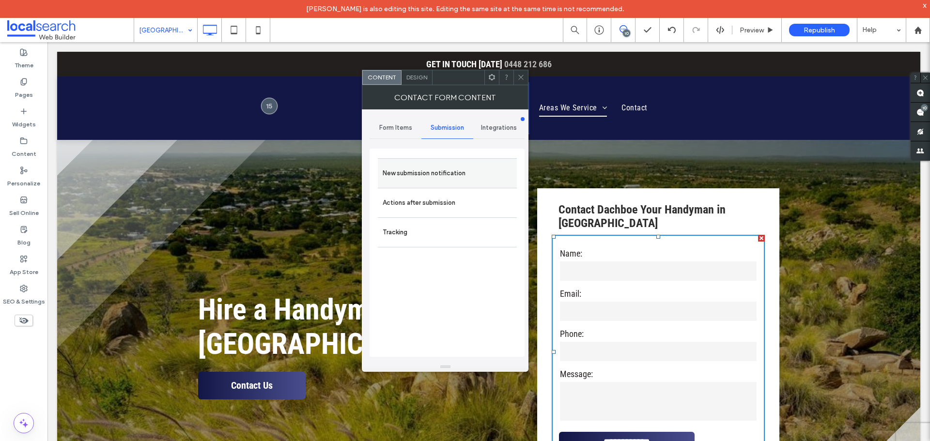
click at [456, 158] on div "New submission notification" at bounding box center [447, 173] width 139 height 30
click at [504, 171] on label "New submission notification" at bounding box center [447, 173] width 129 height 19
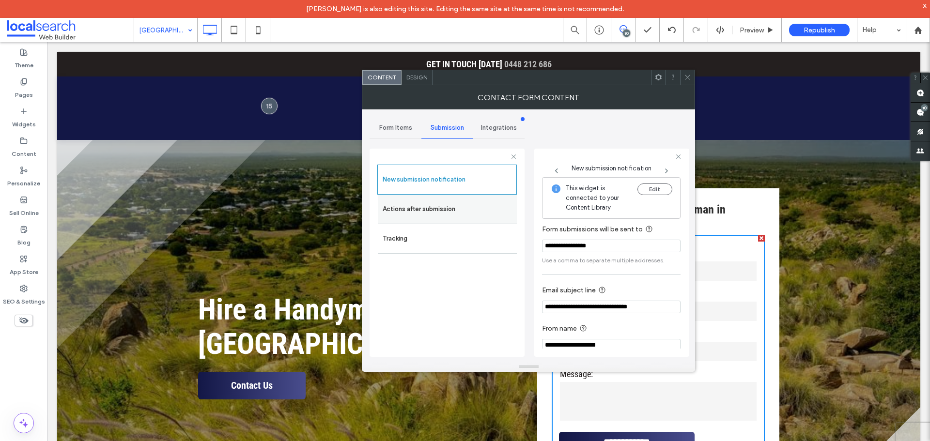
scroll to position [10, 0]
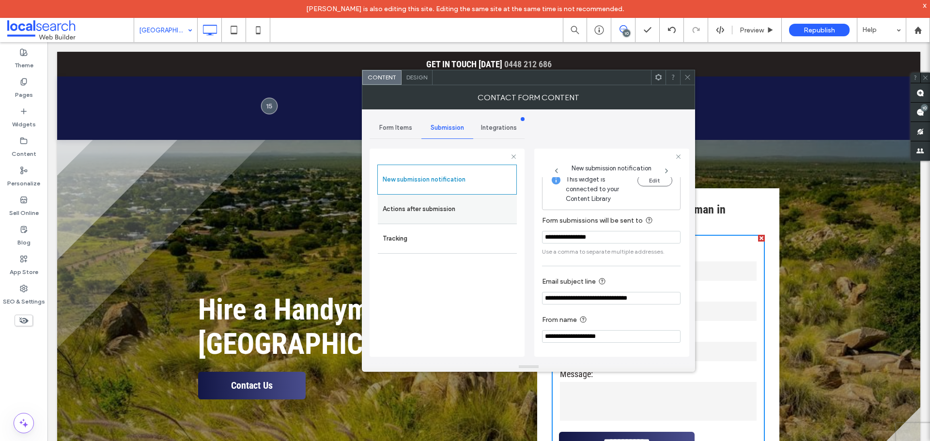
click at [454, 209] on label "Actions after submission" at bounding box center [447, 209] width 129 height 19
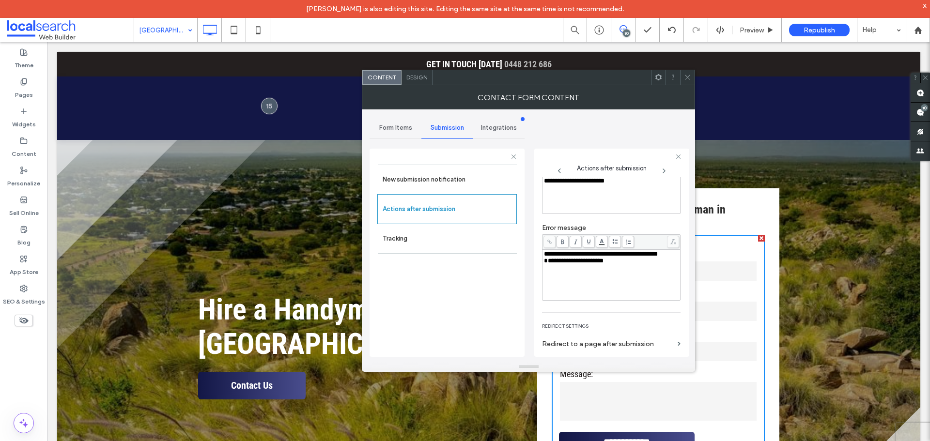
scroll to position [127, 0]
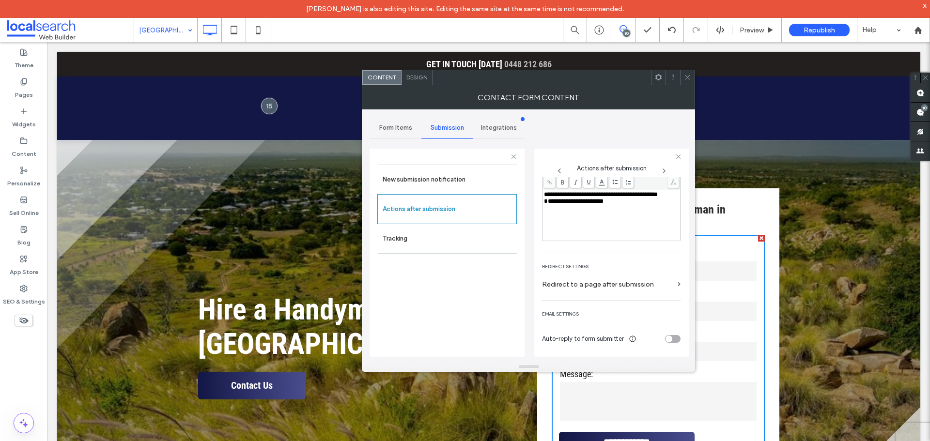
click at [685, 78] on icon at bounding box center [687, 77] width 7 height 7
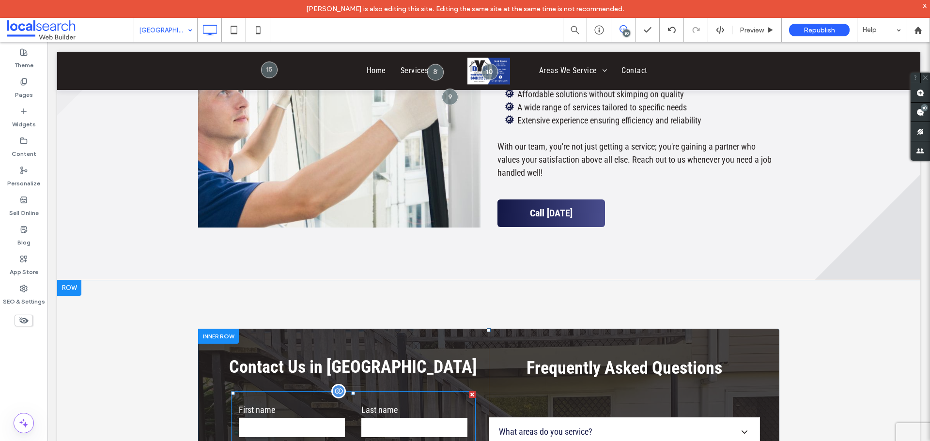
scroll to position [2179, 0]
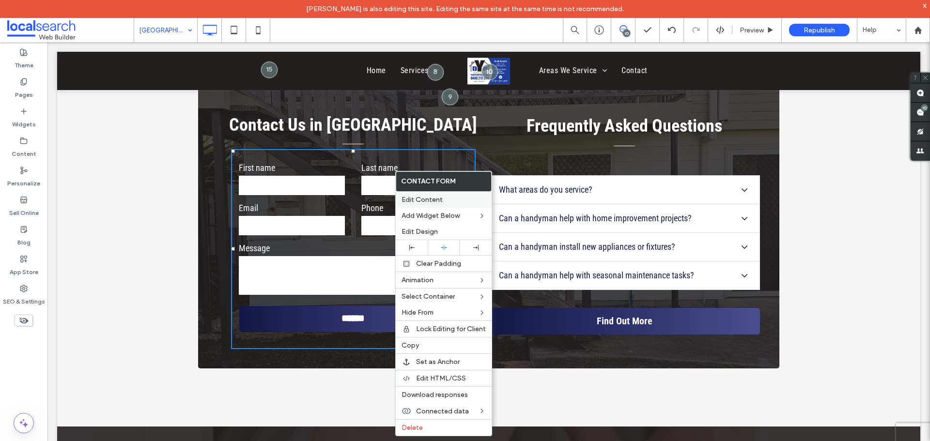
click at [435, 203] on span "Edit Content" at bounding box center [422, 200] width 41 height 8
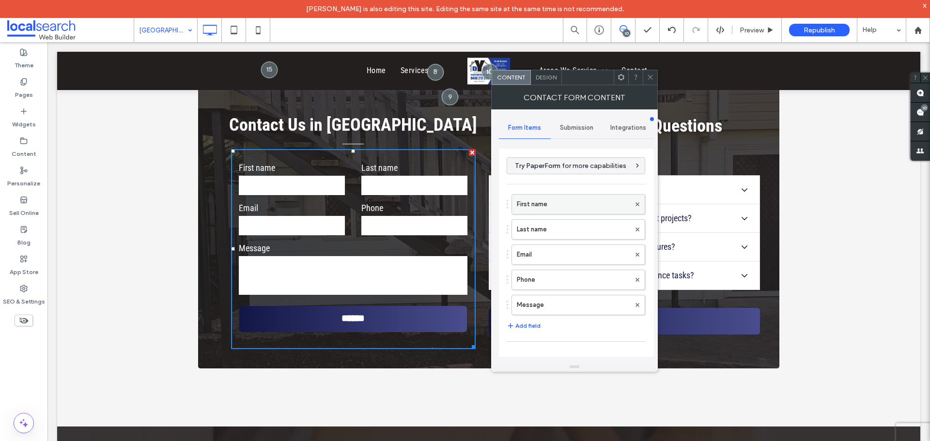
click at [547, 196] on label "First name" at bounding box center [573, 204] width 113 height 19
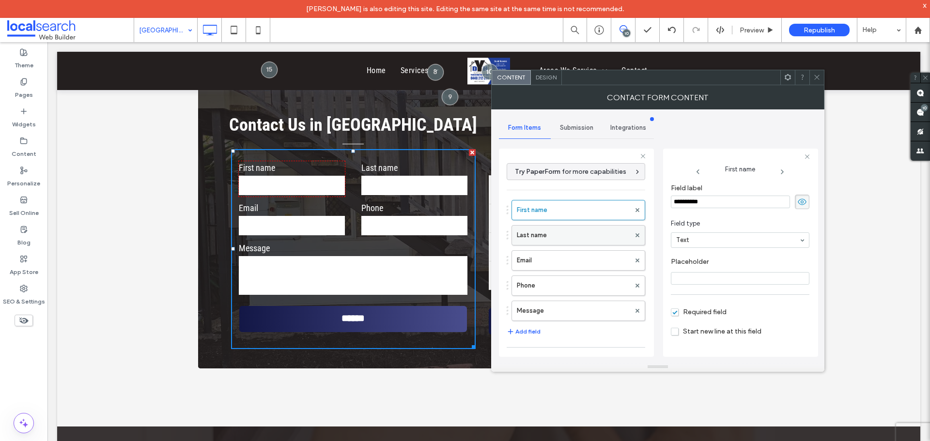
click at [581, 236] on label "Last name" at bounding box center [573, 235] width 113 height 19
click at [581, 263] on label "Email" at bounding box center [573, 260] width 113 height 19
click at [581, 290] on label "Phone" at bounding box center [573, 285] width 113 height 19
click at [584, 311] on label "Message" at bounding box center [573, 310] width 113 height 19
type input "**"
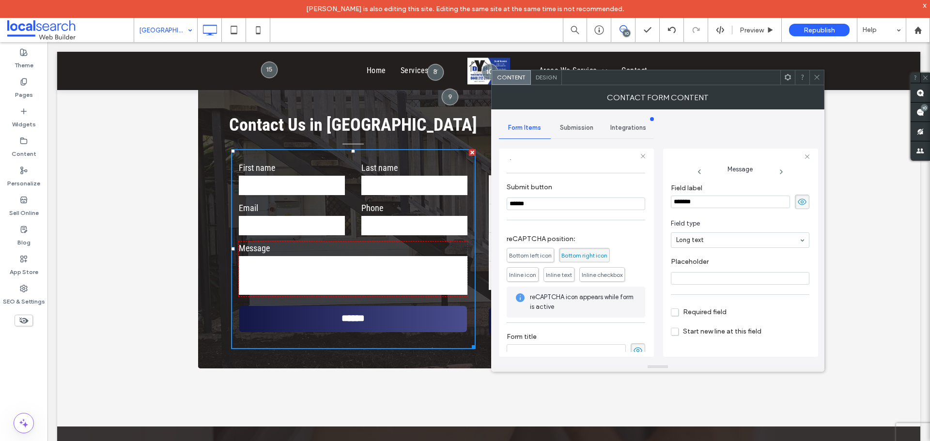
scroll to position [186, 0]
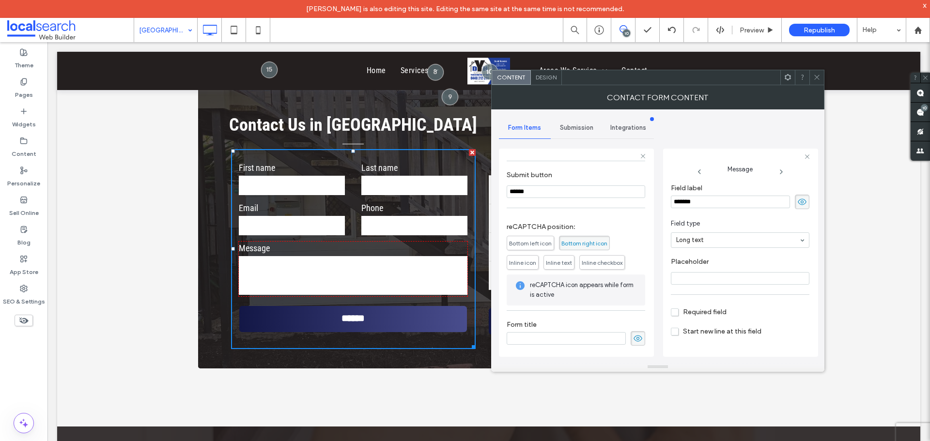
click at [565, 126] on span "Submission" at bounding box center [576, 128] width 33 height 8
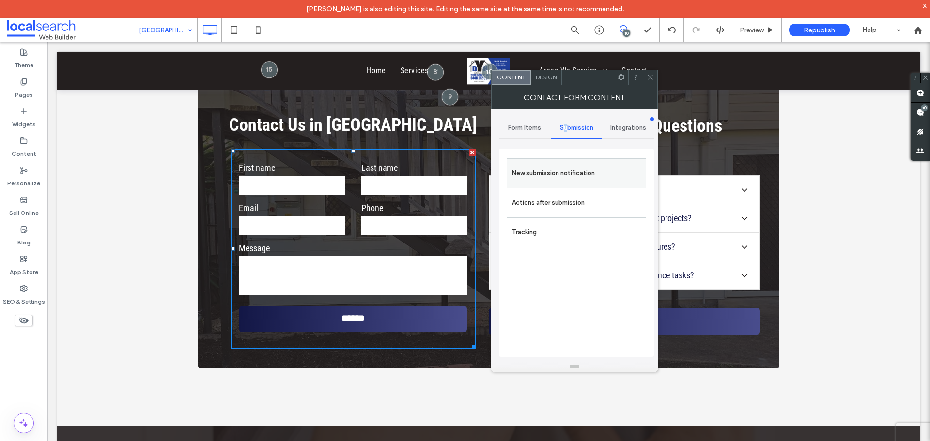
click at [580, 170] on label "New submission notification" at bounding box center [576, 173] width 129 height 19
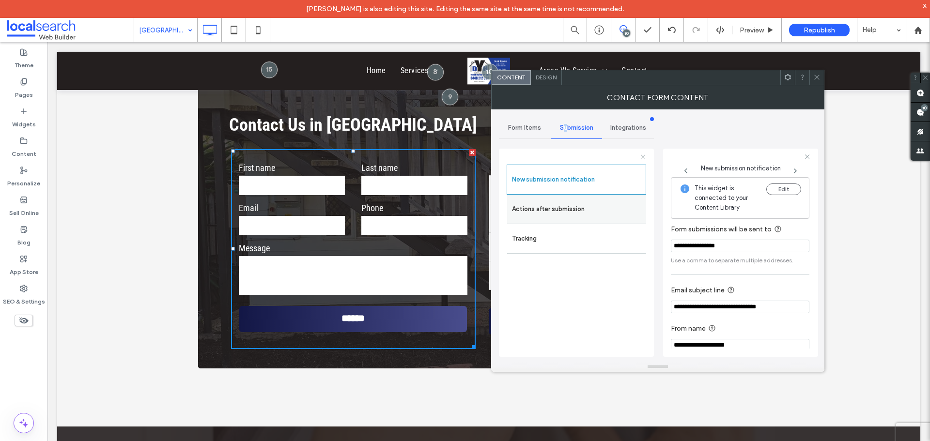
scroll to position [10, 0]
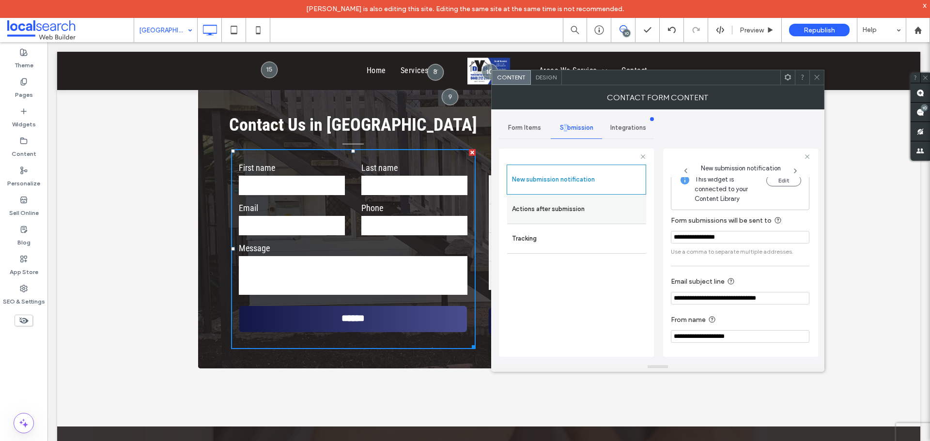
click at [609, 207] on label "Actions after submission" at bounding box center [576, 209] width 129 height 19
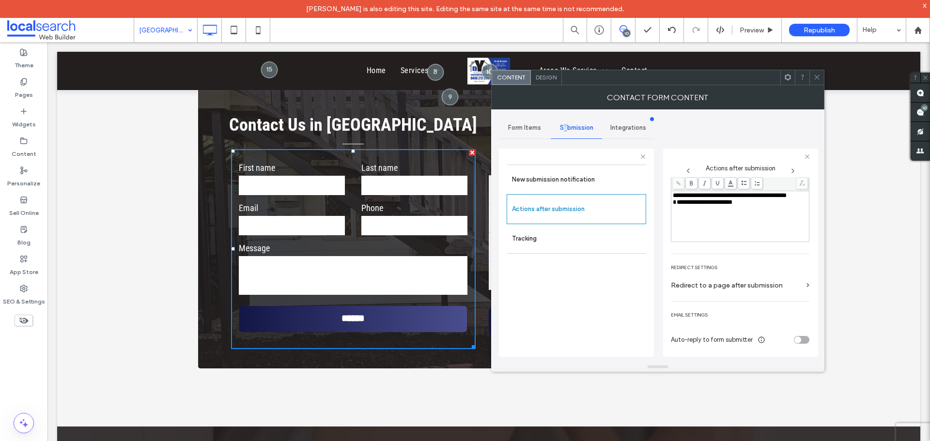
scroll to position [127, 0]
drag, startPoint x: 816, startPoint y: 75, endPoint x: 804, endPoint y: 77, distance: 12.3
click at [815, 75] on icon at bounding box center [816, 77] width 7 height 7
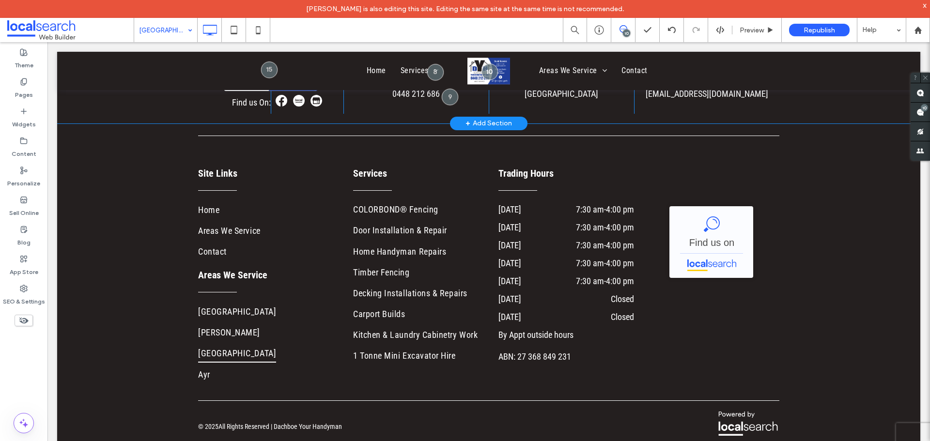
scroll to position [3379, 0]
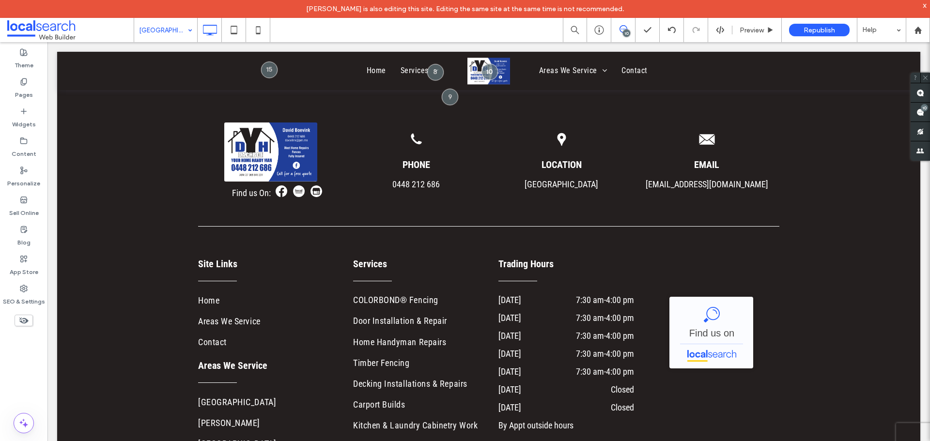
drag, startPoint x: 164, startPoint y: 35, endPoint x: 164, endPoint y: 41, distance: 5.8
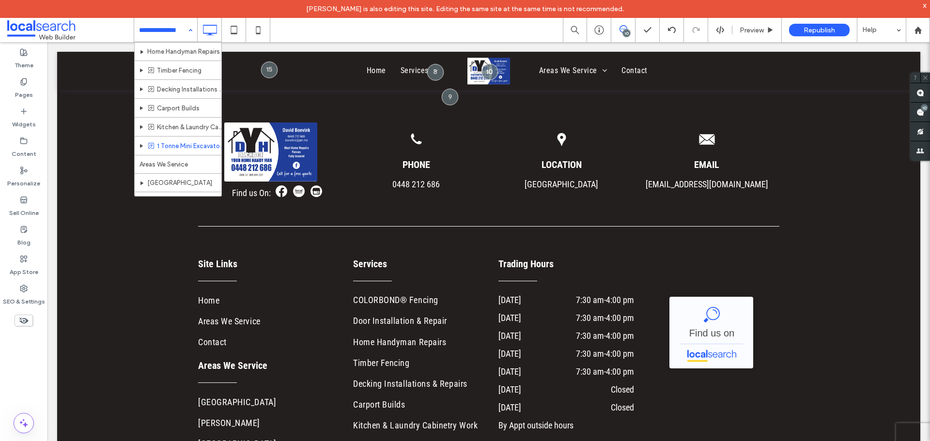
scroll to position [123, 0]
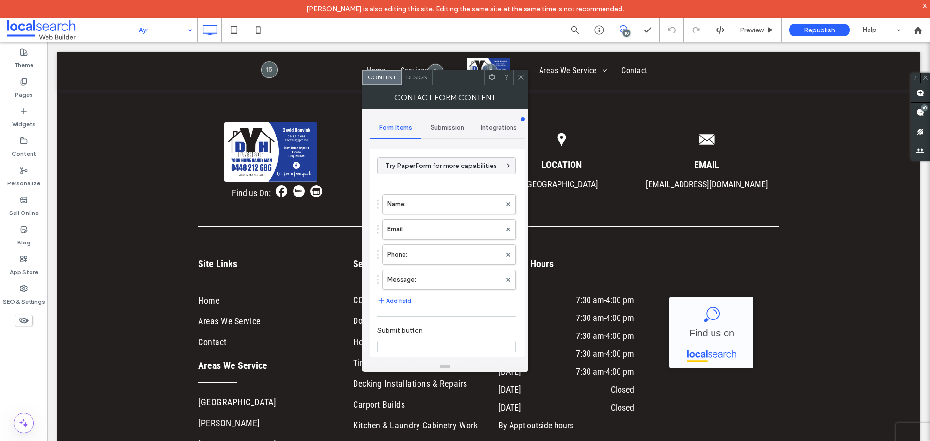
type input "**********"
click at [429, 203] on label "Name:" at bounding box center [443, 204] width 113 height 19
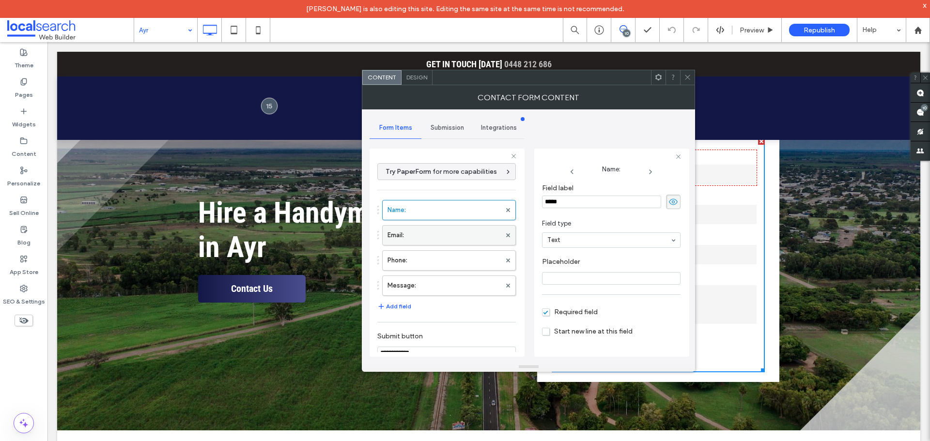
scroll to position [27, 0]
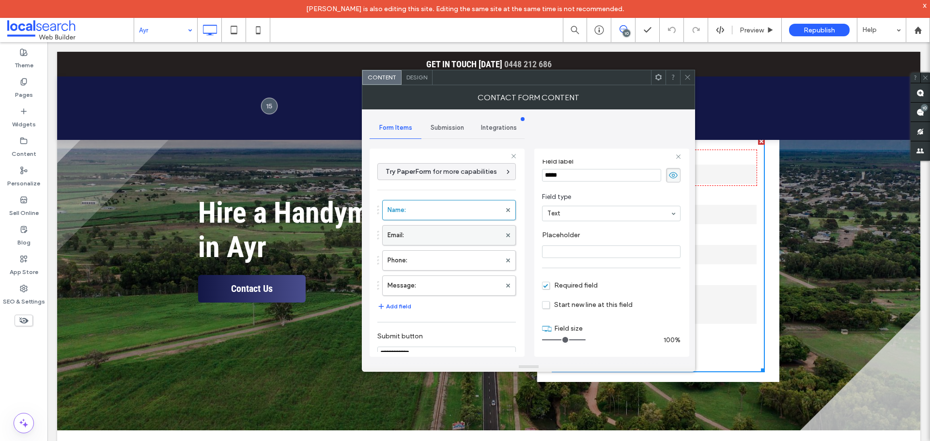
click at [470, 237] on label "Email:" at bounding box center [443, 235] width 113 height 19
click at [467, 261] on label "Phone:" at bounding box center [443, 260] width 113 height 19
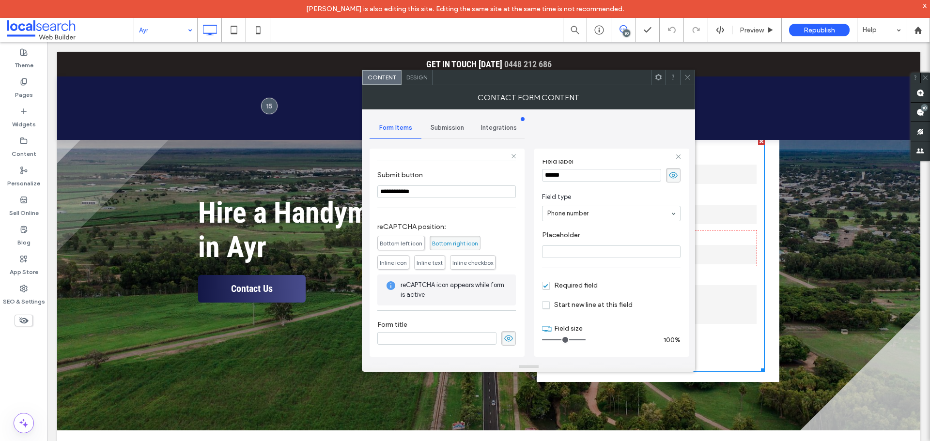
scroll to position [16, 0]
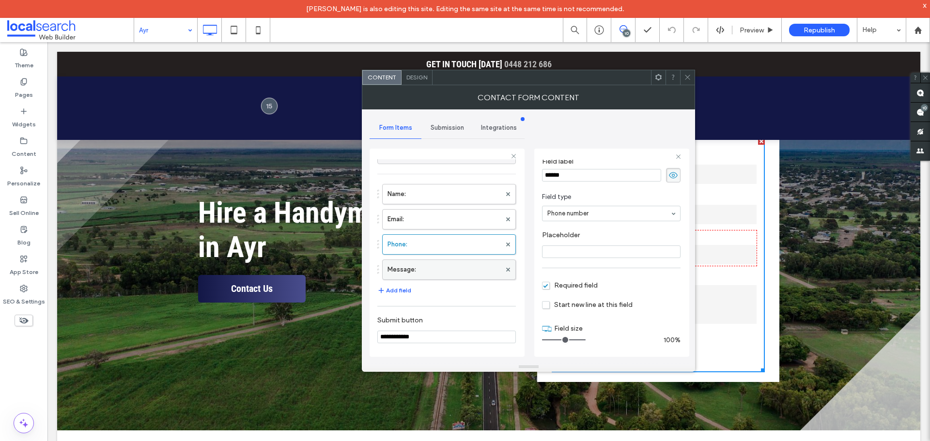
click at [456, 269] on label "Message:" at bounding box center [443, 269] width 113 height 19
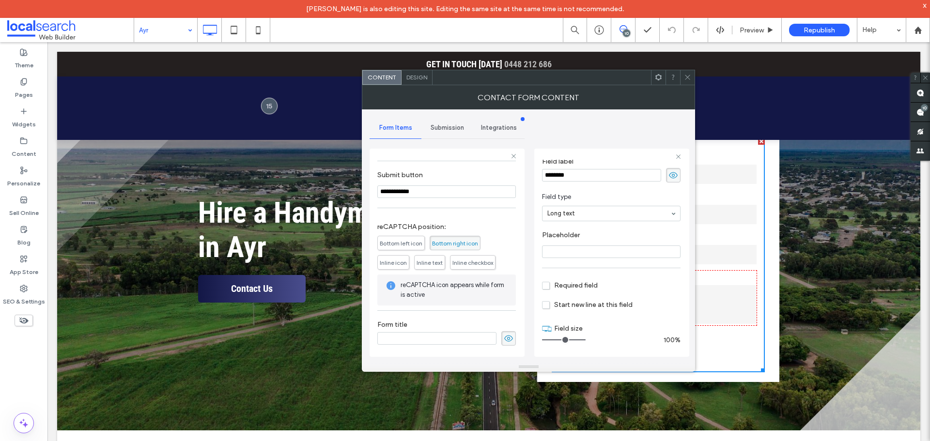
click at [453, 131] on span "Submission" at bounding box center [447, 128] width 33 height 8
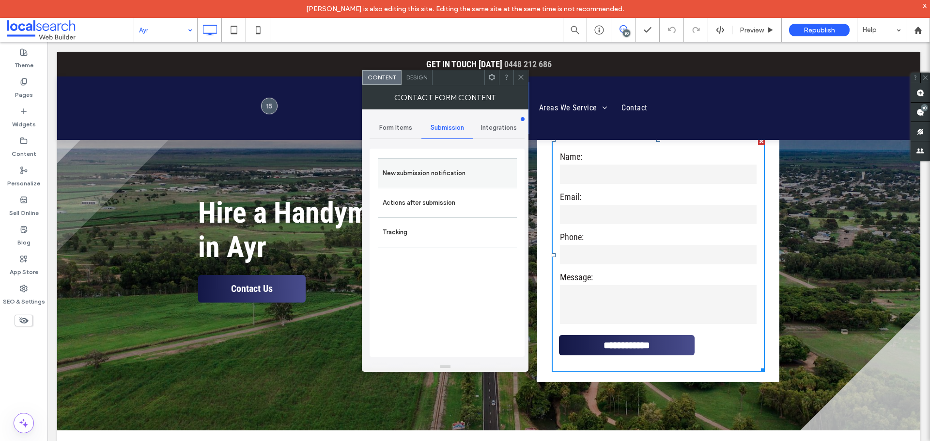
click at [454, 176] on label "New submission notification" at bounding box center [447, 173] width 129 height 19
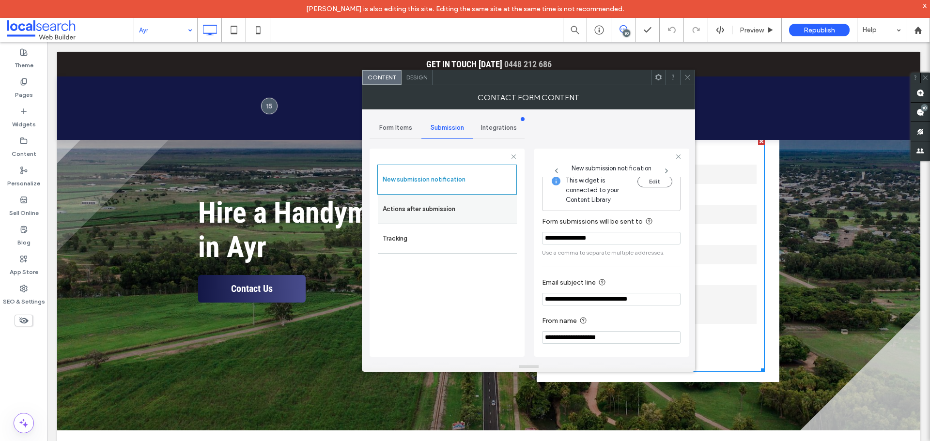
scroll to position [10, 0]
click at [461, 208] on label "Actions after submission" at bounding box center [447, 209] width 129 height 19
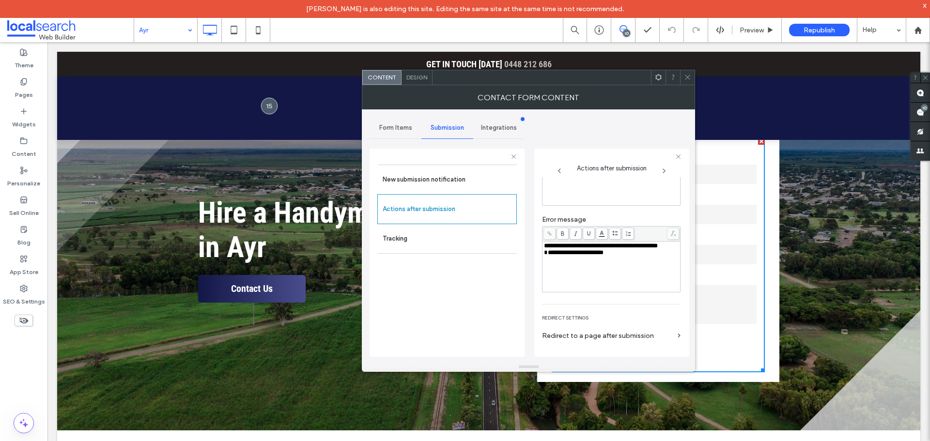
scroll to position [127, 0]
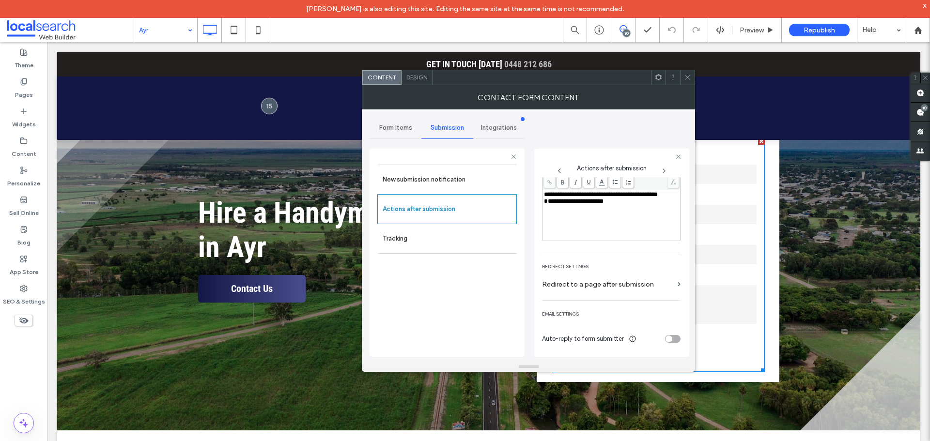
click at [685, 79] on icon at bounding box center [687, 77] width 7 height 7
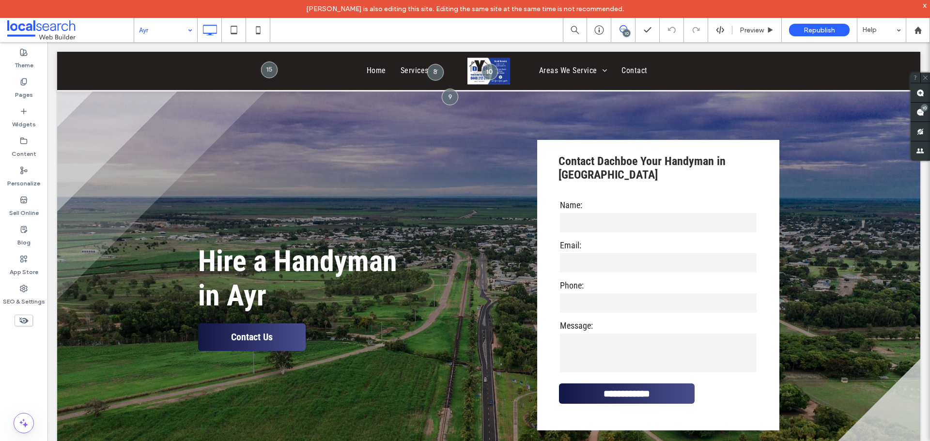
scroll to position [291, 0]
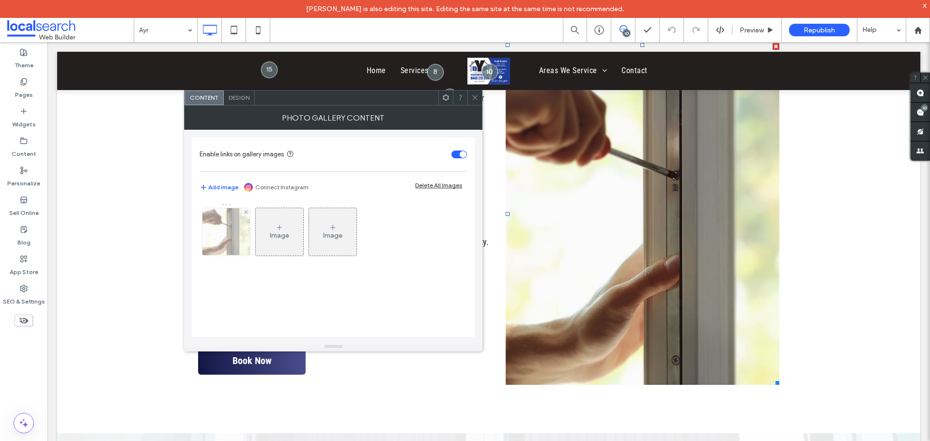
click at [223, 235] on img at bounding box center [226, 231] width 69 height 47
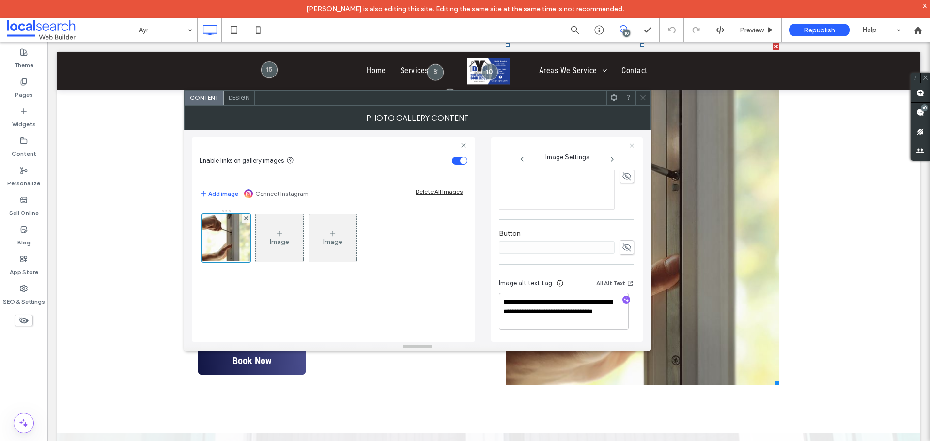
scroll to position [286, 0]
drag, startPoint x: 643, startPoint y: 93, endPoint x: 647, endPoint y: 105, distance: 12.7
click at [643, 96] on span at bounding box center [642, 98] width 7 height 15
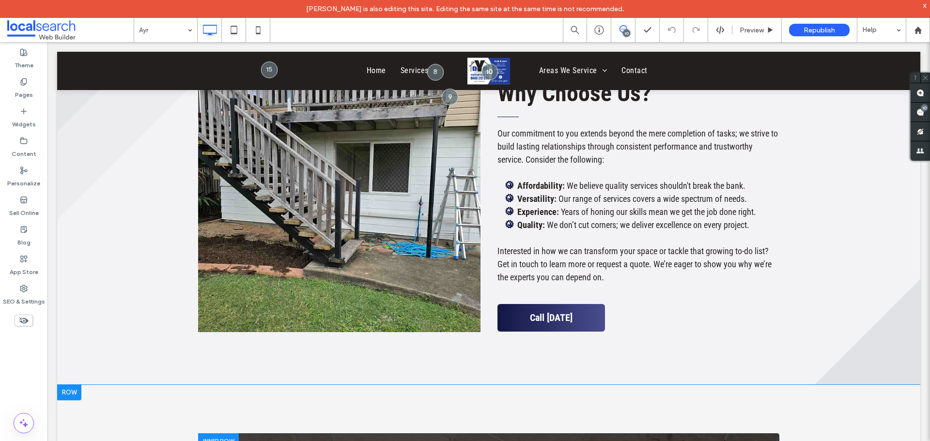
scroll to position [2083, 0]
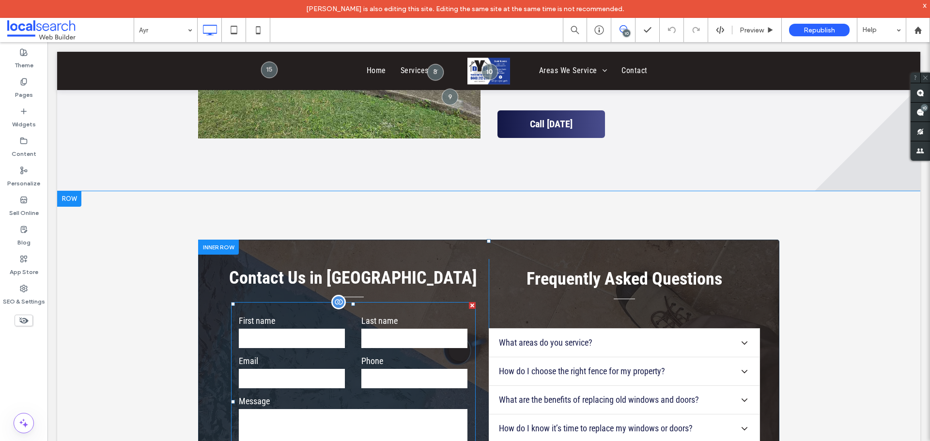
click at [409, 314] on label "Last name" at bounding box center [414, 320] width 106 height 13
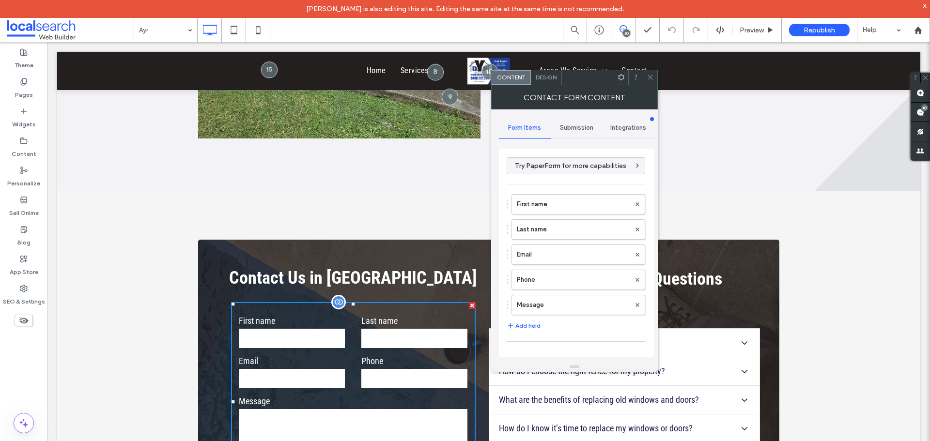
type input "******"
click at [565, 197] on label "First name" at bounding box center [573, 204] width 113 height 19
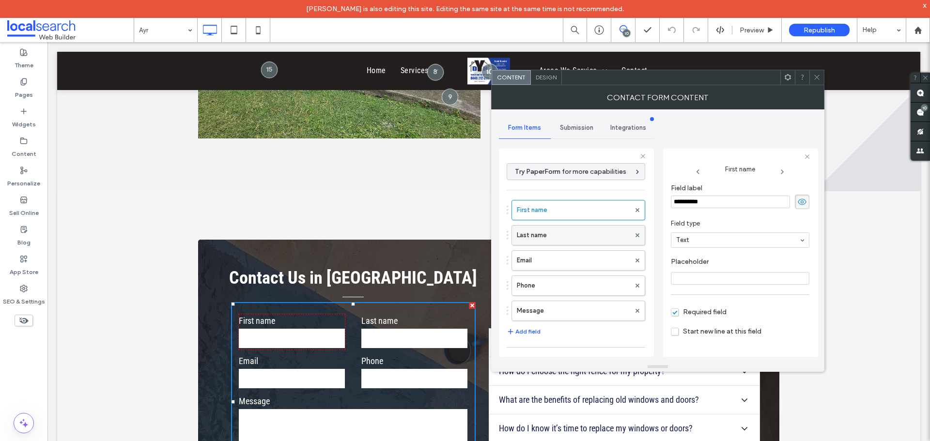
click at [554, 241] on label "Last name" at bounding box center [573, 235] width 113 height 19
click at [559, 263] on label "Email" at bounding box center [573, 260] width 113 height 19
click at [569, 287] on label "Phone" at bounding box center [573, 285] width 113 height 19
click at [575, 309] on label "Message" at bounding box center [573, 310] width 113 height 19
type input "**"
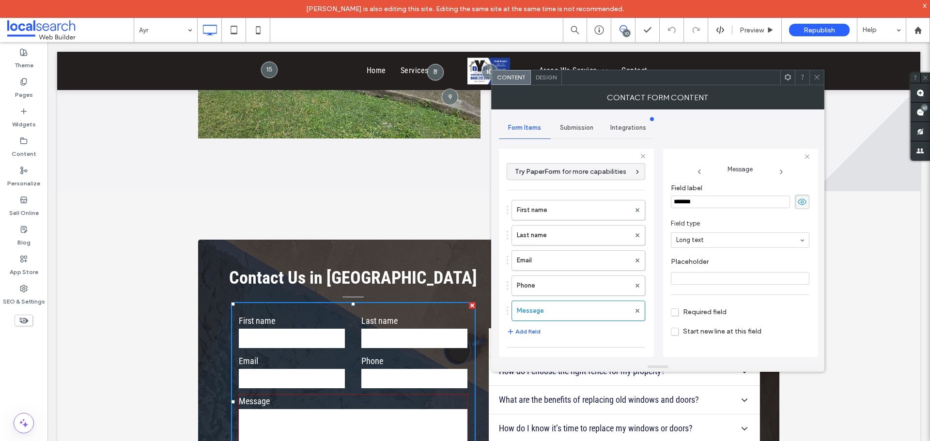
scroll to position [186, 0]
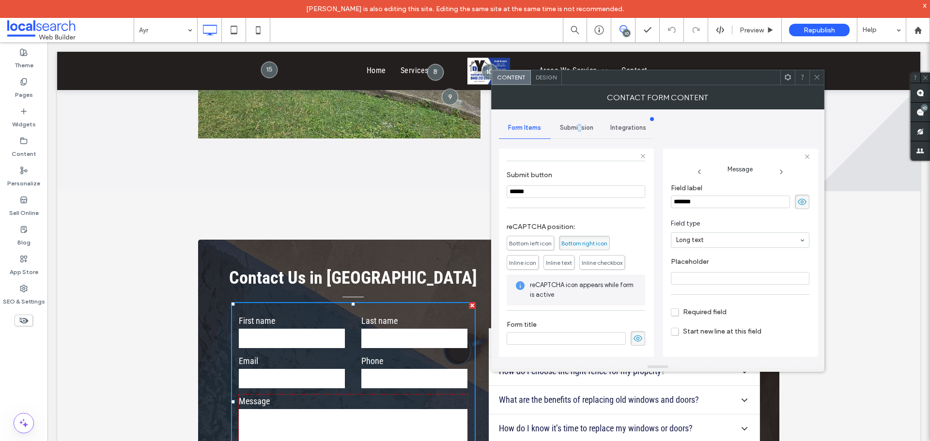
click at [578, 132] on div "Submission" at bounding box center [577, 127] width 52 height 21
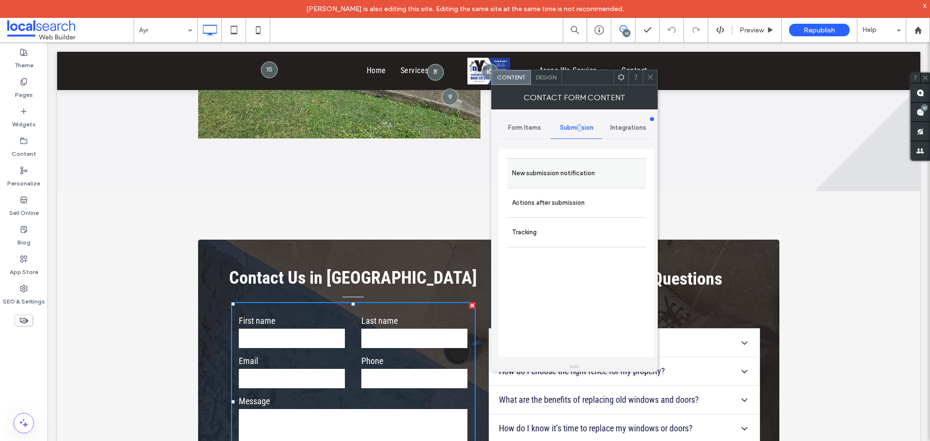
click at [589, 182] on label "New submission notification" at bounding box center [576, 173] width 129 height 19
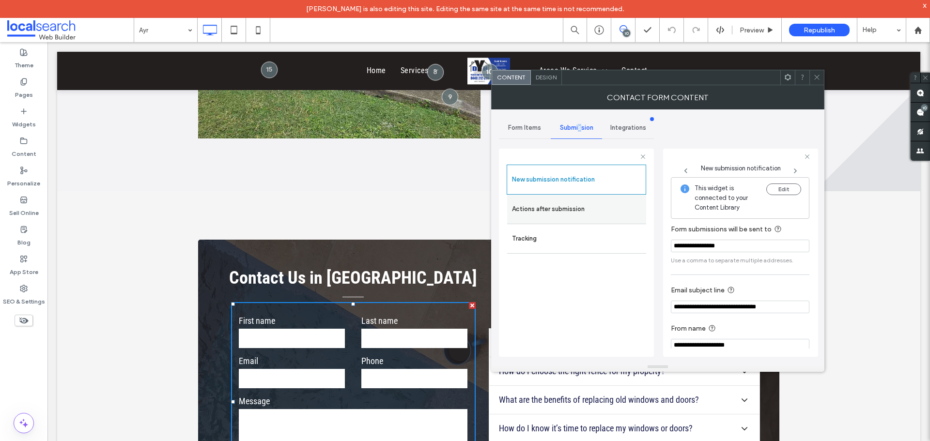
scroll to position [10, 0]
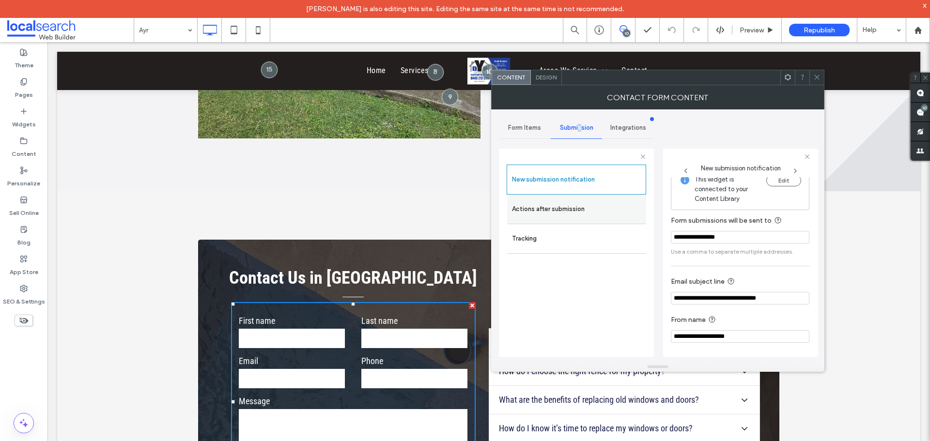
click at [606, 209] on label "Actions after submission" at bounding box center [576, 209] width 129 height 19
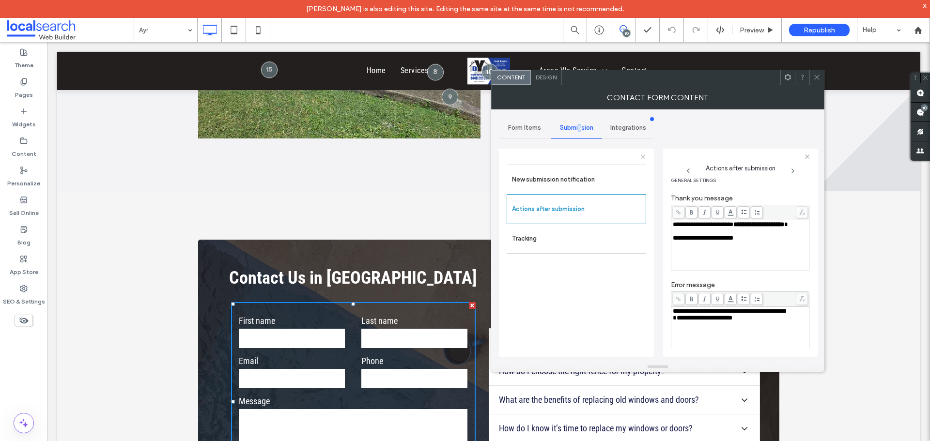
scroll to position [127, 0]
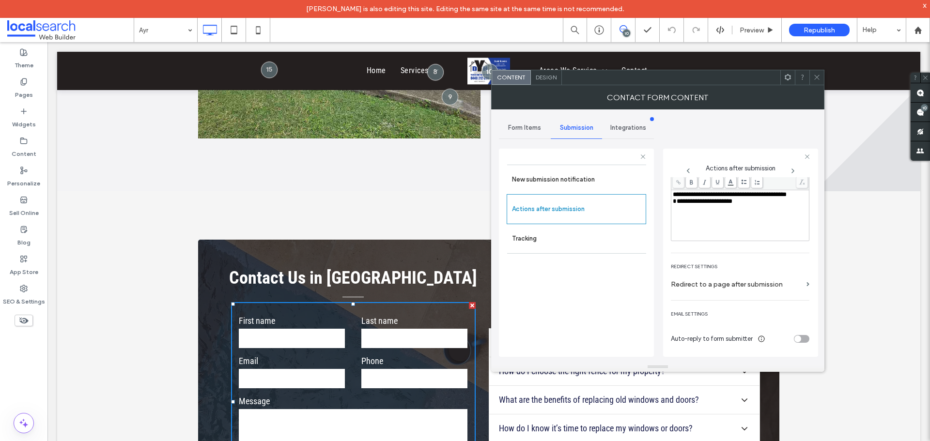
click at [819, 79] on icon at bounding box center [816, 77] width 7 height 7
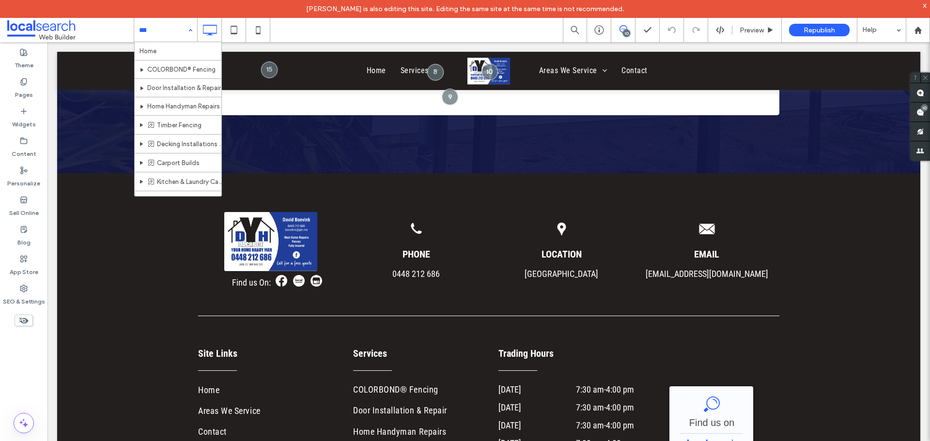
scroll to position [123, 0]
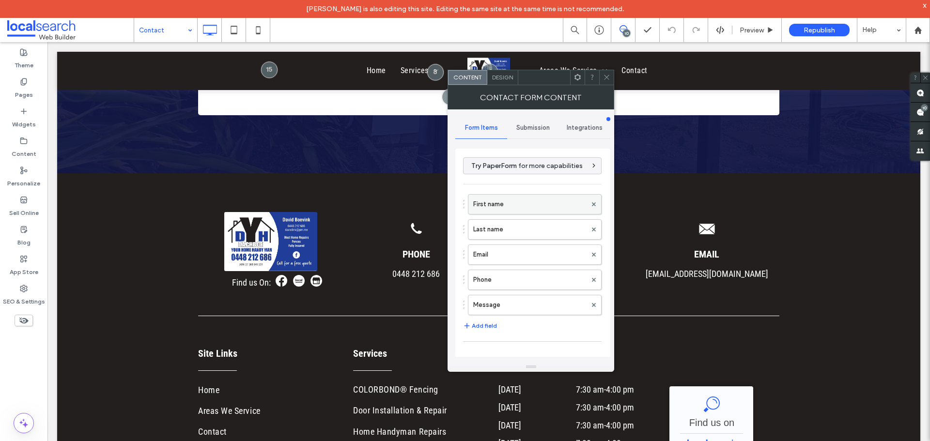
click at [490, 207] on label "First name" at bounding box center [529, 204] width 113 height 19
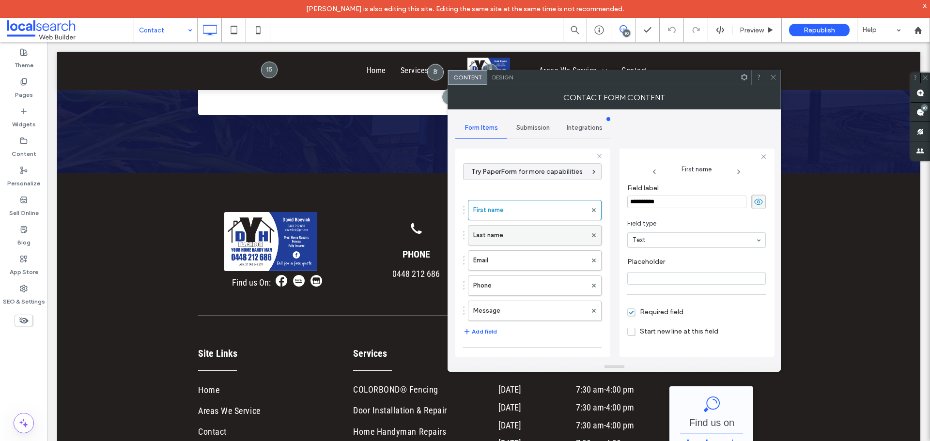
click at [471, 235] on div "Last name" at bounding box center [535, 235] width 134 height 20
click at [528, 233] on label "Last name" at bounding box center [529, 235] width 113 height 19
click at [534, 258] on label "Email" at bounding box center [529, 260] width 113 height 19
click at [545, 285] on label "Phone" at bounding box center [529, 285] width 113 height 19
click at [549, 313] on label "Message" at bounding box center [529, 310] width 113 height 19
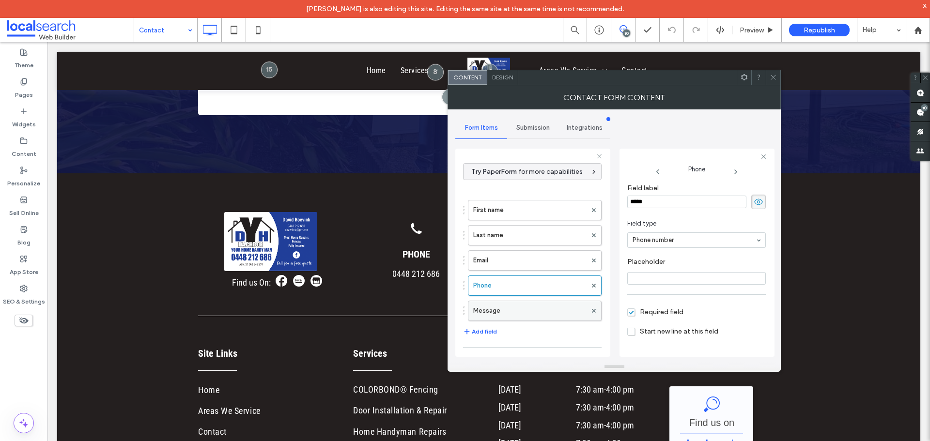
type input "**"
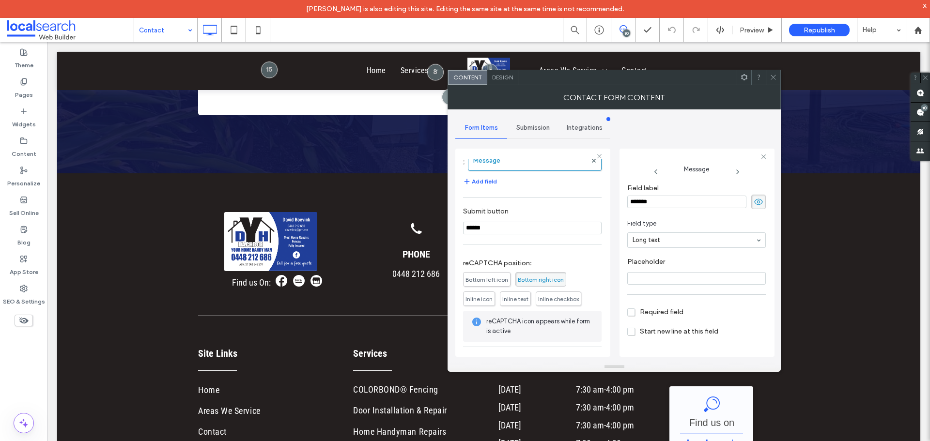
scroll to position [186, 0]
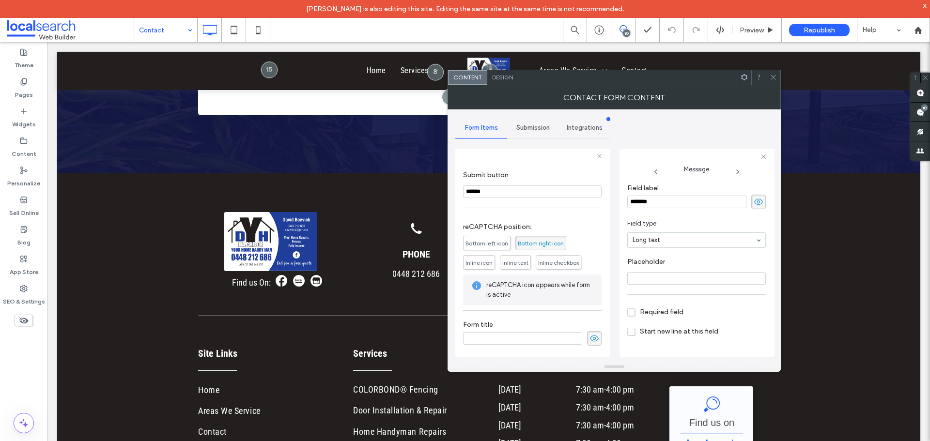
click at [531, 135] on div "Submission" at bounding box center [533, 127] width 52 height 21
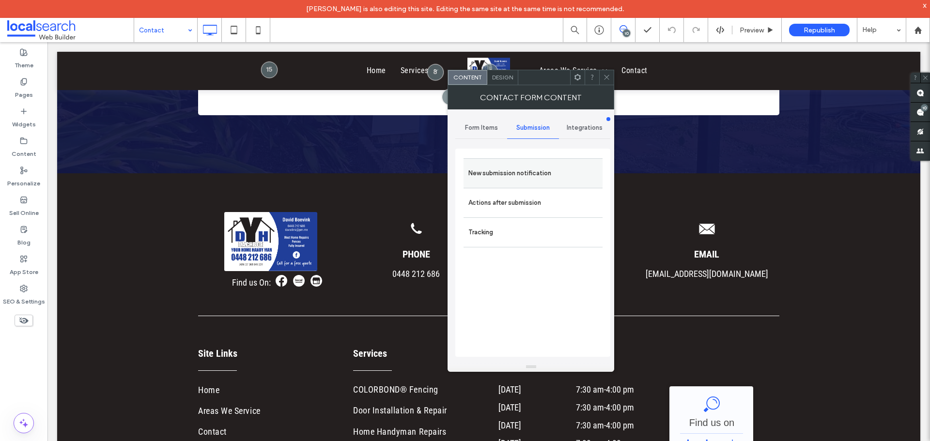
click at [538, 166] on label "New submission notification" at bounding box center [532, 173] width 129 height 19
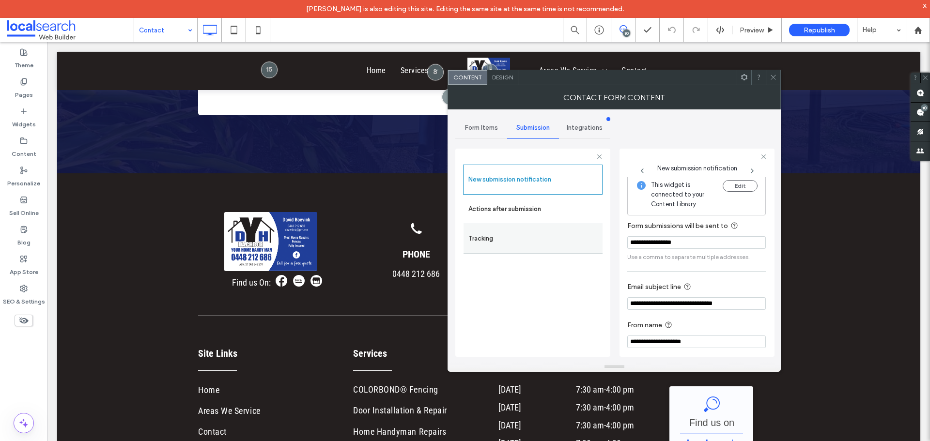
scroll to position [10, 0]
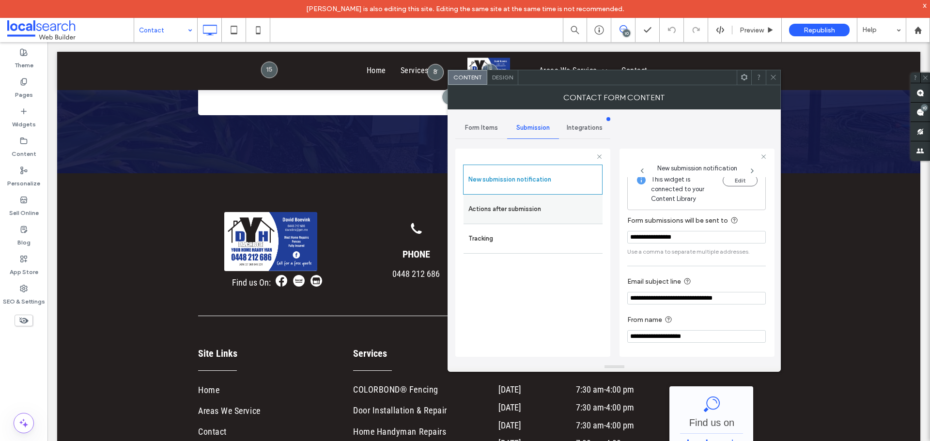
click at [574, 215] on label "Actions after submission" at bounding box center [532, 209] width 129 height 19
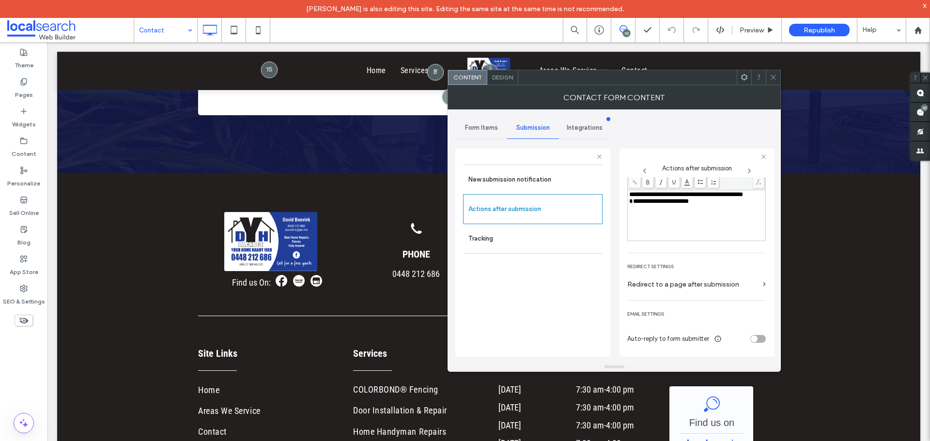
scroll to position [0, 0]
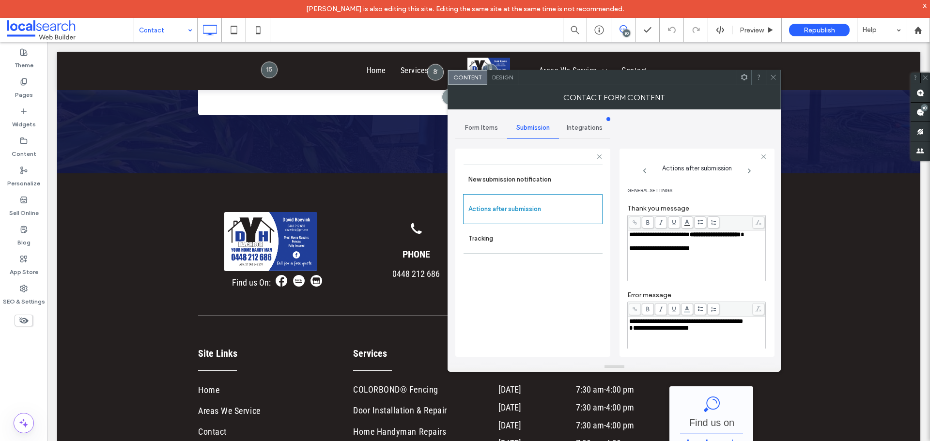
click at [771, 76] on icon at bounding box center [773, 77] width 7 height 7
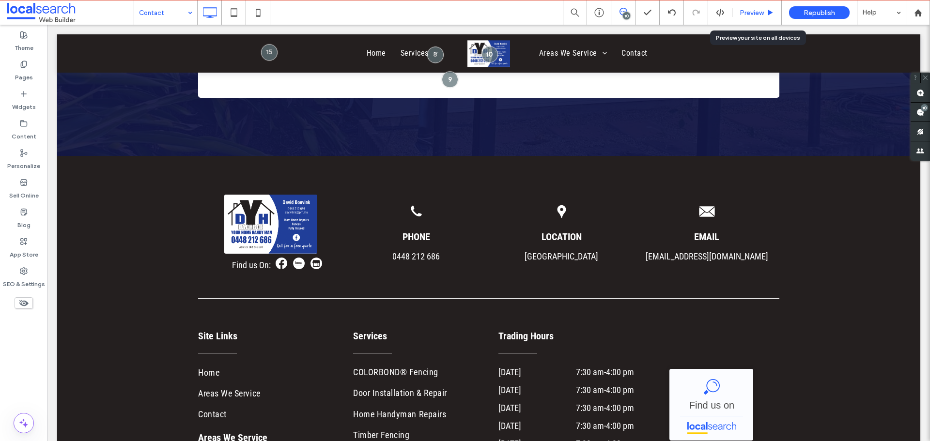
click at [750, 16] on span "Preview" at bounding box center [752, 13] width 24 height 8
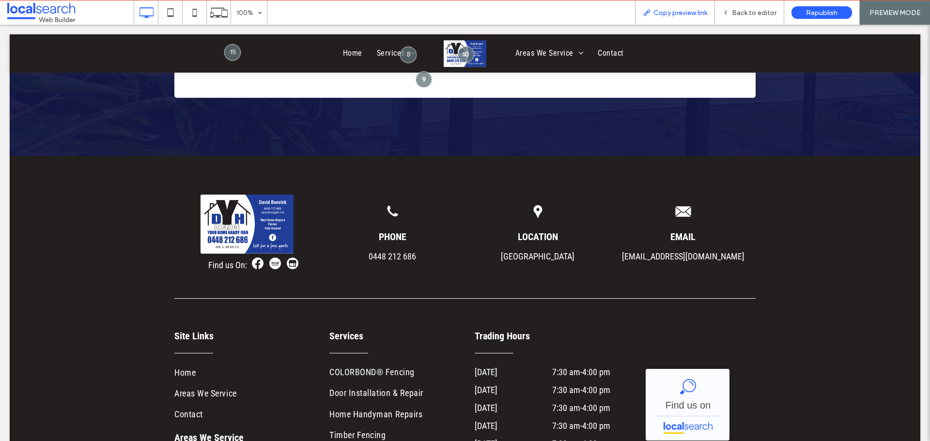
click at [684, 15] on span "Copy preview link" at bounding box center [680, 13] width 54 height 8
click at [757, 10] on span "Back to editor" at bounding box center [754, 13] width 45 height 8
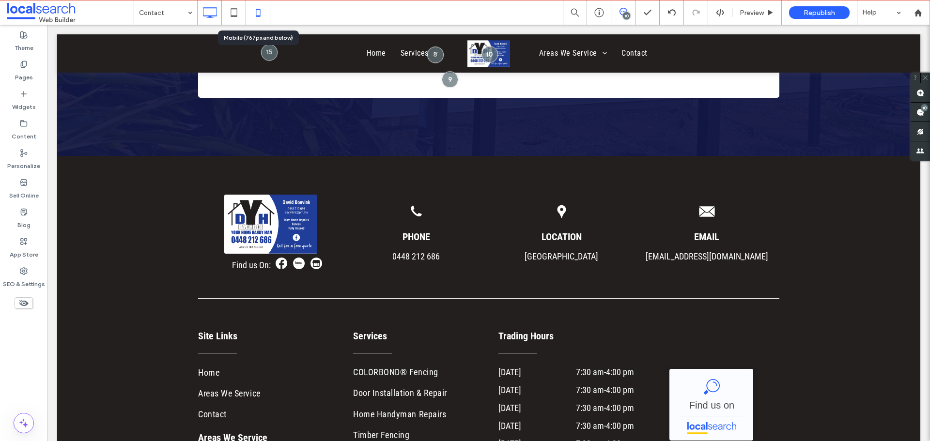
click at [263, 17] on icon at bounding box center [257, 12] width 19 height 19
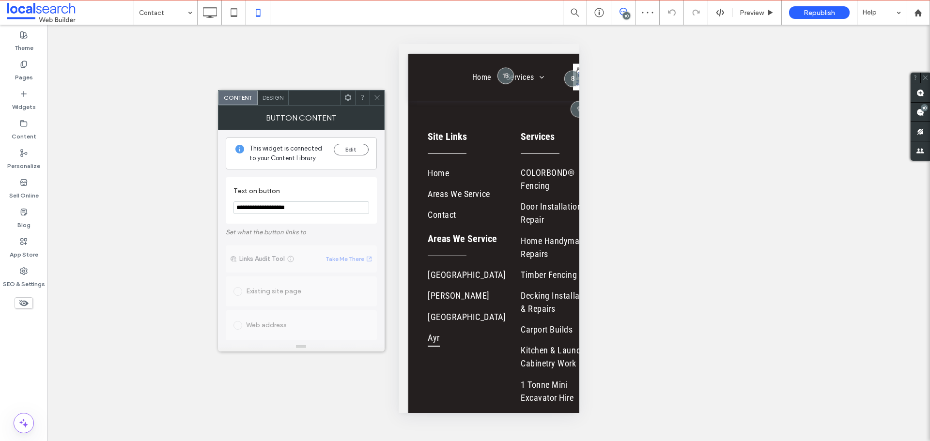
click at [348, 92] on span at bounding box center [347, 98] width 7 height 15
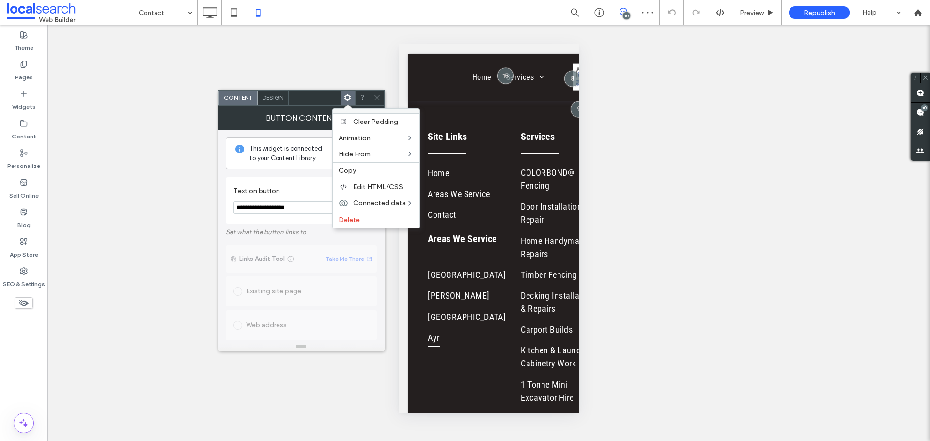
click at [377, 94] on icon at bounding box center [376, 97] width 7 height 7
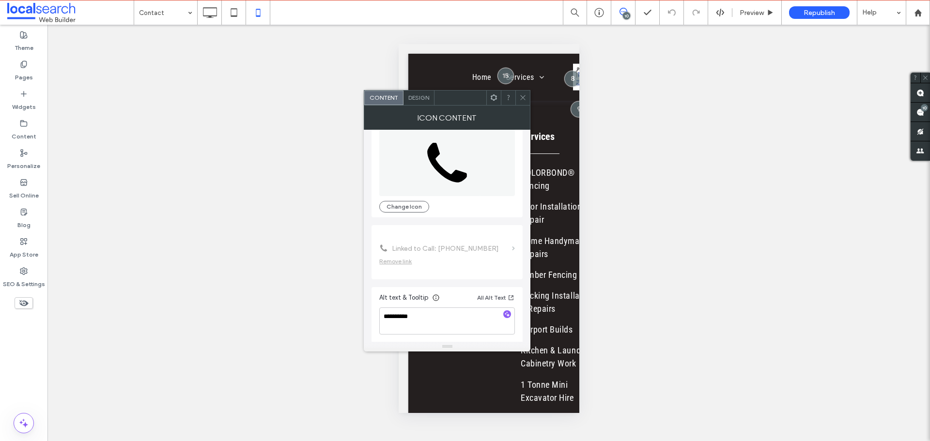
scroll to position [59, 0]
click at [524, 98] on icon at bounding box center [522, 97] width 7 height 7
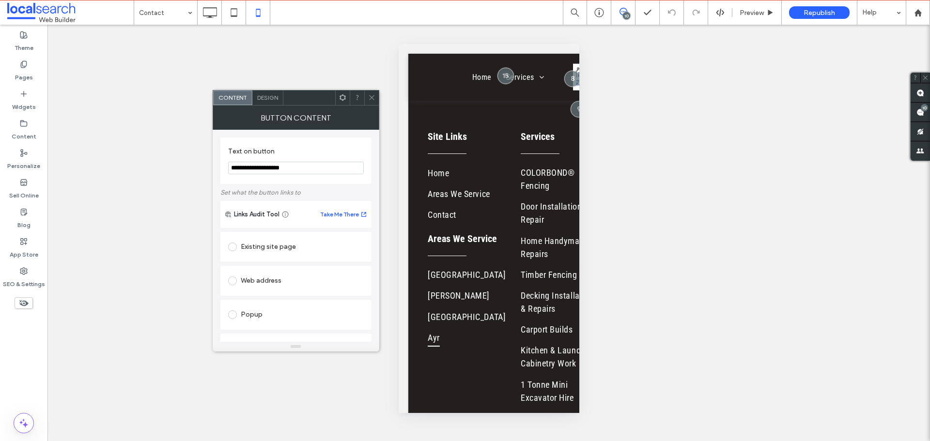
click at [340, 99] on use at bounding box center [342, 97] width 6 height 6
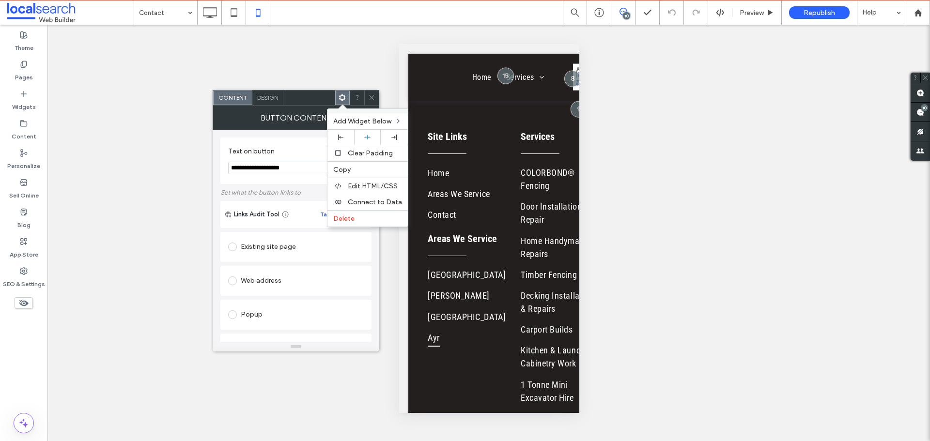
click at [372, 97] on icon at bounding box center [371, 97] width 7 height 7
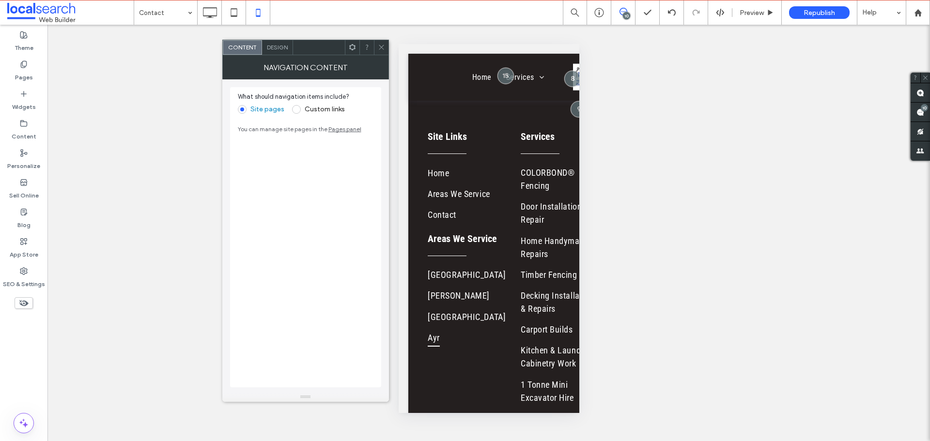
click at [283, 50] on span "Design" at bounding box center [277, 47] width 21 height 7
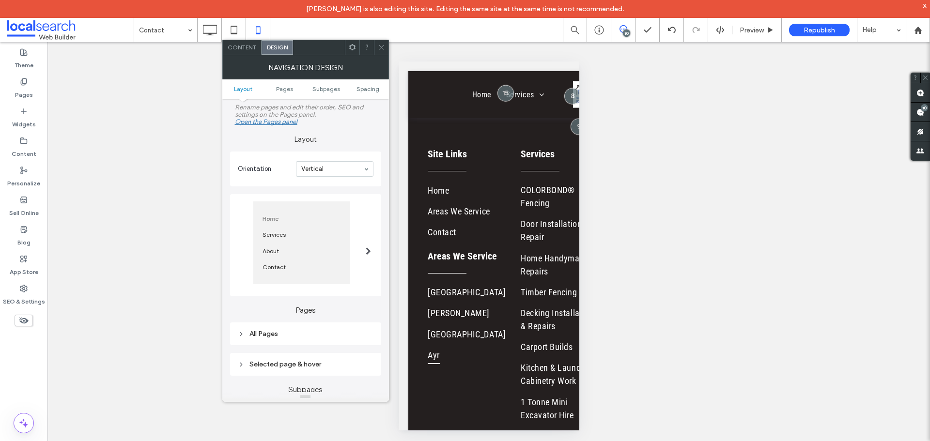
scroll to position [97, 0]
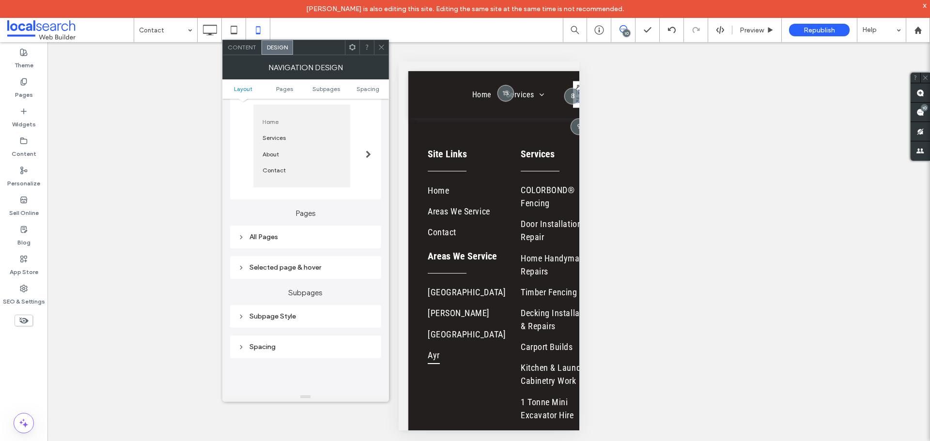
click at [322, 313] on div "Subpage Style" at bounding box center [306, 316] width 136 height 8
click at [381, 45] on icon at bounding box center [381, 47] width 7 height 7
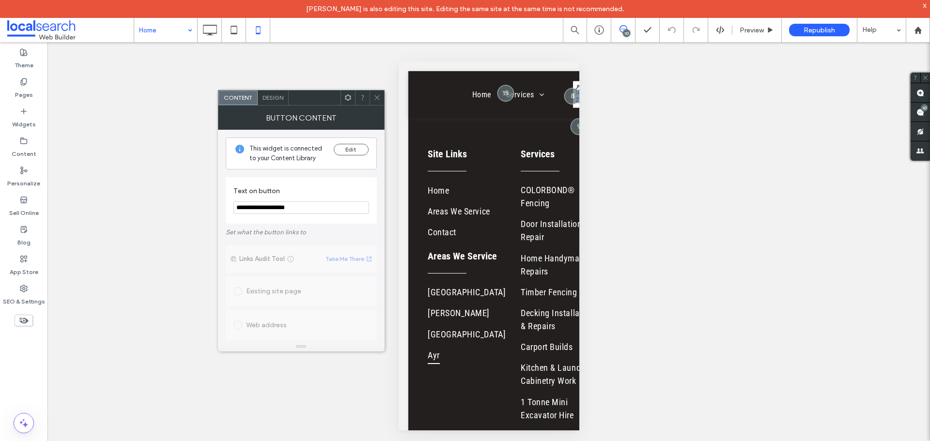
click at [376, 93] on span at bounding box center [376, 98] width 7 height 15
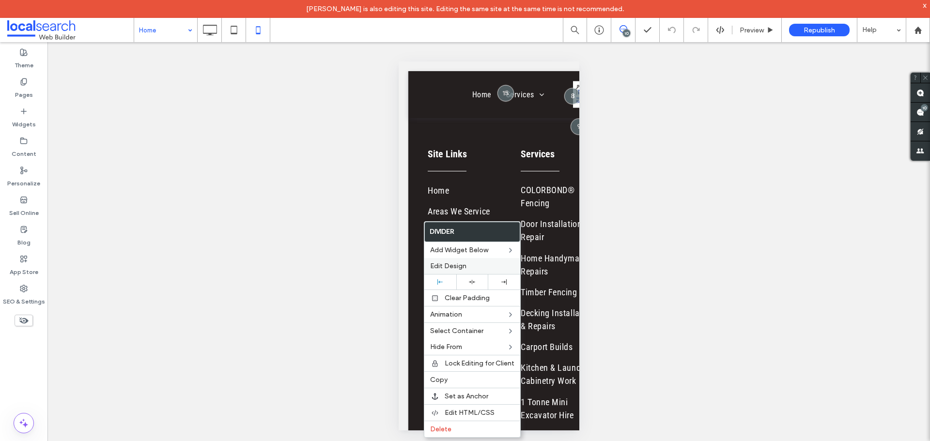
click at [455, 268] on span "Edit Design" at bounding box center [448, 266] width 36 height 8
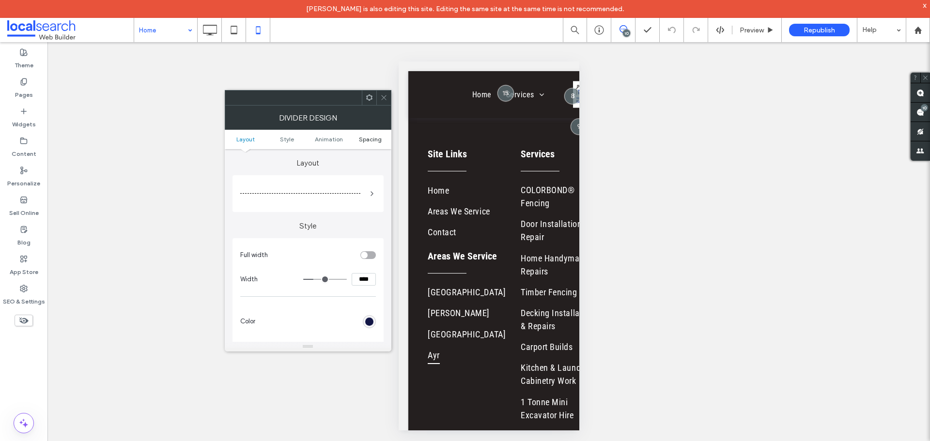
click at [370, 139] on span "Spacing" at bounding box center [370, 139] width 23 height 7
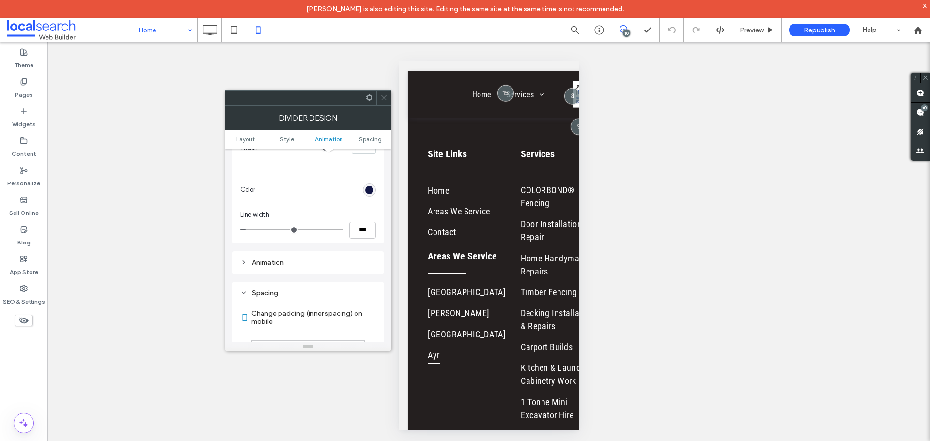
scroll to position [257, 0]
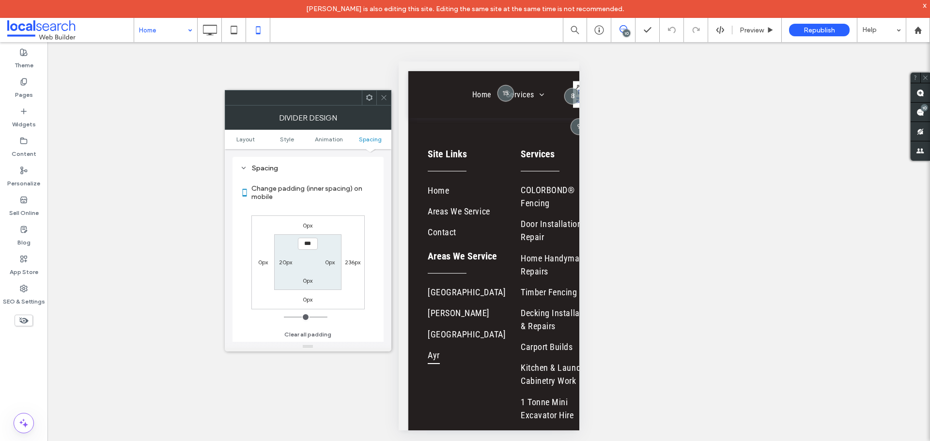
click at [380, 98] on icon at bounding box center [383, 97] width 7 height 7
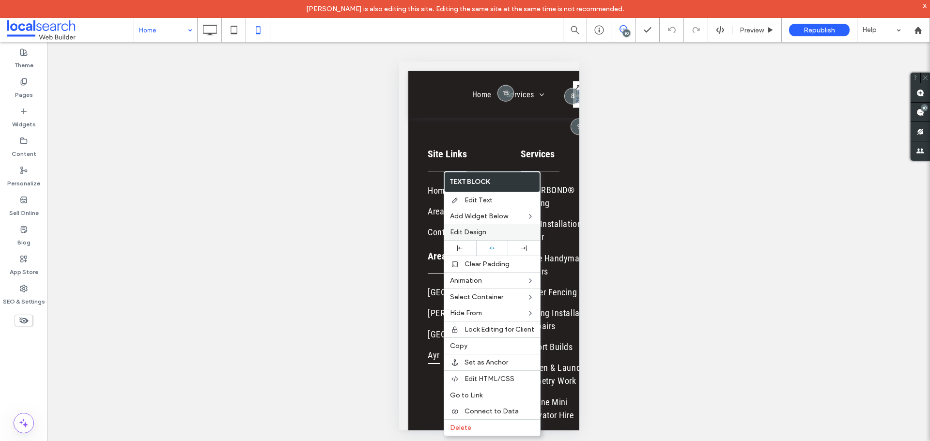
click at [472, 230] on span "Edit Design" at bounding box center [468, 232] width 36 height 8
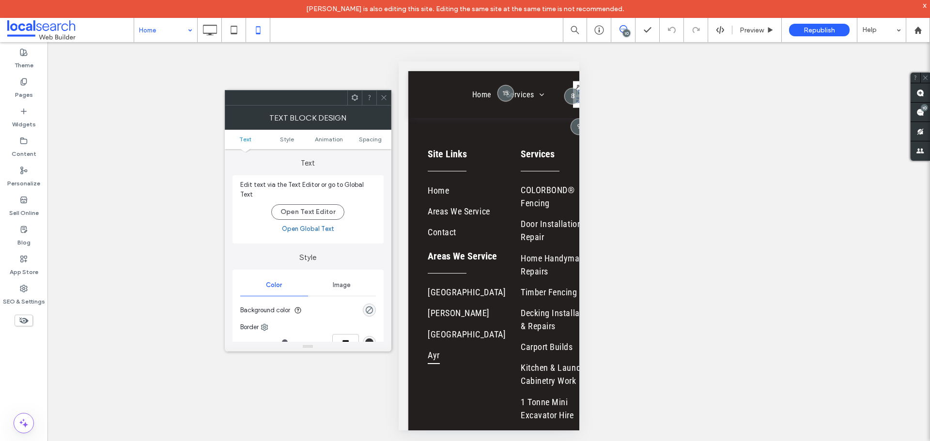
click at [385, 95] on icon at bounding box center [383, 97] width 7 height 7
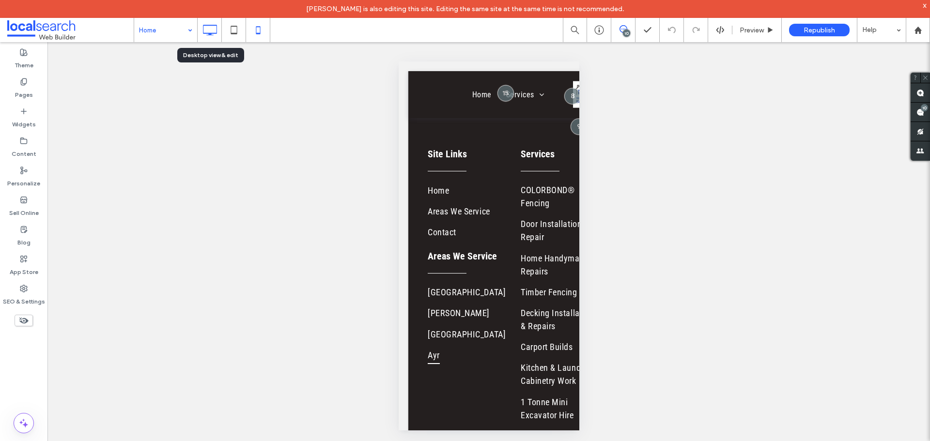
click at [216, 30] on icon at bounding box center [209, 29] width 19 height 19
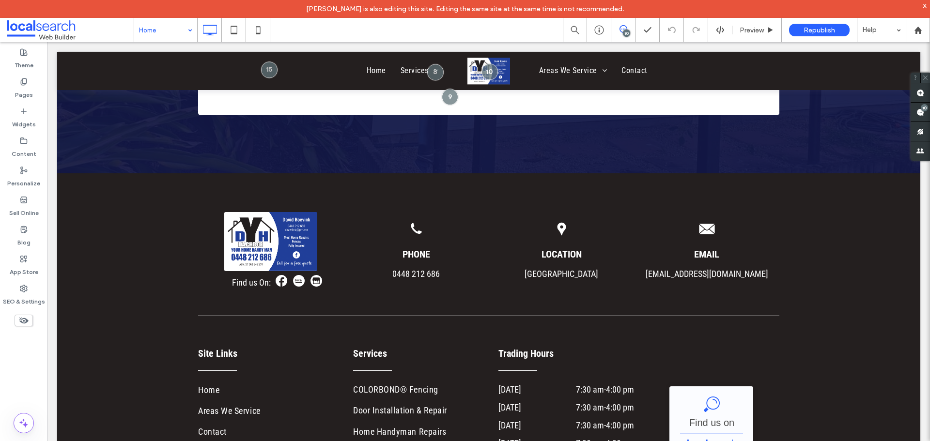
click at [921, 76] on span at bounding box center [925, 78] width 10 height 10
click at [260, 33] on use at bounding box center [258, 30] width 4 height 8
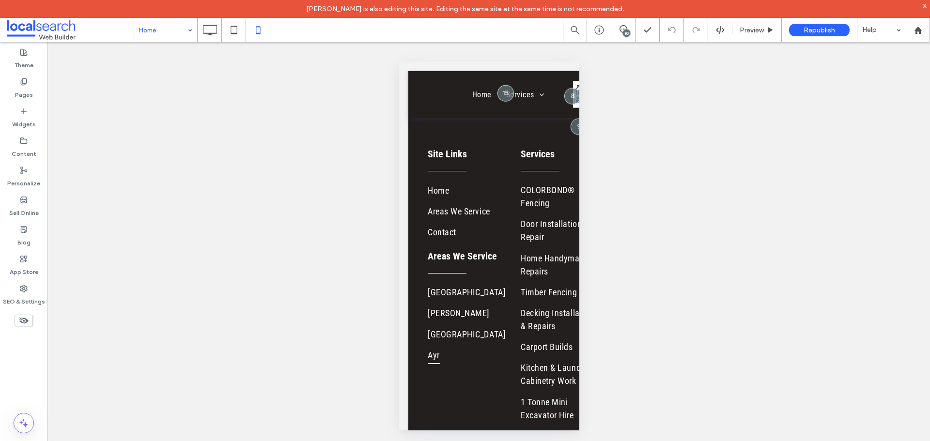
type input "**********"
type input "**"
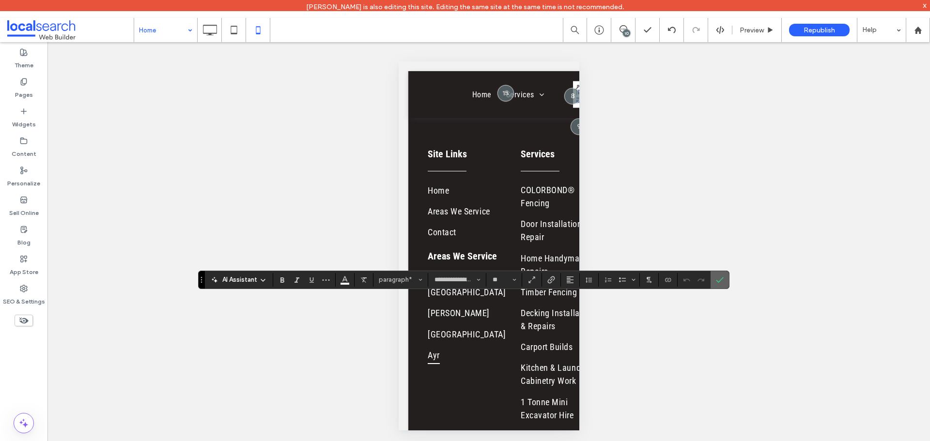
click at [721, 287] on span "Confirm" at bounding box center [720, 280] width 8 height 16
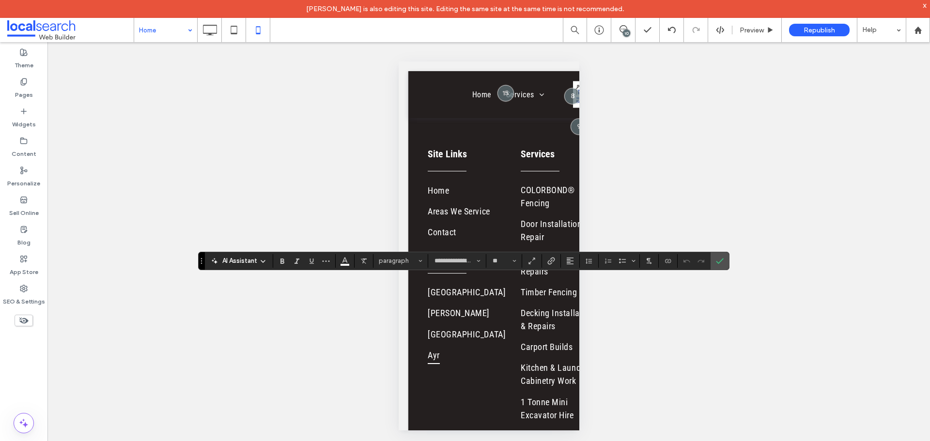
type input "**********"
type input "**"
click at [504, 261] on input "**" at bounding box center [501, 261] width 19 height 8
type input "**"
click at [718, 258] on icon "Confirm" at bounding box center [720, 261] width 8 height 8
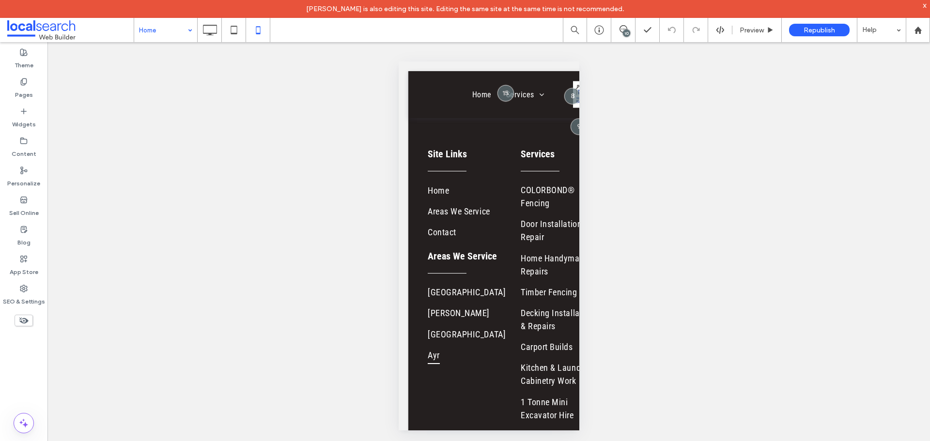
drag, startPoint x: 155, startPoint y: 30, endPoint x: 158, endPoint y: 25, distance: 5.6
click at [579, 97] on div "Unhide? Yes Unhide? Yes Unhide? Yes Unhide? Yes Unhide? Yes Unhide? Yes Unhide?…" at bounding box center [488, 250] width 882 height 417
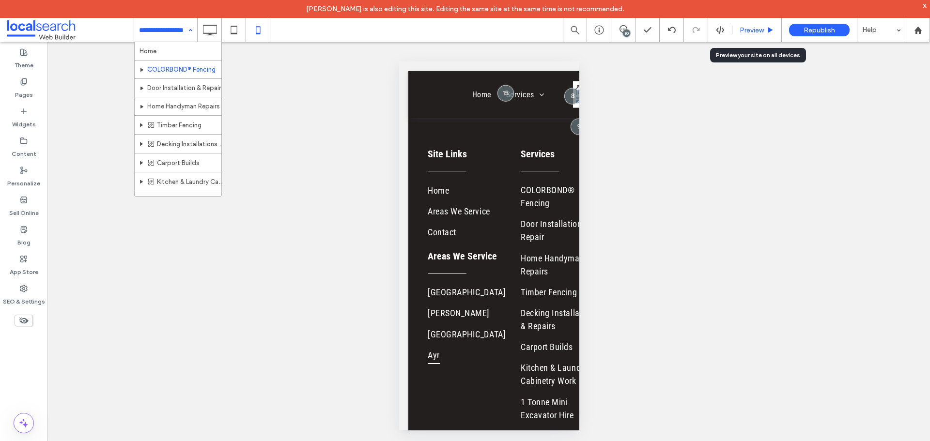
click at [755, 32] on span "Preview" at bounding box center [752, 30] width 24 height 8
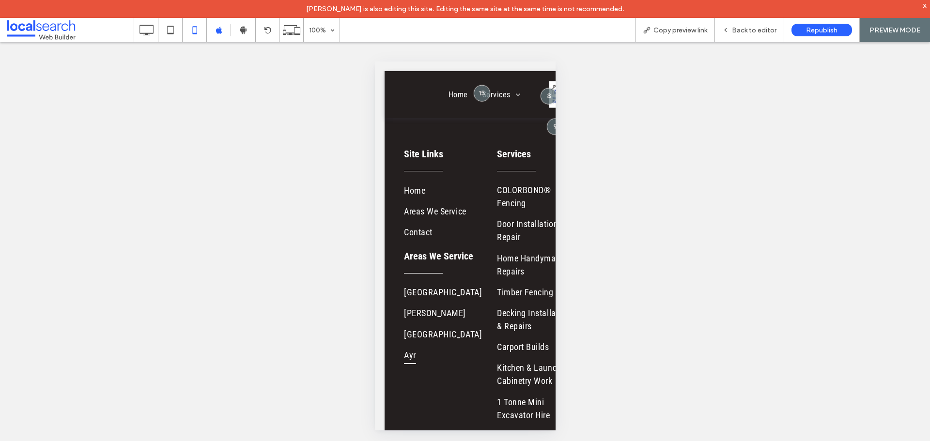
drag, startPoint x: 694, startPoint y: 32, endPoint x: 471, endPoint y: 5, distance: 225.0
click at [694, 32] on span "Copy preview link" at bounding box center [680, 30] width 54 height 8
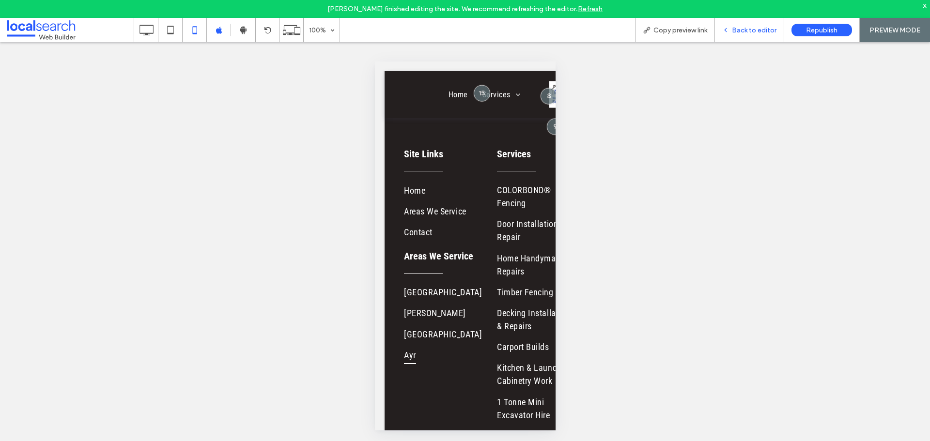
click at [755, 28] on span "Back to editor" at bounding box center [754, 30] width 45 height 8
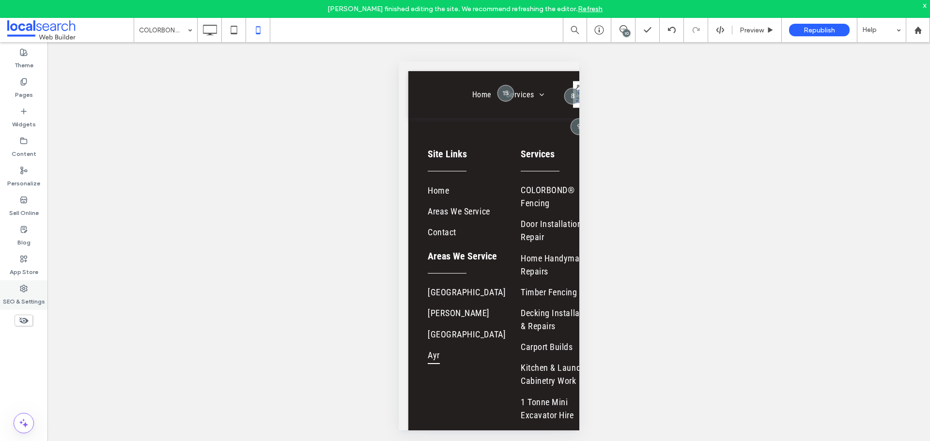
click at [32, 293] on label "SEO & Settings" at bounding box center [24, 300] width 42 height 14
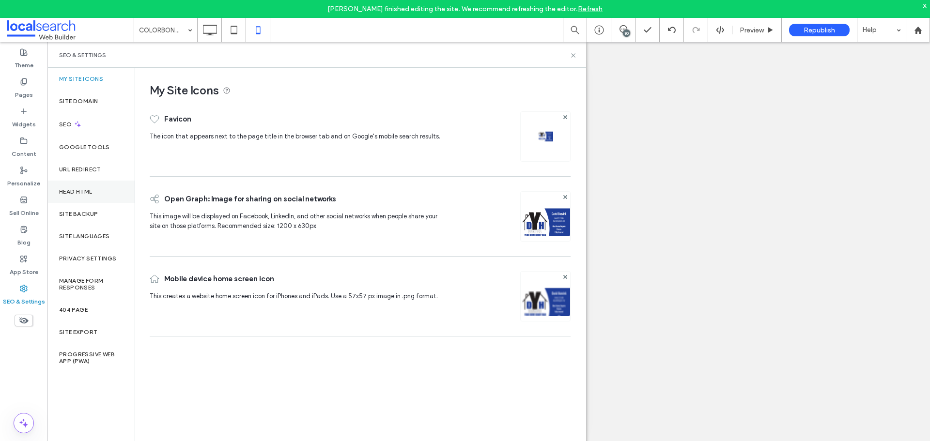
click at [90, 192] on label "Head HTML" at bounding box center [75, 191] width 33 height 7
click at [96, 216] on label "Site Backup" at bounding box center [78, 214] width 39 height 7
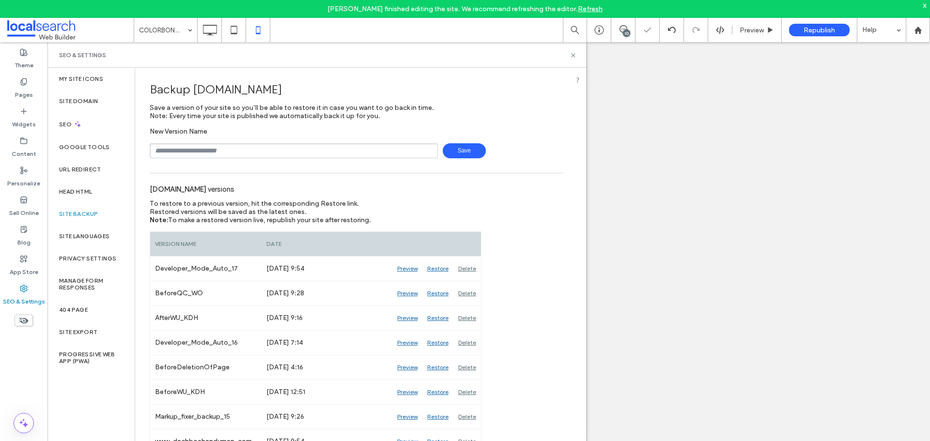
click at [229, 154] on input "text" at bounding box center [294, 150] width 288 height 15
type input "**********"
click at [464, 147] on span "Save" at bounding box center [464, 150] width 43 height 15
